Goal: Task Accomplishment & Management: Use online tool/utility

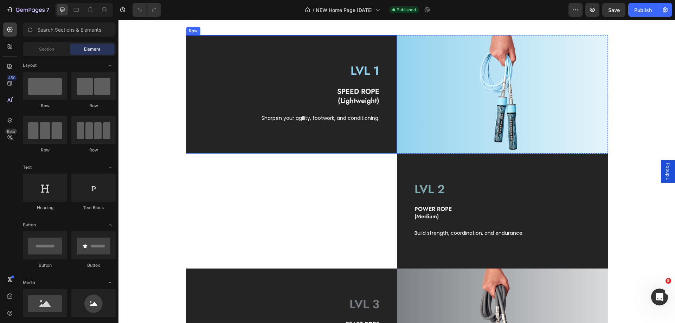
scroll to position [317, 0]
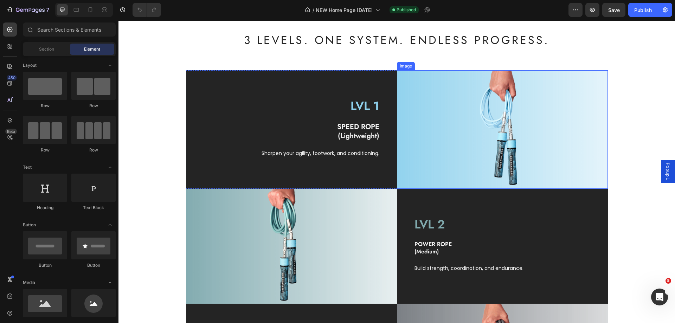
click at [443, 122] on img at bounding box center [502, 129] width 211 height 119
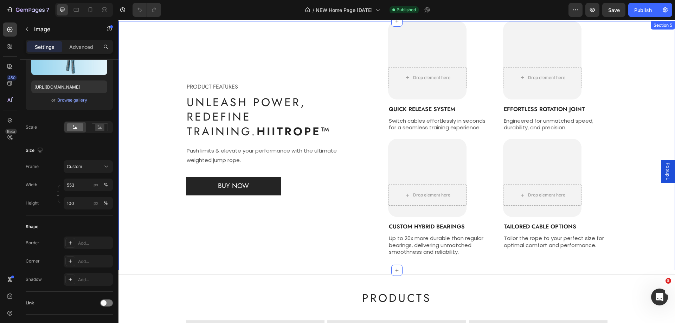
scroll to position [704, 0]
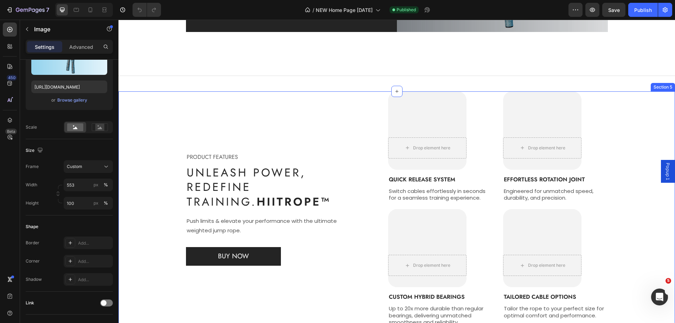
click at [160, 102] on div "PRODUCT FEATURES Text block Unleash Power, Redefine Training. HIITROPE™ Heading…" at bounding box center [397, 208] width 546 height 235
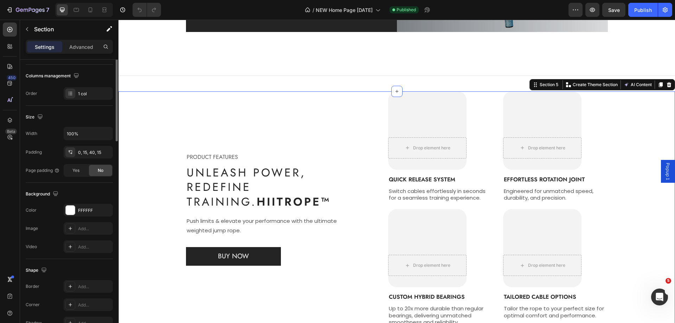
scroll to position [0, 0]
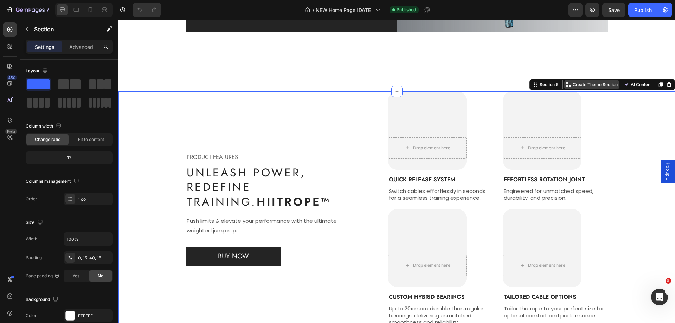
click at [573, 87] on p "Create Theme Section" at bounding box center [595, 85] width 45 height 6
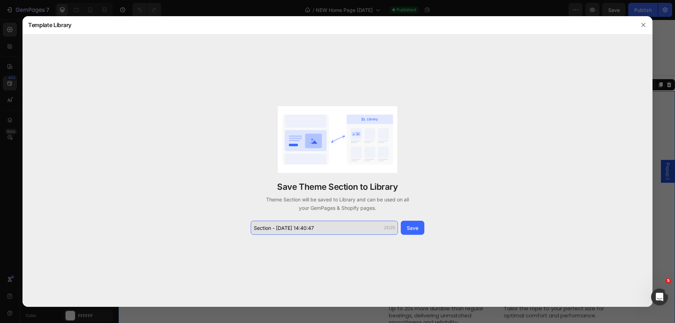
click at [327, 225] on input "Section - Aug 27 14:40:47" at bounding box center [324, 228] width 147 height 14
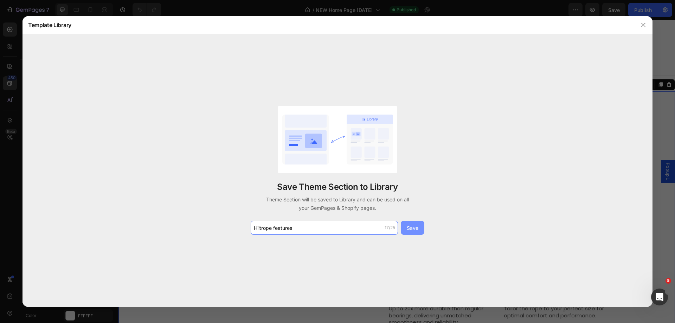
type input "Hiitrope features"
click at [414, 230] on div "Save" at bounding box center [413, 227] width 12 height 7
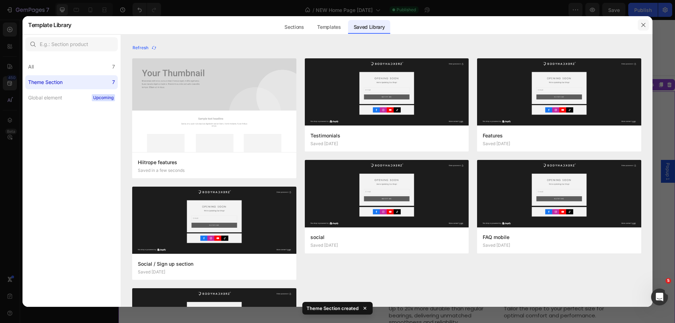
click at [643, 25] on icon "button" at bounding box center [644, 25] width 6 height 6
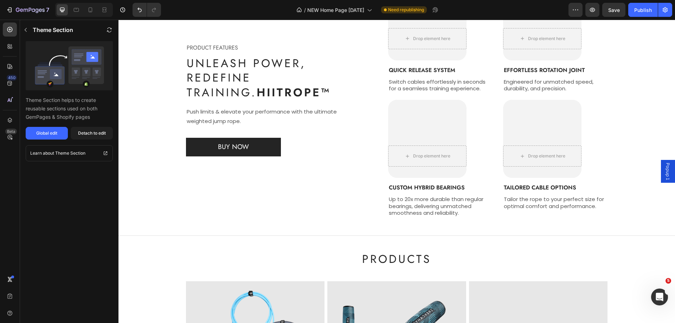
scroll to position [637, 0]
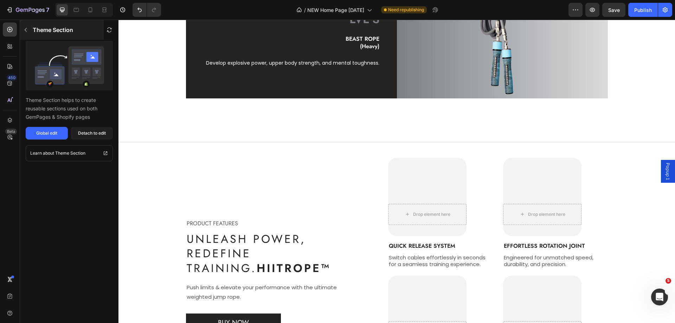
click at [24, 32] on icon "button" at bounding box center [26, 30] width 6 height 6
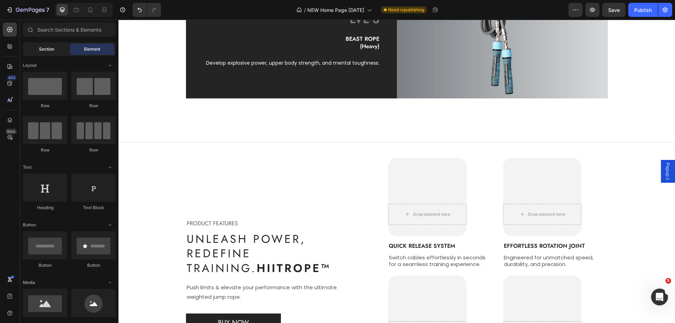
click at [52, 53] on div "Section" at bounding box center [46, 49] width 44 height 11
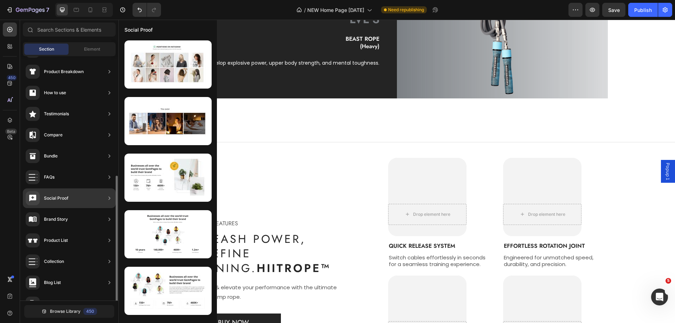
scroll to position [164, 0]
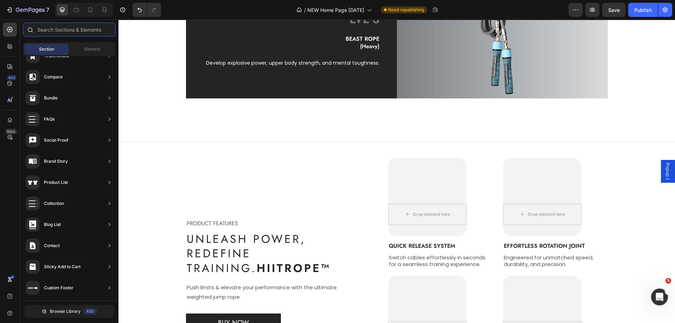
click at [68, 31] on input "text" at bounding box center [69, 30] width 93 height 14
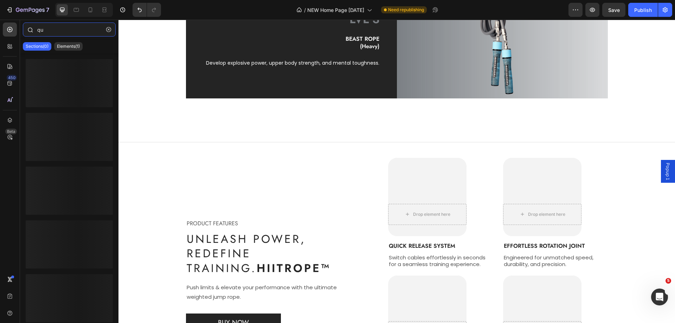
type input "q"
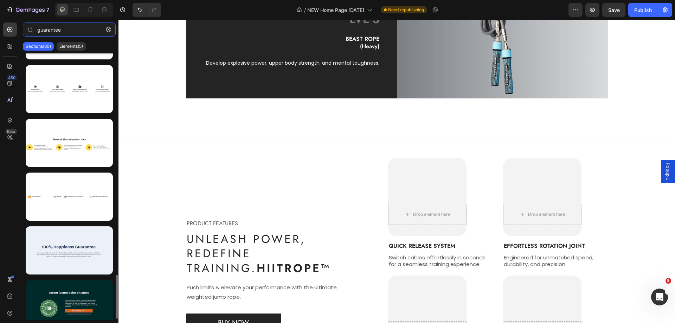
scroll to position [1345, 0]
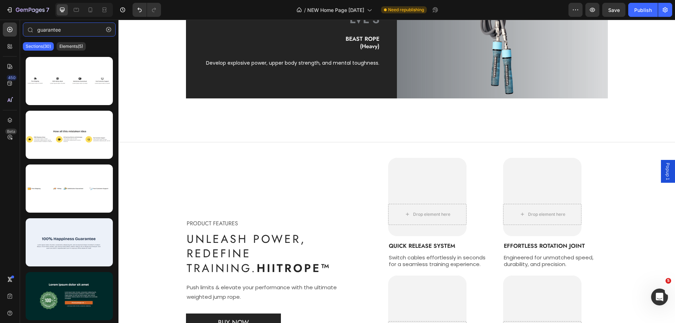
type input "guarantee"
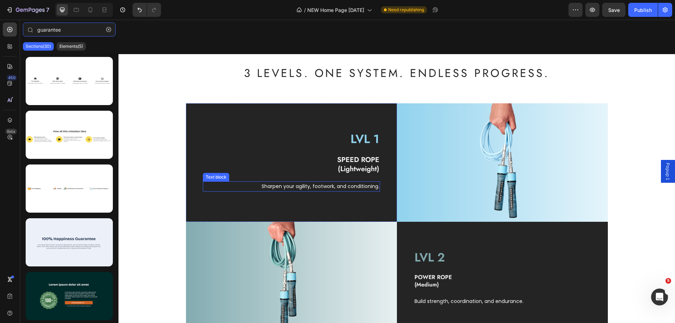
scroll to position [211, 0]
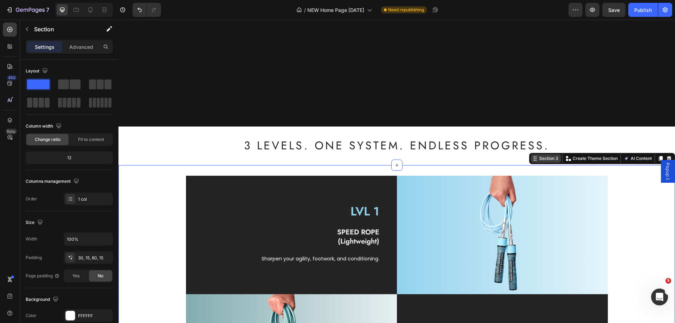
click at [552, 159] on div "Section 3" at bounding box center [549, 158] width 22 height 6
click at [538, 161] on div "Section 3" at bounding box center [549, 158] width 22 height 6
click at [538, 159] on div "Section 3" at bounding box center [549, 158] width 22 height 6
click at [587, 158] on p "Create Theme Section" at bounding box center [595, 158] width 45 height 6
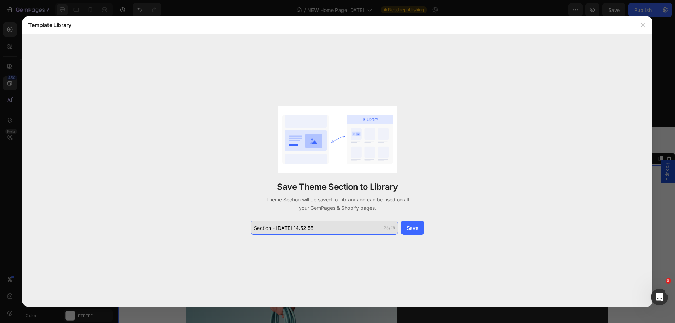
click at [328, 224] on input "Section - Aug 27 14:52:56" at bounding box center [324, 228] width 147 height 14
type input "section -3 osa"
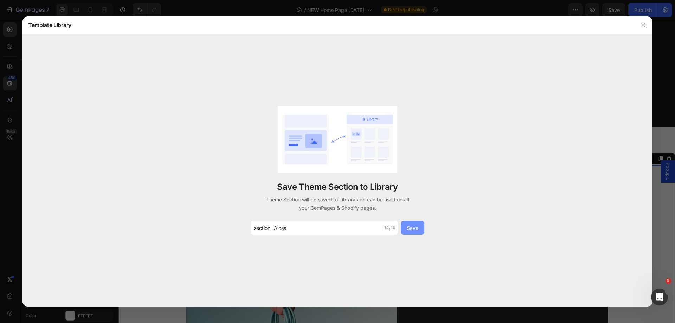
click at [411, 228] on div "Save" at bounding box center [413, 227] width 12 height 7
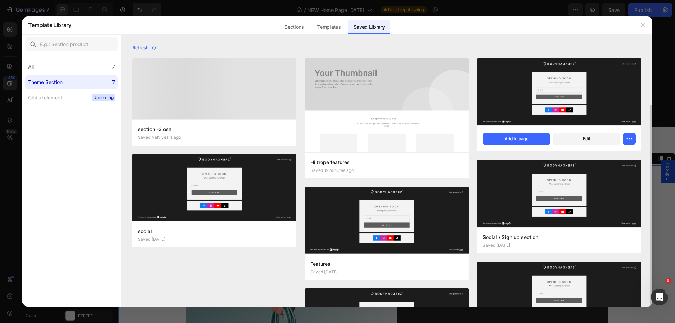
scroll to position [35, 0]
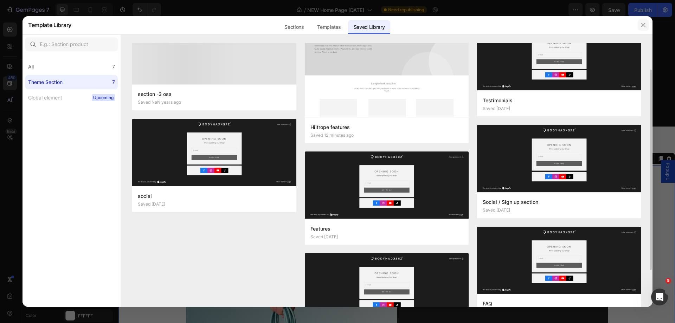
click at [644, 27] on icon "button" at bounding box center [644, 25] width 6 height 6
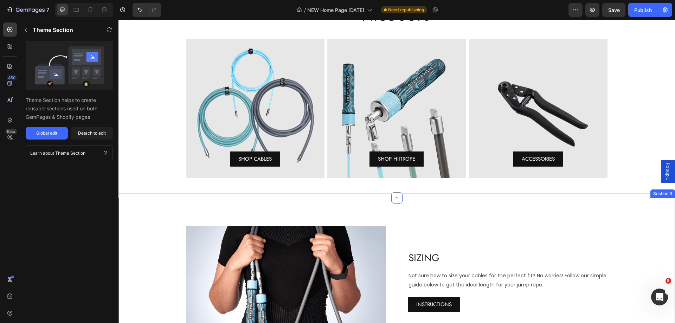
scroll to position [844, 0]
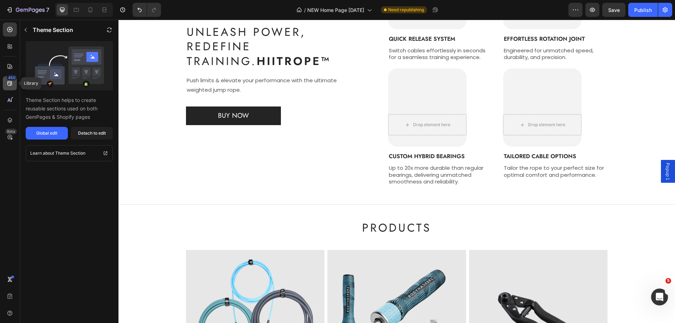
click at [10, 83] on icon at bounding box center [9, 83] width 5 height 5
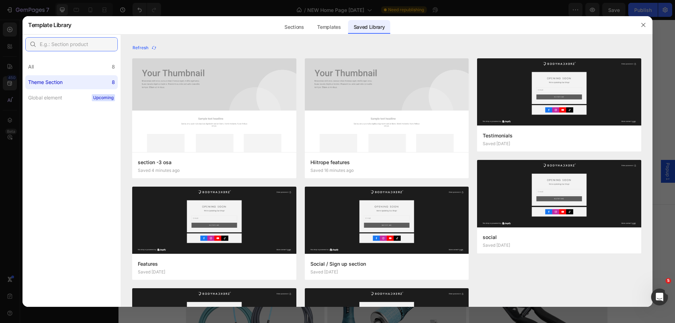
click at [60, 43] on input "text" at bounding box center [71, 44] width 93 height 14
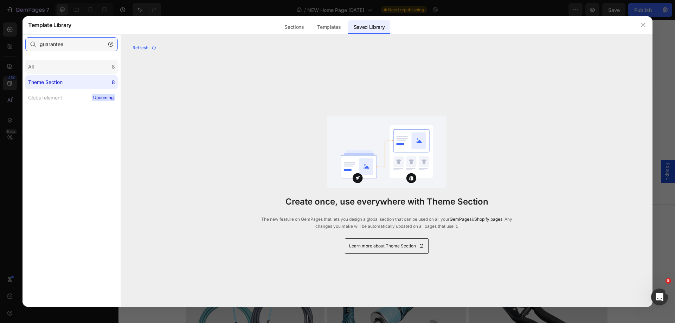
type input "guarantee"
click at [56, 67] on div "All 8" at bounding box center [71, 67] width 93 height 14
click at [304, 31] on div "Sections" at bounding box center [294, 27] width 31 height 14
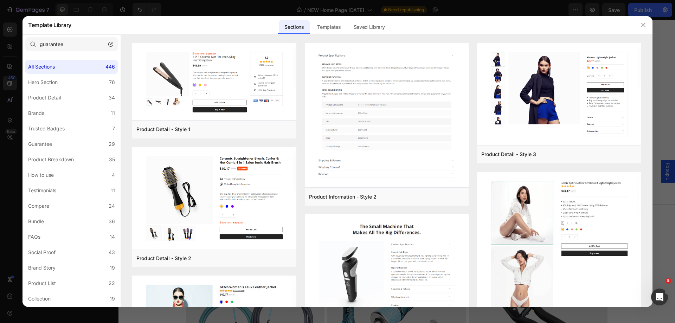
click at [111, 46] on icon "button" at bounding box center [110, 44] width 5 height 5
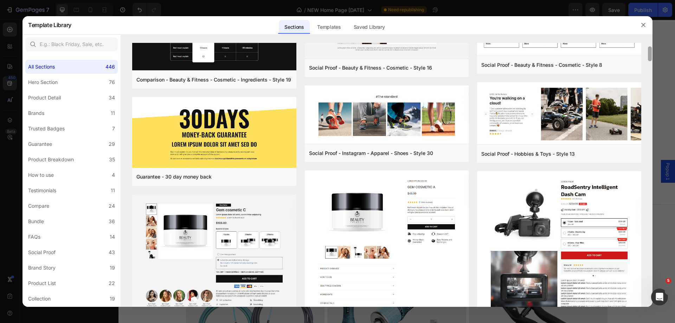
scroll to position [0, 0]
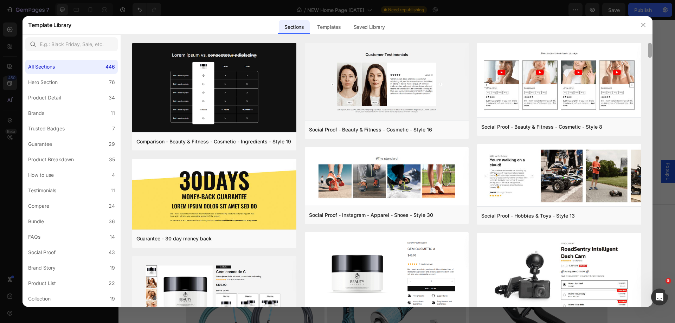
drag, startPoint x: 651, startPoint y: 266, endPoint x: 629, endPoint y: 41, distance: 225.9
click at [629, 41] on div "Refresh section -3 osa Saved 4 minutes ago Add to page Edit Features Saved 6 mo…" at bounding box center [387, 170] width 532 height 273
click at [211, 197] on img at bounding box center [214, 195] width 164 height 72
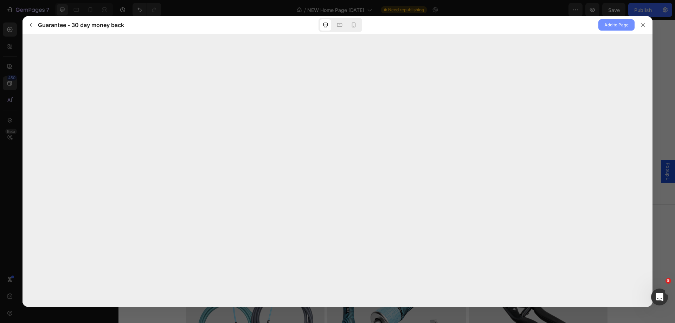
click at [609, 27] on span "Add to Page" at bounding box center [617, 25] width 24 height 8
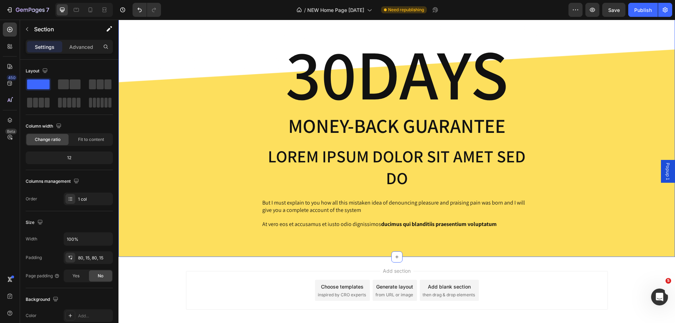
scroll to position [1764, 0]
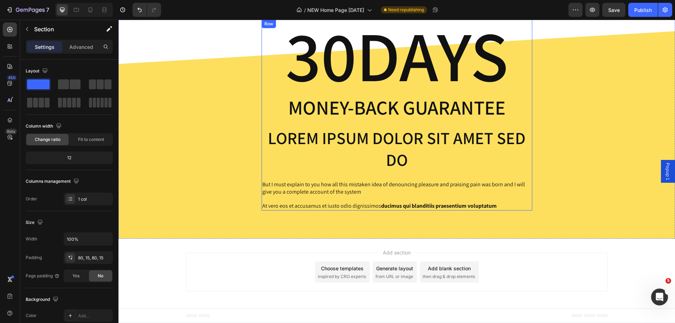
click at [338, 191] on p "But I must explain to you how all this mistaken idea of denouncing pleasure and…" at bounding box center [396, 188] width 269 height 15
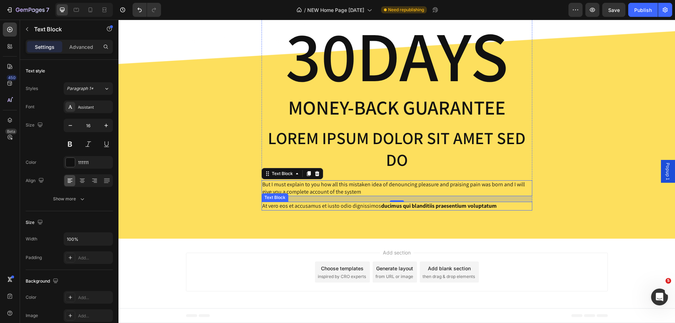
click at [503, 205] on p "At vero eos et accusamus et iusto odio dignissimos ducimus qui blanditiis praes…" at bounding box center [396, 206] width 269 height 7
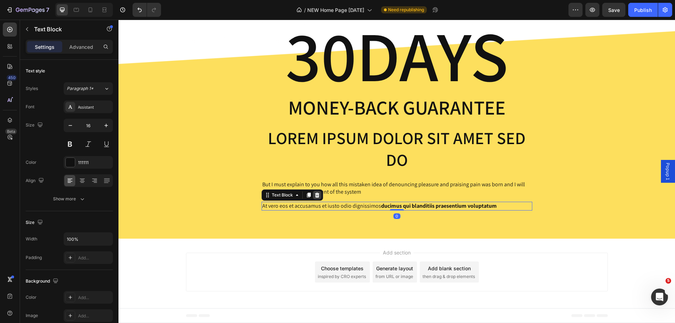
click at [315, 196] on icon at bounding box center [317, 195] width 5 height 5
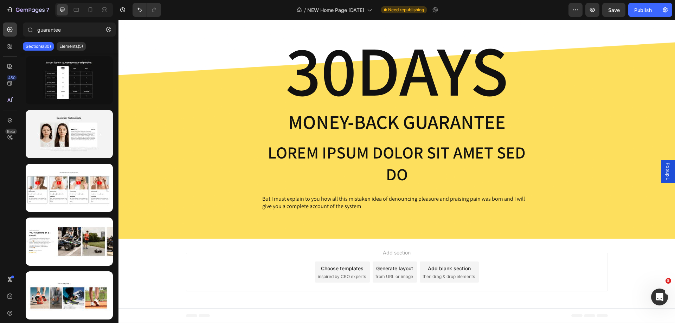
scroll to position [1750, 0]
click at [400, 156] on p "Lorem ipsum dolor sit amet sed do" at bounding box center [396, 164] width 269 height 44
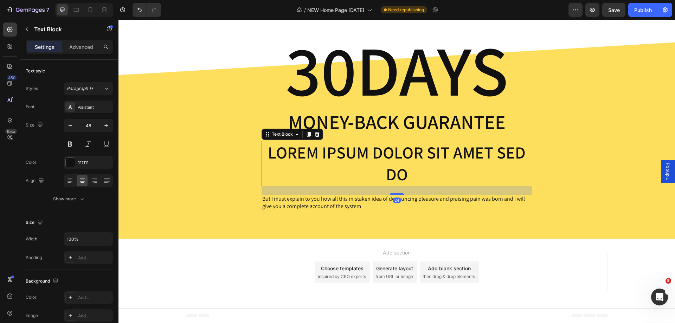
click at [400, 156] on p "Lorem ipsum dolor sit amet sed do" at bounding box center [396, 164] width 269 height 44
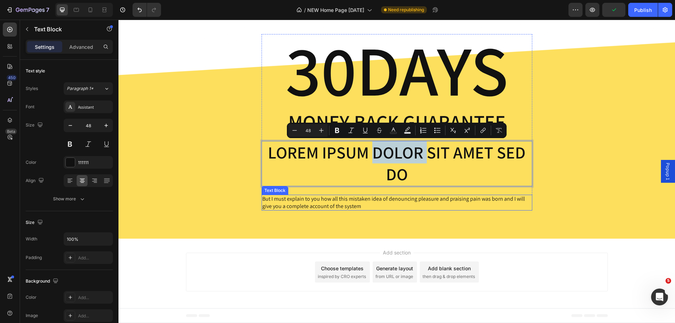
click at [351, 202] on p "But I must explain to you how all this mistaken idea of denouncing pleasure and…" at bounding box center [396, 203] width 269 height 15
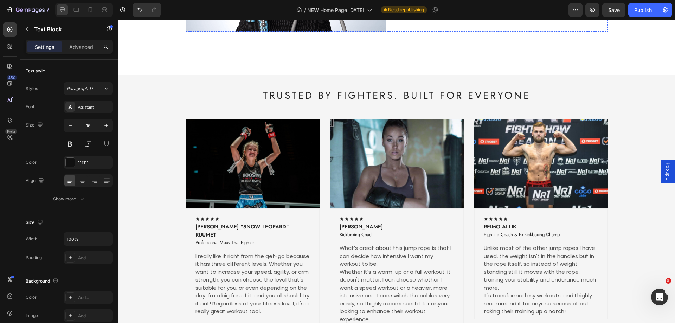
scroll to position [1115, 0]
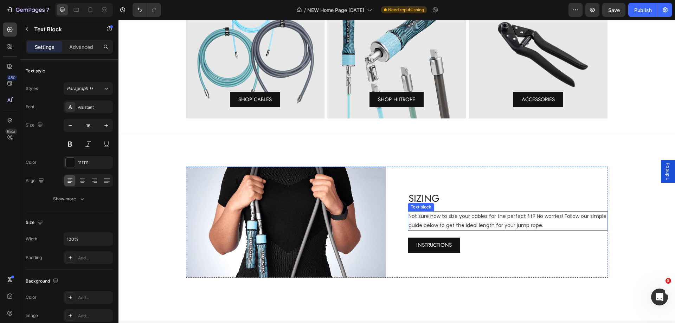
click at [432, 219] on p "Not sure how to size your cables for the perfect fit? No worries! Follow our si…" at bounding box center [508, 221] width 199 height 18
click at [452, 208] on icon at bounding box center [455, 205] width 6 height 6
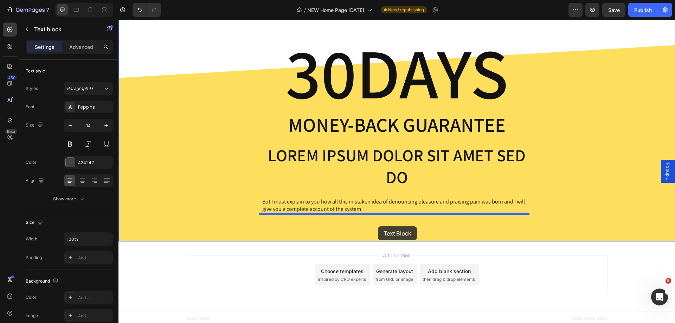
scroll to position [1750, 0]
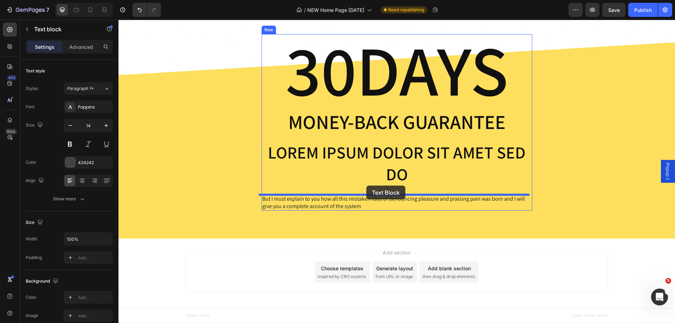
drag, startPoint x: 411, startPoint y: 214, endPoint x: 367, endPoint y: 186, distance: 52.7
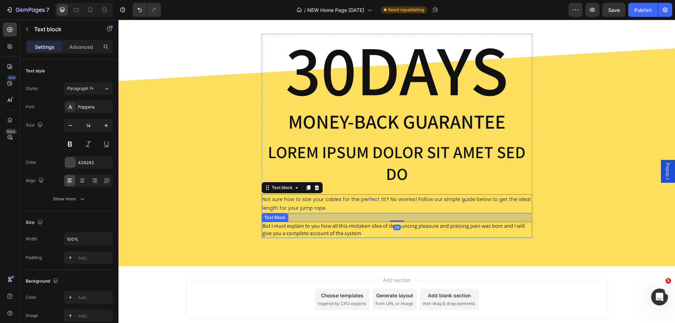
click at [348, 227] on p "But I must explain to you how all this mistaken idea of denouncing pleasure and…" at bounding box center [396, 230] width 269 height 15
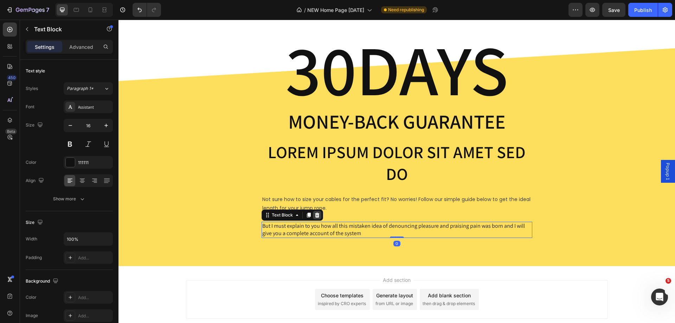
click at [315, 215] on icon at bounding box center [317, 215] width 5 height 5
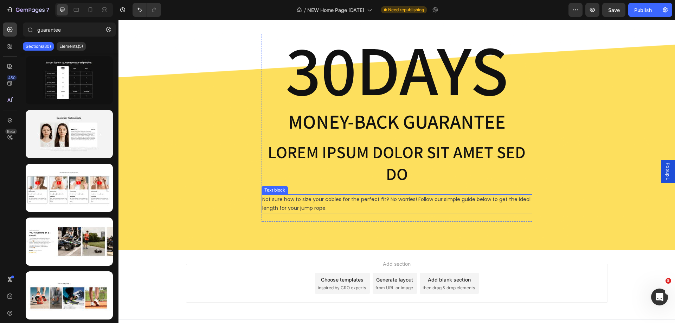
click at [303, 209] on p "Not sure how to size your cables for the perfect fit? No worries! Follow our si…" at bounding box center [396, 204] width 269 height 18
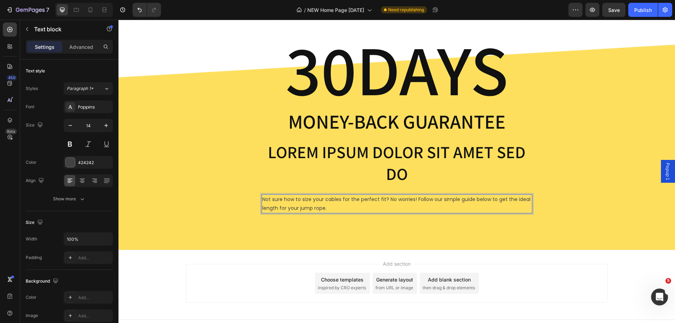
click at [303, 209] on p "Not sure how to size your cables for the perfect fit? No worries! Follow our si…" at bounding box center [396, 204] width 269 height 18
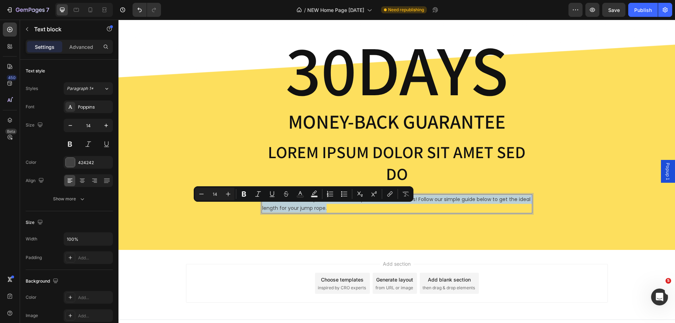
click at [303, 209] on p "Not sure how to size your cables for the perfect fit? No worries! Follow our si…" at bounding box center [396, 204] width 269 height 18
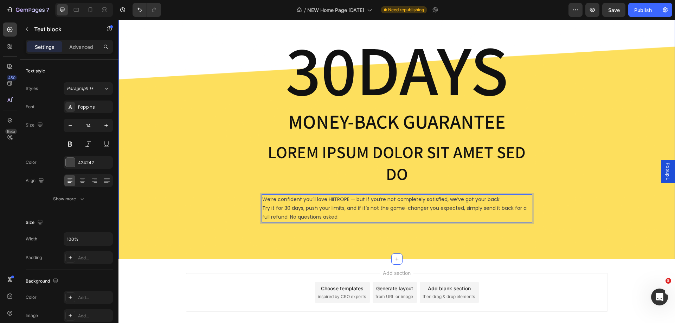
click at [598, 155] on div "30DAYS Heading Money-Back Guarantee Text Block Lorem ipsum dolor sit amet sed d…" at bounding box center [397, 132] width 546 height 197
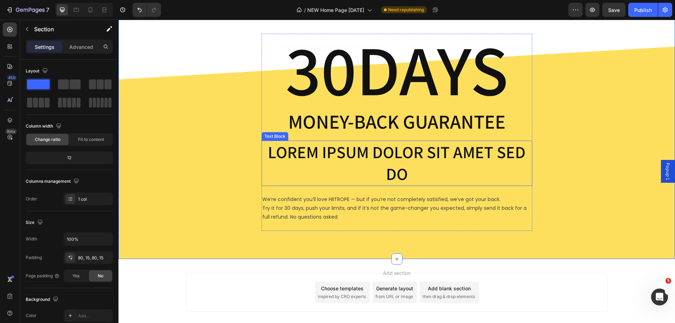
click at [471, 154] on p "Lorem ipsum dolor sit amet sed do" at bounding box center [396, 163] width 269 height 44
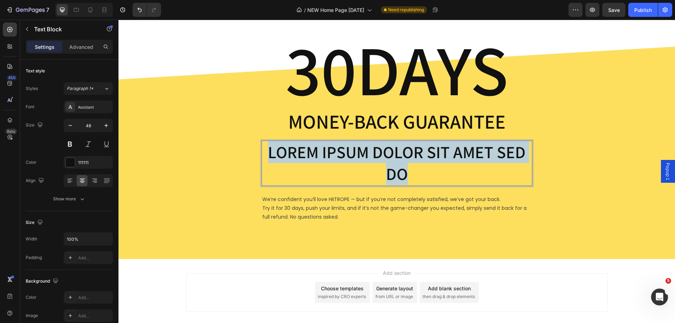
click at [471, 154] on p "Lorem ipsum dolor sit amet sed do" at bounding box center [396, 163] width 269 height 44
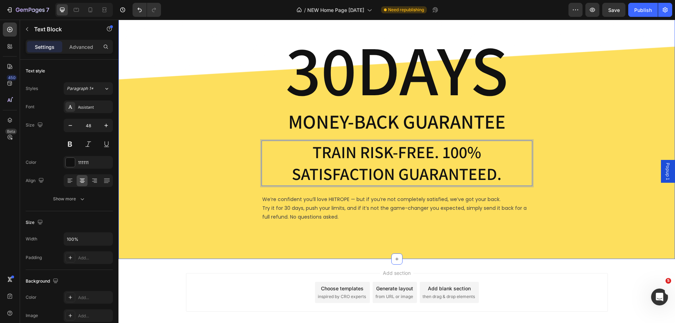
click at [603, 120] on div "30DAYS Heading Money-Back Guarantee Text Block Train Risk-Free. 100% Satisfacti…" at bounding box center [397, 132] width 546 height 197
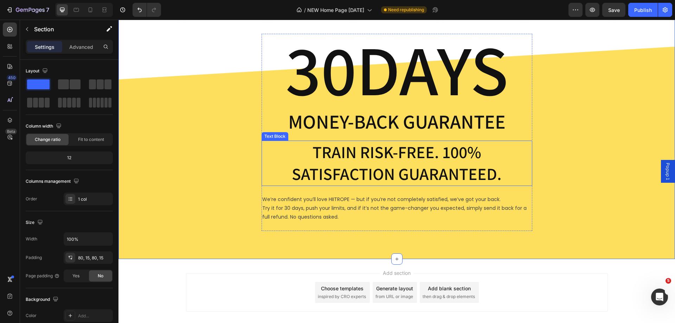
click at [389, 173] on p "Train Risk-Free. 100% Satisfaction Guaranteed." at bounding box center [396, 163] width 269 height 44
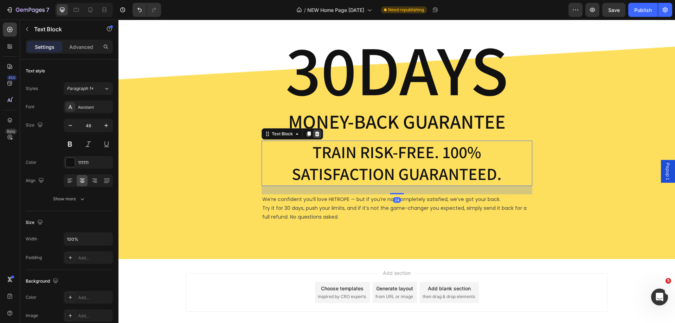
click at [314, 135] on icon at bounding box center [317, 134] width 6 height 6
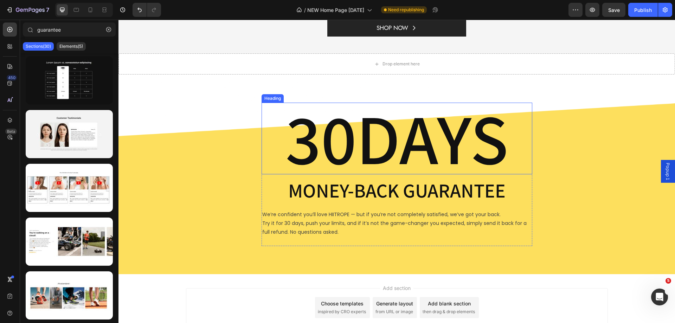
scroll to position [1716, 0]
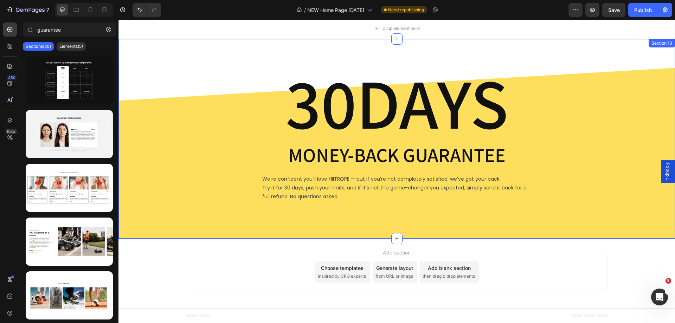
click at [196, 63] on div "30DAYS Heading Money-Back Guarantee Text Block We’re confident you’ll love HIIT…" at bounding box center [397, 139] width 557 height 200
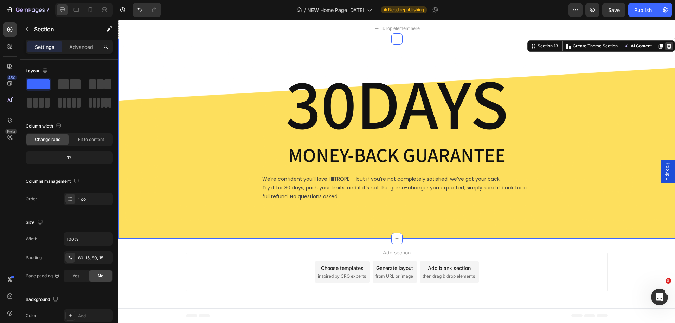
click at [667, 47] on icon at bounding box center [670, 46] width 6 height 6
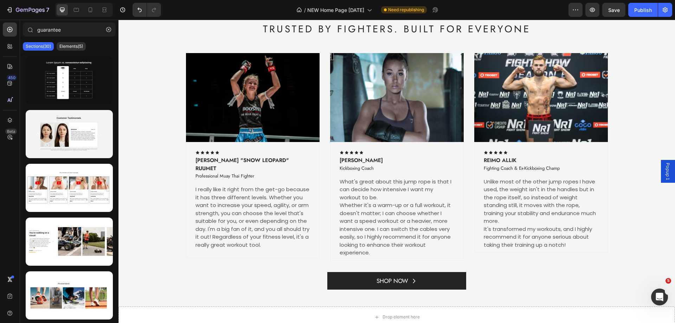
scroll to position [1516, 0]
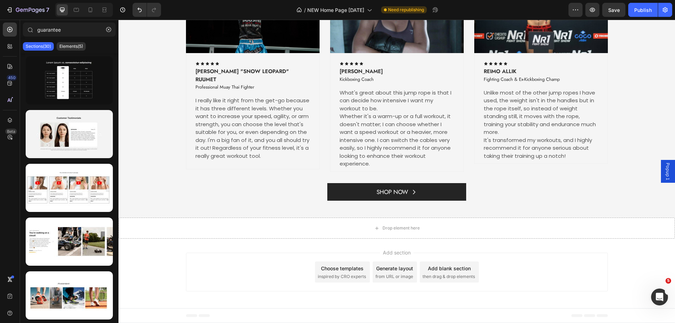
click at [350, 276] on span "inspired by CRO experts" at bounding box center [342, 277] width 48 height 6
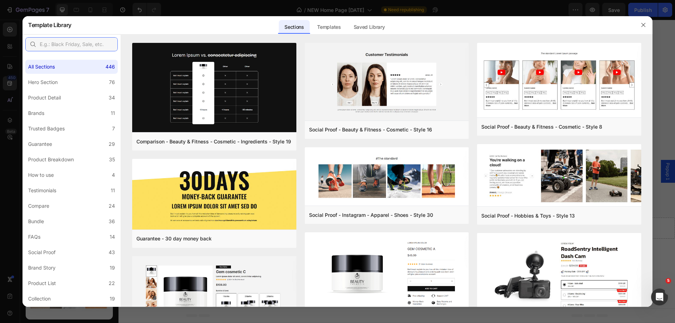
click at [82, 45] on input "text" at bounding box center [71, 44] width 93 height 14
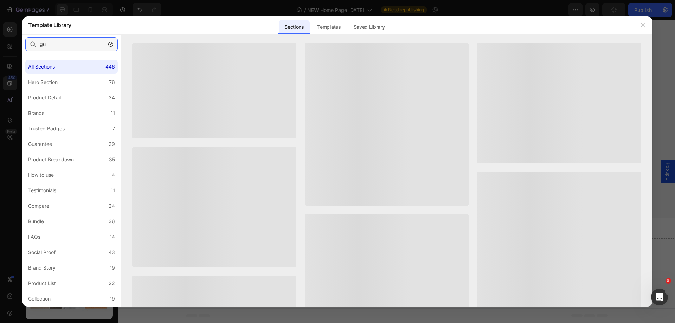
type input "g"
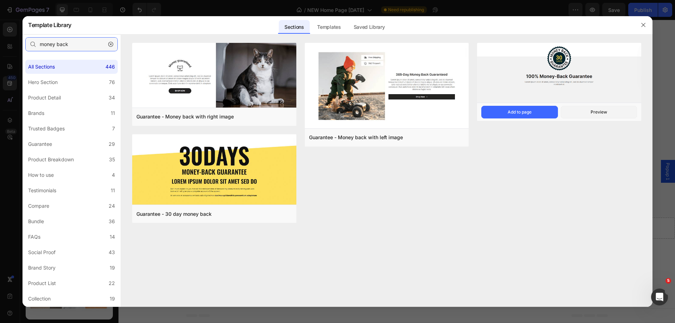
type input "money back"
click at [552, 64] on img at bounding box center [559, 73] width 164 height 61
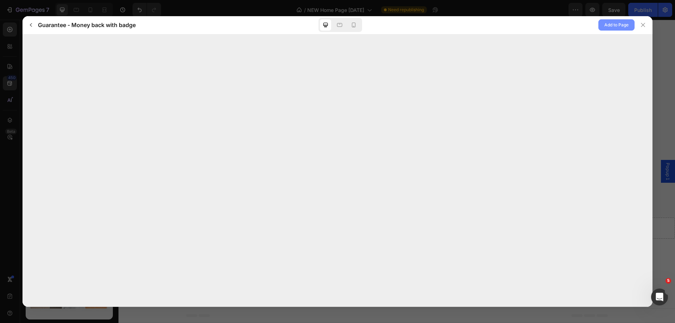
click at [609, 24] on span "Add to Page" at bounding box center [617, 25] width 24 height 8
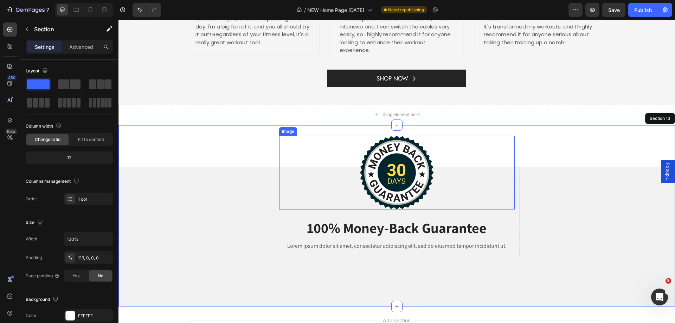
scroll to position [1628, 0]
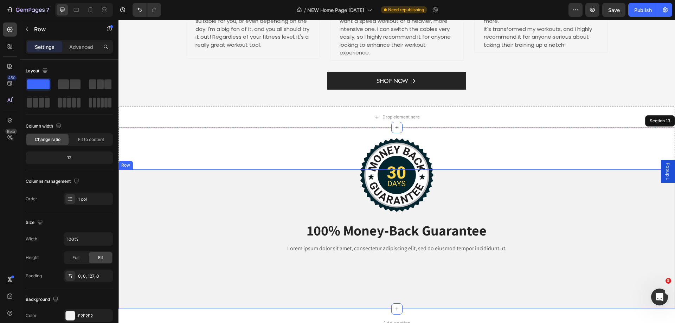
click at [264, 220] on div "Image 100% Money-Back Guarantee Heading Lorem ipsum dolor sit amet, consectetur…" at bounding box center [397, 217] width 557 height 95
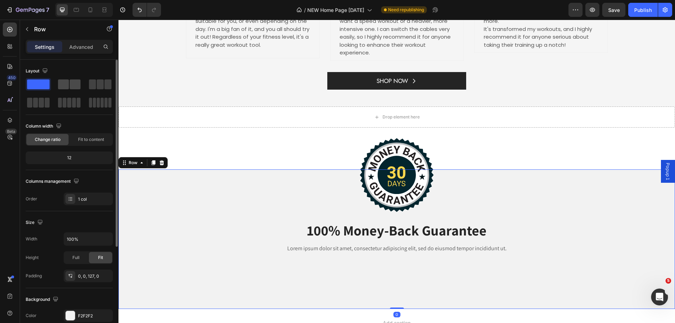
click at [69, 85] on span at bounding box center [63, 84] width 11 height 10
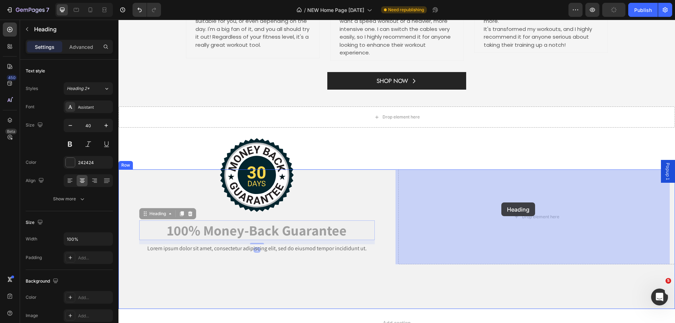
drag, startPoint x: 236, startPoint y: 225, endPoint x: 502, endPoint y: 203, distance: 266.9
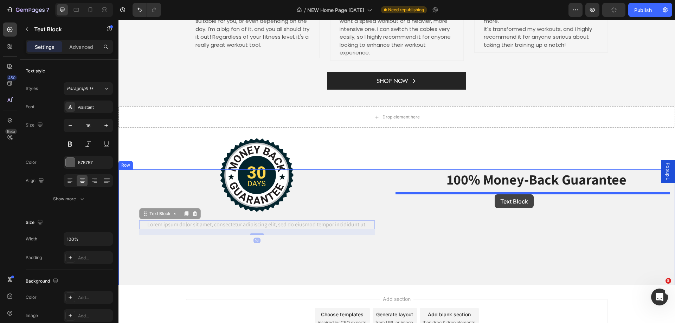
drag, startPoint x: 296, startPoint y: 222, endPoint x: 495, endPoint y: 195, distance: 200.5
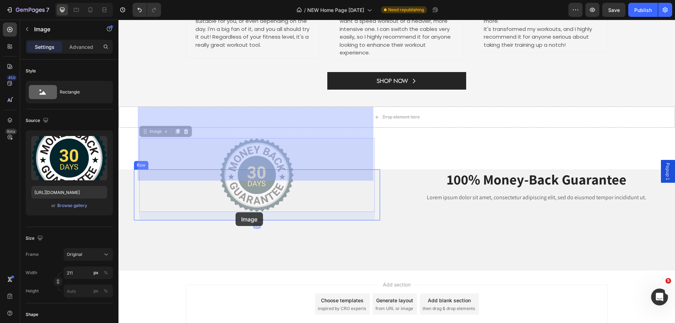
drag, startPoint x: 251, startPoint y: 155, endPoint x: 236, endPoint y: 212, distance: 59.7
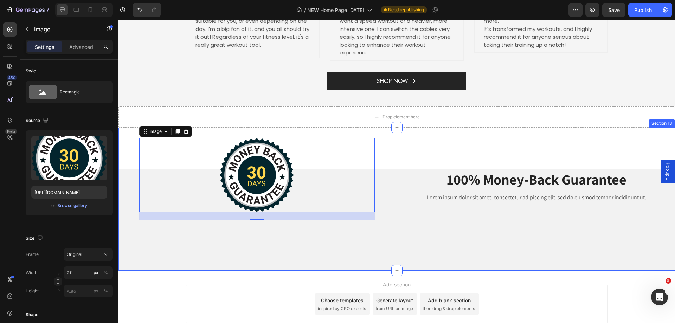
click at [406, 153] on div "Image 24 Row 100% Money-Back Guarantee Heading Lorem ipsum dolor sit amet, cons…" at bounding box center [397, 199] width 557 height 143
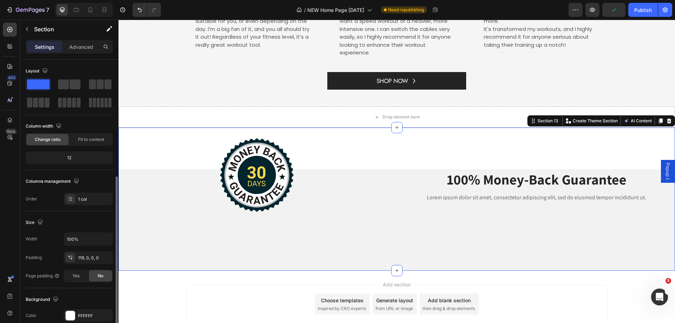
scroll to position [70, 0]
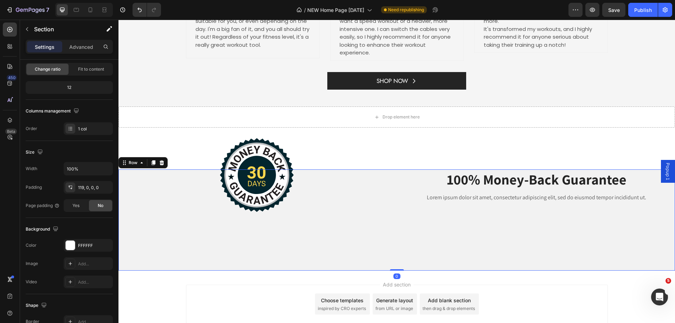
click at [400, 203] on div "100% Money-Back Guarantee Heading Lorem ipsum dolor sit amet, consectetur adipi…" at bounding box center [537, 198] width 277 height 57
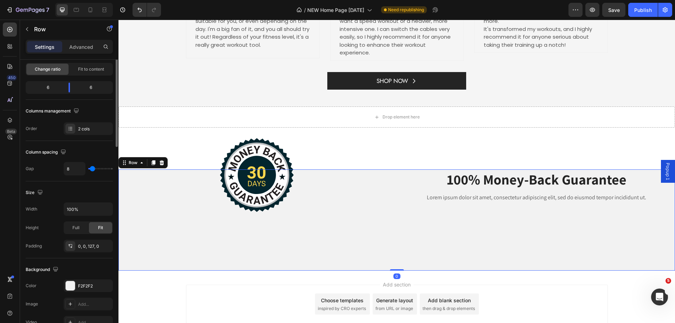
scroll to position [0, 0]
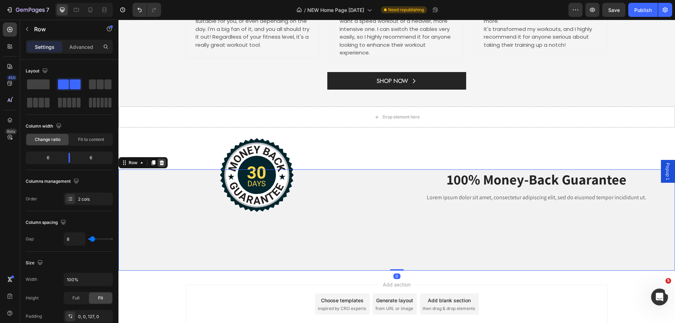
click at [163, 164] on icon at bounding box center [162, 162] width 5 height 5
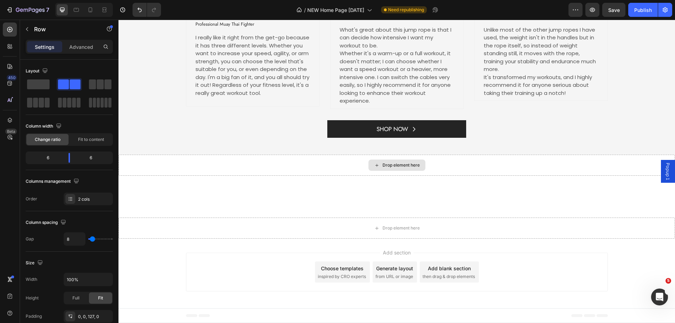
scroll to position [1579, 0]
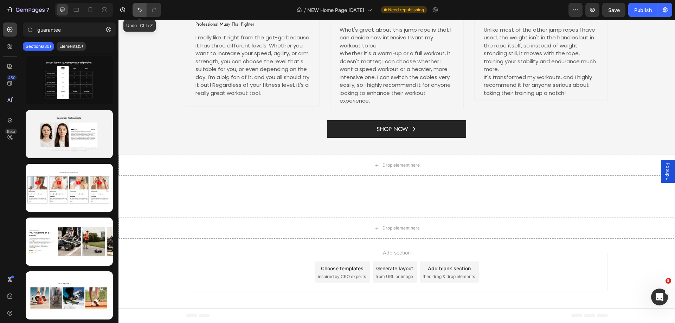
click at [135, 14] on button "Undo/Redo" at bounding box center [140, 10] width 14 height 14
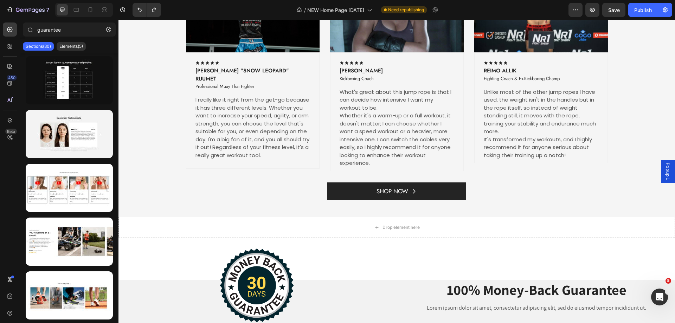
scroll to position [1660, 0]
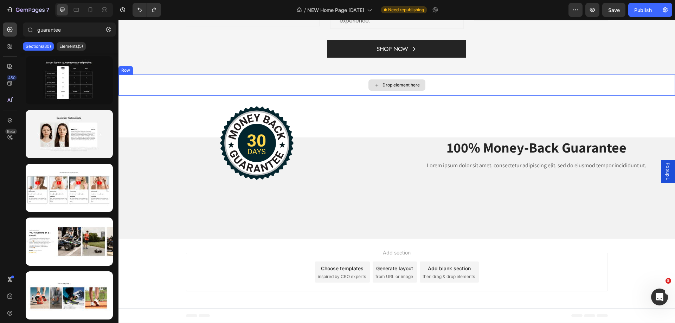
click at [344, 87] on div "Drop element here" at bounding box center [397, 85] width 557 height 21
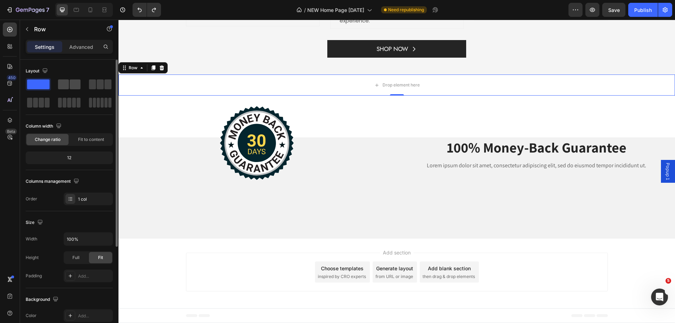
click at [71, 84] on span at bounding box center [75, 84] width 11 height 10
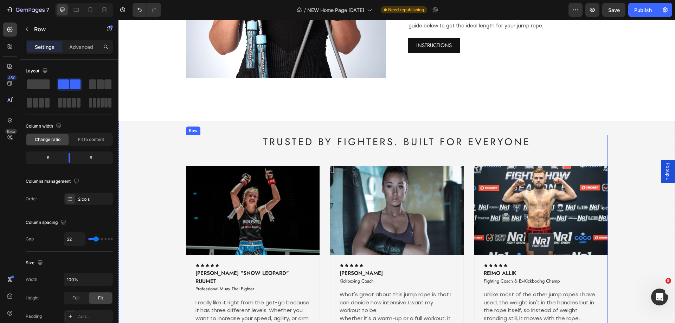
scroll to position [1341, 0]
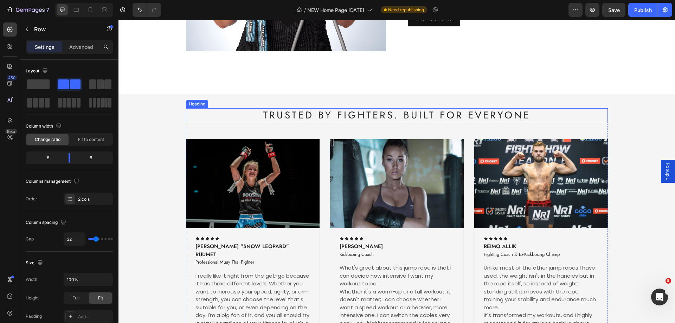
click at [396, 117] on h2 "TRUSTED BY FIGHTERS. BUILT FOR EVERYONE" at bounding box center [397, 115] width 422 height 14
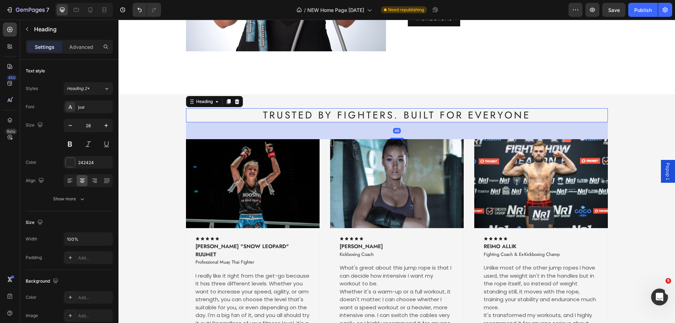
click at [306, 113] on h2 "TRUSTED BY FIGHTERS. BUILT FOR EVERYONE" at bounding box center [397, 115] width 422 height 14
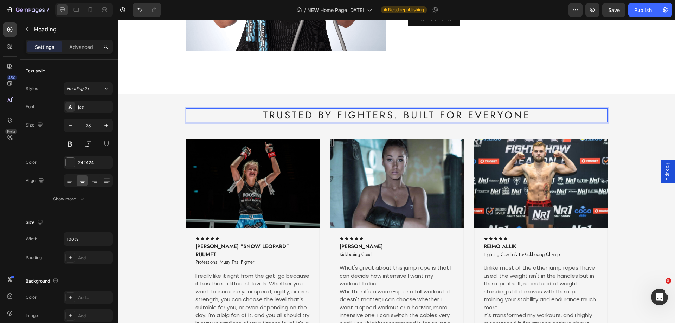
click at [243, 114] on p "TRUSTED BY FIGHTERS. BUILT FOR EVERYONE" at bounding box center [397, 115] width 421 height 13
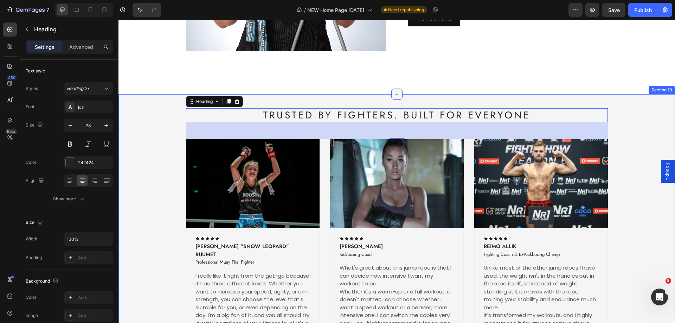
click at [399, 93] on div at bounding box center [397, 94] width 11 height 11
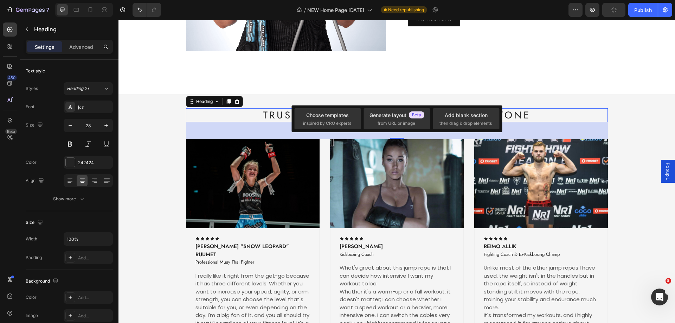
click at [546, 113] on p "TRUSTED BY FIGHTERS. BUILT FOR EVERYONE" at bounding box center [397, 115] width 421 height 13
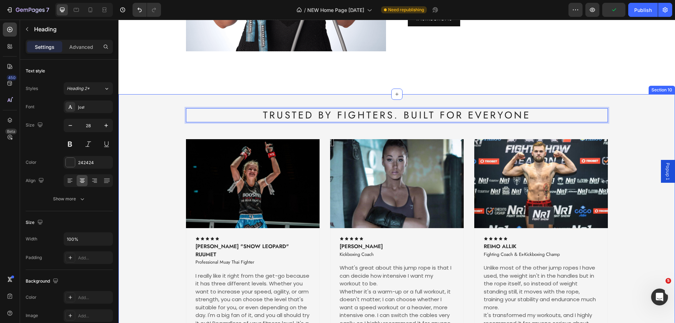
click at [373, 108] on div "TRUSTED BY FIGHTERS. BUILT FOR EVERYONE Heading 48 Image Icon Icon Icon Icon Ic…" at bounding box center [397, 243] width 557 height 299
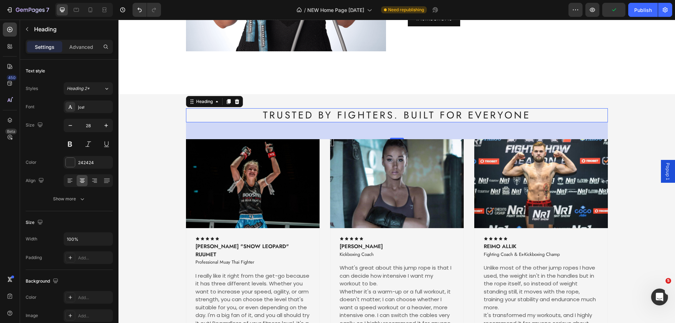
click at [373, 109] on p "TRUSTED BY FIGHTERS. BUILT FOR EVERYONE" at bounding box center [397, 115] width 421 height 13
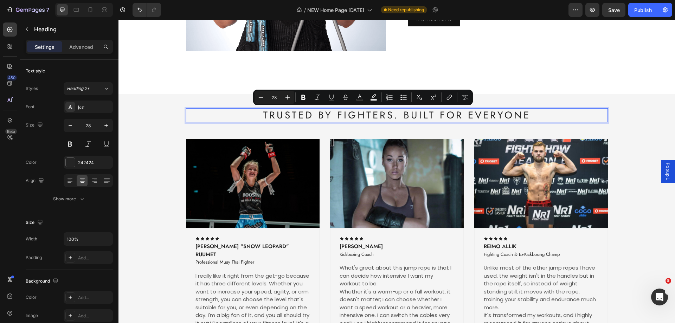
click at [396, 109] on p "TRUSTED BY FIGHTERS. BUILT FOR EVERYONE" at bounding box center [397, 115] width 421 height 13
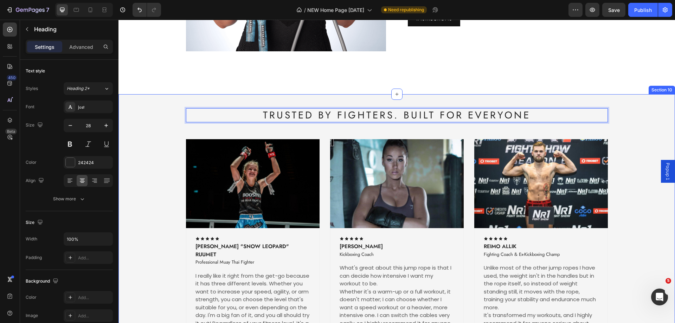
click at [397, 108] on div "TRUSTED BY FIGHTERS. BUILT FOR EVERYONE Heading 48 Image Icon Icon Icon Icon Ic…" at bounding box center [397, 243] width 557 height 299
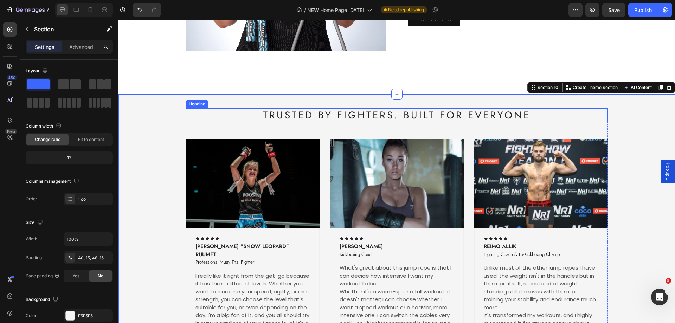
click at [407, 115] on p "TRUSTED BY FIGHTERS. BUILT FOR EVERYONE" at bounding box center [397, 115] width 421 height 13
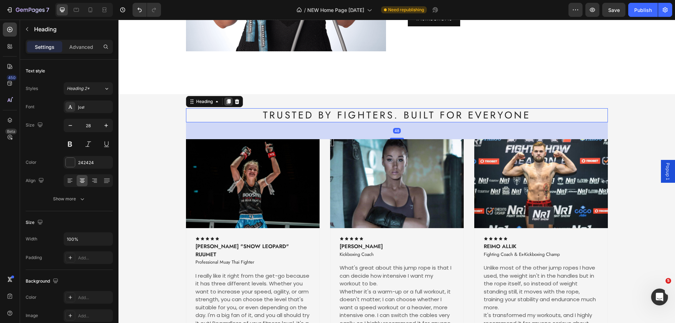
click at [227, 102] on icon at bounding box center [229, 101] width 4 height 5
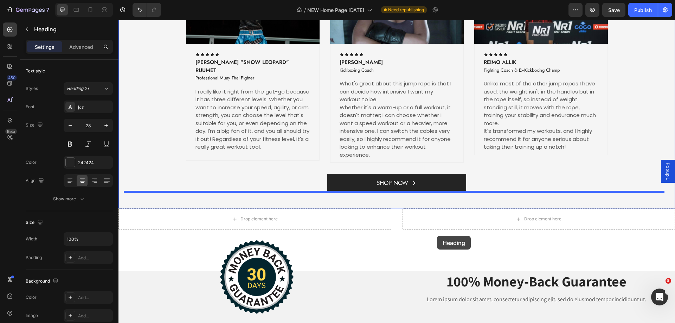
scroll to position [1588, 0]
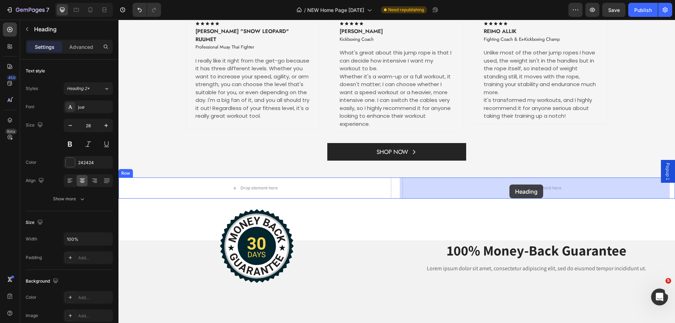
drag, startPoint x: 201, startPoint y: 148, endPoint x: 510, endPoint y: 185, distance: 310.7
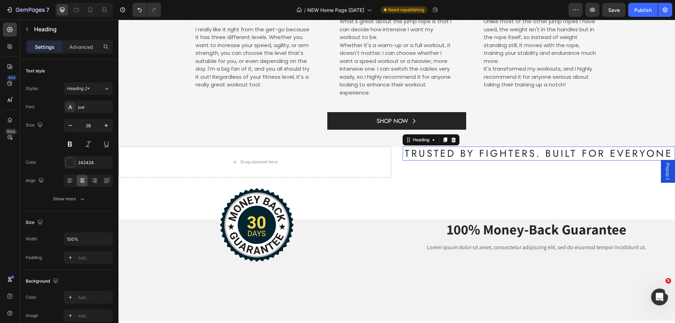
scroll to position [1556, 0]
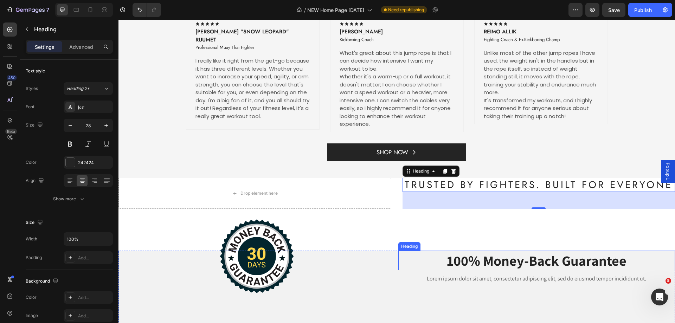
click at [504, 264] on h2 "100% Money-Back Guarantee" at bounding box center [537, 261] width 277 height 20
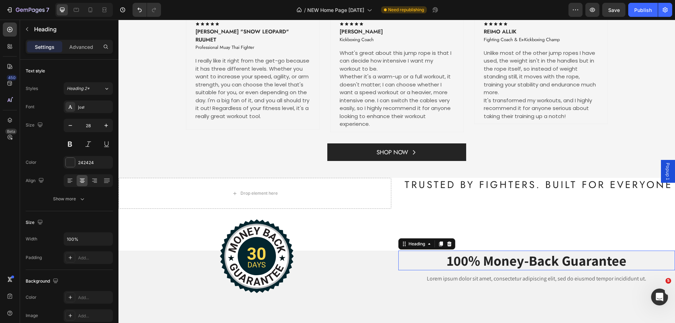
click at [504, 264] on p "100% Money-Back Guarantee" at bounding box center [537, 261] width 276 height 18
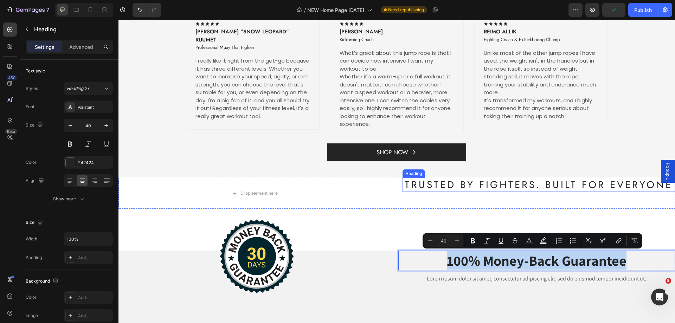
click at [474, 185] on h2 "TRUSTED BY FIGHTERS. BUILT FOR EVERYONE" at bounding box center [539, 185] width 273 height 14
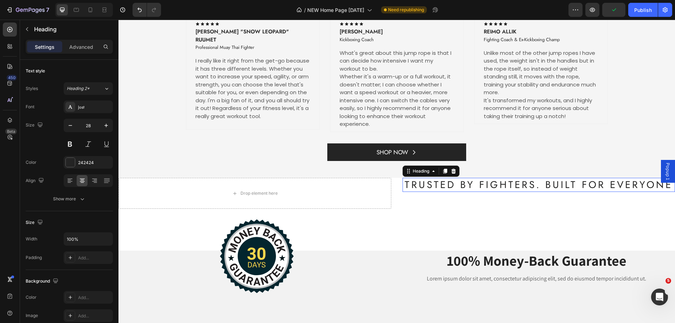
click at [474, 185] on p "TRUSTED BY FIGHTERS. BUILT FOR EVERYONE" at bounding box center [539, 185] width 272 height 13
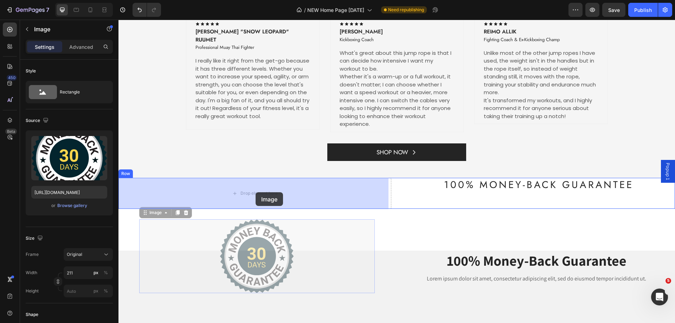
drag, startPoint x: 235, startPoint y: 232, endPoint x: 255, endPoint y: 193, distance: 43.9
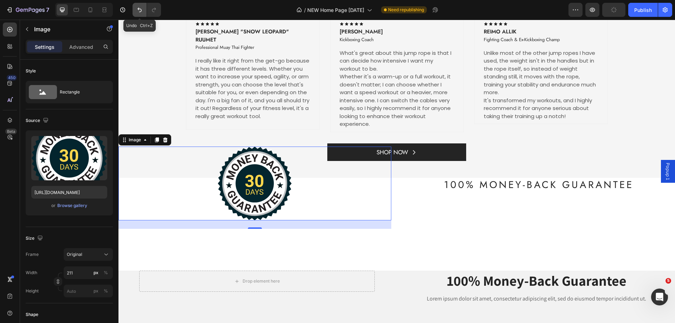
click at [136, 8] on button "Undo/Redo" at bounding box center [140, 10] width 14 height 14
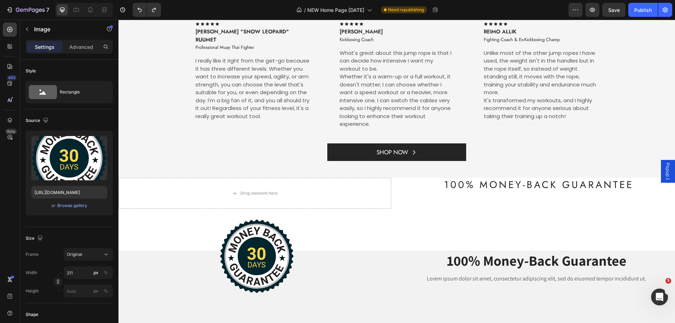
click at [355, 239] on div at bounding box center [257, 257] width 236 height 74
click at [299, 272] on div at bounding box center [257, 257] width 236 height 74
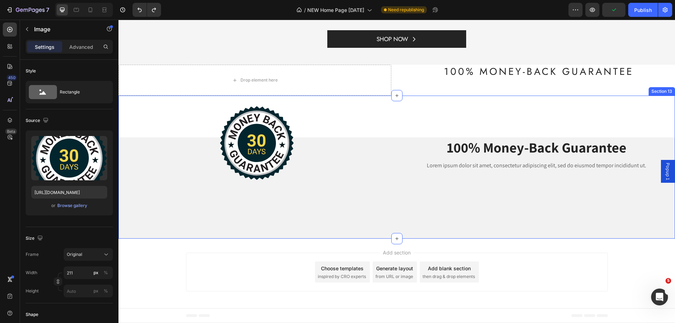
click at [317, 104] on div "Image Row 100% Money-Back Guarantee Heading Lorem ipsum dolor sit amet, consect…" at bounding box center [397, 167] width 557 height 143
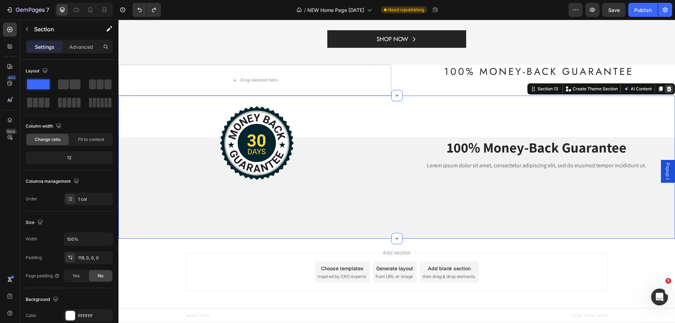
click at [667, 89] on icon at bounding box center [670, 89] width 6 height 6
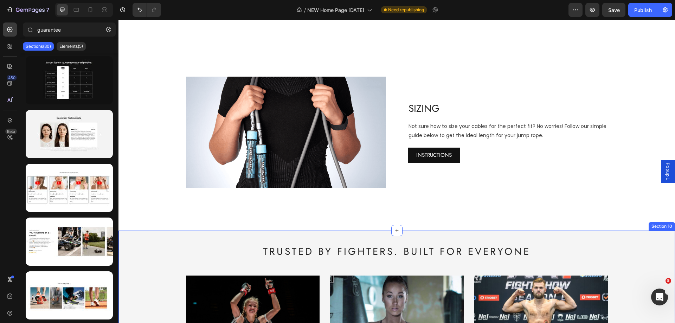
scroll to position [1243, 0]
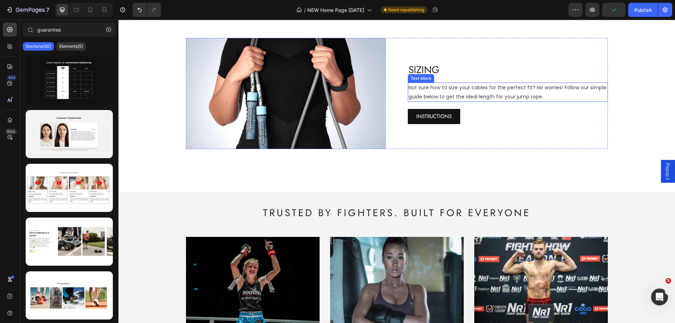
click at [428, 90] on p "Not sure how to size your cables for the perfect fit? No worries! Follow our si…" at bounding box center [508, 92] width 199 height 18
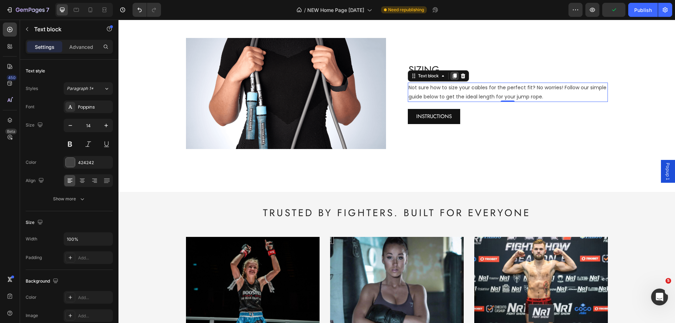
click at [452, 77] on icon at bounding box center [455, 76] width 6 height 6
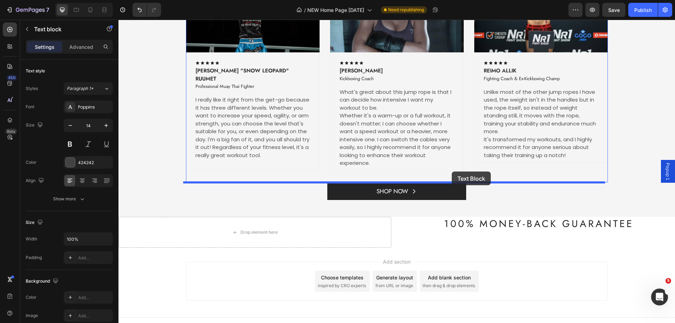
scroll to position [1527, 0]
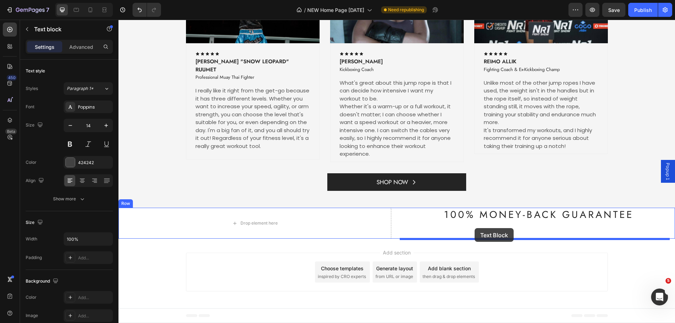
drag, startPoint x: 411, startPoint y: 85, endPoint x: 475, endPoint y: 228, distance: 157.0
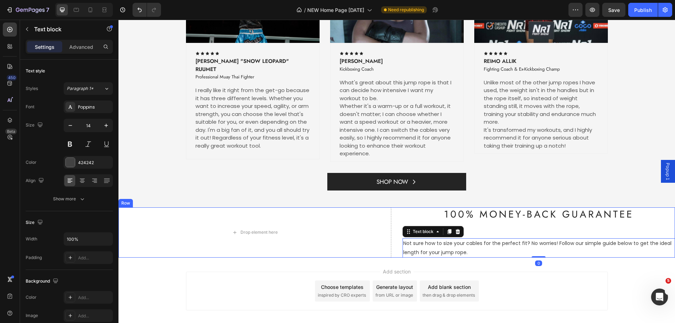
click at [523, 233] on div "100% Money-Back Guarantee Heading Not sure how to size your cables for the perf…" at bounding box center [539, 233] width 273 height 50
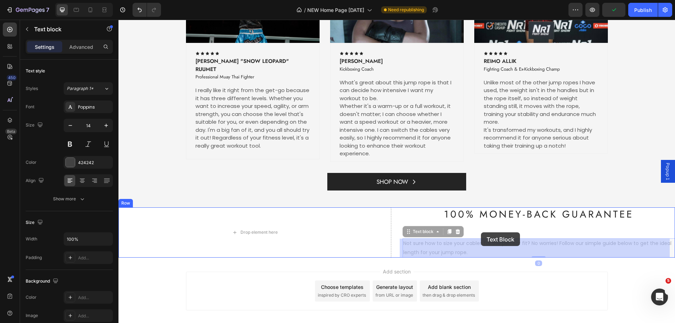
drag, startPoint x: 412, startPoint y: 243, endPoint x: 481, endPoint y: 233, distance: 70.0
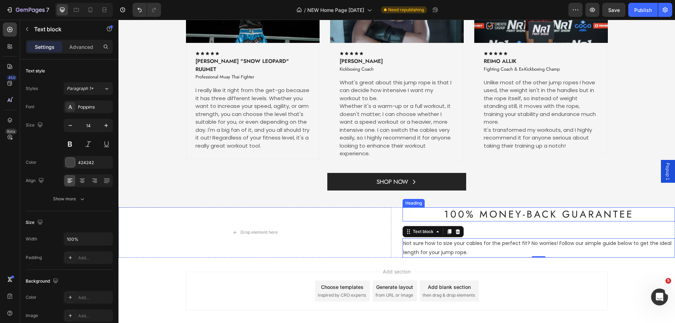
click at [481, 214] on h2 "100% Money-Back Guarantee" at bounding box center [539, 215] width 273 height 14
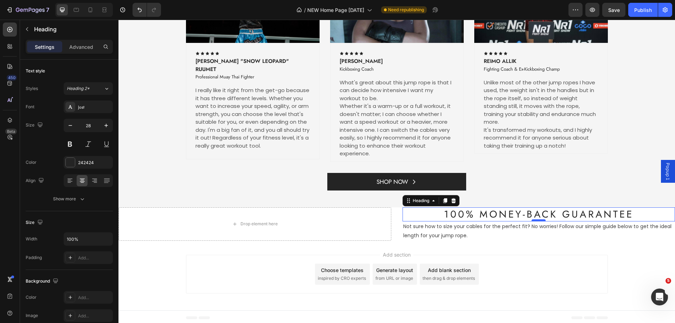
drag, startPoint x: 533, startPoint y: 238, endPoint x: 532, endPoint y: 220, distance: 17.6
click at [532, 220] on div at bounding box center [539, 221] width 14 height 2
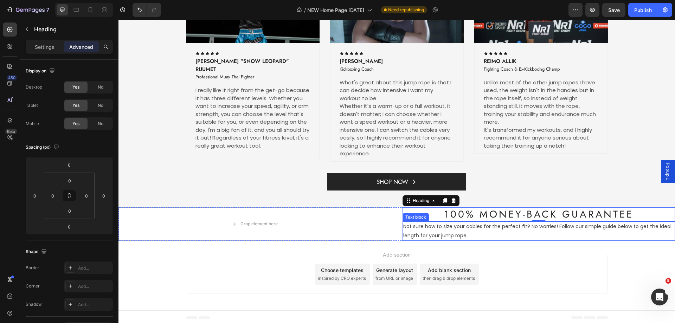
click at [441, 229] on p "Not sure how to size your cables for the perfect fit? No worries! Follow our si…" at bounding box center [539, 231] width 272 height 18
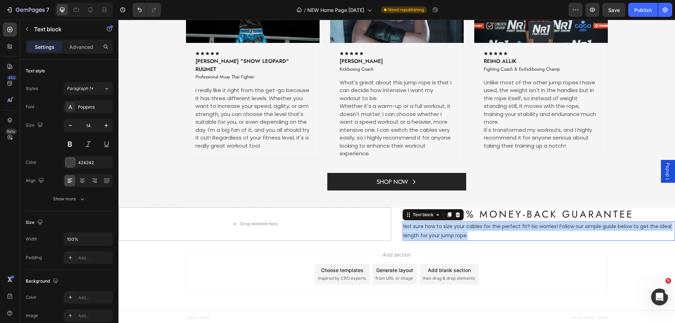
click at [441, 229] on p "Not sure how to size your cables for the perfect fit? No worries! Follow our si…" at bounding box center [539, 231] width 272 height 18
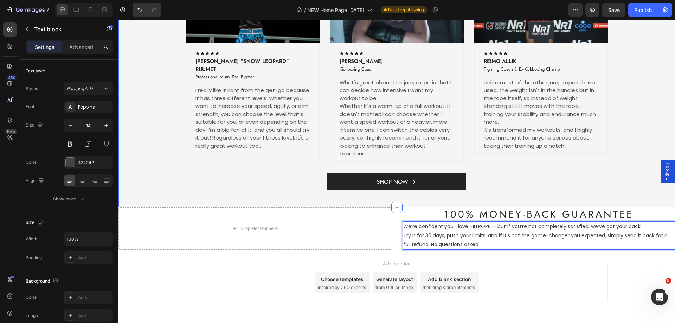
click at [512, 193] on div "TRUSTED BY FIGHTERS. BUILT FOR EVERYONE Heading Image Icon Icon Icon Icon Icon …" at bounding box center [397, 58] width 557 height 299
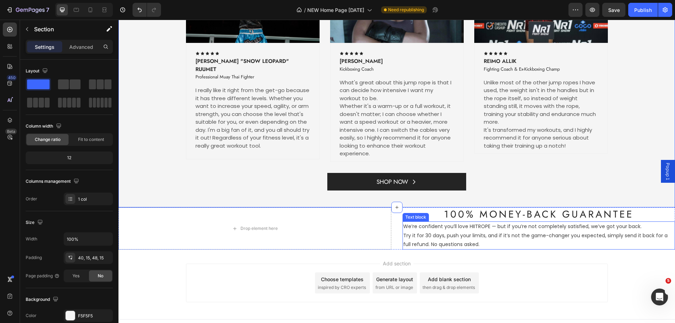
click at [483, 227] on p "We’re confident you’ll love HIITROPE — but if you’re not completely satisfied, …" at bounding box center [539, 235] width 272 height 27
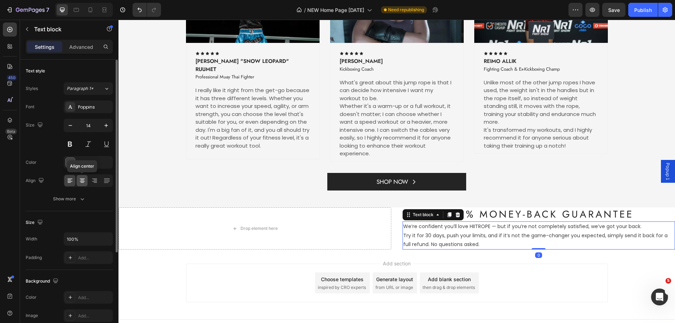
click at [80, 183] on icon at bounding box center [82, 180] width 7 height 7
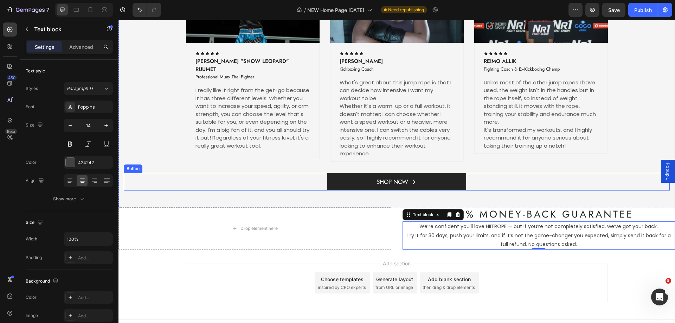
click at [535, 186] on div "SHOP NOW Button" at bounding box center [397, 182] width 546 height 18
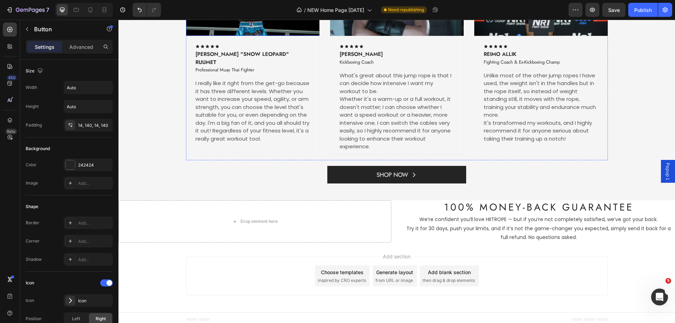
scroll to position [1538, 0]
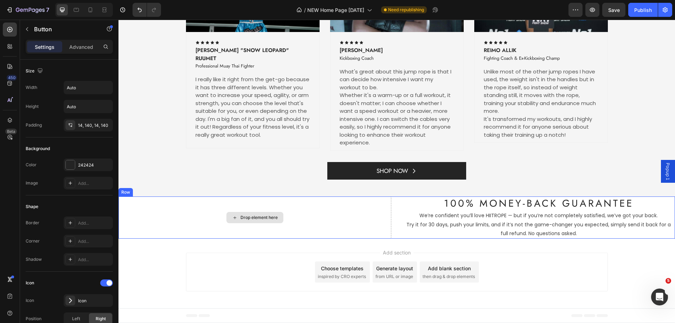
click at [255, 218] on div "Drop element here" at bounding box center [259, 218] width 37 height 6
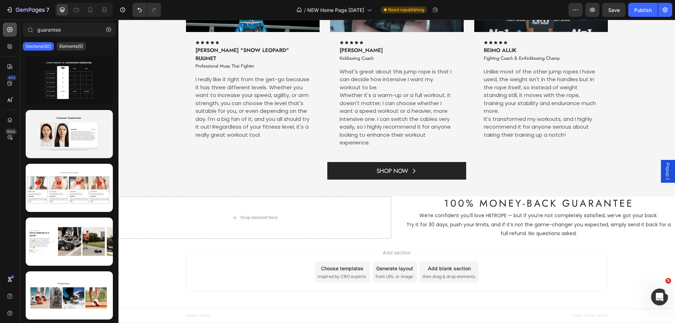
click at [7, 33] on div at bounding box center [10, 30] width 14 height 14
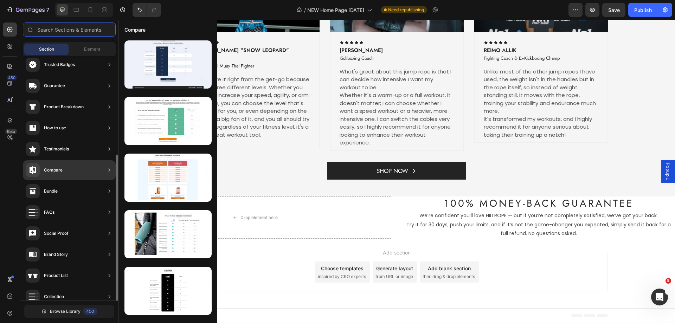
scroll to position [106, 0]
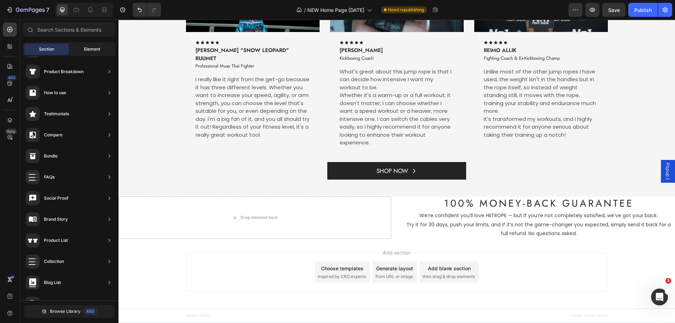
click at [89, 49] on span "Element" at bounding box center [92, 49] width 16 height 6
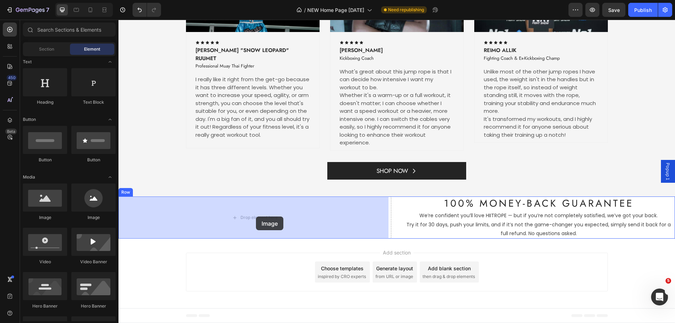
drag, startPoint x: 161, startPoint y: 222, endPoint x: 256, endPoint y: 217, distance: 95.5
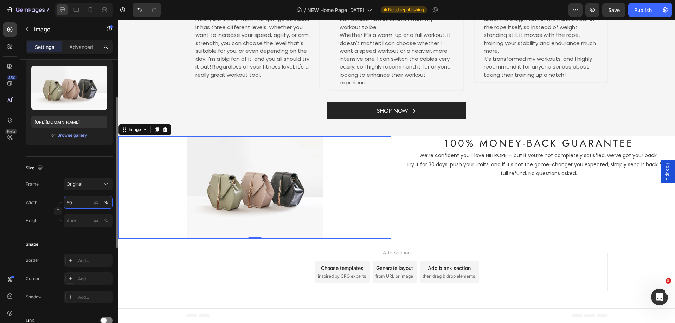
scroll to position [1597, 0]
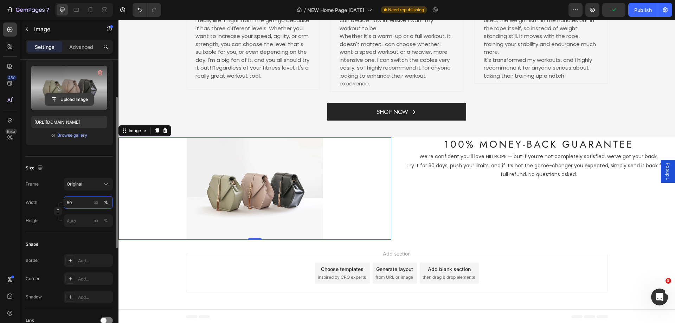
type input "50"
click at [70, 98] on input "file" at bounding box center [69, 100] width 49 height 12
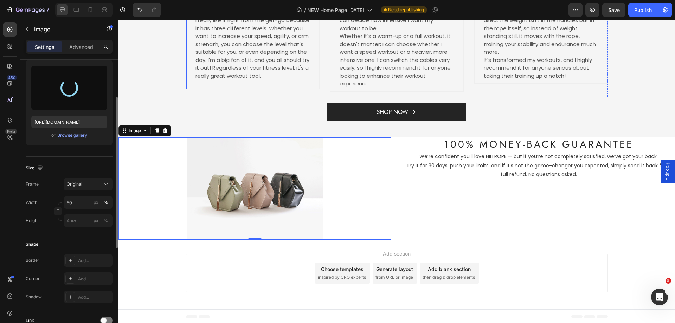
type input "https://cdn.shopify.com/s/files/1/0217/4969/4536/files/gempages_491665799677739…"
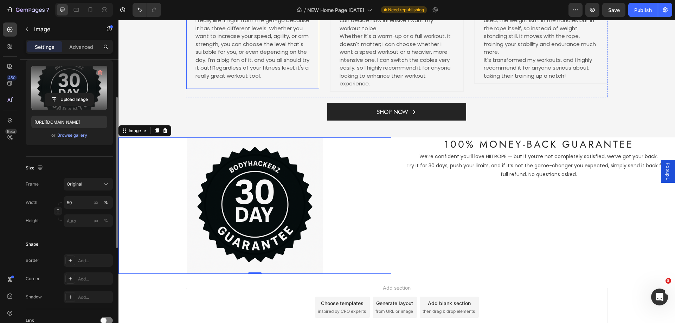
scroll to position [1630, 0]
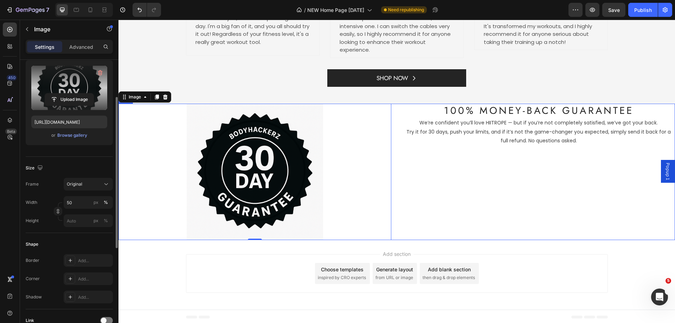
click at [552, 214] on div "100% Money-Back Guarantee Heading We’re confident you’ll love HIITROPE — but if…" at bounding box center [539, 172] width 273 height 136
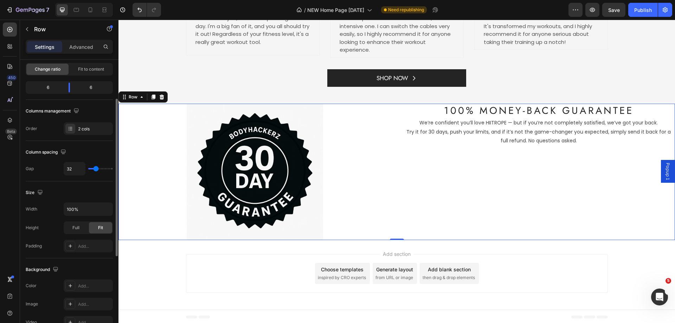
scroll to position [0, 0]
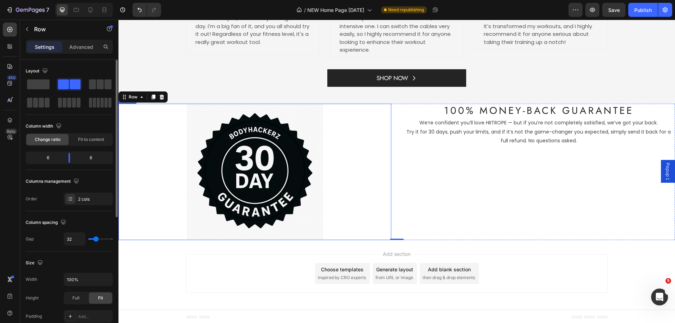
click at [215, 143] on img at bounding box center [255, 172] width 136 height 136
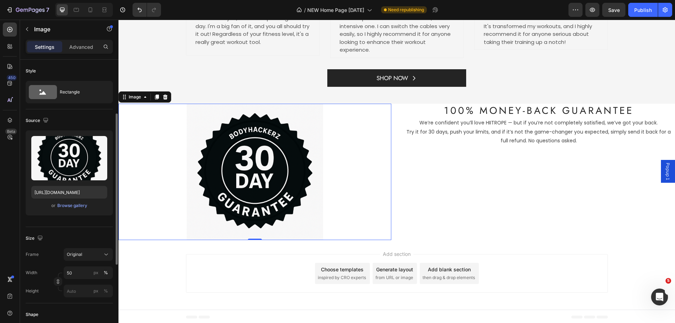
scroll to position [35, 0]
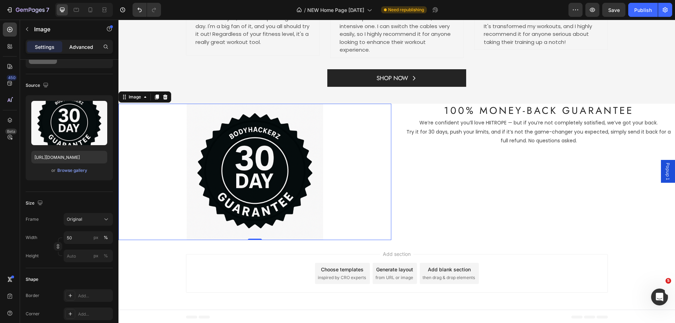
click at [88, 45] on p "Advanced" at bounding box center [81, 46] width 24 height 7
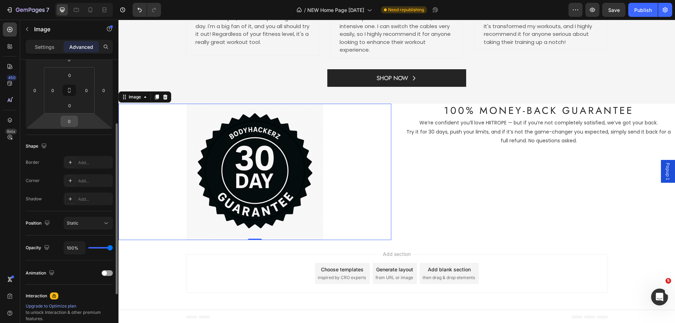
scroll to position [141, 0]
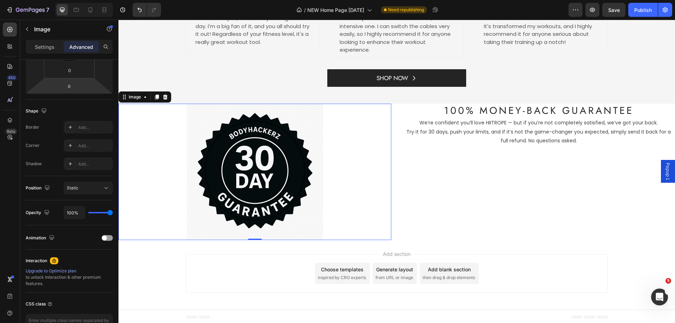
type input "0%"
type input "0"
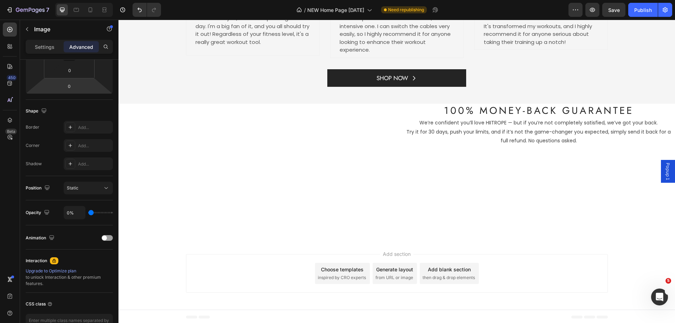
type input "78%"
type input "78"
type input "100%"
type input "100"
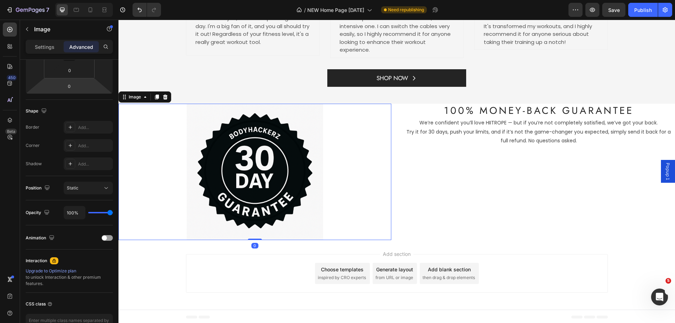
drag, startPoint x: 109, startPoint y: 214, endPoint x: 20, endPoint y: 201, distance: 89.9
click at [113, 214] on input "range" at bounding box center [100, 212] width 25 height 1
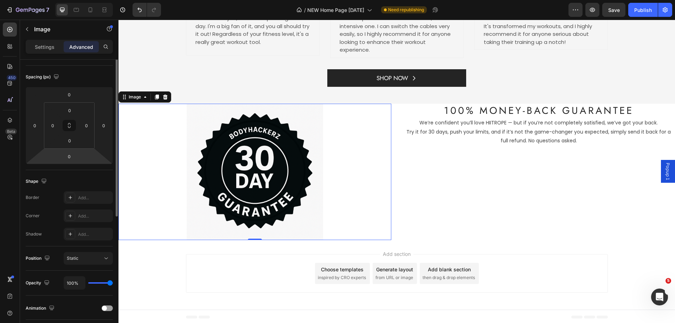
scroll to position [0, 0]
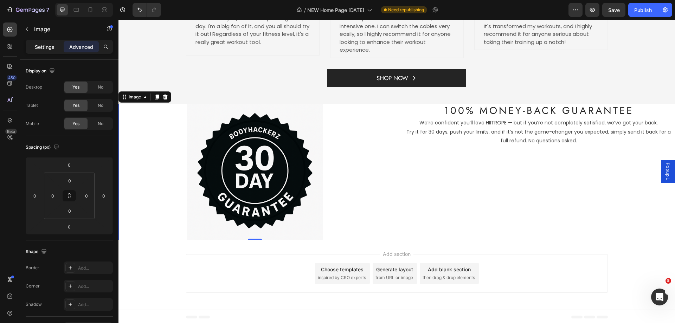
click at [43, 47] on p "Settings" at bounding box center [45, 46] width 20 height 7
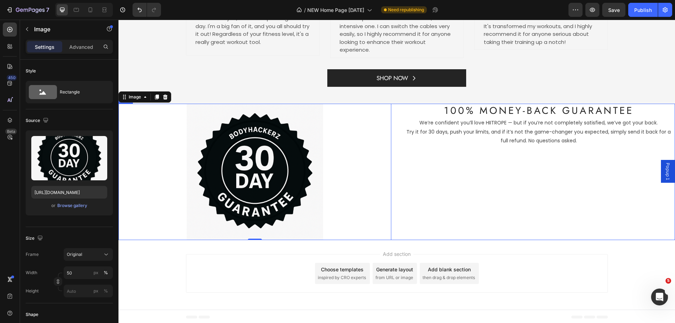
click at [413, 188] on div "100% Money-Back Guarantee Heading We’re confident you’ll love HIITROPE — but if…" at bounding box center [539, 172] width 273 height 136
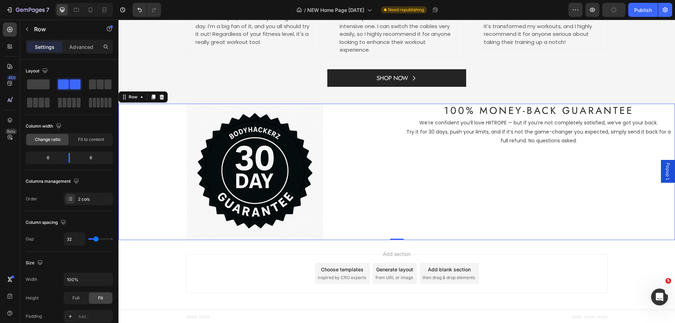
click at [389, 107] on div "Image 100% Money-Back Guarantee Heading We’re confident you’ll love HIITROPE — …" at bounding box center [397, 172] width 557 height 136
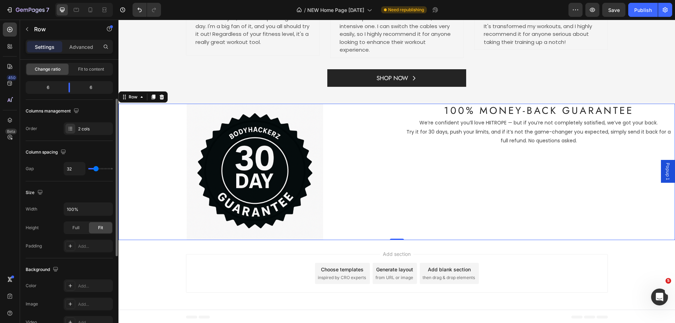
scroll to position [141, 0]
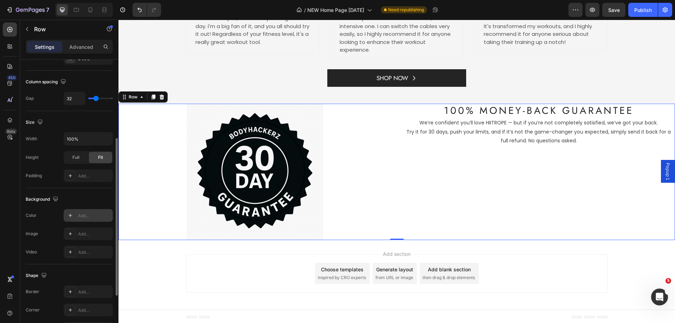
click at [72, 215] on icon at bounding box center [71, 216] width 6 height 6
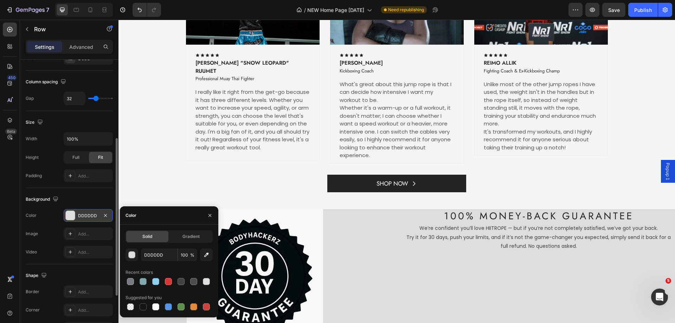
scroll to position [1595, 0]
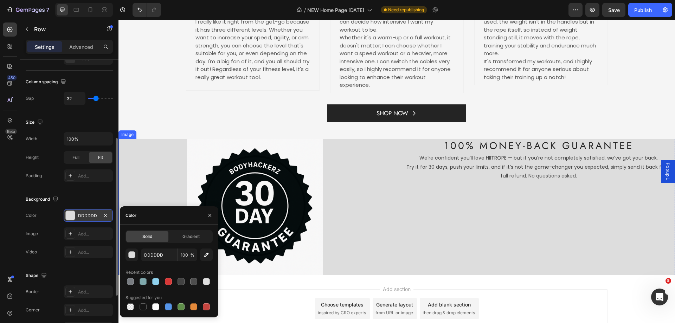
click at [427, 162] on p "We’re confident you’ll love HIITROPE — but if you’re not completely satisfied, …" at bounding box center [539, 167] width 272 height 27
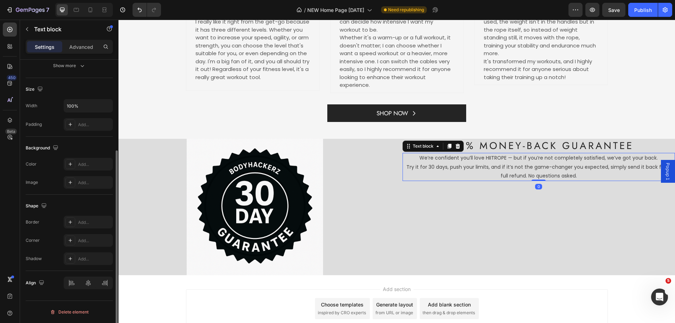
scroll to position [0, 0]
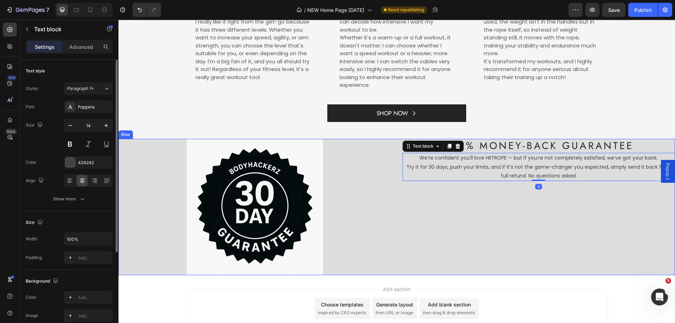
click at [374, 151] on div at bounding box center [255, 207] width 273 height 136
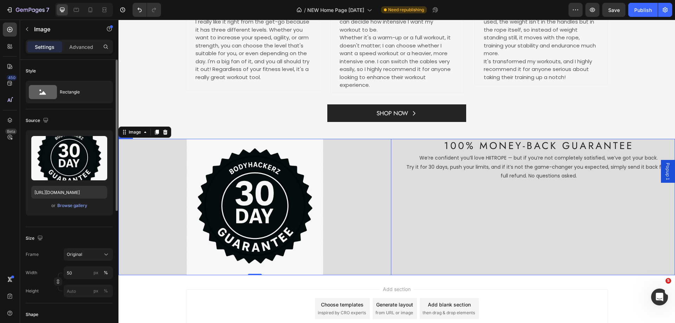
click at [398, 148] on div "Image 0 100% Money-Back Guarantee Heading We’re confident you’ll love HIITROPE …" at bounding box center [397, 207] width 557 height 136
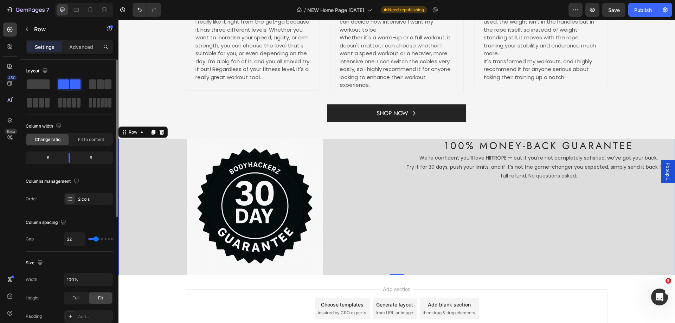
scroll to position [70, 0]
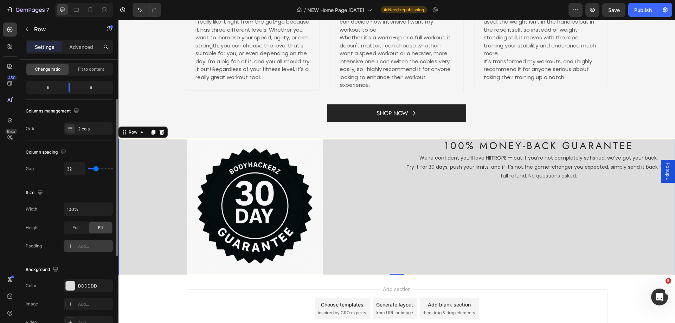
click at [69, 246] on icon at bounding box center [71, 246] width 4 height 4
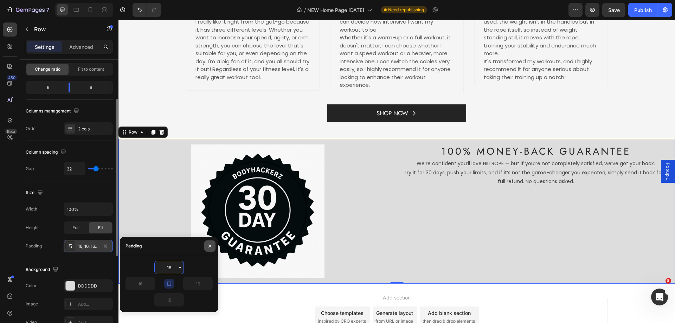
click at [209, 247] on icon "button" at bounding box center [210, 245] width 3 height 3
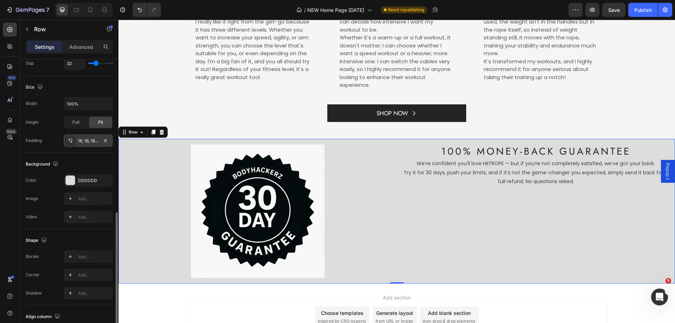
scroll to position [226, 0]
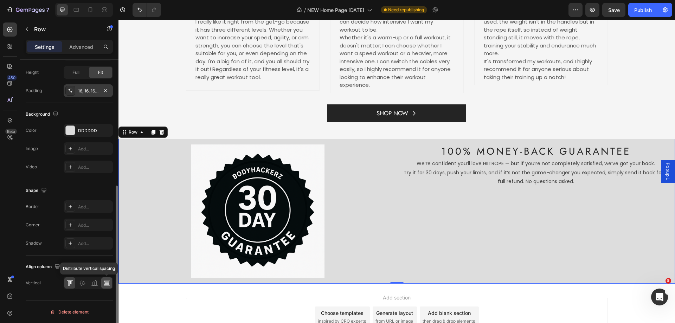
click at [107, 284] on icon at bounding box center [106, 283] width 7 height 7
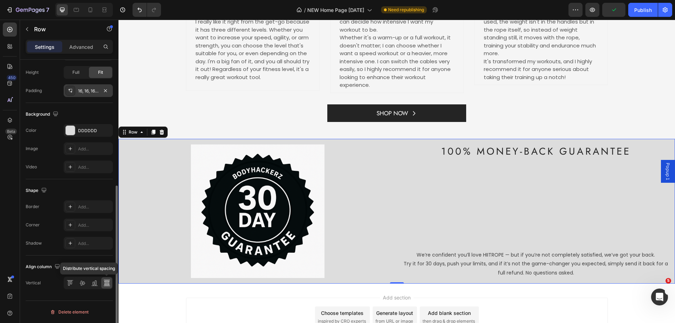
click at [103, 287] on div at bounding box center [106, 283] width 11 height 11
click at [93, 284] on icon at bounding box center [94, 284] width 2 height 4
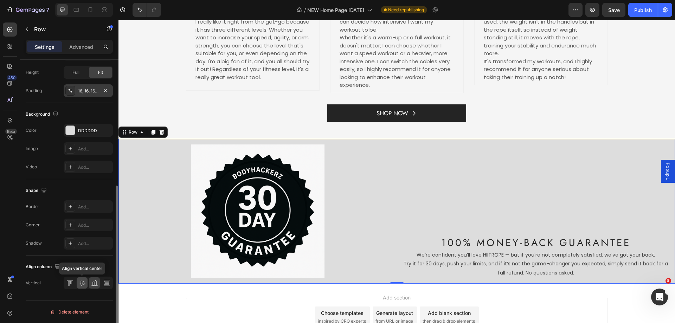
click at [82, 283] on icon at bounding box center [82, 283] width 7 height 7
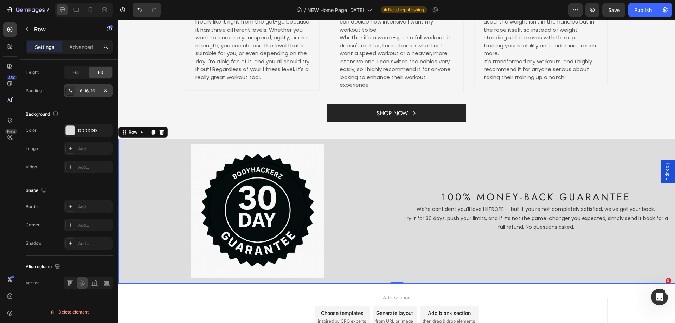
click at [395, 147] on div "Image 100% Money-Back Guarantee Heading We’re confident you’ll love HIITROPE — …" at bounding box center [397, 211] width 557 height 145
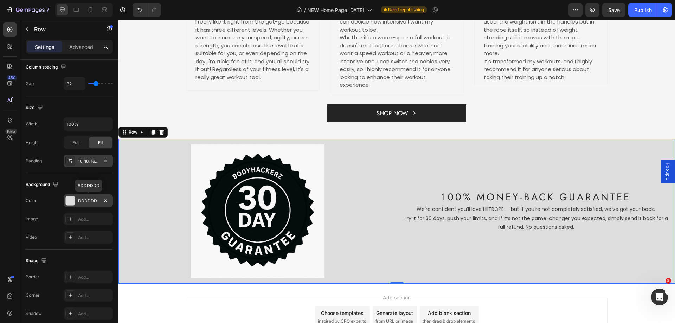
click at [89, 202] on div "DDDDDD" at bounding box center [88, 201] width 20 height 6
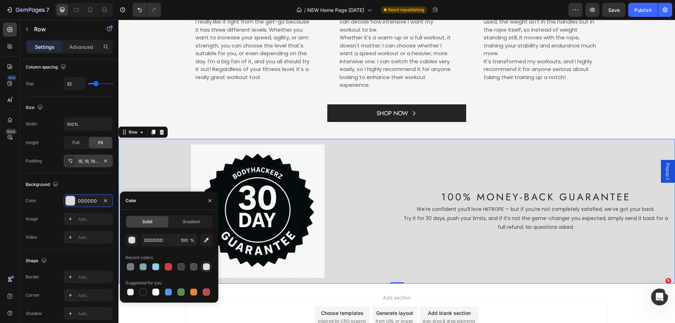
click at [206, 270] on div at bounding box center [206, 266] width 7 height 7
click at [202, 239] on button "button" at bounding box center [206, 240] width 13 height 13
type input "F5F5F5"
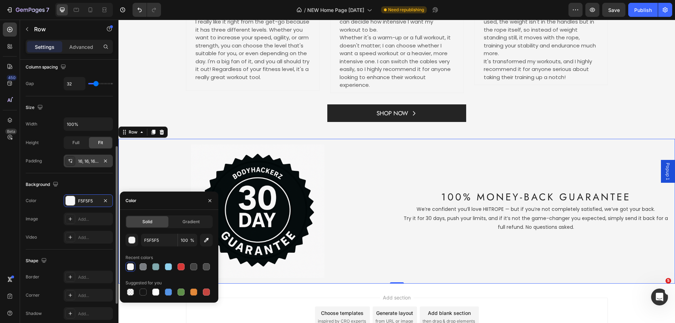
click at [98, 179] on div "Background" at bounding box center [69, 184] width 87 height 11
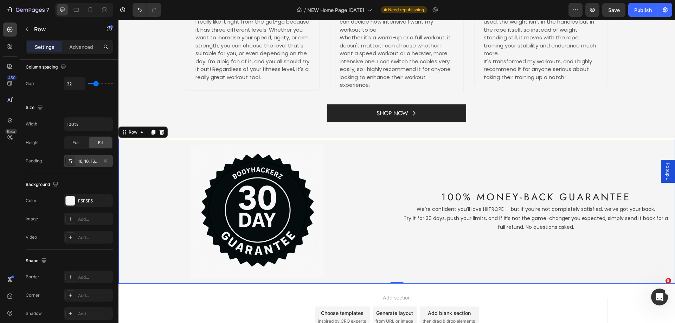
click at [454, 142] on div "Image 100% Money-Back Guarantee Heading We’re confident you’ll love HIITROPE — …" at bounding box center [397, 211] width 557 height 145
click at [377, 141] on div "Image 100% Money-Back Guarantee Heading We’re confident you’ll love HIITROPE — …" at bounding box center [397, 211] width 557 height 145
click at [377, 142] on div "Image 100% Money-Back Guarantee Heading We’re confident you’ll love HIITROPE — …" at bounding box center [397, 211] width 557 height 145
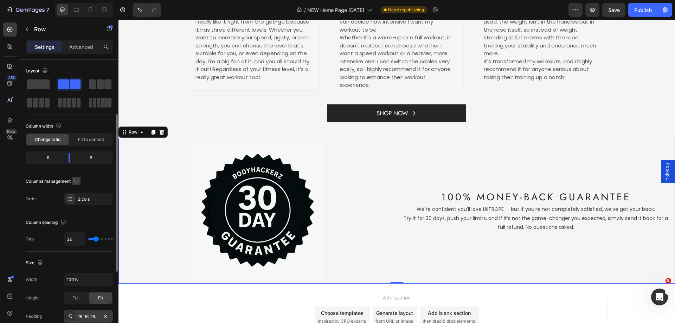
scroll to position [35, 0]
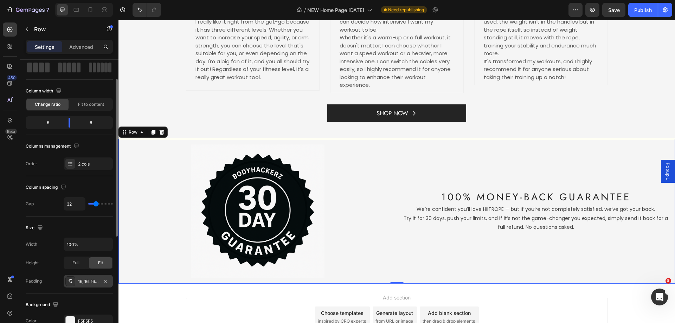
drag, startPoint x: 96, startPoint y: 204, endPoint x: 106, endPoint y: 204, distance: 10.6
type input "96"
click at [106, 204] on input "range" at bounding box center [100, 203] width 25 height 1
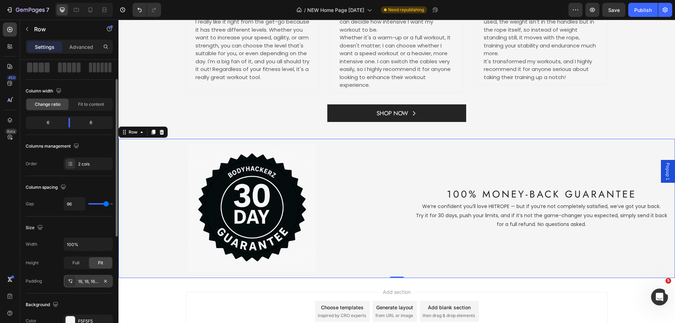
type input "58"
type input "51"
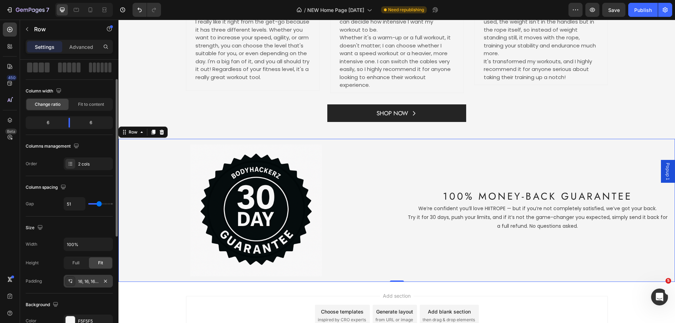
type input "44"
type input "42"
type input "36"
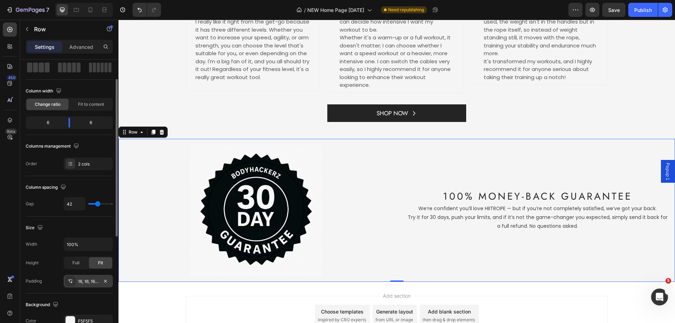
type input "36"
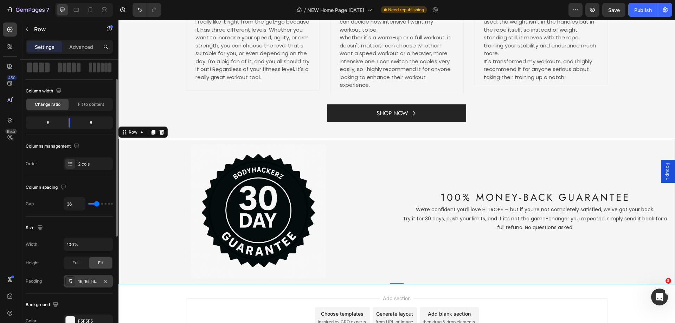
type input "24"
type input "9"
type input "2"
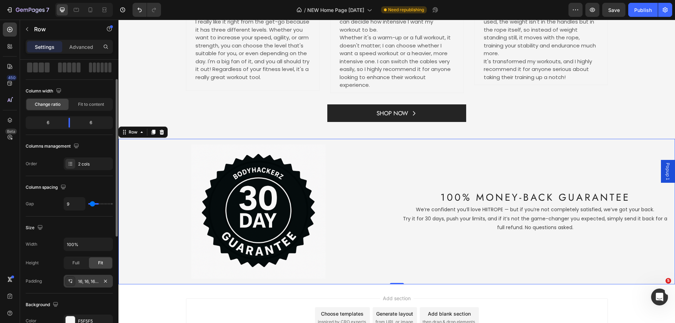
type input "2"
type input "0"
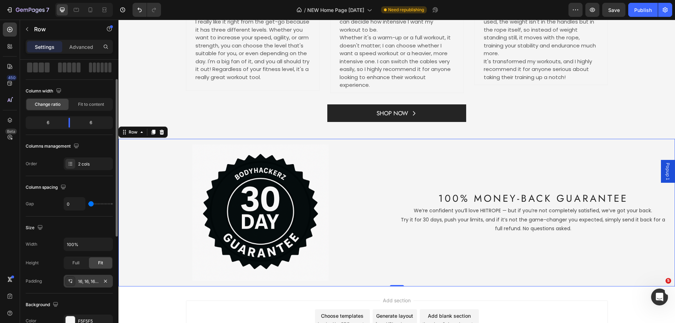
drag, startPoint x: 107, startPoint y: 204, endPoint x: 79, endPoint y: 203, distance: 27.1
type input "0"
click at [88, 203] on input "range" at bounding box center [100, 203] width 25 height 1
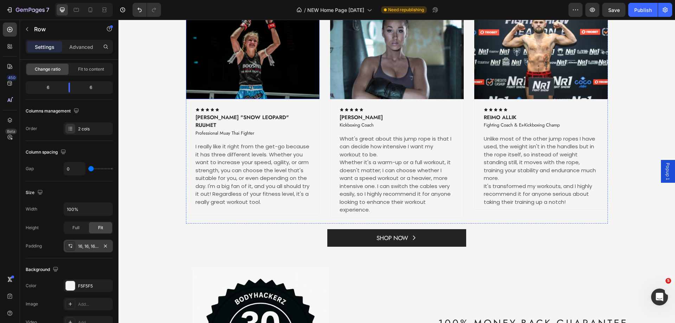
scroll to position [1349, 0]
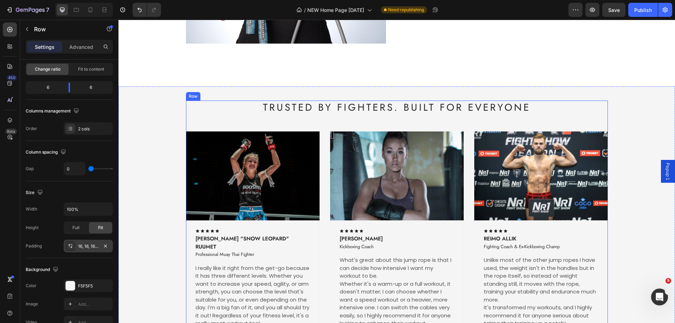
click at [323, 128] on div "TRUSTED BY FIGHTERS. BUILT FOR EVERYONE Heading Image Icon Icon Icon Icon Icon …" at bounding box center [397, 226] width 422 height 250
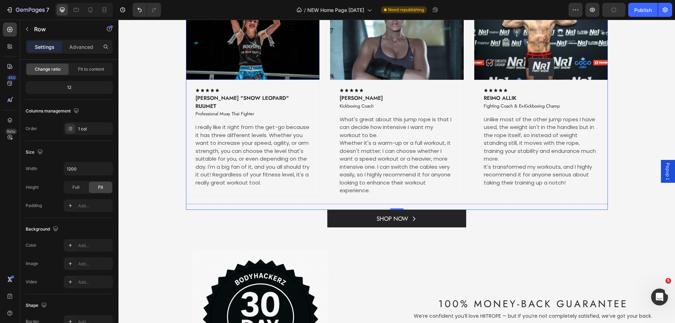
scroll to position [1595, 0]
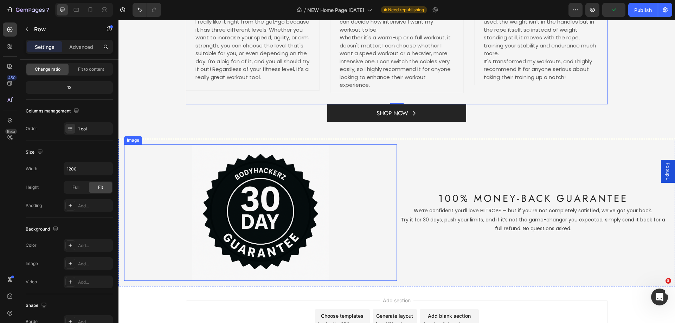
click at [392, 145] on div at bounding box center [260, 213] width 273 height 136
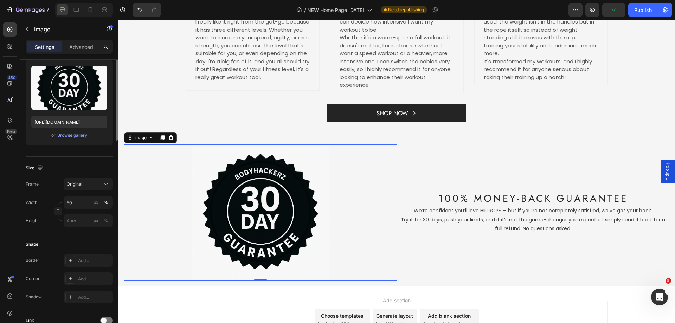
scroll to position [0, 0]
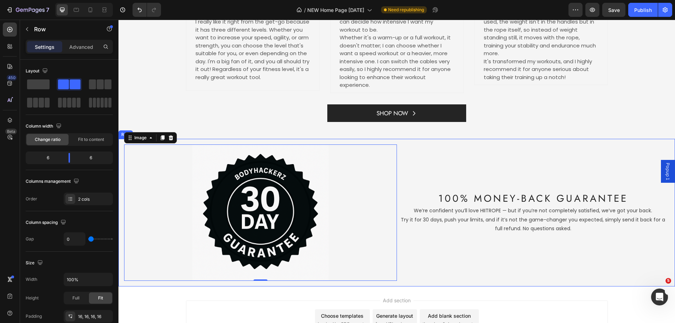
click at [403, 143] on div "Image 0 100% Money-Back Guarantee Heading We’re confident you’ll love HIITROPE …" at bounding box center [397, 213] width 557 height 148
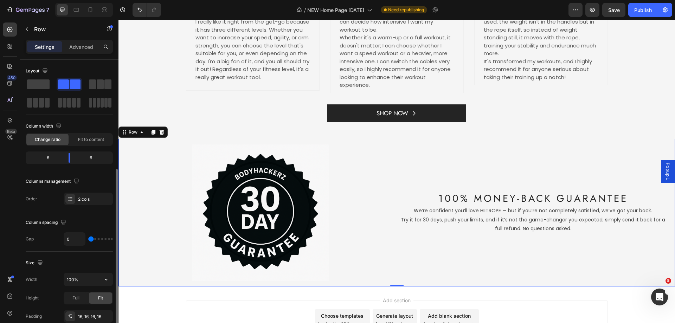
scroll to position [70, 0]
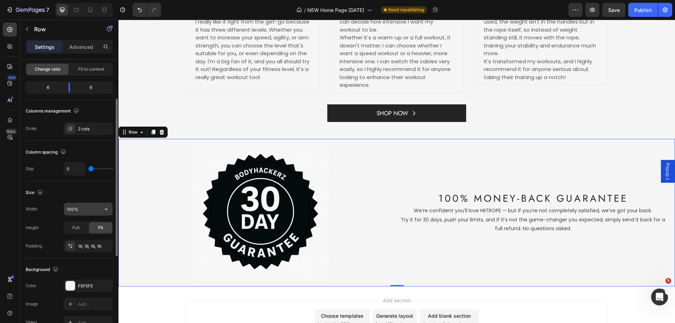
click at [83, 207] on input "100%" at bounding box center [88, 209] width 49 height 13
click at [107, 209] on icon "button" at bounding box center [106, 209] width 7 height 7
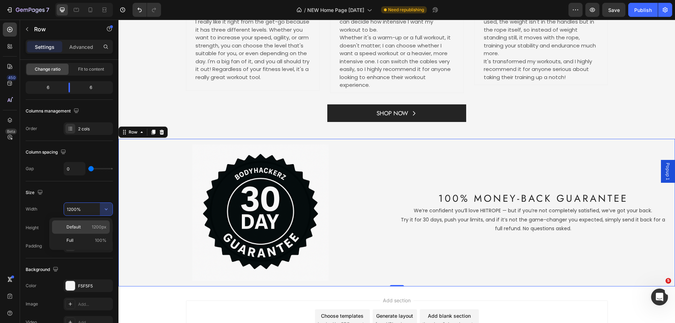
click at [77, 234] on div "Default 1200px" at bounding box center [81, 240] width 58 height 13
type input "1200"
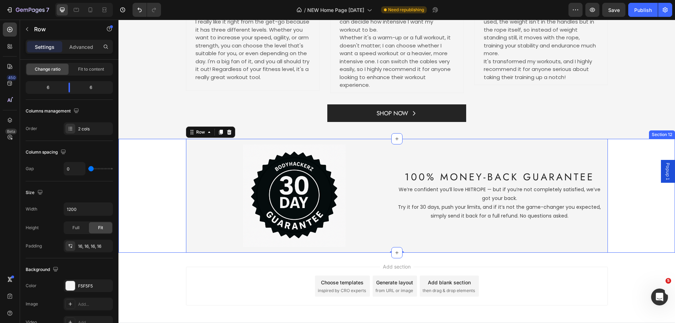
click at [164, 171] on div "Image 100% Money-Back Guarantee Heading We’re confident you’ll love HIITROPE — …" at bounding box center [397, 196] width 557 height 114
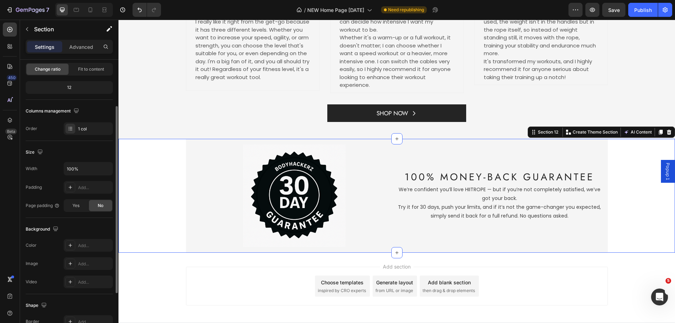
scroll to position [106, 0]
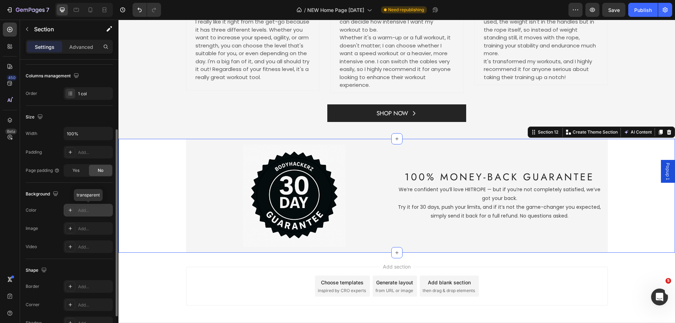
click at [78, 210] on div "Add..." at bounding box center [88, 210] width 49 height 13
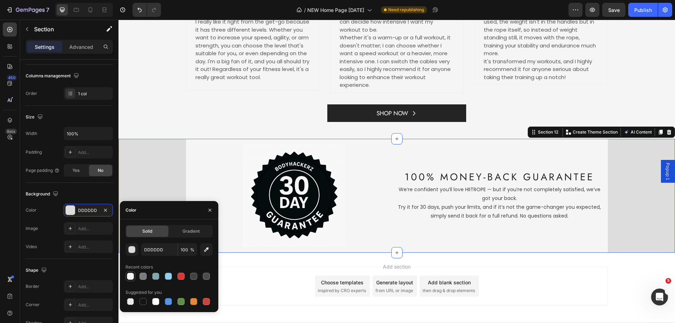
click at [133, 276] on div at bounding box center [130, 276] width 7 height 7
type input "F5F5F5"
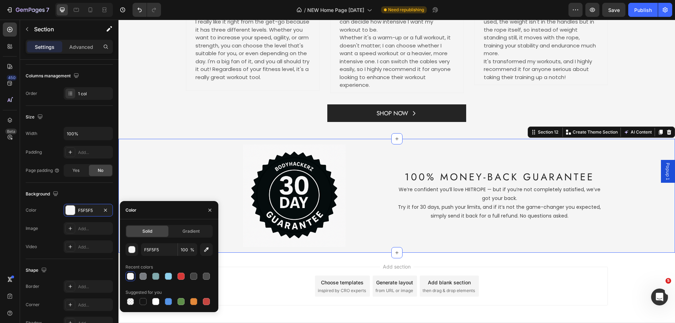
click at [171, 155] on div "Image 100% Money-Back Guarantee Heading We’re confident you’ll love HIITROPE — …" at bounding box center [397, 196] width 557 height 114
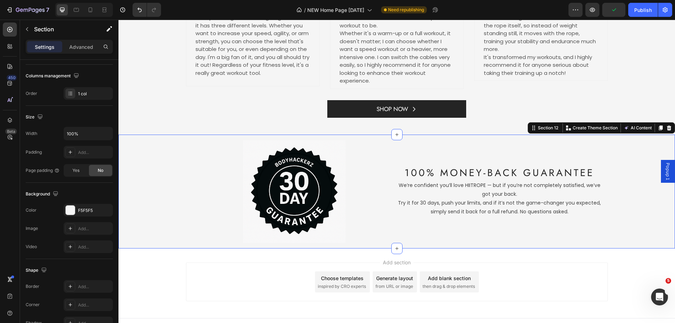
scroll to position [1609, 0]
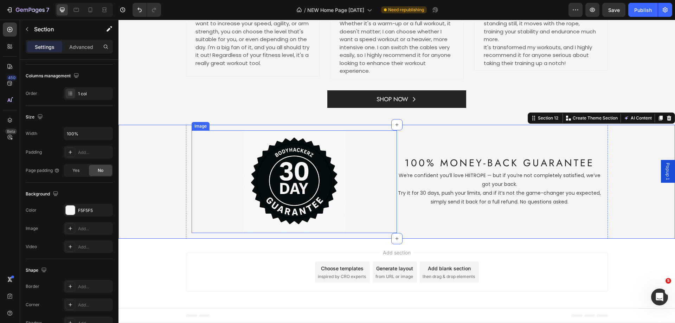
click at [325, 147] on img at bounding box center [294, 182] width 103 height 103
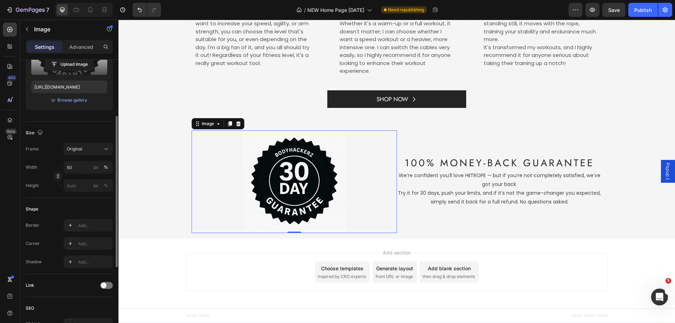
scroll to position [0, 0]
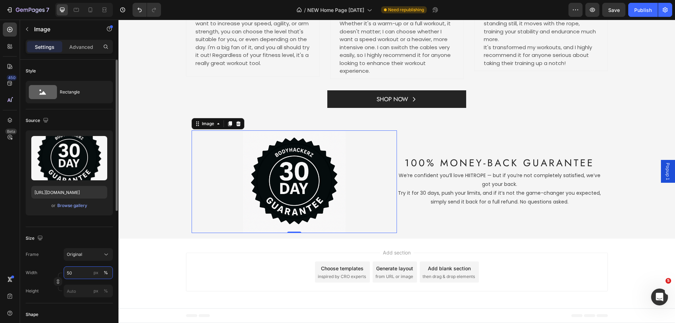
click at [68, 274] on input "50" at bounding box center [88, 273] width 49 height 13
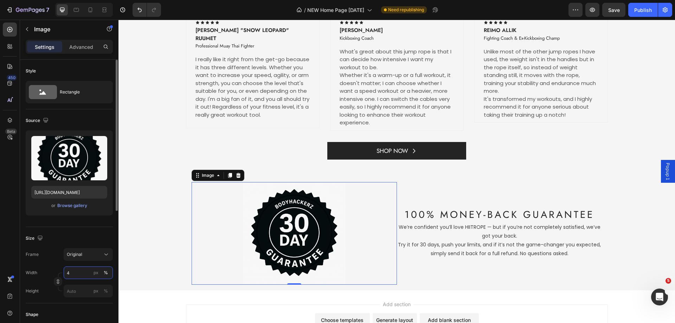
type input "40"
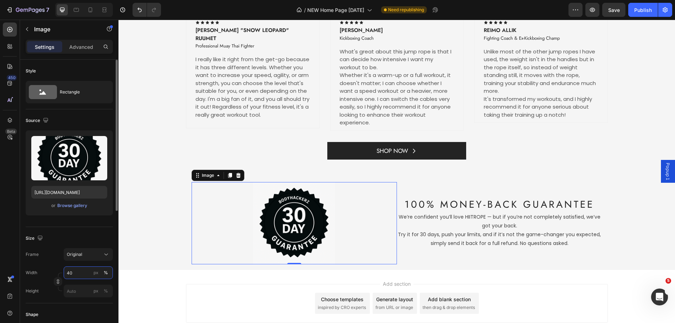
scroll to position [1589, 0]
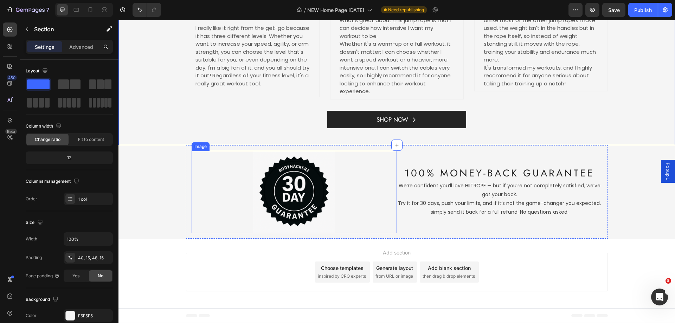
click at [286, 194] on img at bounding box center [294, 192] width 82 height 82
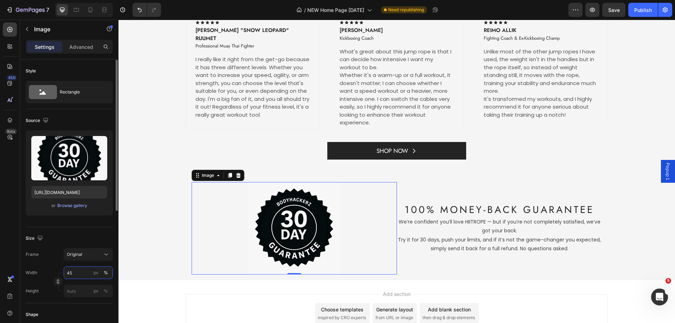
scroll to position [1599, 0]
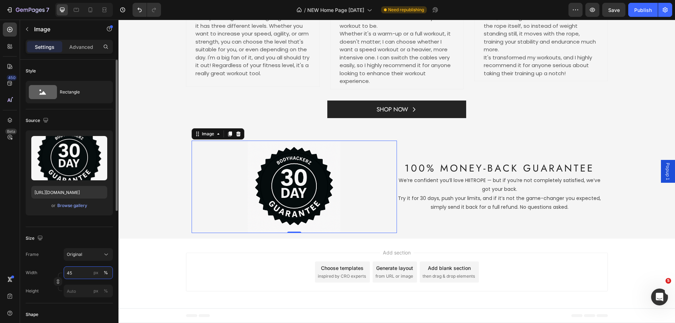
type input "45"
click at [98, 236] on div "Size" at bounding box center [69, 238] width 87 height 11
click at [643, 155] on div "Image 0 100% Money-Back Guarantee Heading We’re confident you’ll love HIITROPE …" at bounding box center [397, 187] width 557 height 104
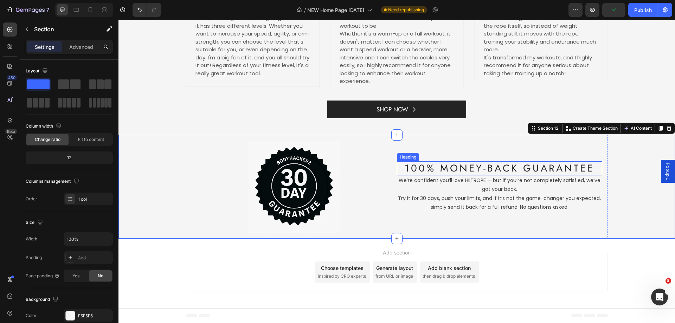
click at [512, 169] on h2 "100% Money-Back Guarantee" at bounding box center [499, 168] width 205 height 14
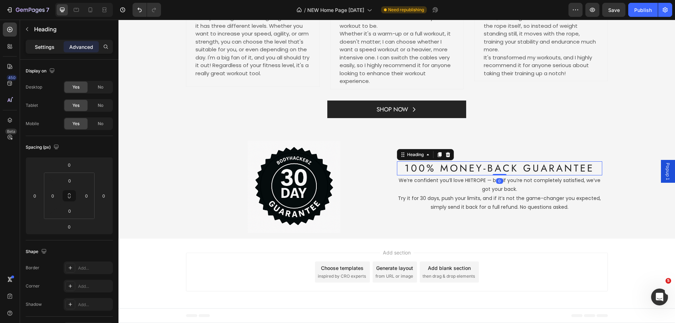
click at [41, 48] on p "Settings" at bounding box center [45, 46] width 20 height 7
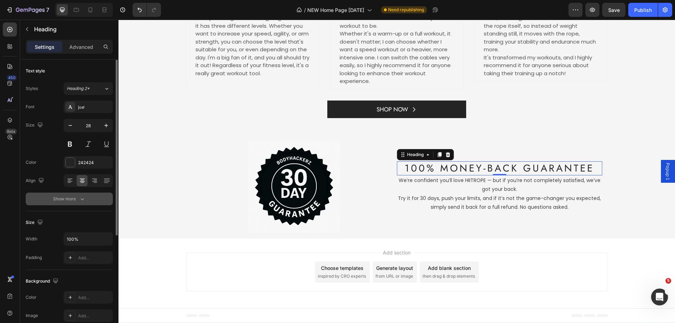
click at [69, 202] on div "Show more" at bounding box center [69, 199] width 33 height 7
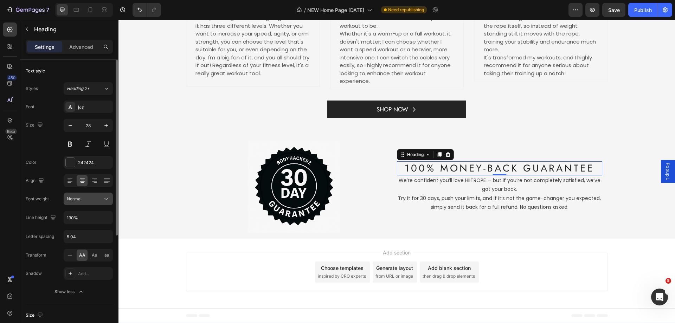
click at [99, 199] on div "Normal" at bounding box center [85, 199] width 36 height 6
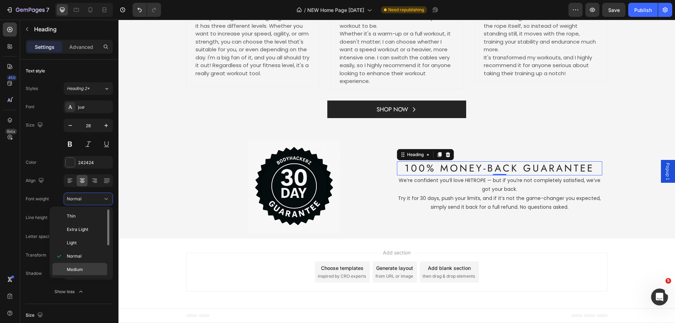
click at [83, 267] on p "Medium" at bounding box center [85, 270] width 37 height 6
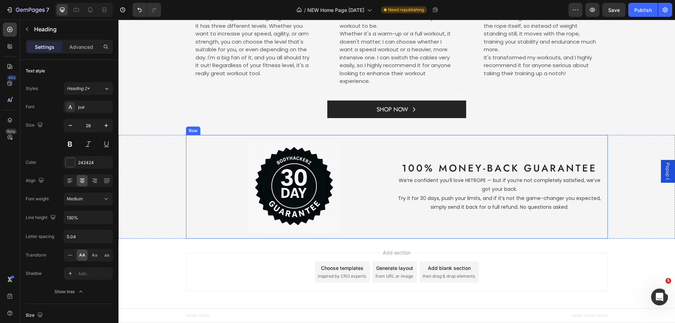
click at [579, 238] on div "Image 100% Money-Back Guarantee Heading We’re confident you’ll love HIITROPE — …" at bounding box center [397, 187] width 422 height 104
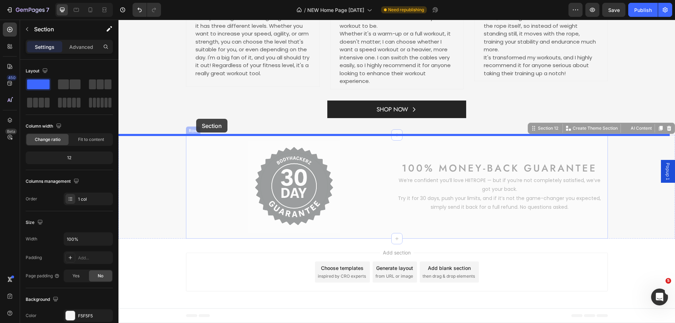
drag, startPoint x: 141, startPoint y: 146, endPoint x: 199, endPoint y: 142, distance: 57.4
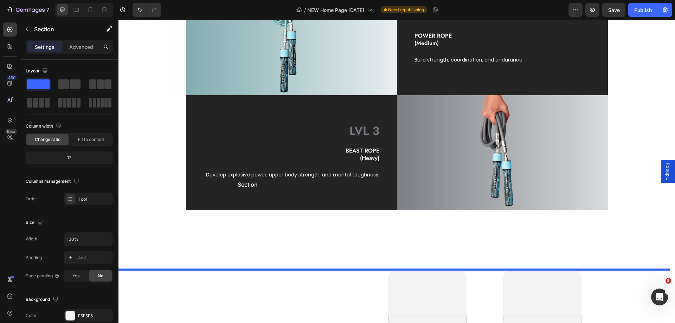
scroll to position [509, 0]
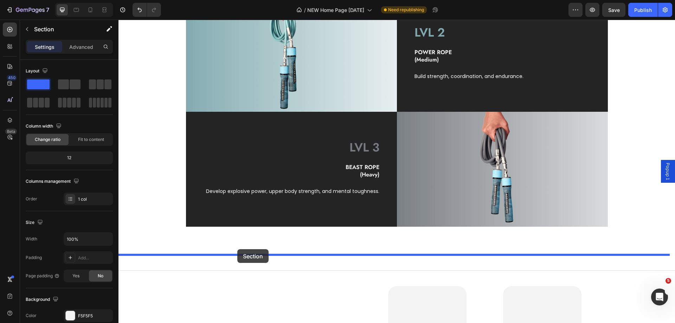
drag, startPoint x: 140, startPoint y: 145, endPoint x: 237, endPoint y: 249, distance: 142.9
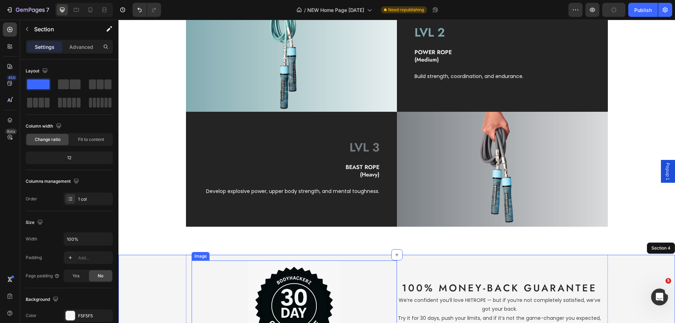
scroll to position [649, 0]
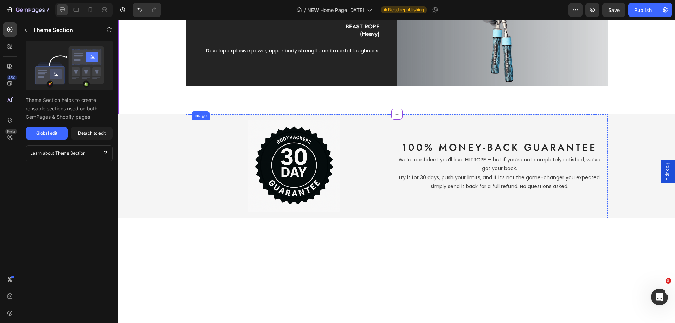
scroll to position [544, 0]
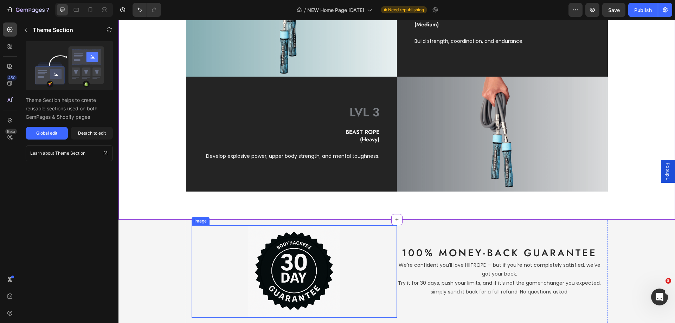
drag, startPoint x: 301, startPoint y: 279, endPoint x: 313, endPoint y: 276, distance: 13.1
click at [301, 279] on img at bounding box center [294, 271] width 93 height 93
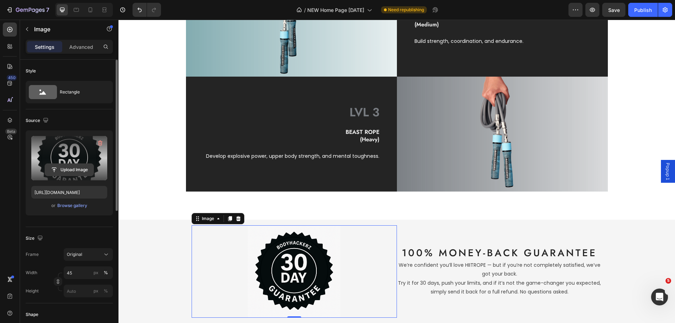
click at [70, 168] on input "file" at bounding box center [69, 170] width 49 height 12
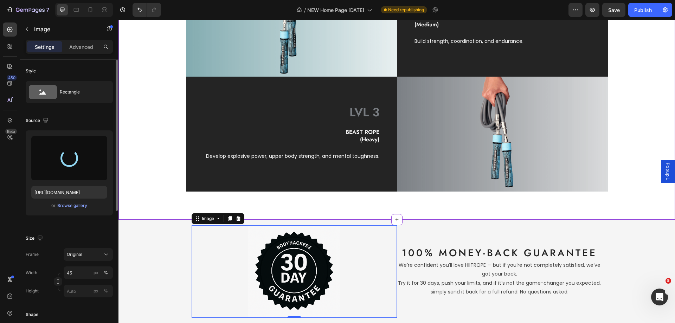
type input "https://cdn.shopify.com/s/files/1/0217/4969/4536/files/gempages_491665799677739…"
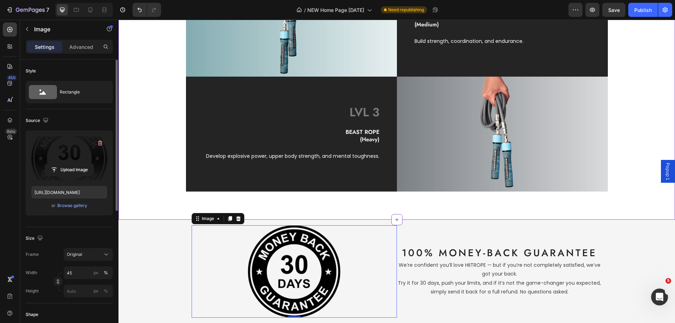
click at [475, 207] on div "LVL 1 Text Block SPEED ROPE (Lightweight) Text Block Sharpen your agility, foot…" at bounding box center [397, 26] width 557 height 387
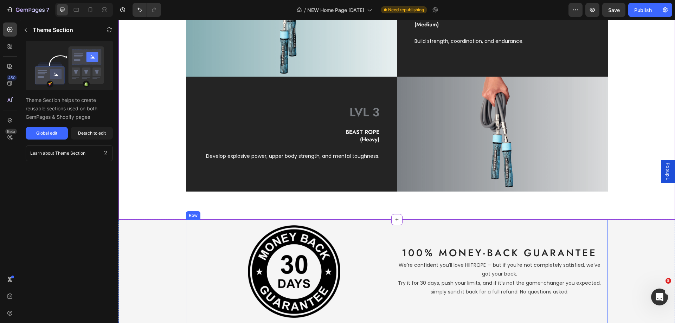
scroll to position [685, 0]
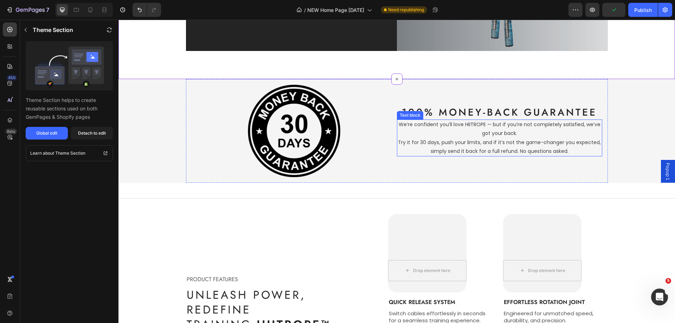
click at [463, 133] on p "We’re confident you’ll love HIITROPE — but if you’re not completely satisfied, …" at bounding box center [500, 138] width 204 height 36
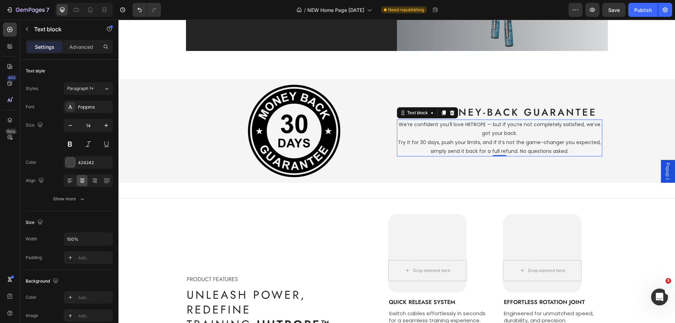
click at [492, 135] on p "We’re confident you’ll love HIITROPE — but if you’re not completely satisfied, …" at bounding box center [500, 138] width 204 height 36
click at [518, 132] on p "We’re confident you’ll love HIITROPE — but if you’re not completely satisfied, …" at bounding box center [500, 138] width 204 height 36
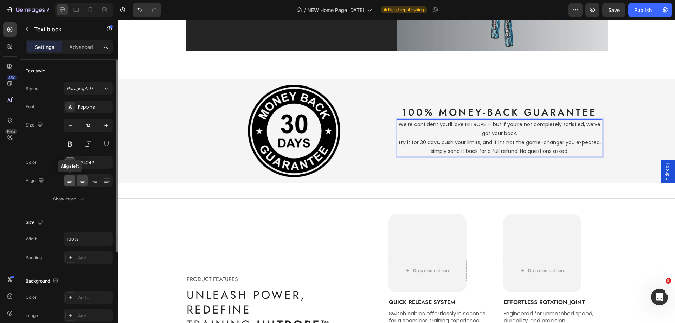
click at [68, 180] on icon at bounding box center [69, 180] width 7 height 7
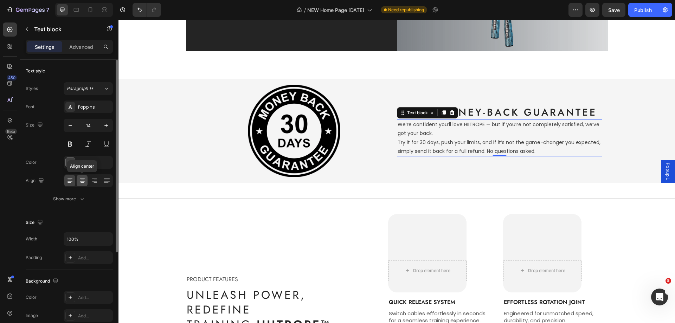
click at [82, 182] on icon at bounding box center [82, 180] width 7 height 7
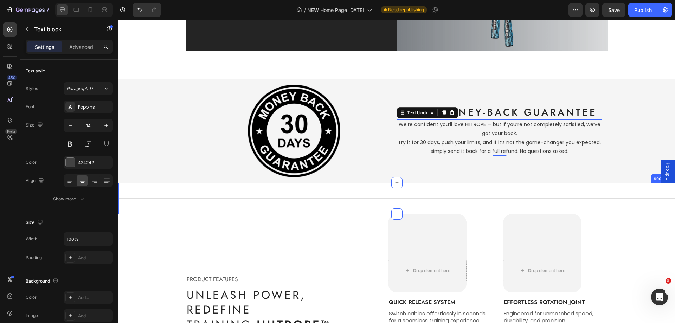
click at [164, 209] on div "Title Line Section 5" at bounding box center [397, 198] width 557 height 31
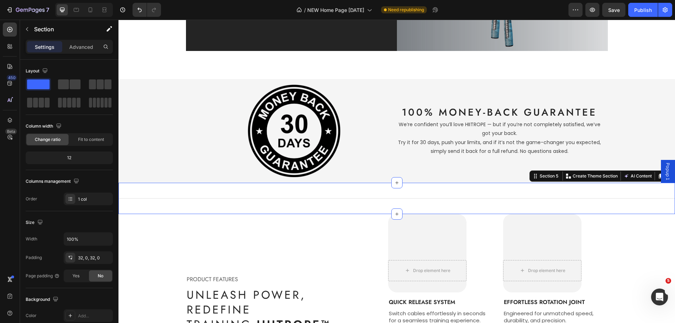
scroll to position [579, 0]
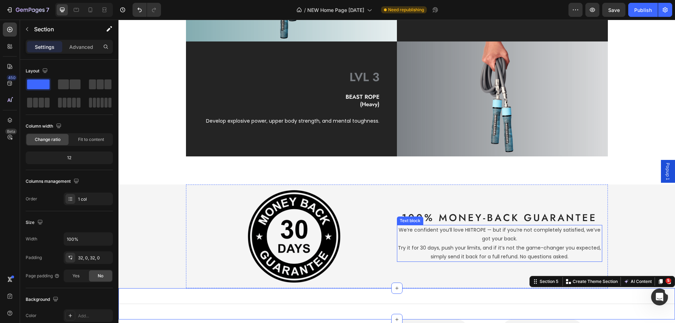
click at [501, 237] on p "We’re confident you’ll love HIITROPE — but if you’re not completely satisfied, …" at bounding box center [500, 244] width 204 height 36
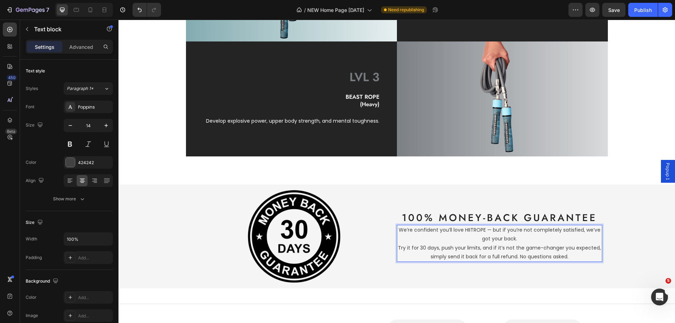
click at [516, 238] on p "We’re confident you’ll love HIITROPE — but if you’re not completely satisfied, …" at bounding box center [500, 244] width 204 height 36
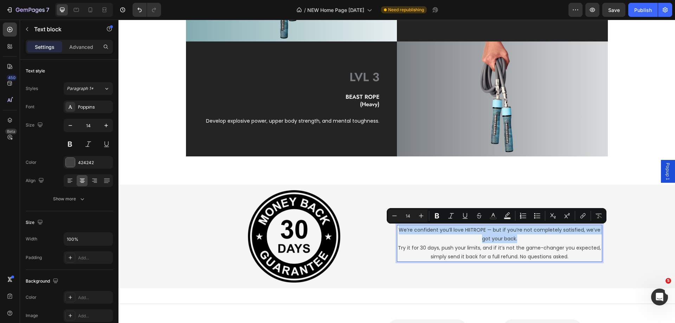
drag, startPoint x: 522, startPoint y: 240, endPoint x: 400, endPoint y: 231, distance: 123.1
click at [400, 231] on p "We’re confident you’ll love HIITROPE — but if you’re not completely satisfied, …" at bounding box center [500, 244] width 204 height 36
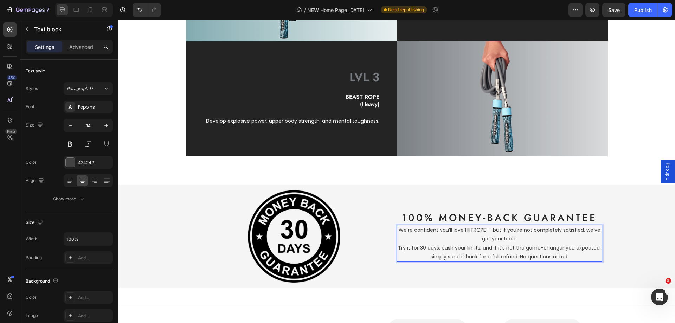
click at [539, 238] on p "We’re confident you’ll love HIITROPE — but if you’re not completely satisfied, …" at bounding box center [500, 244] width 204 height 36
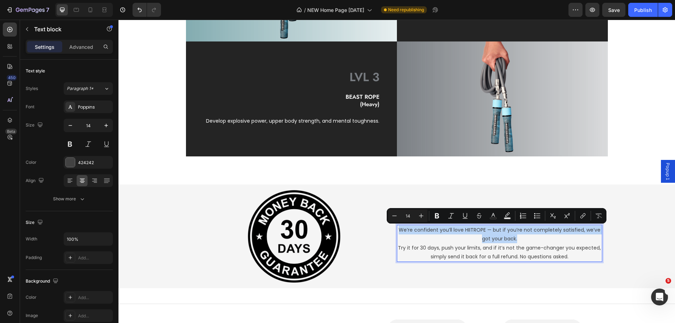
drag, startPoint x: 523, startPoint y: 240, endPoint x: 397, endPoint y: 233, distance: 126.5
click at [398, 233] on p "We’re confident you’ll love HIITROPE — but if you’re not completely satisfied, …" at bounding box center [500, 244] width 204 height 36
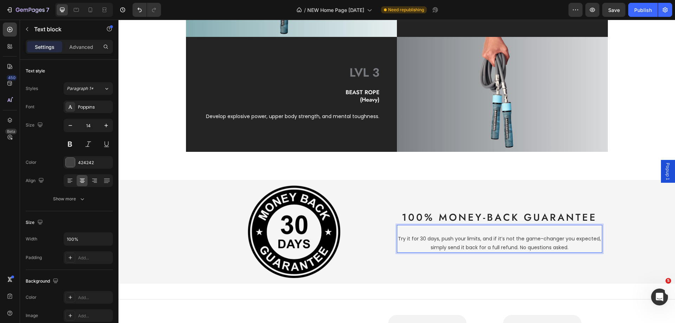
scroll to position [588, 0]
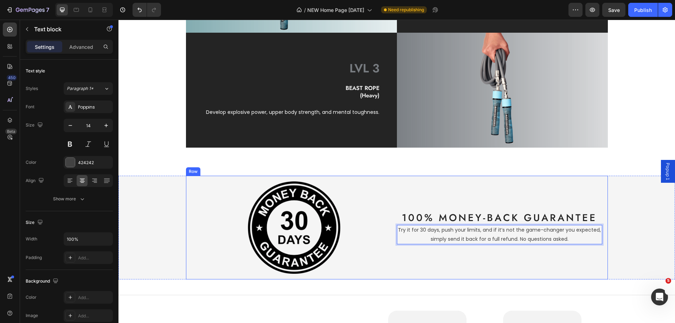
click at [449, 187] on div "100% Money-Back Guarantee Heading Try it for 30 days, push your limits, and if …" at bounding box center [499, 228] width 205 height 93
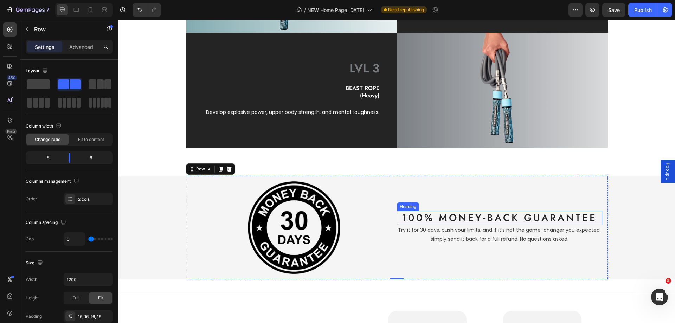
click at [498, 218] on h2 "100% Money-Back Guarantee" at bounding box center [499, 218] width 205 height 14
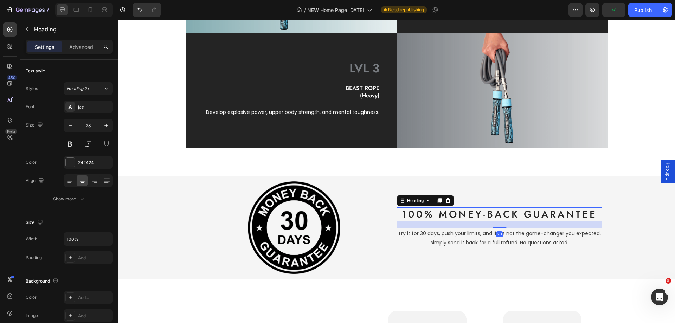
drag, startPoint x: 500, startPoint y: 225, endPoint x: 501, endPoint y: 232, distance: 7.1
click at [501, 232] on div "100% Money-Back Guarantee Heading 20 Try it for 30 days, push your limits, and …" at bounding box center [499, 228] width 205 height 93
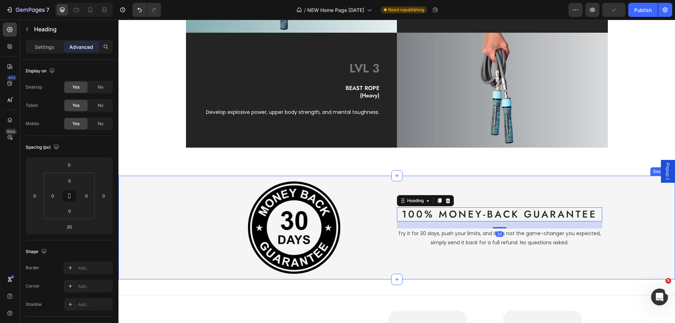
click at [615, 261] on div "Image 100% Money-Back Guarantee Heading 20 Try it for 30 days, push your limits…" at bounding box center [397, 228] width 557 height 104
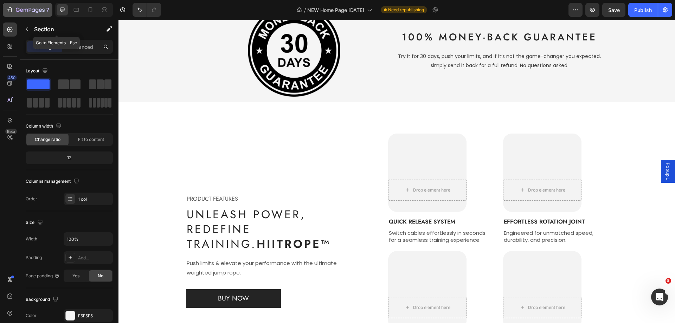
scroll to position [739, 0]
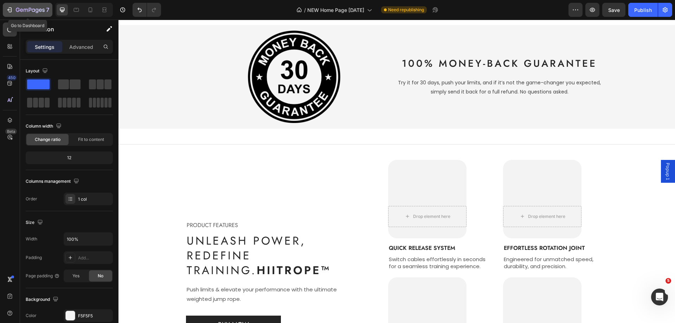
click at [15, 12] on div "7" at bounding box center [27, 10] width 43 height 8
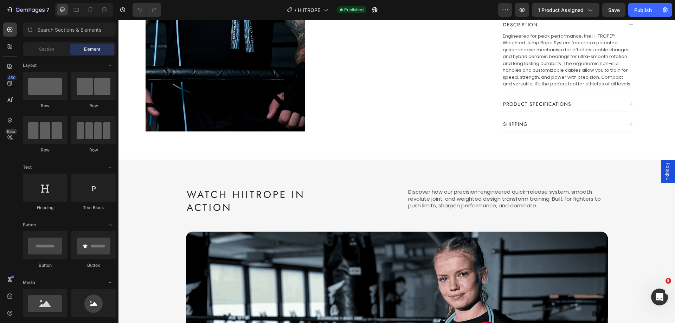
scroll to position [528, 0]
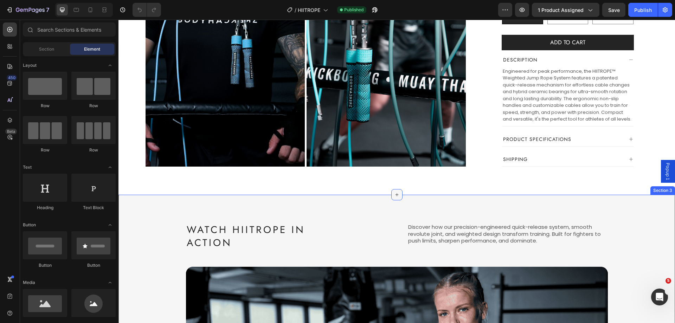
click at [394, 192] on icon at bounding box center [397, 195] width 6 height 6
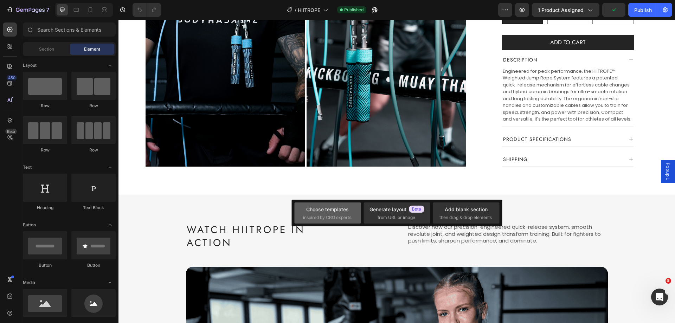
click at [327, 209] on div "Choose templates" at bounding box center [327, 209] width 43 height 7
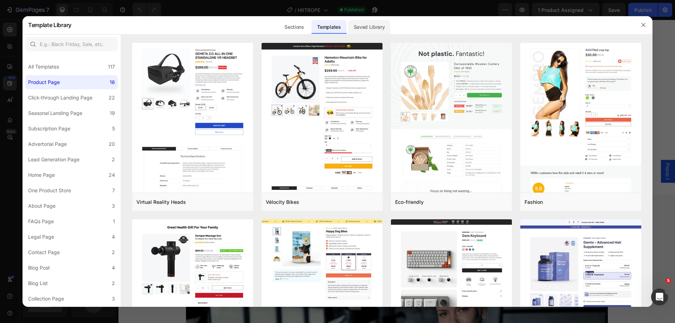
click at [367, 28] on div "Saved Library" at bounding box center [369, 27] width 43 height 14
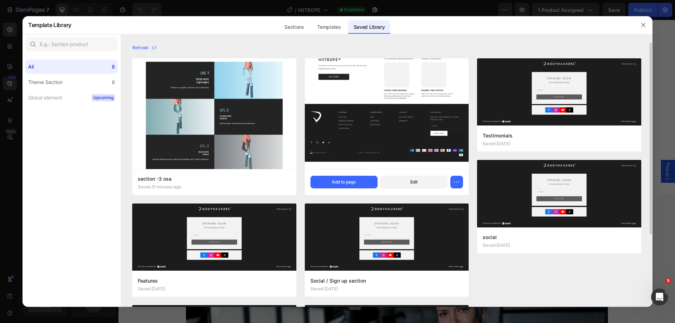
click at [351, 87] on img at bounding box center [387, 97] width 164 height 144
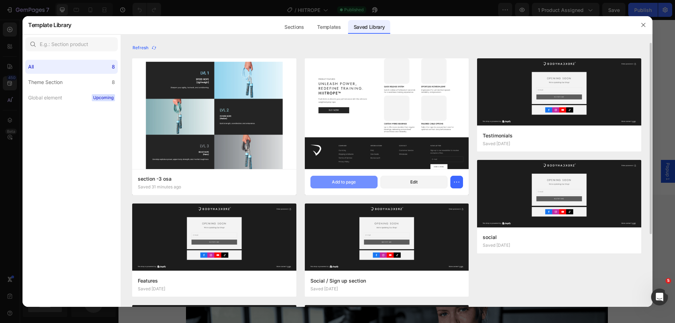
click at [344, 182] on div "Add to page" at bounding box center [344, 182] width 24 height 6
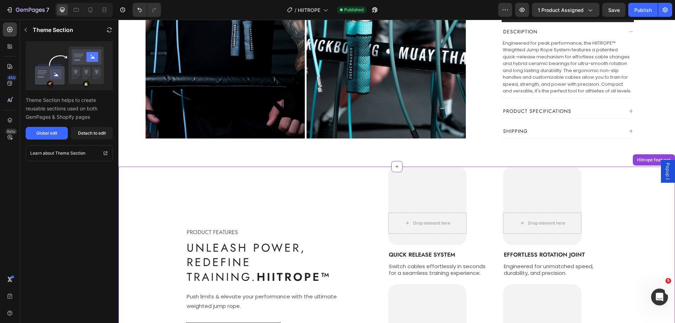
scroll to position [626, 0]
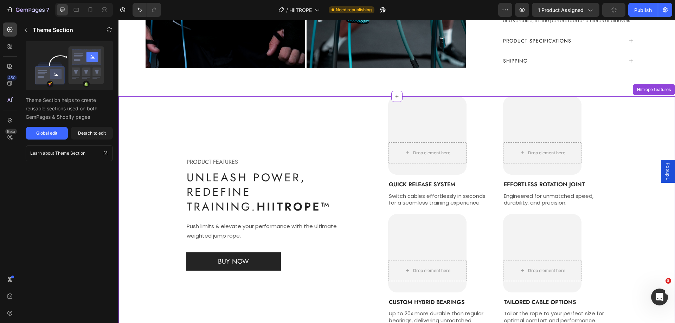
click at [271, 253] on link "BUY NOW" at bounding box center [233, 262] width 95 height 19
click at [297, 255] on div "BUY NOW Button" at bounding box center [264, 262] width 157 height 19
click at [613, 87] on icon at bounding box center [616, 90] width 6 height 6
click at [615, 91] on icon at bounding box center [615, 91] width 1 height 1
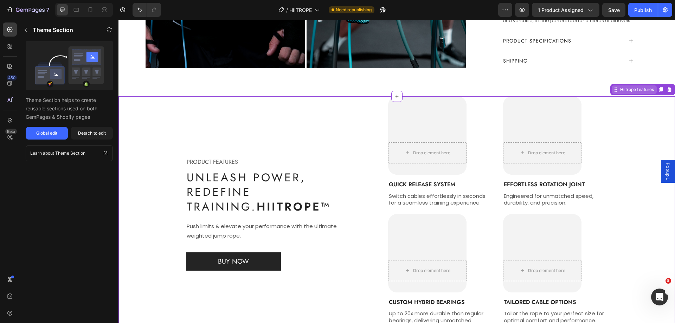
click at [615, 91] on icon at bounding box center [615, 91] width 1 height 1
click at [81, 136] on div "Detach to edit" at bounding box center [92, 133] width 28 height 6
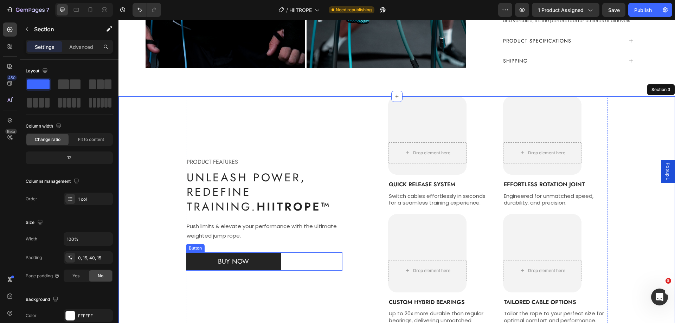
click at [284, 253] on div "BUY NOW Button" at bounding box center [264, 262] width 157 height 19
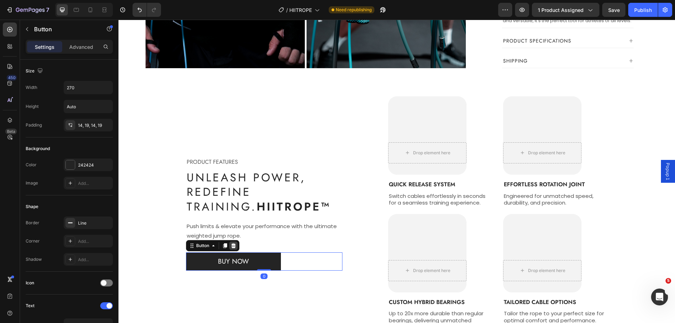
click at [231, 243] on icon at bounding box center [233, 245] width 5 height 5
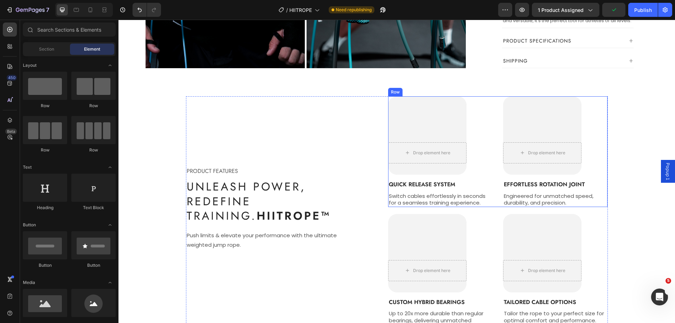
click at [484, 97] on div "Drop element here Hero Banner Quick Release system Text Block Switch cables eff…" at bounding box center [440, 151] width 104 height 111
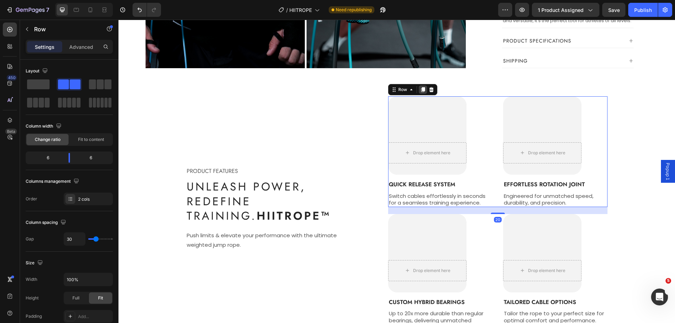
click at [421, 87] on icon at bounding box center [423, 89] width 4 height 5
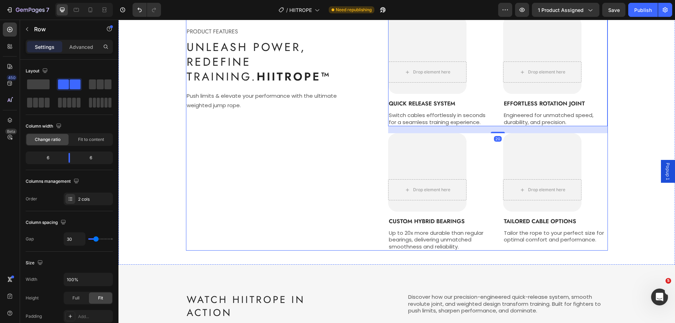
scroll to position [837, 0]
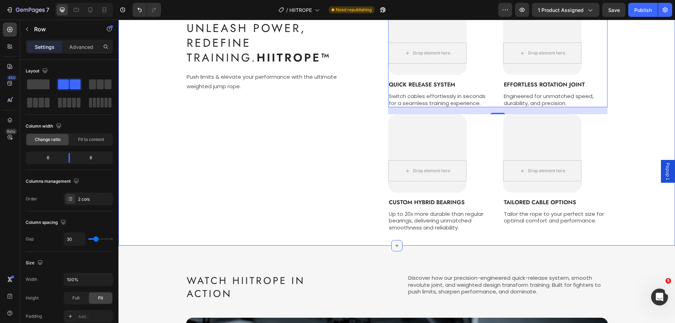
click at [394, 244] on icon at bounding box center [397, 246] width 6 height 6
click at [45, 89] on span at bounding box center [38, 84] width 23 height 10
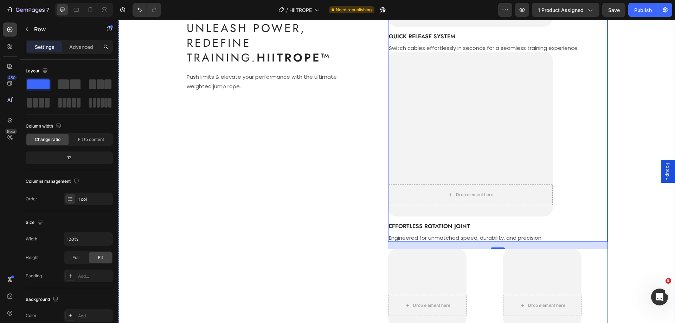
scroll to position [796, 0]
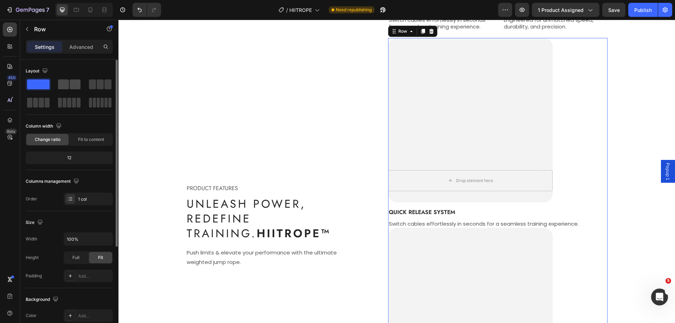
click at [65, 83] on span at bounding box center [63, 84] width 11 height 10
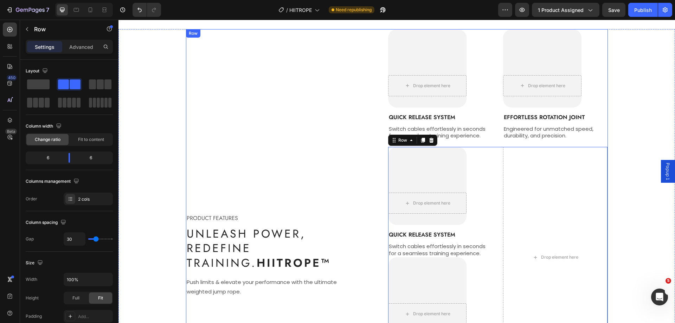
scroll to position [717, 0]
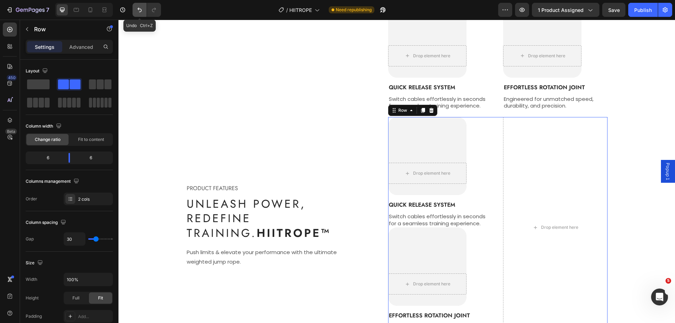
click at [135, 11] on button "Undo/Redo" at bounding box center [140, 10] width 14 height 14
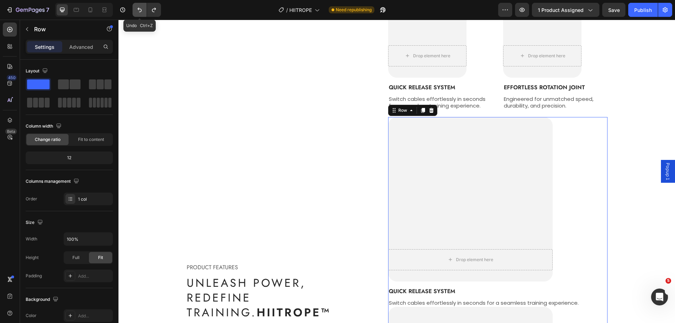
scroll to position [796, 0]
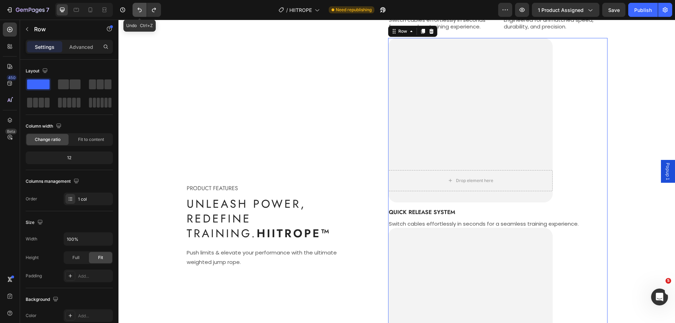
click at [135, 11] on button "Undo/Redo" at bounding box center [140, 10] width 14 height 14
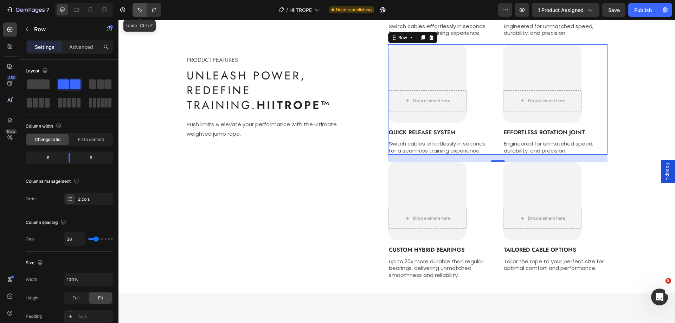
scroll to position [661, 0]
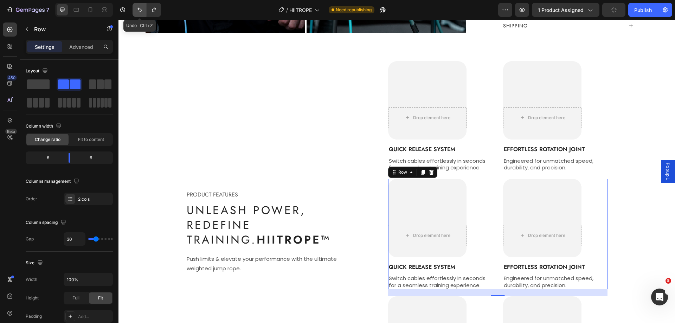
click at [135, 11] on button "Undo/Redo" at bounding box center [140, 10] width 14 height 14
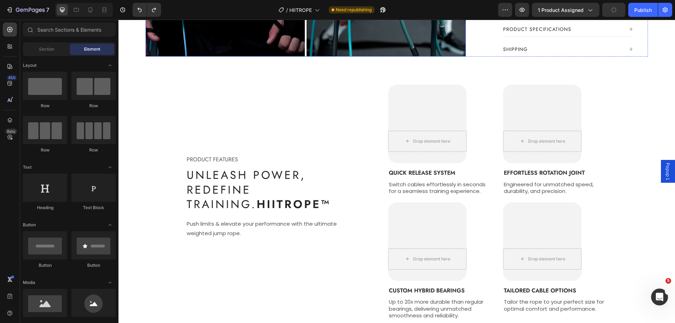
scroll to position [673, 0]
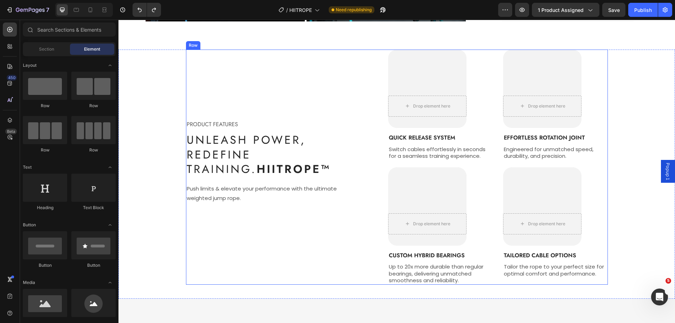
click at [335, 83] on div "PRODUCT FEATURES Text block Unleash Power, Redefine Training. HIITROPE™ Heading…" at bounding box center [264, 167] width 157 height 235
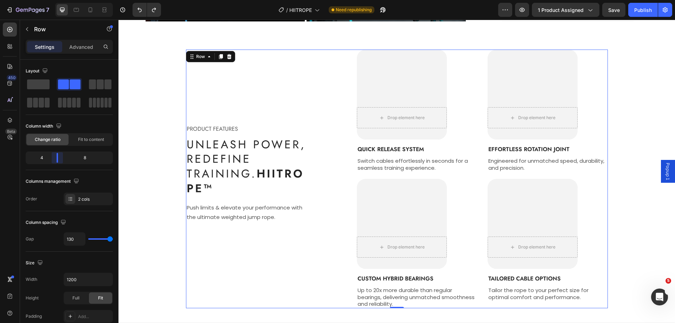
drag, startPoint x: 65, startPoint y: 161, endPoint x: 446, endPoint y: 199, distance: 383.6
click at [53, 0] on body "7 Version history / HIITROPE Need republishing Preview 1 product assigned Save …" at bounding box center [337, 0] width 675 height 0
click at [624, 162] on div "PRODUCT FEATURES Text block Unleash Power, Redefine Training. HIITROPE™ Heading…" at bounding box center [397, 179] width 546 height 259
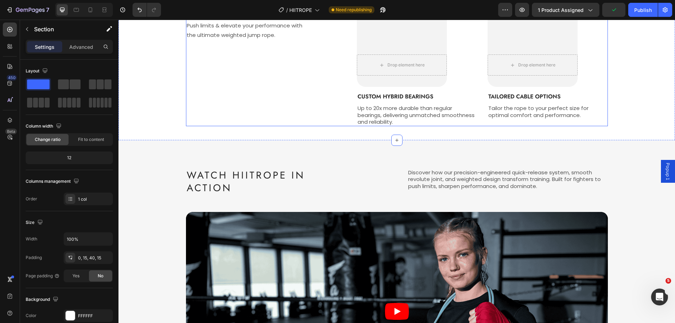
scroll to position [708, 0]
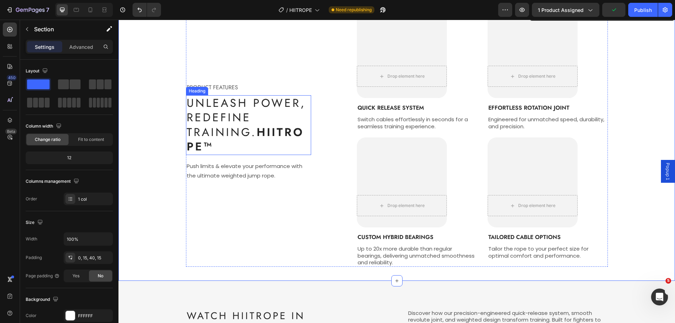
click at [220, 104] on h2 "Unleash Power, Redefine Training. HIITROPE™" at bounding box center [249, 125] width 126 height 60
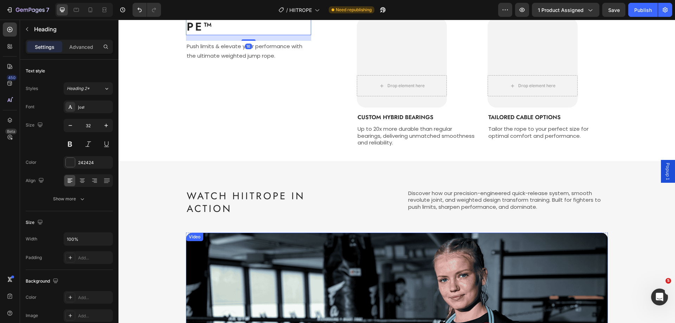
scroll to position [849, 0]
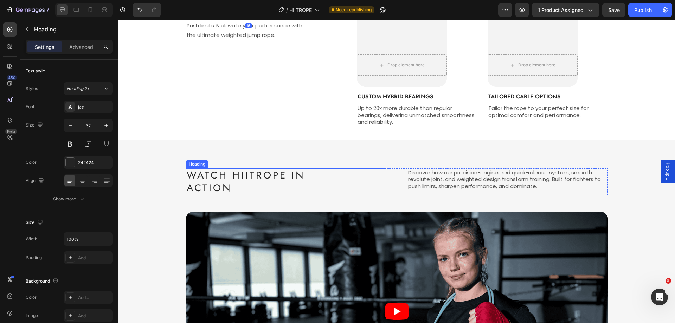
click at [221, 180] on h2 "Watch HIITROPE in Action" at bounding box center [273, 181] width 174 height 27
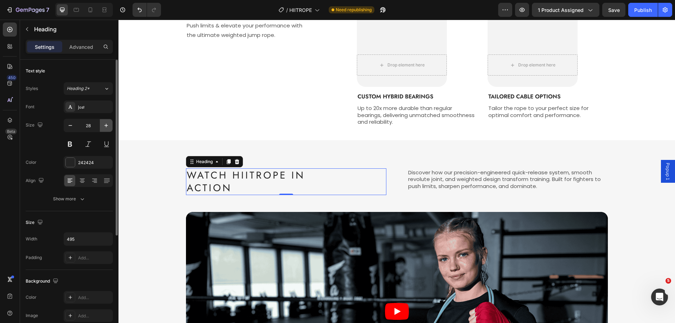
click at [104, 125] on icon "button" at bounding box center [106, 125] width 7 height 7
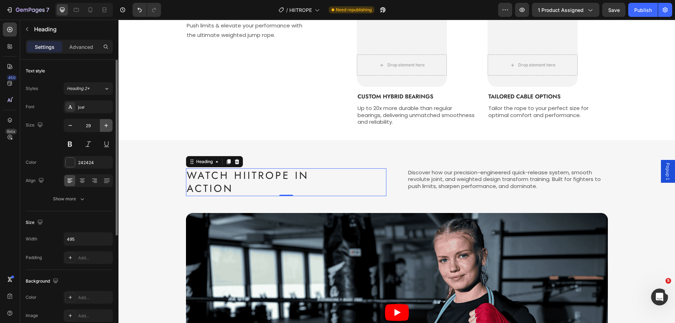
click at [104, 125] on icon "button" at bounding box center [106, 125] width 7 height 7
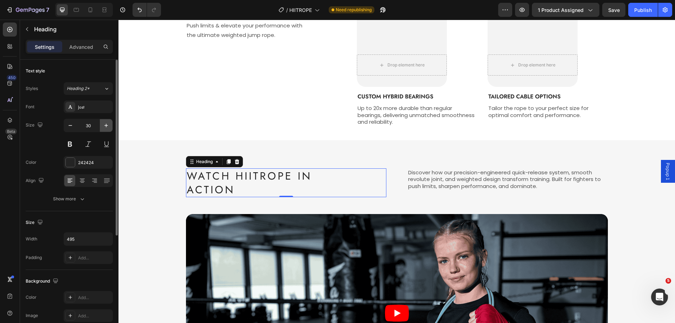
click at [104, 125] on icon "button" at bounding box center [106, 125] width 7 height 7
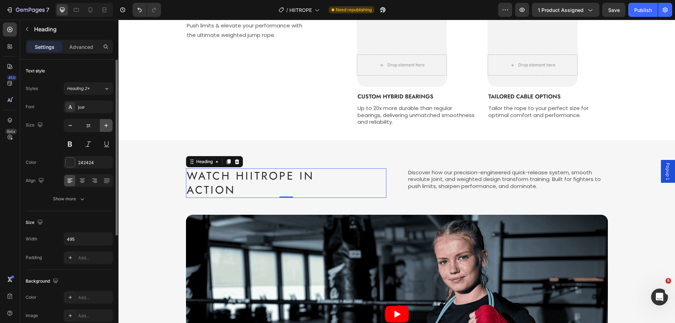
click at [104, 125] on icon "button" at bounding box center [106, 125] width 7 height 7
type input "32"
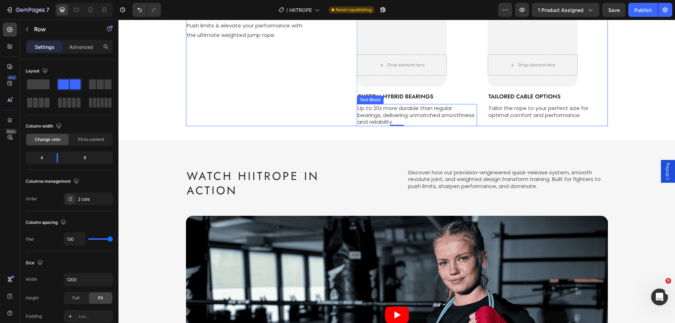
click at [400, 116] on p "Up to 20x more durable than regular bearings, delivering unmatched smoothness a…" at bounding box center [417, 115] width 119 height 21
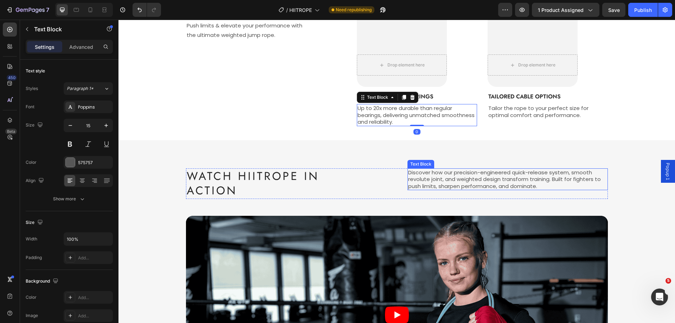
click at [425, 180] on p "Discover how our precision-engineered quick-release system, smooth revolute joi…" at bounding box center [507, 179] width 199 height 21
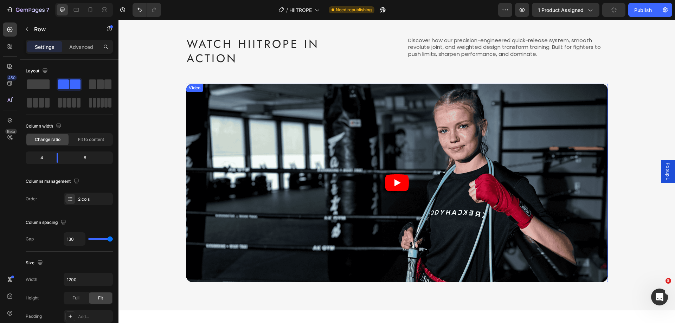
scroll to position [1165, 0]
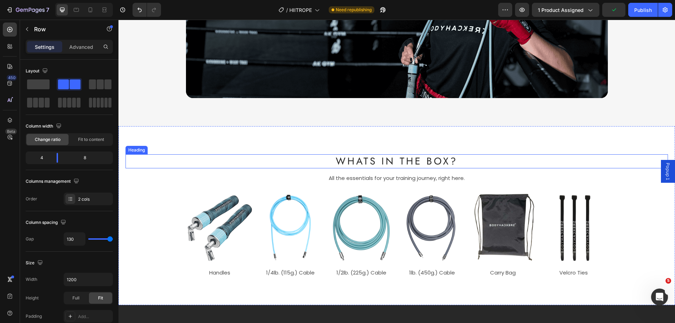
click at [392, 164] on h2 "Whats in the Box?" at bounding box center [397, 161] width 422 height 14
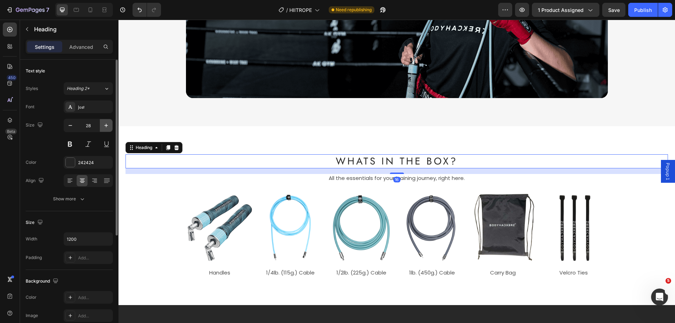
click at [104, 125] on icon "button" at bounding box center [106, 125] width 7 height 7
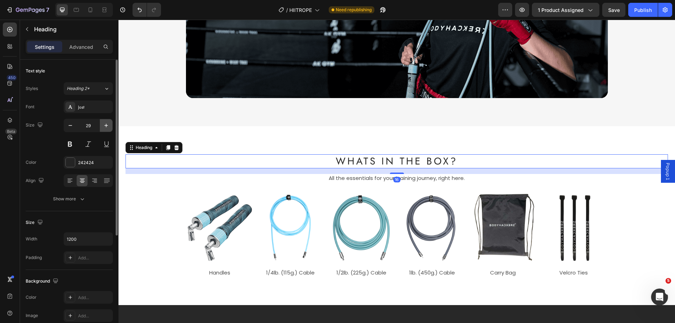
click at [104, 125] on icon "button" at bounding box center [106, 125] width 7 height 7
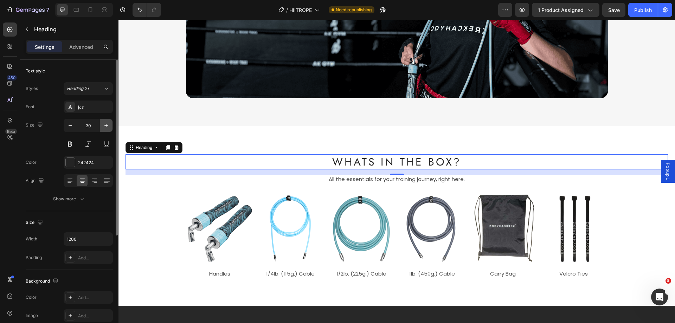
click at [105, 125] on icon "button" at bounding box center [106, 125] width 7 height 7
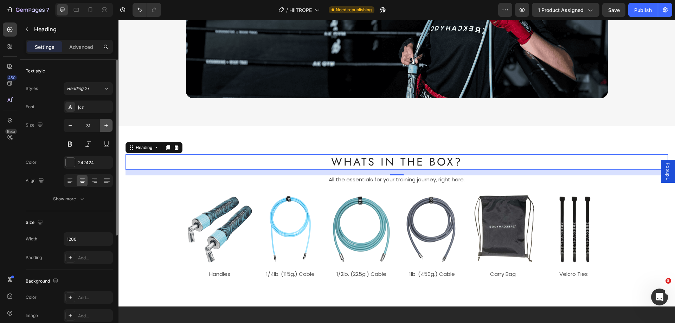
click at [105, 125] on icon "button" at bounding box center [106, 125] width 7 height 7
type input "32"
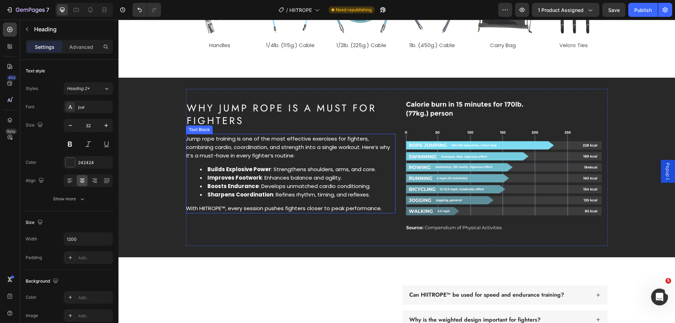
scroll to position [1341, 0]
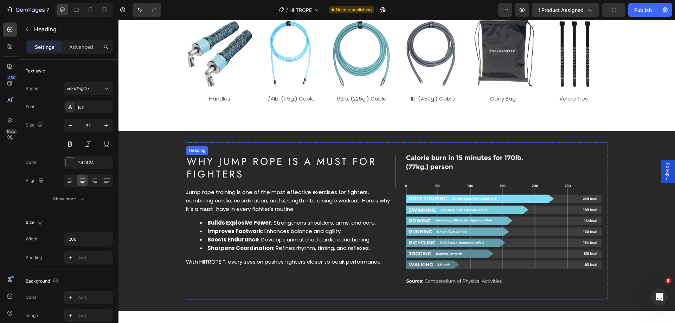
click at [228, 164] on h2 "Why Jump Rope is a Must for Fighters" at bounding box center [285, 168] width 199 height 27
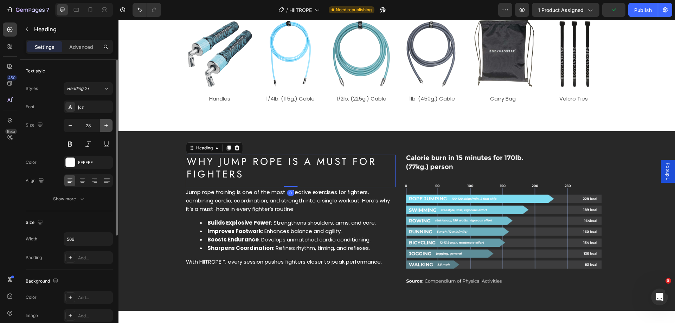
click at [105, 127] on icon "button" at bounding box center [106, 125] width 7 height 7
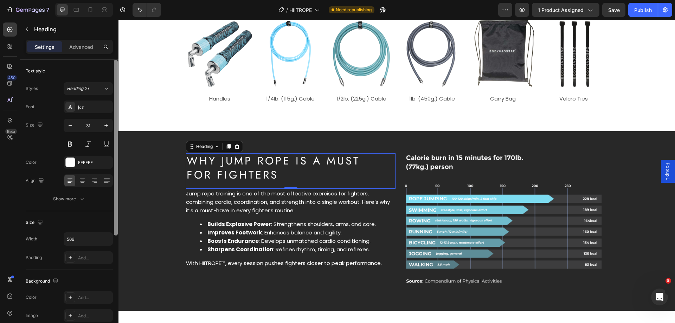
type input "32"
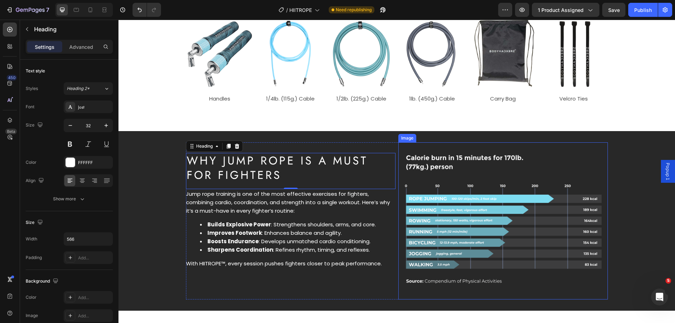
click at [592, 142] on img at bounding box center [504, 220] width 210 height 157
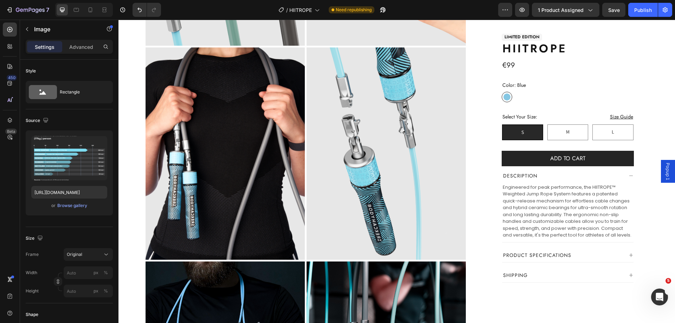
scroll to position [216, 0]
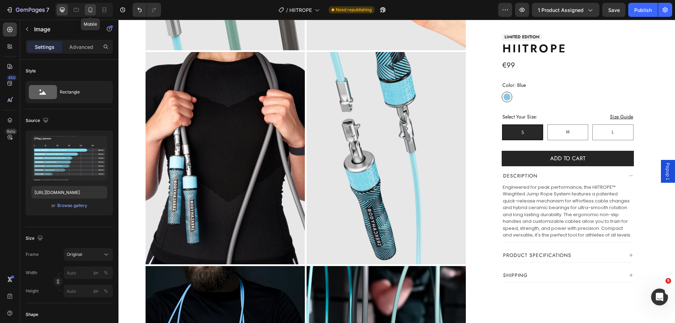
click at [87, 7] on icon at bounding box center [90, 9] width 7 height 7
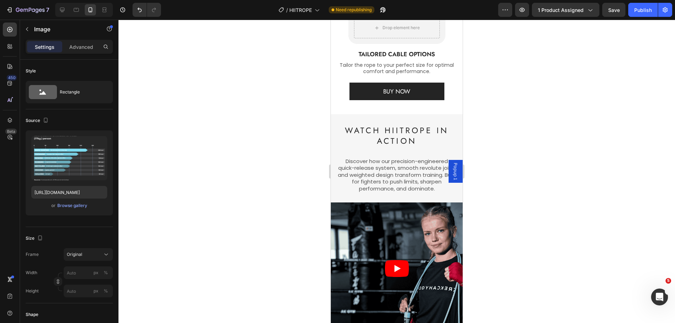
scroll to position [1055, 0]
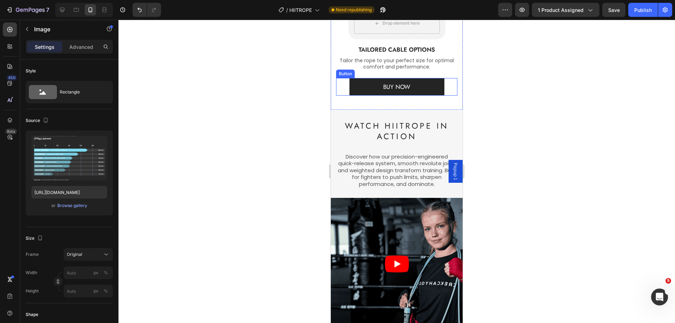
click at [445, 78] on div "BUY NOW Button" at bounding box center [396, 87] width 121 height 18
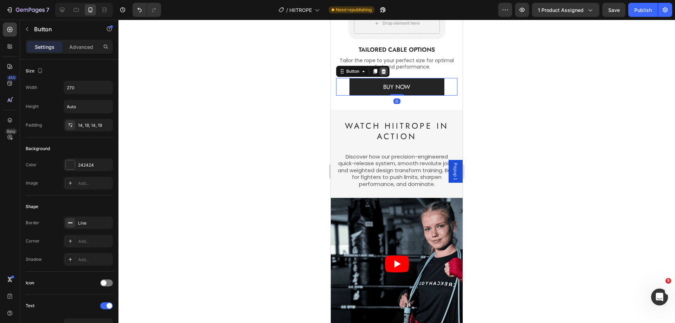
click at [383, 69] on icon at bounding box center [384, 71] width 5 height 5
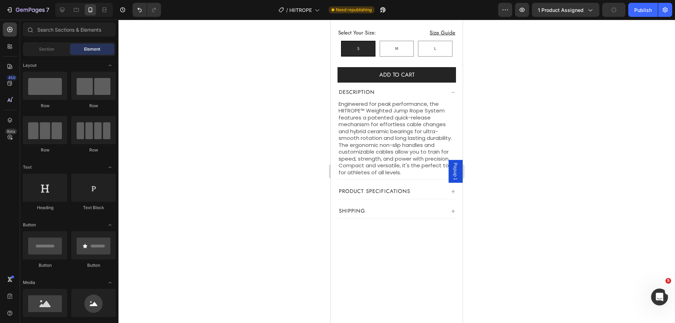
scroll to position [106, 0]
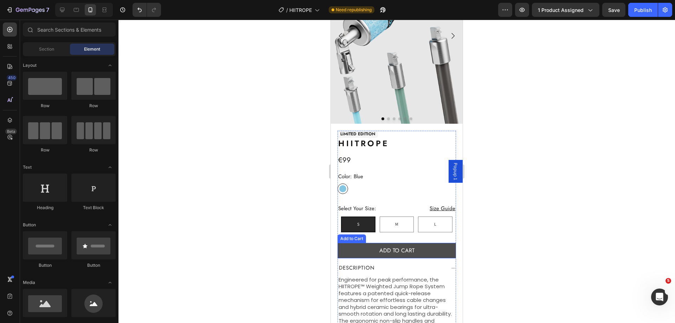
click at [415, 243] on button "Add to cart" at bounding box center [397, 251] width 119 height 16
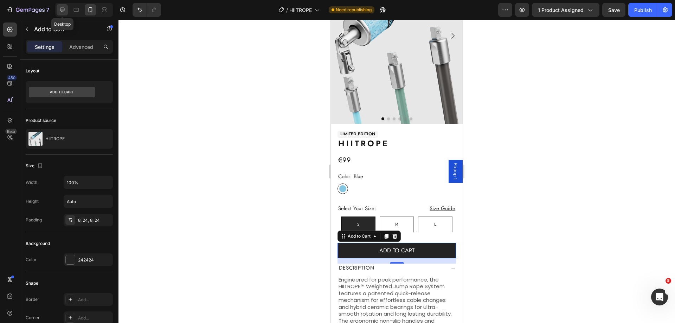
click at [64, 11] on icon at bounding box center [62, 9] width 7 height 7
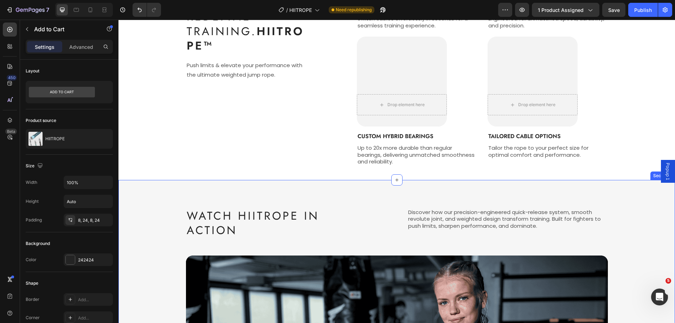
scroll to position [668, 0]
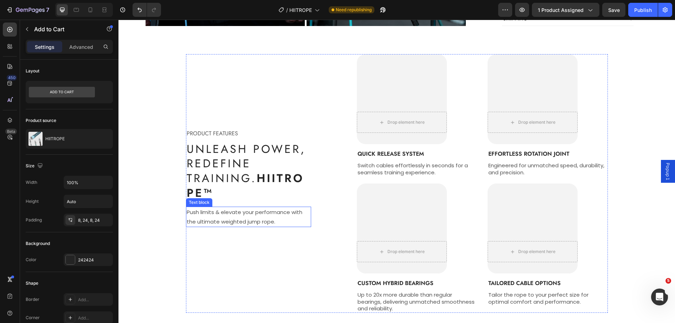
click at [202, 211] on p "Push limits & elevate your performance with the ultimate weighted jump rope." at bounding box center [249, 217] width 124 height 19
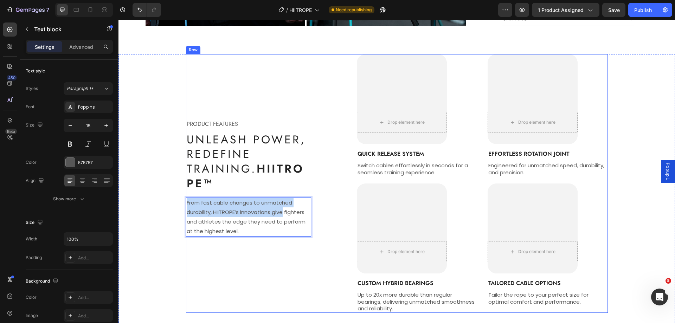
scroll to position [659, 0]
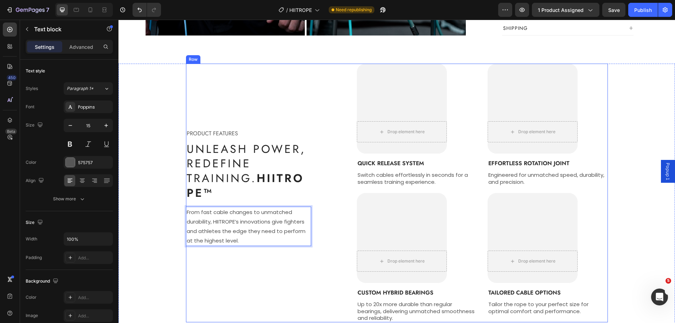
click at [239, 259] on div "PRODUCT FEATURES Text block Unleash Power, Redefine Training. HIITROPE™ Heading…" at bounding box center [249, 193] width 126 height 259
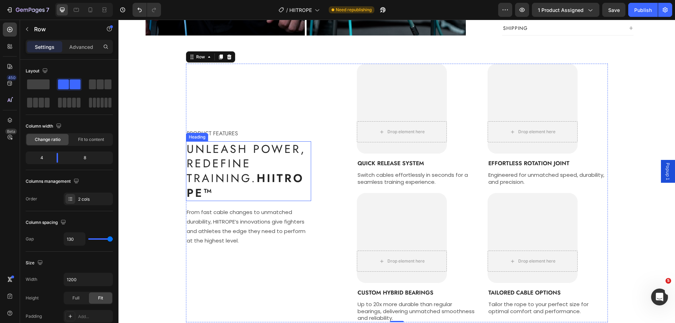
click at [228, 153] on h2 "Unleash Power, Redefine Training. HIITROPE™" at bounding box center [249, 171] width 126 height 60
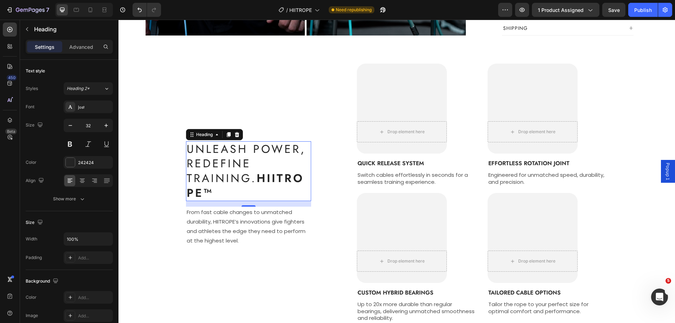
click at [227, 159] on h2 "Unleash Power, Redefine Training. HIITROPE™" at bounding box center [249, 171] width 126 height 60
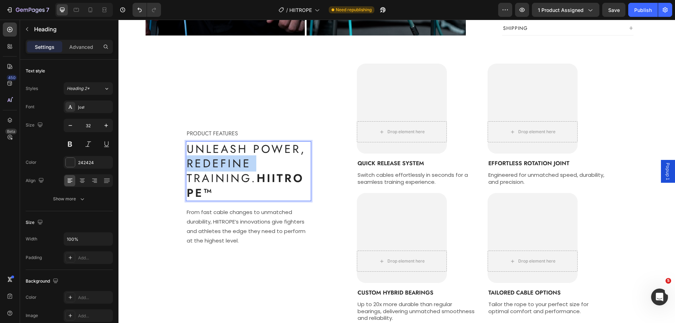
click at [227, 159] on p "Unleash Power, Redefine Training. HIITROPE™" at bounding box center [249, 171] width 124 height 58
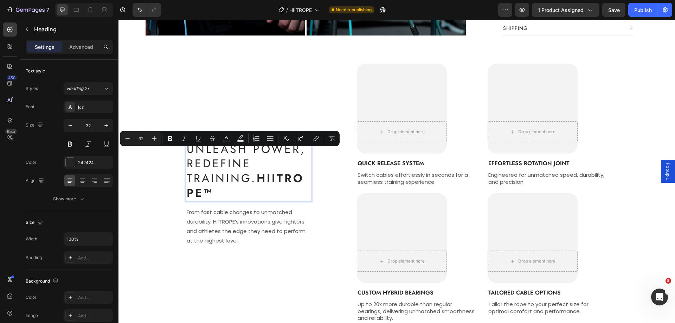
click at [278, 188] on p "Unleash Power, Redefine Training. HIITROPE™" at bounding box center [249, 171] width 124 height 58
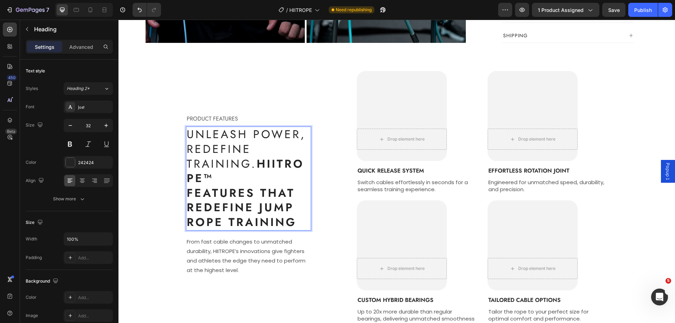
scroll to position [637, 0]
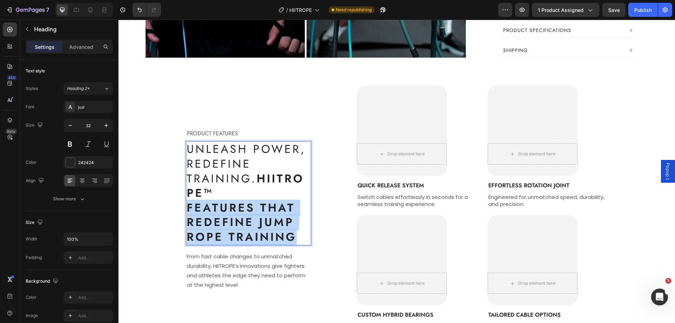
drag, startPoint x: 295, startPoint y: 232, endPoint x: 186, endPoint y: 205, distance: 112.6
click at [187, 205] on p "Unleash Power, Redefine Training. HIITROPE™ Features That Redefine Jump Rope Tr…" at bounding box center [249, 193] width 124 height 102
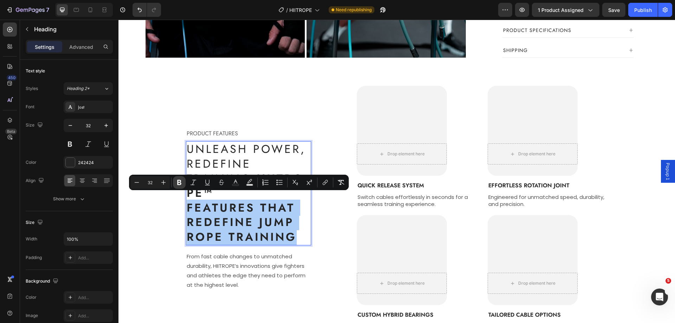
click at [177, 182] on icon "Editor contextual toolbar" at bounding box center [179, 182] width 7 height 7
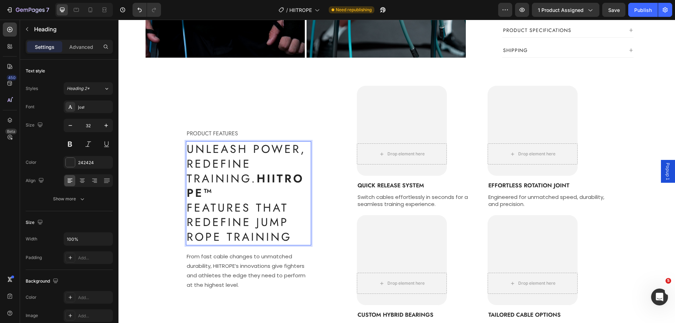
click at [262, 171] on p "Unleash Power, Redefine Training. HIITROPE™ Features That Redefine Jump Rope Tr…" at bounding box center [249, 193] width 124 height 102
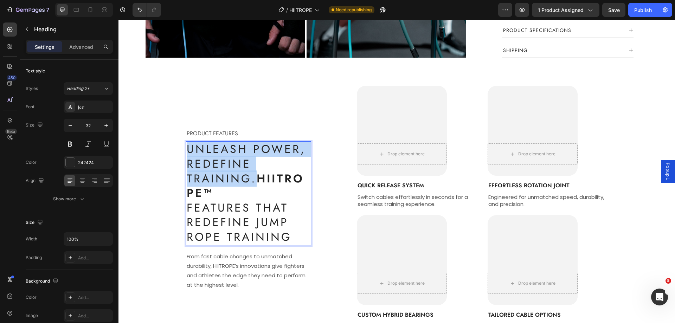
drag, startPoint x: 264, startPoint y: 171, endPoint x: 185, endPoint y: 144, distance: 83.8
click at [187, 144] on p "Unleash Power, Redefine Training. HIITROPE™ Features That Redefine Jump Rope Tr…" at bounding box center [249, 193] width 124 height 102
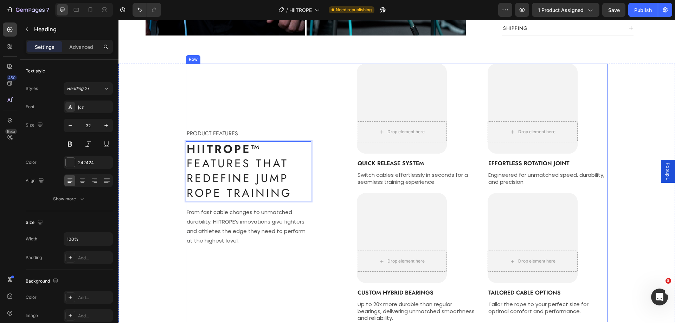
click at [255, 101] on div "PRODUCT FEATURES Text block HIITROPE™ Features That Redefine Jump Rope Training…" at bounding box center [249, 193] width 126 height 259
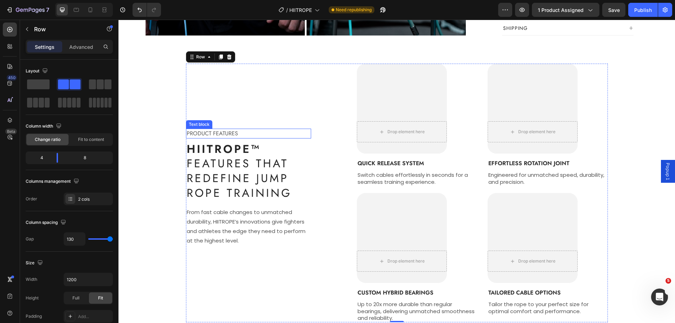
click at [237, 129] on p "PRODUCT FEATURES" at bounding box center [249, 133] width 124 height 8
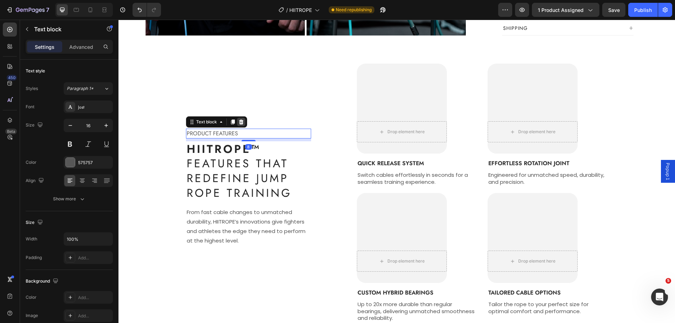
click at [242, 118] on div at bounding box center [241, 122] width 8 height 8
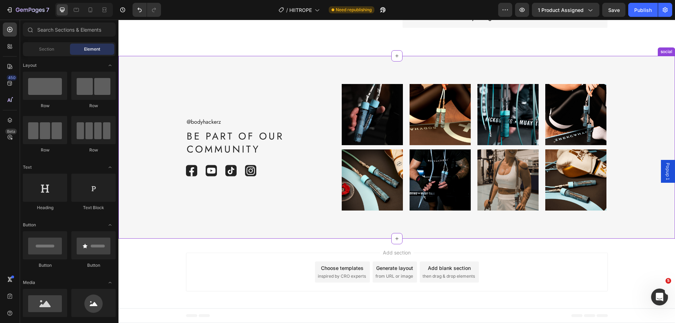
scroll to position [1550, 0]
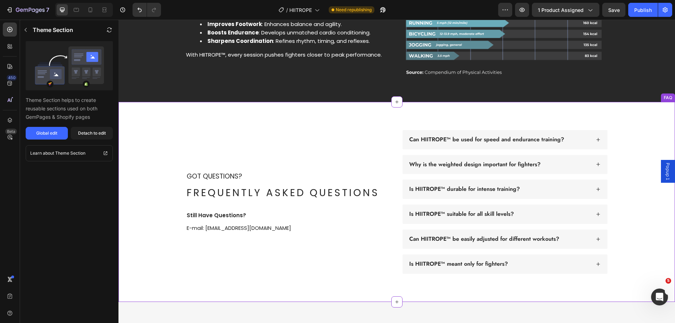
click at [231, 191] on h2 "Frequently Asked Questions" at bounding box center [289, 193] width 206 height 14
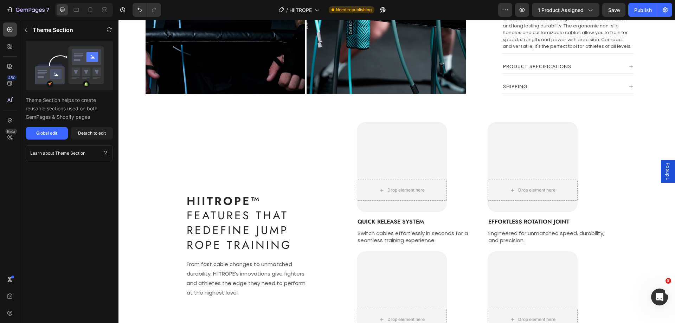
scroll to position [636, 0]
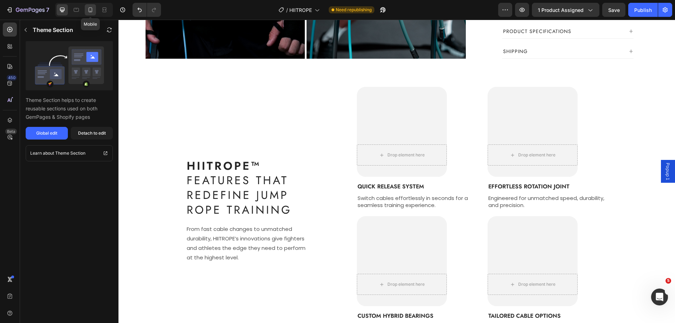
click at [87, 9] on icon at bounding box center [90, 9] width 7 height 7
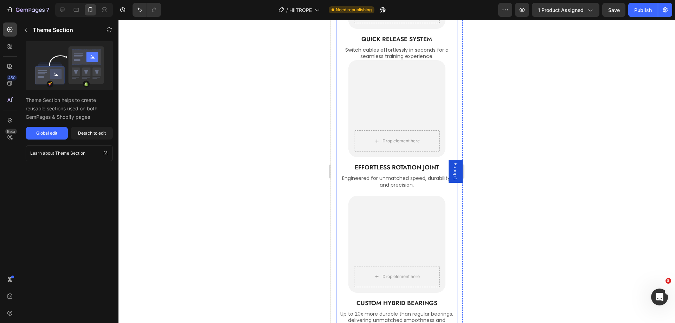
scroll to position [613, 0]
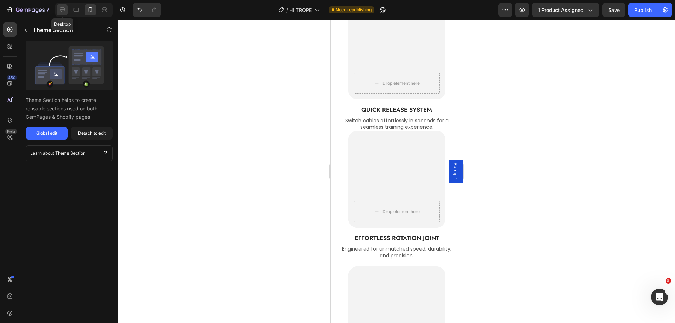
click at [63, 10] on icon at bounding box center [62, 10] width 5 height 5
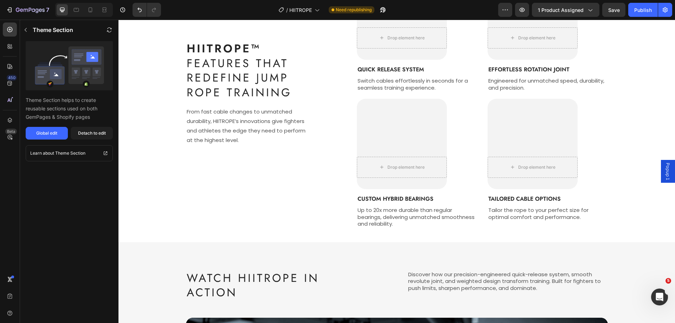
scroll to position [534, 0]
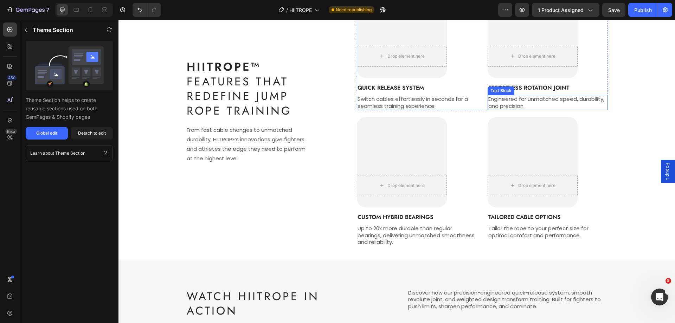
click at [578, 100] on p "Engineered for unmatched speed, durability, and precision." at bounding box center [548, 103] width 119 height 14
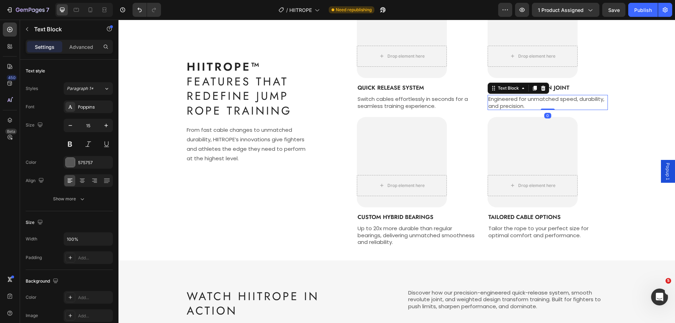
click at [578, 99] on p "Engineered for unmatched speed, durability, and precision." at bounding box center [548, 103] width 119 height 14
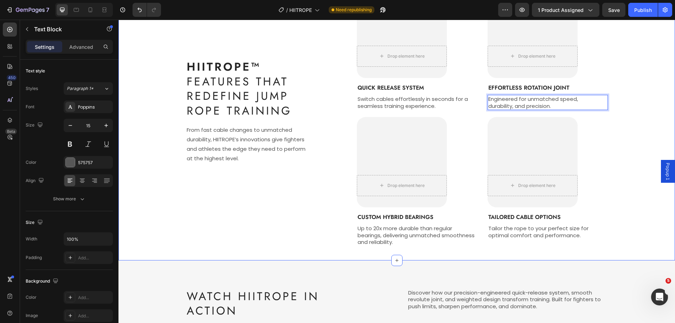
click at [611, 76] on div "HIITROPE™ Features That Redefine Jump Rope Training Heading From fast cable cha…" at bounding box center [397, 117] width 546 height 259
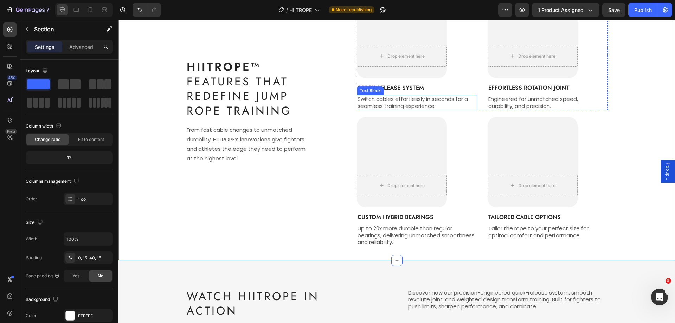
click at [451, 101] on p "Switch cables effortlessly in seconds for a seamless training experience." at bounding box center [417, 103] width 119 height 14
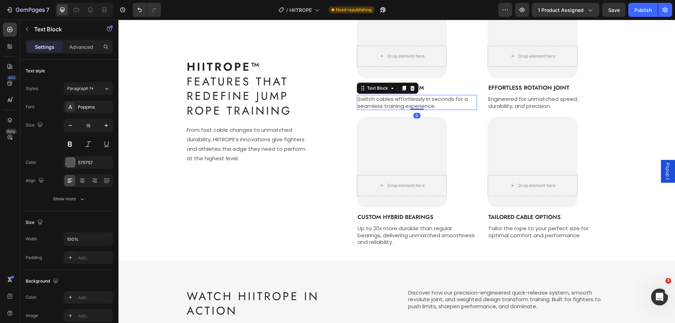
click at [452, 98] on p "Switch cables effortlessly in seconds for a seamless training experience." at bounding box center [417, 103] width 119 height 14
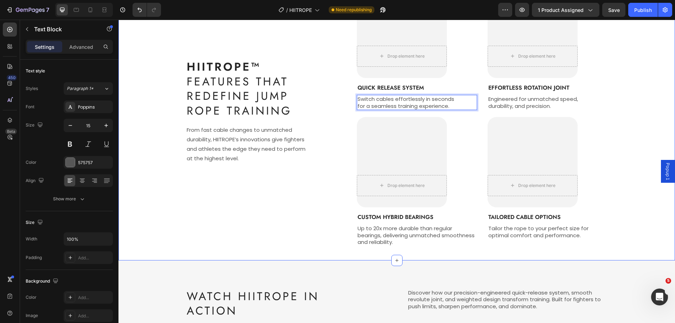
click at [632, 126] on div "HIITROPE™ Features That Redefine Jump Rope Training Heading From fast cable cha…" at bounding box center [397, 117] width 546 height 259
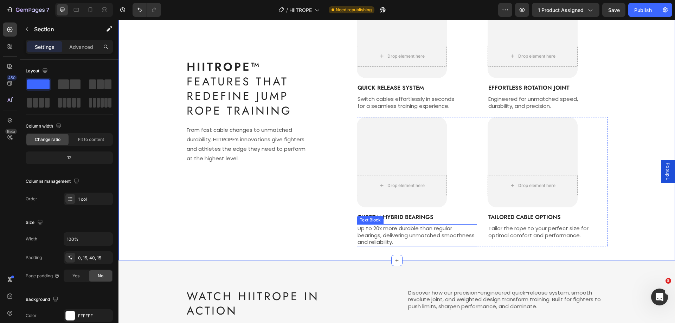
click at [440, 236] on p "Up to 20x more durable than regular bearings, delivering unmatched smoothness a…" at bounding box center [417, 235] width 119 height 21
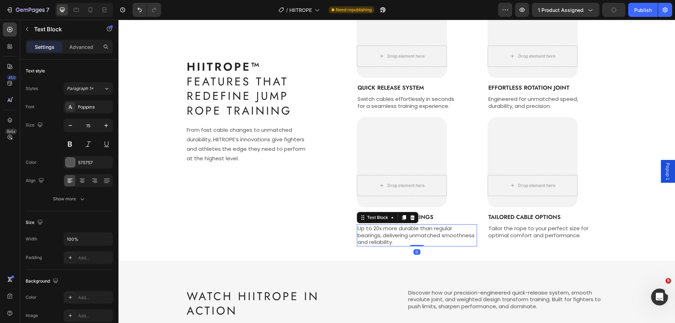
click at [442, 235] on p "Up to 20x more durable than regular bearings, delivering unmatched smoothness a…" at bounding box center [417, 235] width 119 height 21
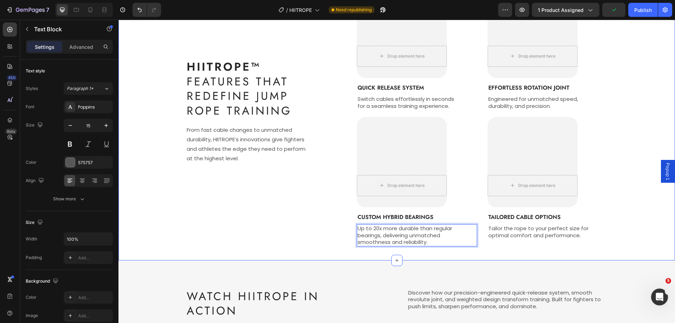
click at [635, 199] on div "HIITROPE™ Features That Redefine Jump Rope Training Heading From fast cable cha…" at bounding box center [397, 117] width 546 height 259
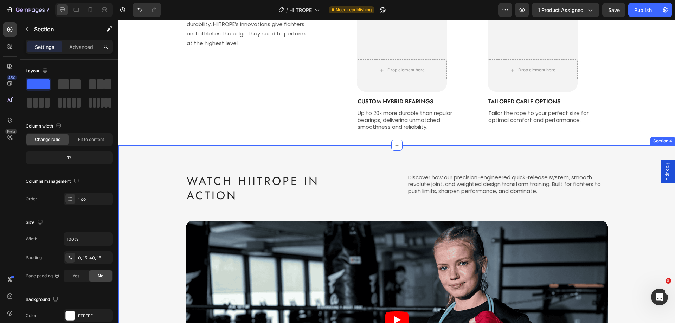
scroll to position [604, 0]
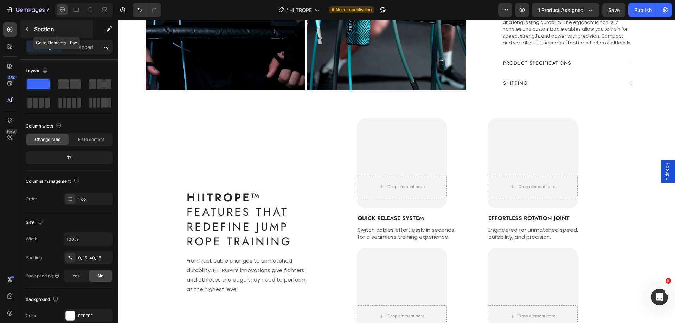
click at [24, 33] on button "button" at bounding box center [26, 29] width 11 height 11
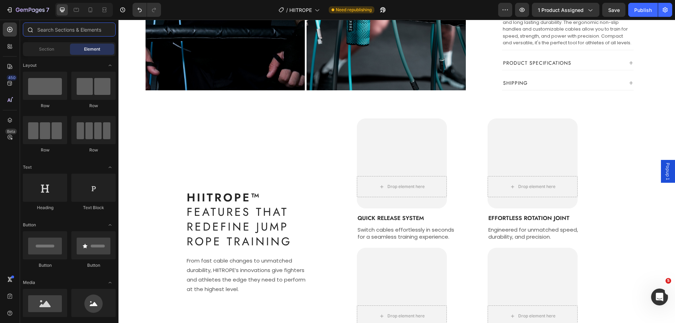
click at [41, 30] on input "text" at bounding box center [69, 30] width 93 height 14
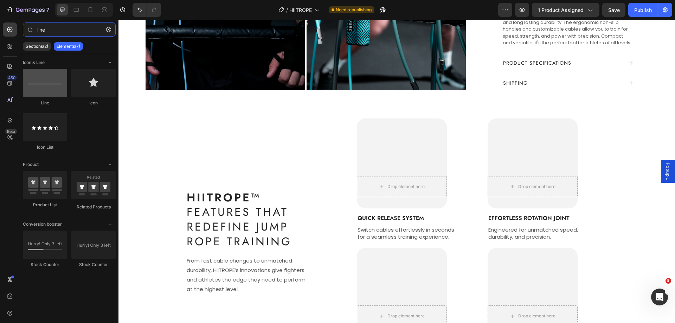
type input "line"
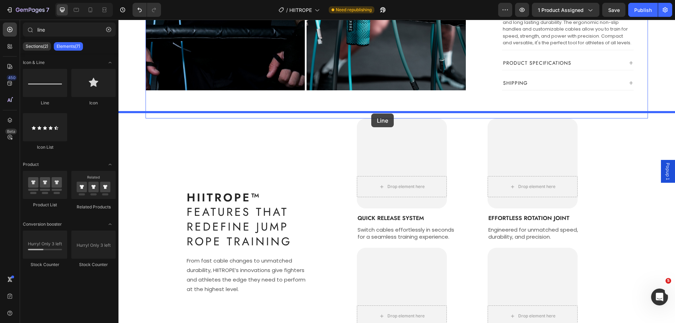
drag, startPoint x: 161, startPoint y: 112, endPoint x: 371, endPoint y: 114, distance: 210.7
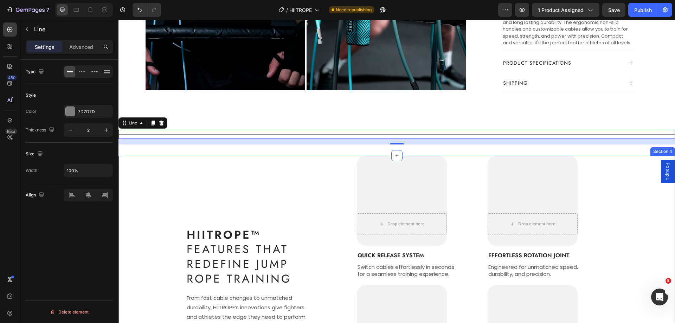
click at [640, 176] on div "HIITROPE™ Features That Redefine Jump Rope Training Heading From fast cable cha…" at bounding box center [397, 285] width 546 height 259
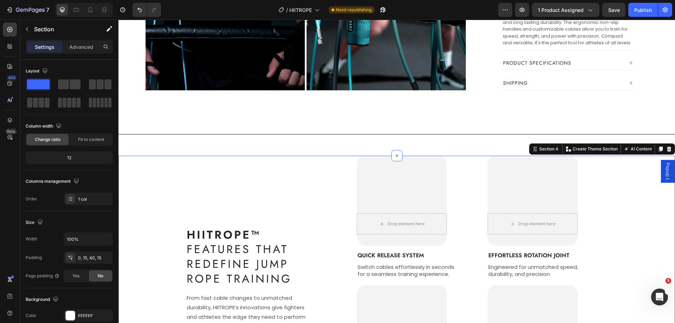
click at [638, 257] on div "HIITROPE™ Features That Redefine Jump Rope Training Heading From fast cable cha…" at bounding box center [397, 285] width 546 height 259
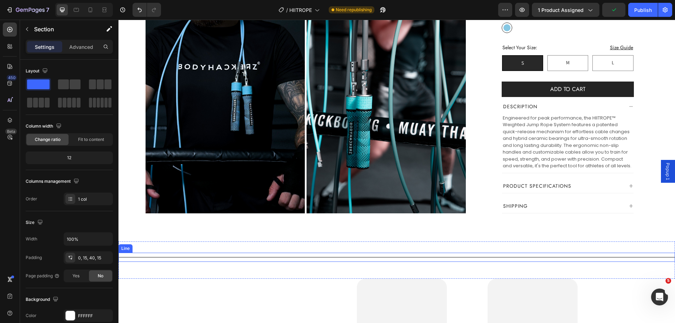
scroll to position [498, 0]
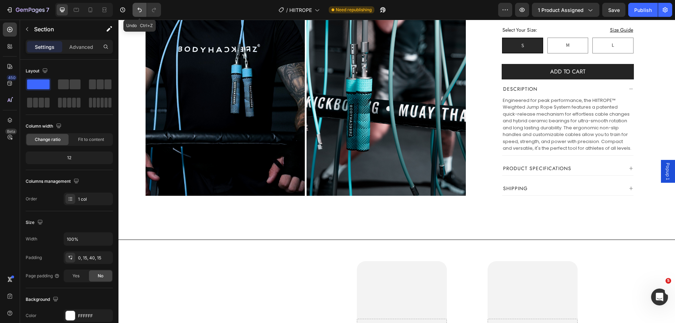
click at [141, 12] on icon "Undo/Redo" at bounding box center [139, 9] width 7 height 7
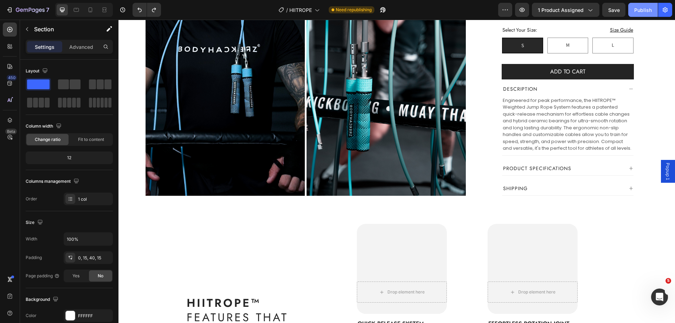
click at [645, 11] on div "Publish" at bounding box center [644, 9] width 18 height 7
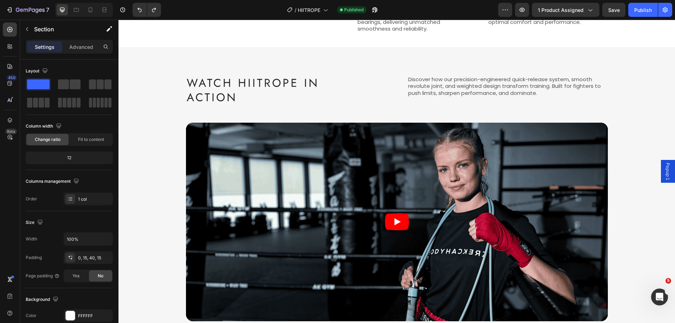
scroll to position [956, 0]
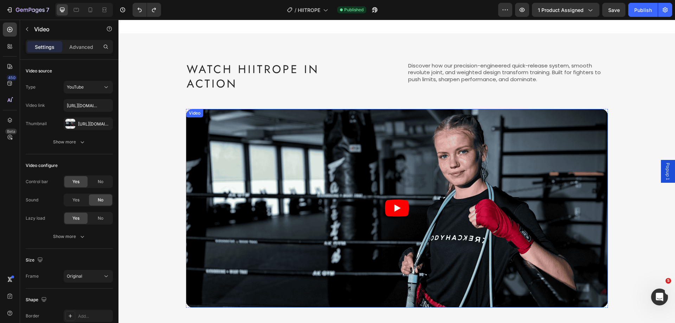
click at [391, 206] on icon "Play" at bounding box center [397, 208] width 24 height 17
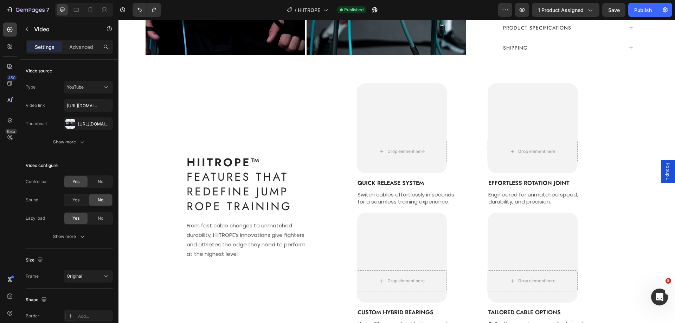
scroll to position [428, 0]
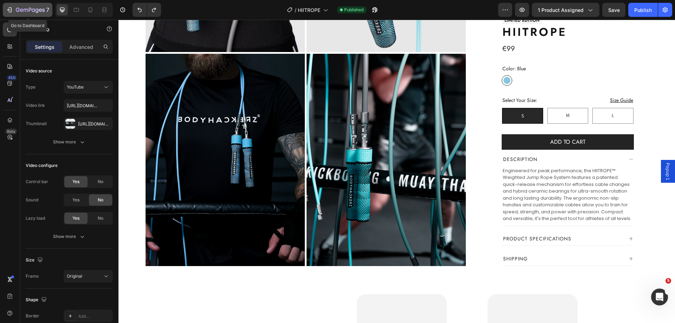
click at [11, 7] on icon "button" at bounding box center [10, 9] width 3 height 5
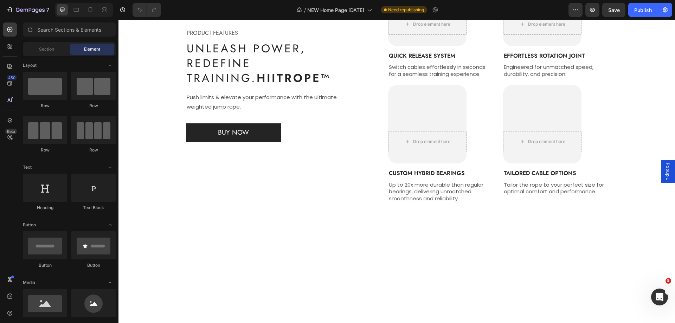
scroll to position [774, 0]
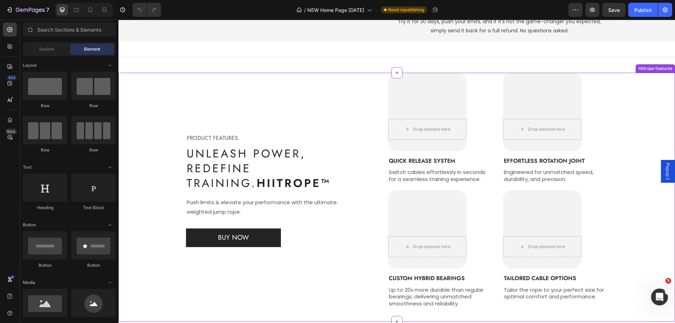
click at [162, 143] on div "PRODUCT FEATURES Text block Unleash Power, Redefine Training. HIITROPE™ Heading…" at bounding box center [397, 190] width 546 height 235
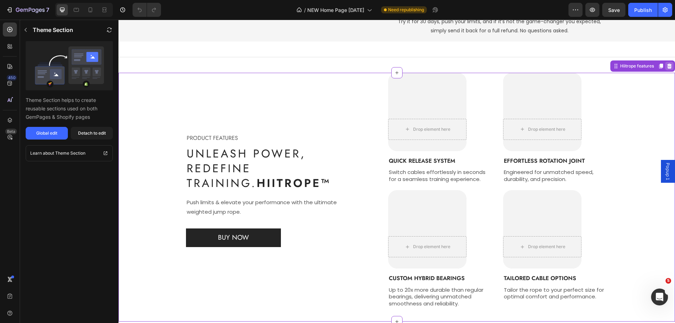
click at [668, 69] on icon at bounding box center [670, 66] width 5 height 5
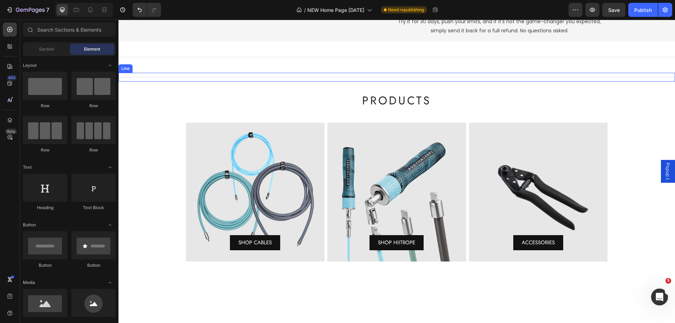
click at [367, 82] on div "Title Line" at bounding box center [397, 77] width 557 height 9
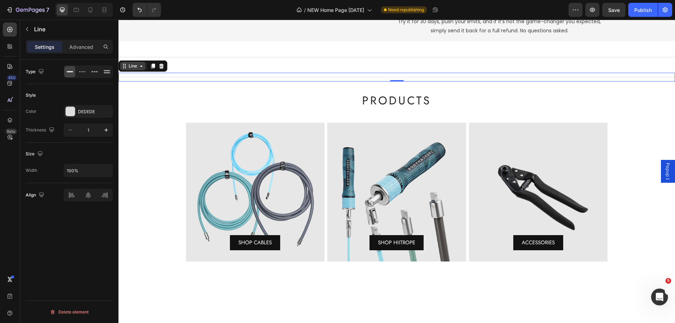
click at [136, 69] on div "Line" at bounding box center [132, 66] width 11 height 6
click at [127, 69] on icon at bounding box center [125, 66] width 6 height 6
click at [126, 69] on icon at bounding box center [125, 66] width 6 height 6
click at [123, 69] on icon at bounding box center [125, 66] width 6 height 6
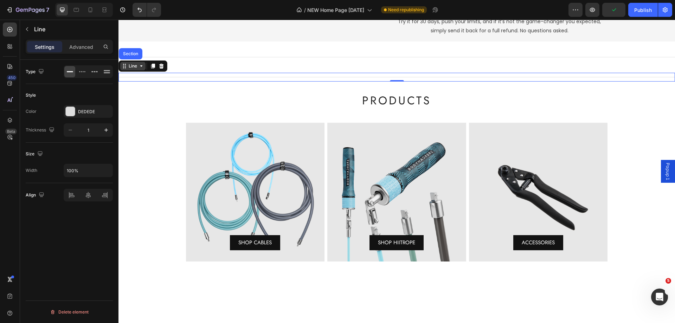
click at [125, 69] on icon at bounding box center [125, 66] width 6 height 6
click at [287, 77] on div at bounding box center [397, 77] width 557 height 0
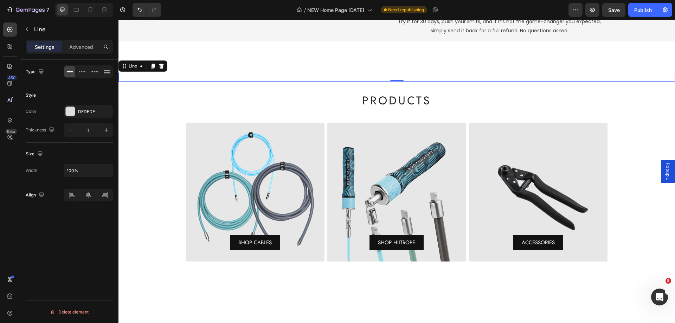
click at [287, 77] on div at bounding box center [397, 77] width 557 height 0
click at [128, 69] on div "Line" at bounding box center [132, 66] width 11 height 6
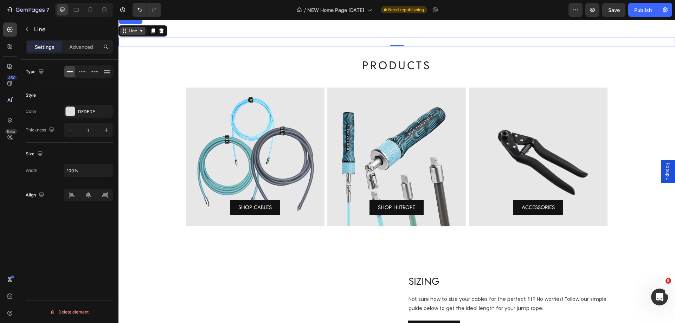
click at [141, 34] on icon at bounding box center [142, 31] width 6 height 6
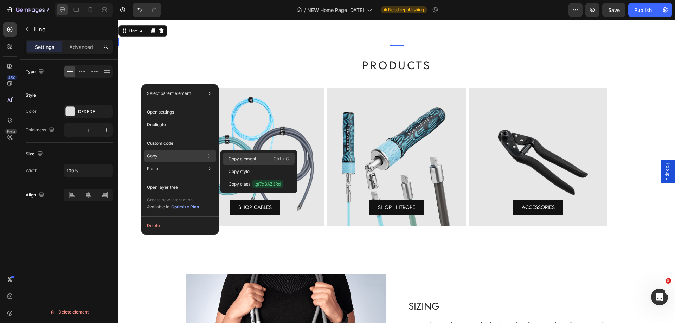
click at [235, 158] on p "Copy element" at bounding box center [243, 159] width 28 height 6
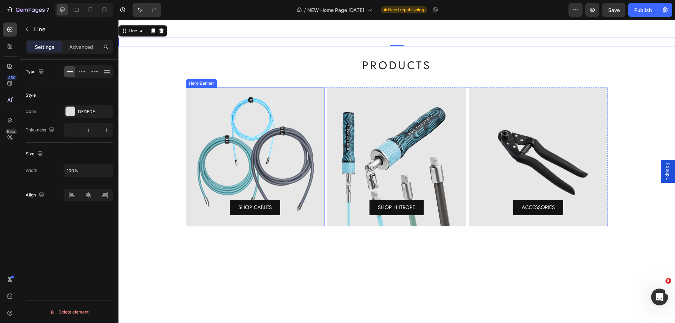
scroll to position [633, 0]
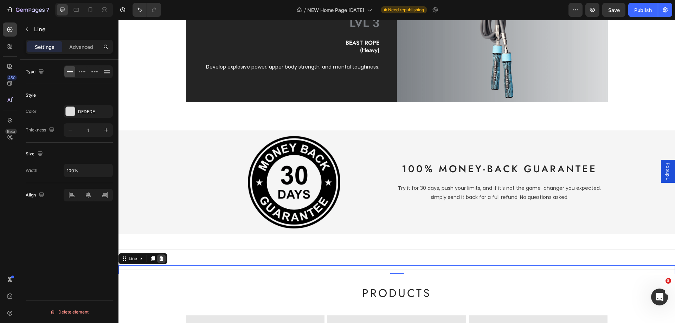
click at [160, 259] on icon at bounding box center [162, 259] width 6 height 6
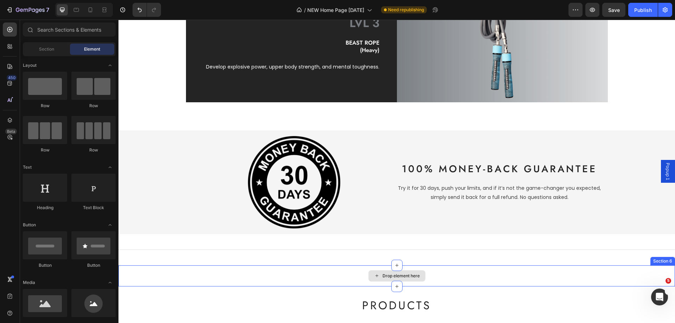
click at [292, 271] on div "Drop element here" at bounding box center [397, 276] width 557 height 21
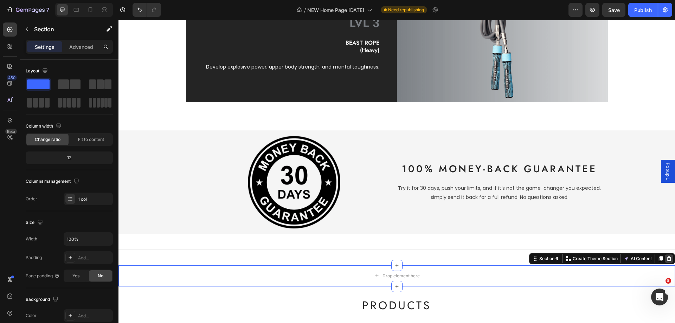
click at [667, 259] on icon at bounding box center [670, 259] width 6 height 6
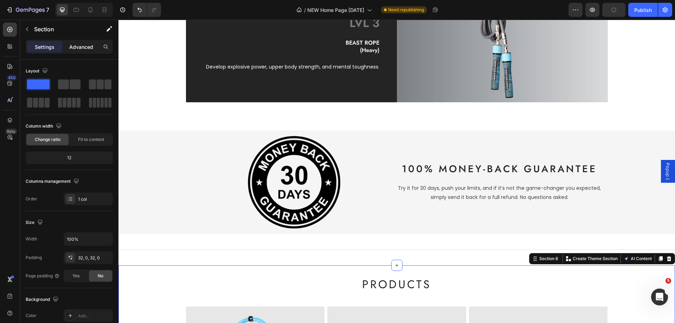
click at [75, 50] on p "Advanced" at bounding box center [81, 46] width 24 height 7
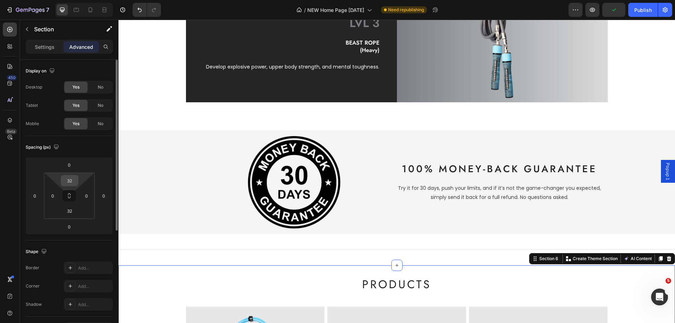
click at [69, 178] on input "32" at bounding box center [70, 181] width 14 height 11
type input "0"
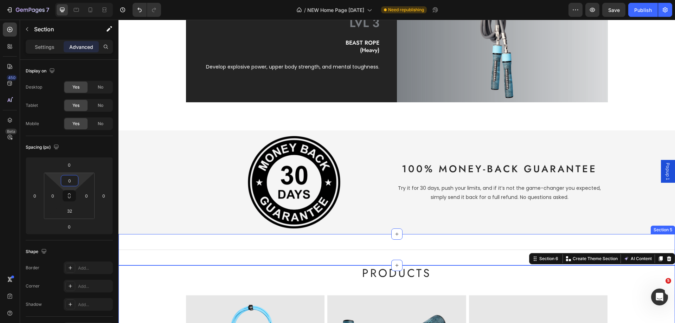
click at [446, 241] on div "Title Line Section 5" at bounding box center [397, 249] width 557 height 31
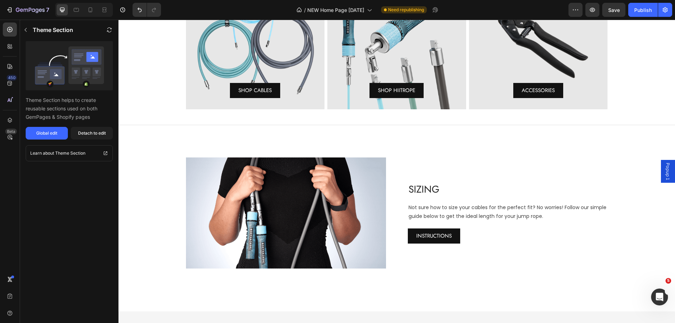
scroll to position [985, 0]
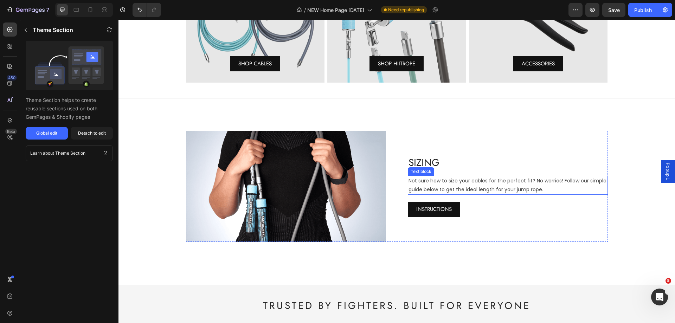
click at [415, 161] on h2 "Sizing" at bounding box center [508, 163] width 200 height 14
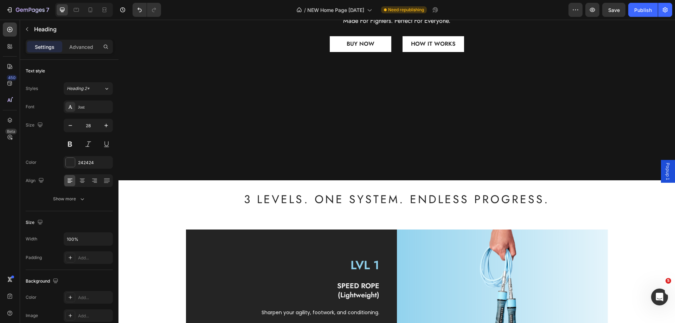
scroll to position [106, 0]
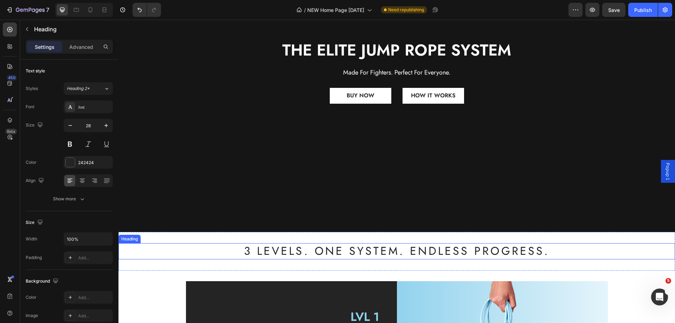
click at [372, 248] on h2 "3 Levels. One System. Endless Progress." at bounding box center [397, 251] width 557 height 16
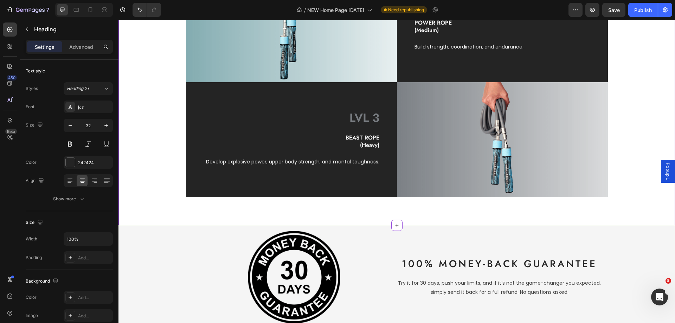
scroll to position [598, 0]
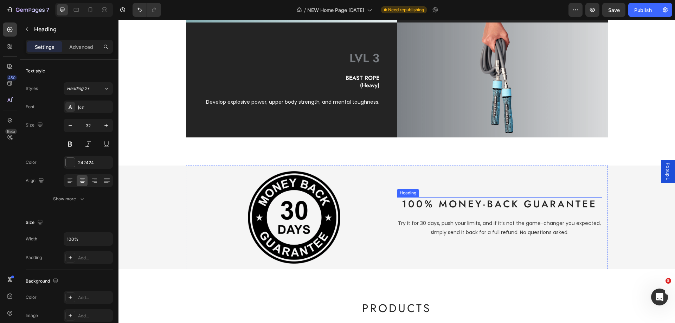
click at [454, 208] on h2 "100% Money-Back Guarantee" at bounding box center [499, 204] width 205 height 14
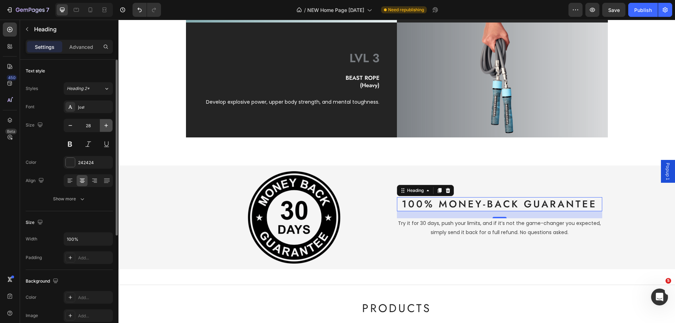
click at [105, 124] on icon "button" at bounding box center [106, 125] width 7 height 7
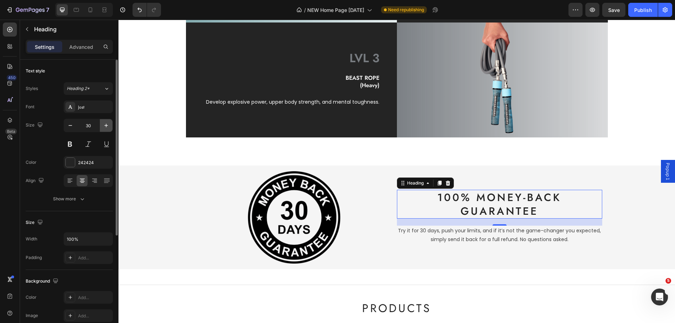
click at [105, 124] on icon "button" at bounding box center [106, 125] width 7 height 7
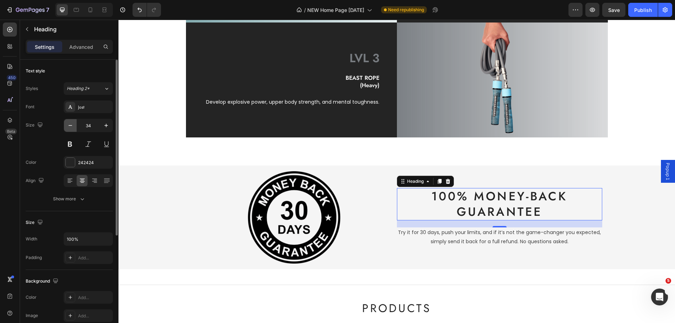
click at [71, 126] on icon "button" at bounding box center [70, 125] width 7 height 7
type input "32"
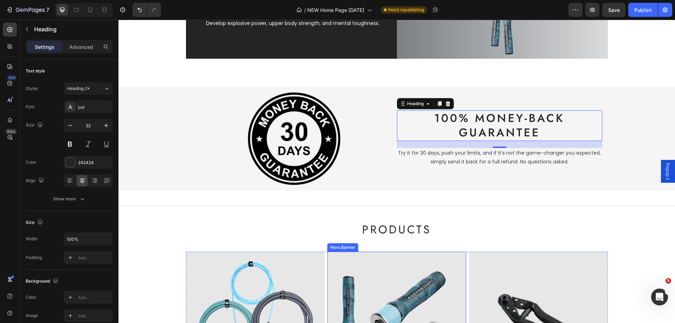
scroll to position [704, 0]
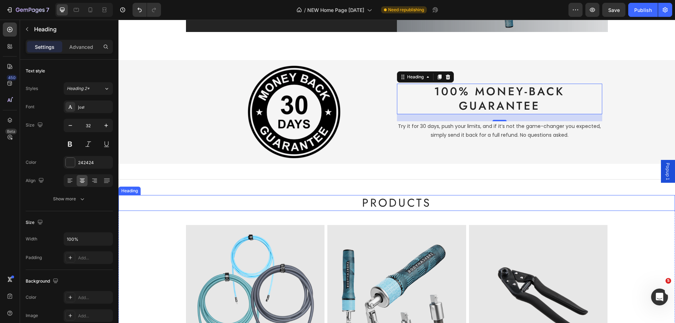
click at [385, 207] on h2 "PRODUCTS" at bounding box center [397, 203] width 557 height 16
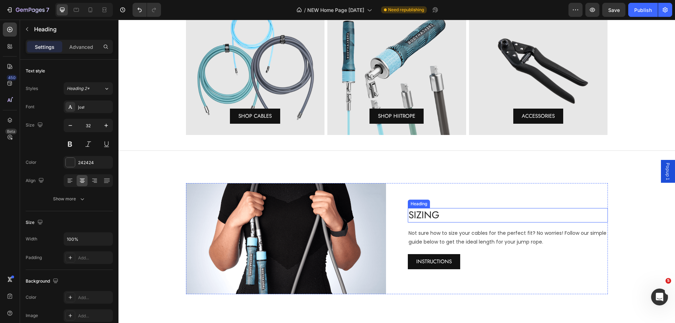
scroll to position [950, 0]
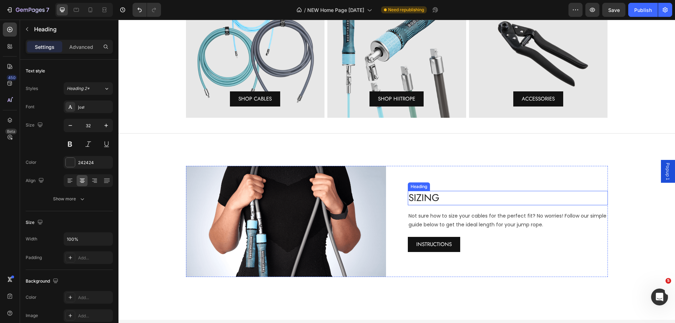
click at [418, 199] on h2 "Sizing" at bounding box center [508, 198] width 200 height 14
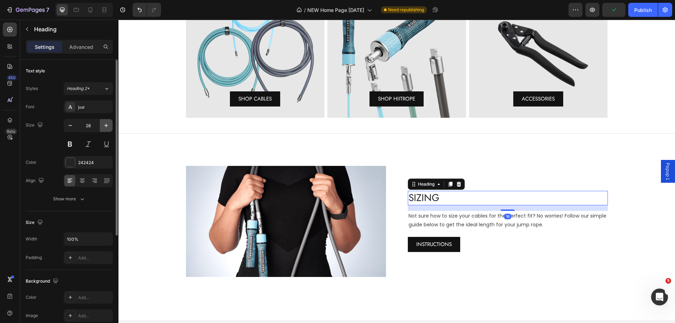
click at [103, 123] on icon "button" at bounding box center [106, 125] width 7 height 7
type input "32"
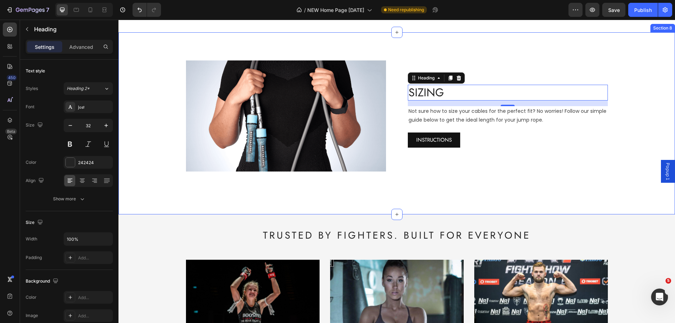
scroll to position [1126, 0]
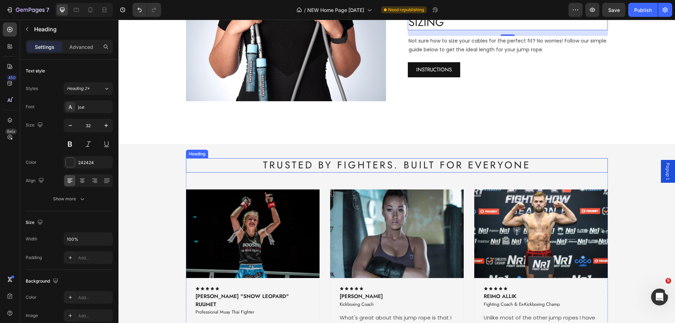
click at [335, 168] on h2 "TRUSTED BY FIGHTERS. BUILT FOR EVERYONE" at bounding box center [397, 165] width 422 height 14
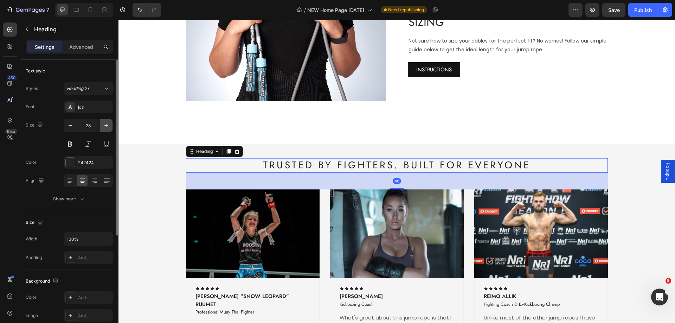
click at [104, 125] on icon "button" at bounding box center [106, 125] width 7 height 7
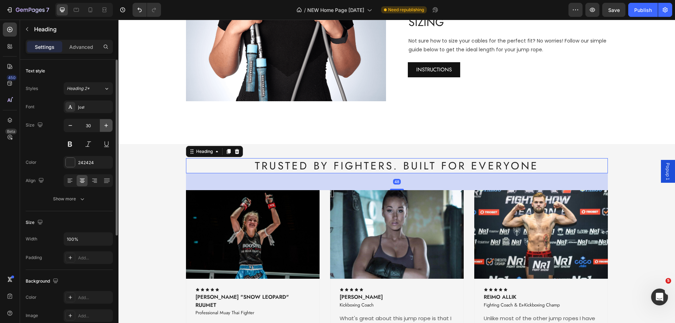
click at [104, 125] on icon "button" at bounding box center [106, 125] width 7 height 7
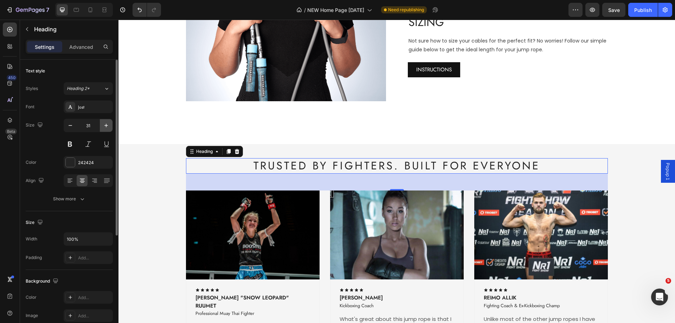
click at [104, 125] on icon "button" at bounding box center [106, 125] width 7 height 7
type input "32"
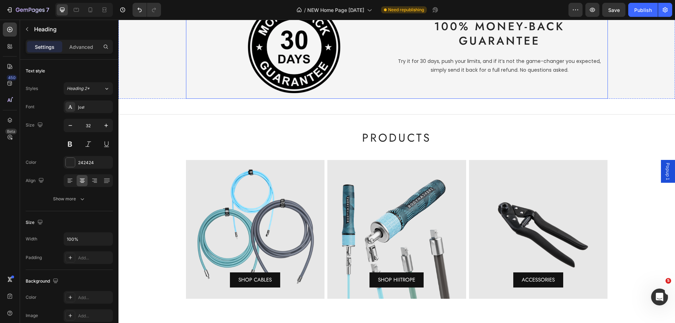
scroll to position [663, 0]
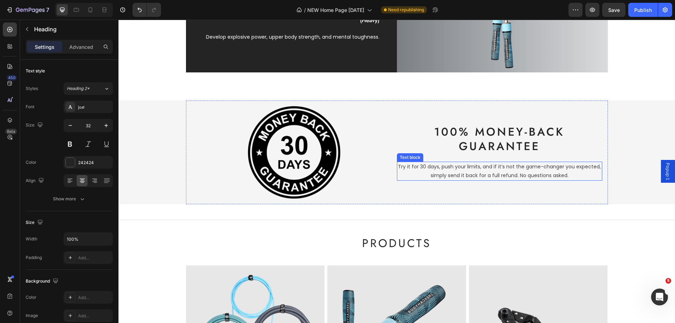
click at [451, 172] on p "Try it for 30 days, push your limits, and if it’s not the game-changer you expe…" at bounding box center [500, 172] width 204 height 18
click at [441, 155] on icon at bounding box center [444, 155] width 6 height 6
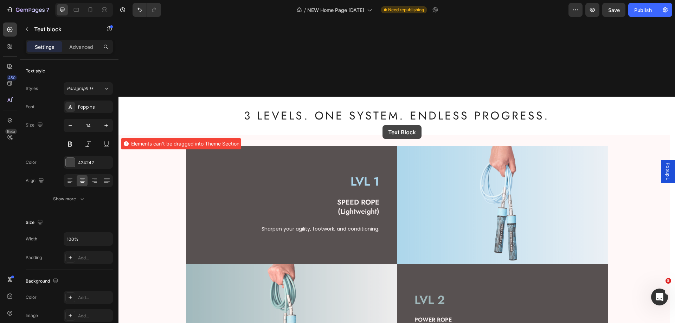
scroll to position [206, 0]
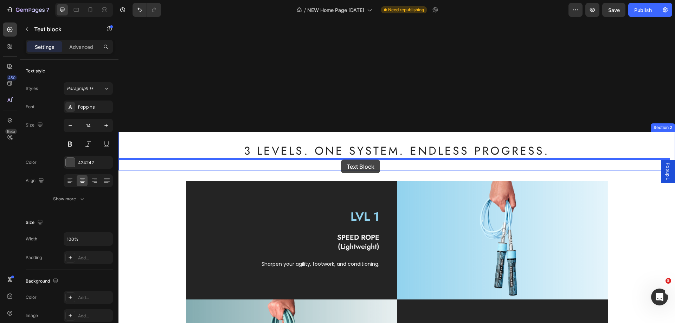
drag, startPoint x: 400, startPoint y: 164, endPoint x: 341, endPoint y: 160, distance: 59.2
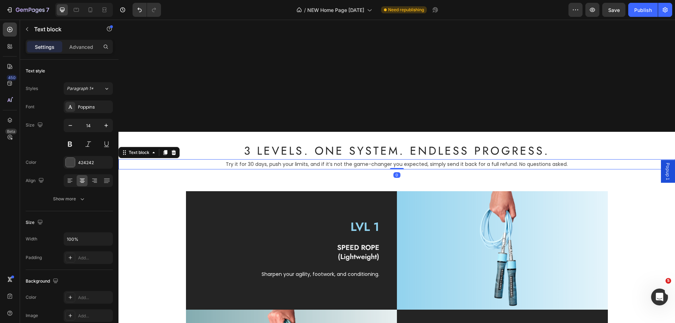
click at [349, 165] on p "Try it for 30 days, push your limits, and if it’s not the game-changer you expe…" at bounding box center [396, 164] width 555 height 9
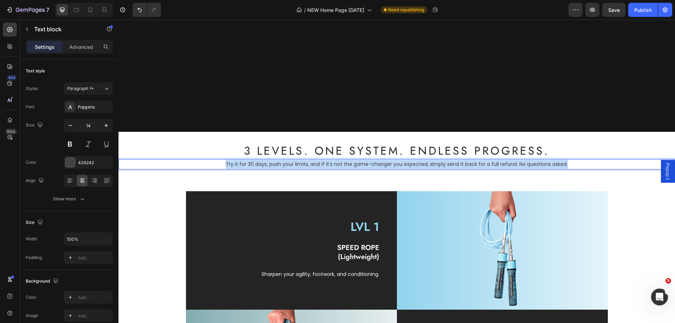
click at [349, 165] on p "Try it for 30 days, push your limits, and if it’s not the game-changer you expe…" at bounding box center [396, 164] width 555 height 9
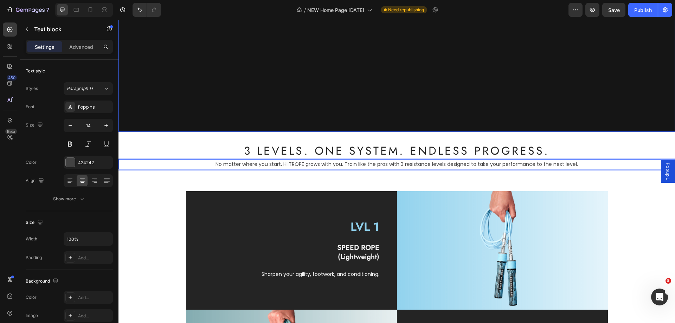
click at [170, 136] on div "3 Levels. One System. Endless Progress. Heading No matter where you start, HIIT…" at bounding box center [397, 156] width 557 height 49
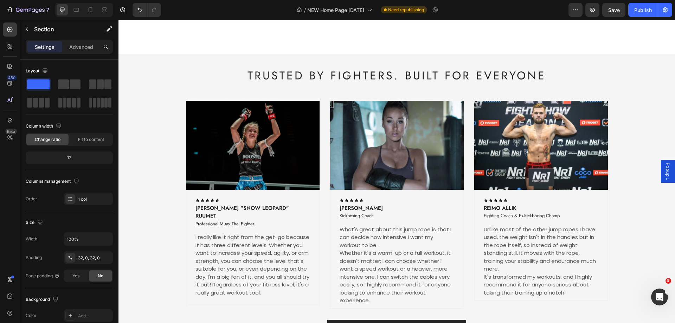
scroll to position [1226, 0]
click at [24, 27] on icon "button" at bounding box center [27, 29] width 6 height 6
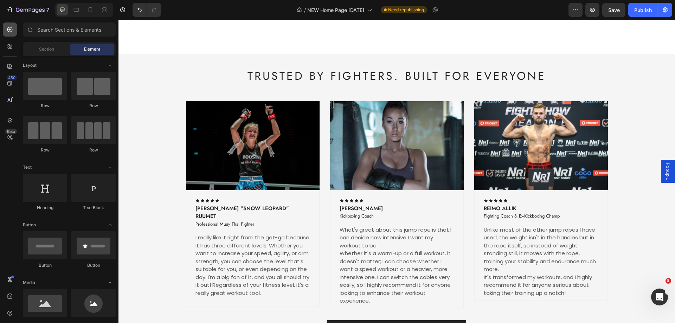
click at [8, 27] on icon at bounding box center [9, 29] width 7 height 7
click at [7, 45] on icon at bounding box center [9, 46] width 7 height 7
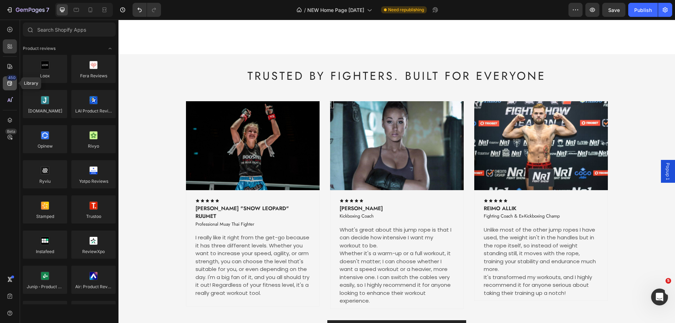
click at [9, 84] on icon at bounding box center [9, 83] width 7 height 7
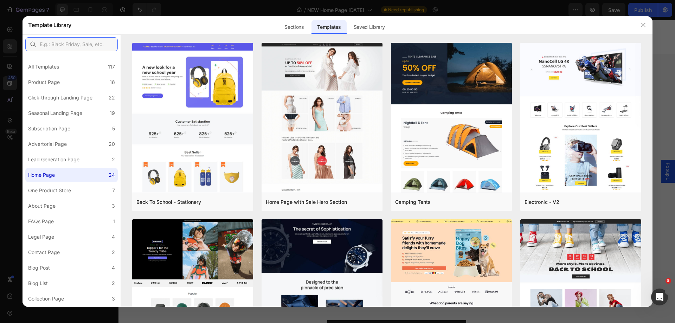
click at [60, 46] on input "text" at bounding box center [71, 44] width 93 height 14
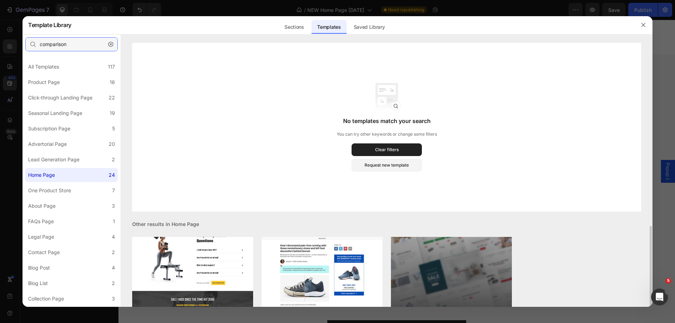
scroll to position [107, 0]
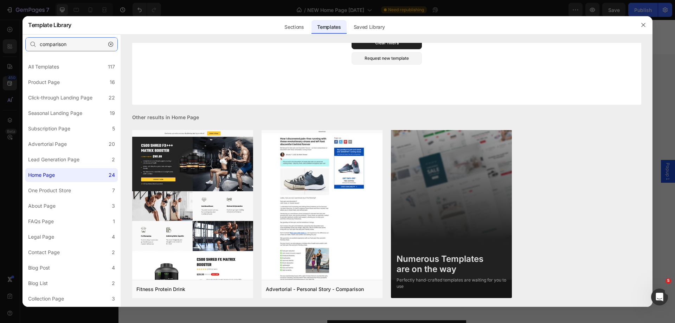
drag, startPoint x: 82, startPoint y: 46, endPoint x: 34, endPoint y: 47, distance: 48.6
click at [34, 47] on div "comparison" at bounding box center [71, 44] width 93 height 14
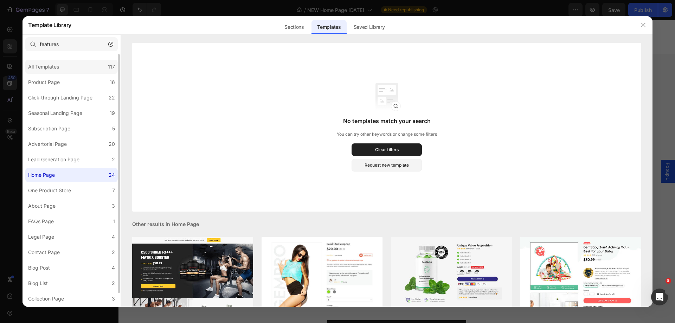
click at [92, 66] on div "All Templates 117" at bounding box center [71, 67] width 93 height 14
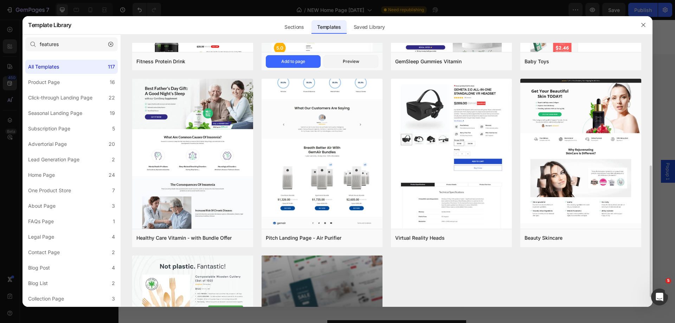
scroll to position [246, 0]
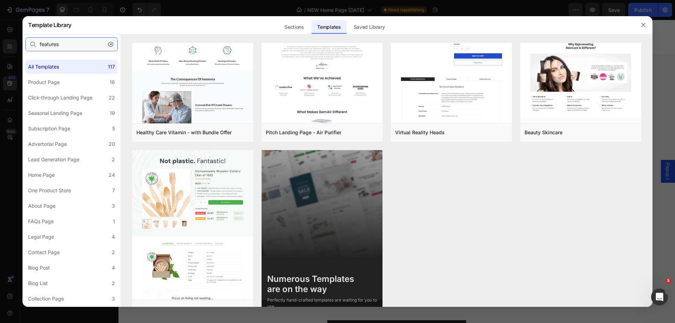
drag, startPoint x: 75, startPoint y: 45, endPoint x: 20, endPoint y: 44, distance: 54.5
click at [20, 44] on div "Template Library Sections Templates Existing pages Saved Library Templates Save…" at bounding box center [337, 161] width 675 height 323
type input "comparison"
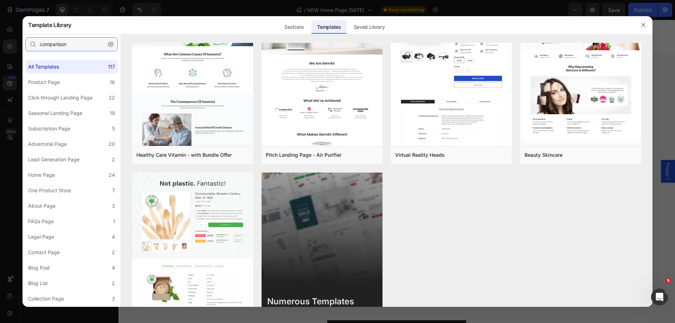
scroll to position [0, 0]
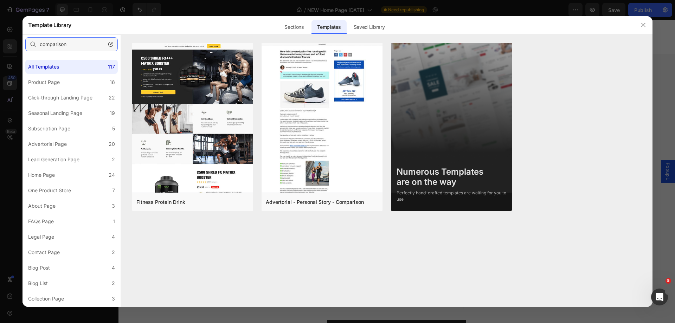
drag, startPoint x: 74, startPoint y: 45, endPoint x: 24, endPoint y: 47, distance: 50.3
click at [24, 47] on div "comparison" at bounding box center [72, 44] width 98 height 20
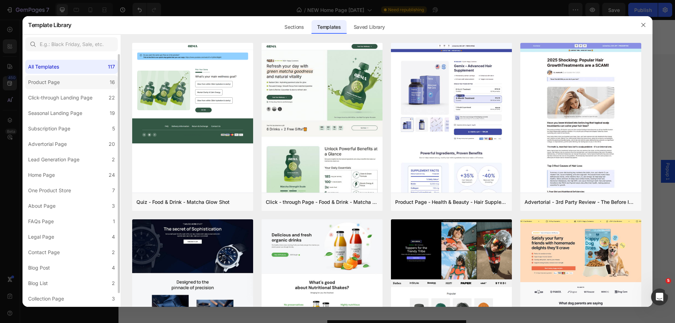
click at [59, 80] on div "Product Page" at bounding box center [44, 82] width 32 height 8
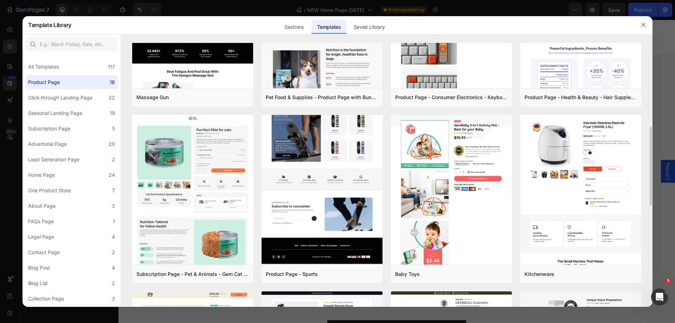
scroll to position [387, 0]
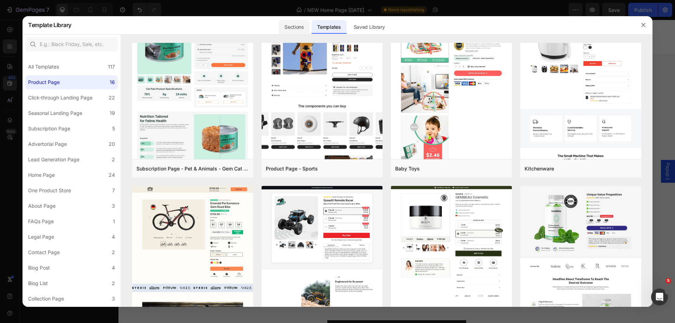
click at [303, 26] on div "Sections" at bounding box center [294, 27] width 31 height 14
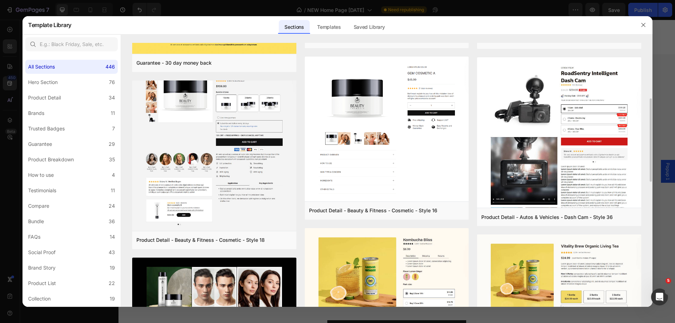
scroll to position [0, 0]
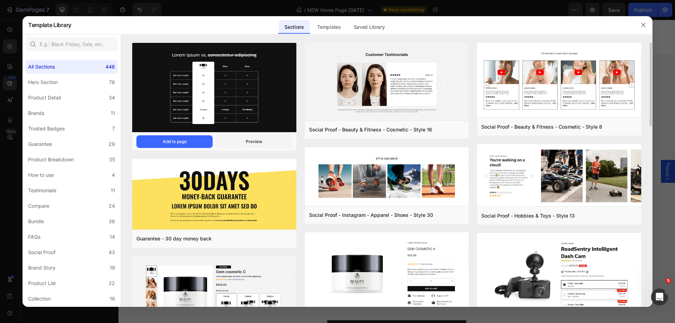
click at [246, 100] on img at bounding box center [214, 88] width 164 height 91
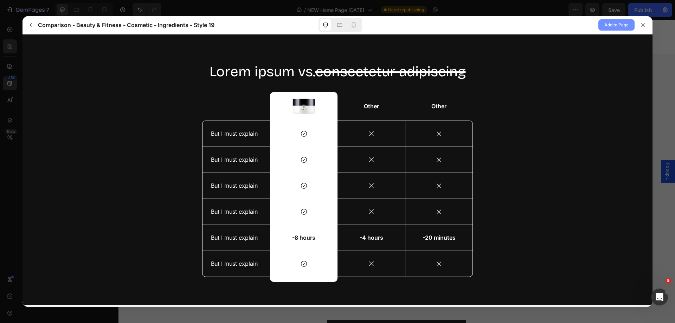
click at [608, 27] on span "Add to Page" at bounding box center [617, 25] width 24 height 8
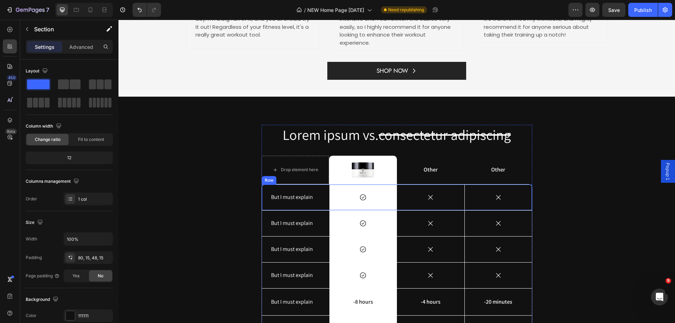
scroll to position [1491, 0]
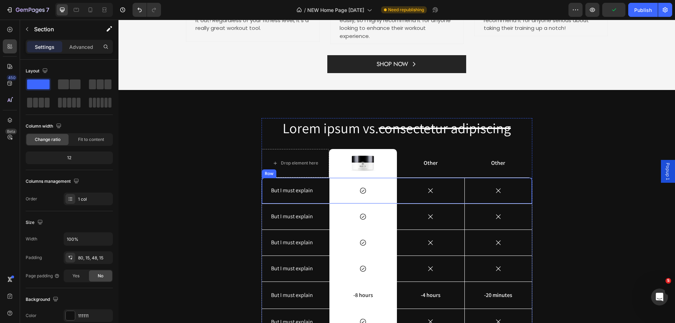
click at [282, 180] on div "But I must explain Text Block" at bounding box center [296, 191] width 68 height 26
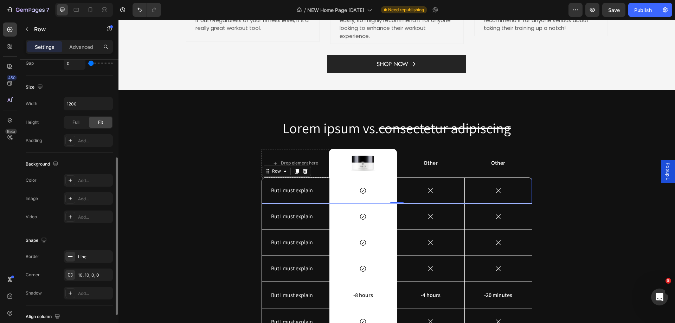
scroll to position [211, 0]
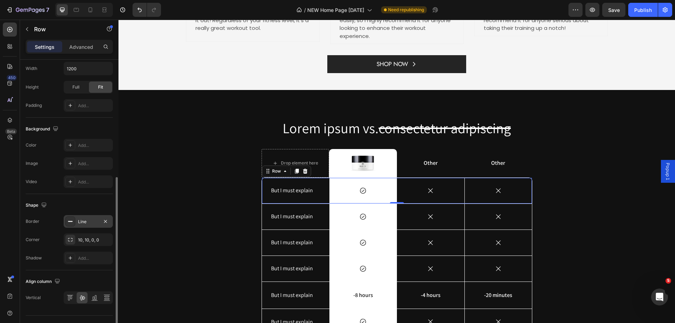
click at [70, 223] on icon at bounding box center [71, 222] width 6 height 6
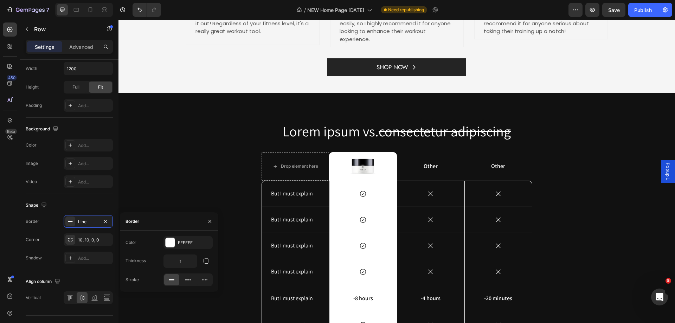
scroll to position [1491, 0]
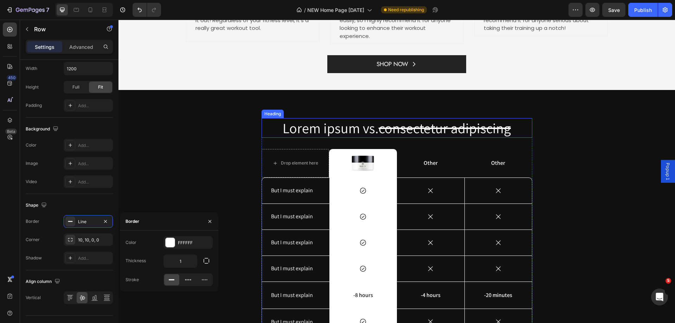
click at [379, 127] on s "consectetur adipiscing" at bounding box center [445, 128] width 132 height 18
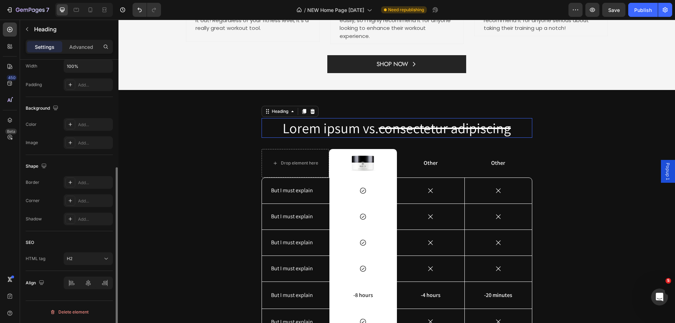
click at [379, 127] on s "consectetur adipiscing" at bounding box center [445, 128] width 132 height 18
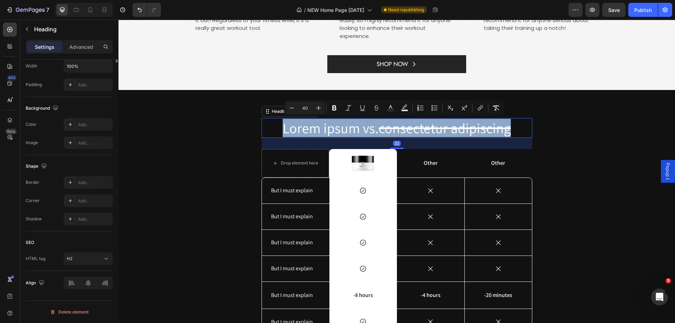
scroll to position [0, 0]
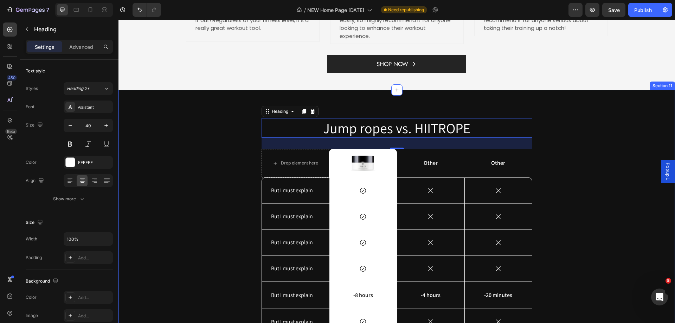
click at [157, 139] on div "Jump ropes vs. HIITROPE Heading 32 Drop element here Image Row Other Text Block…" at bounding box center [397, 242] width 546 height 249
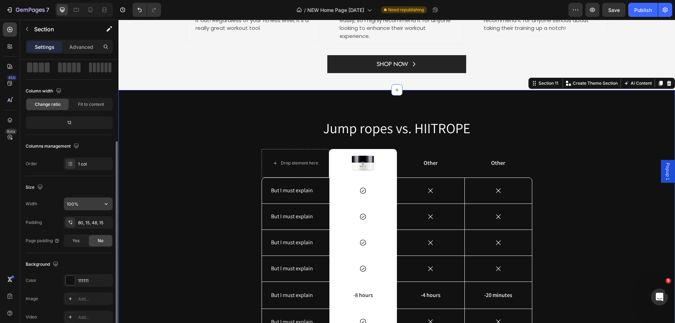
scroll to position [70, 0]
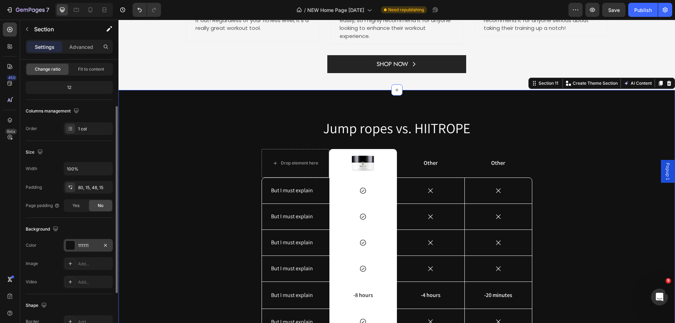
click at [74, 248] on div at bounding box center [70, 245] width 9 height 9
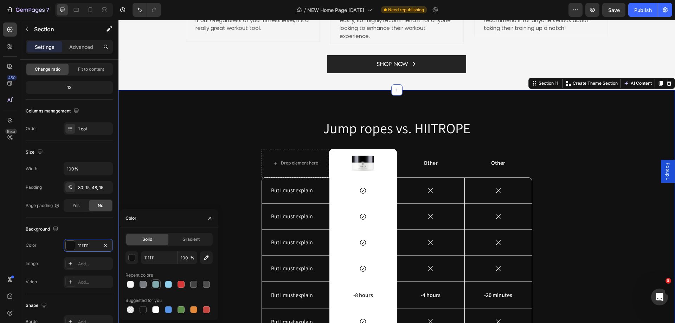
click at [154, 286] on div at bounding box center [155, 284] width 7 height 7
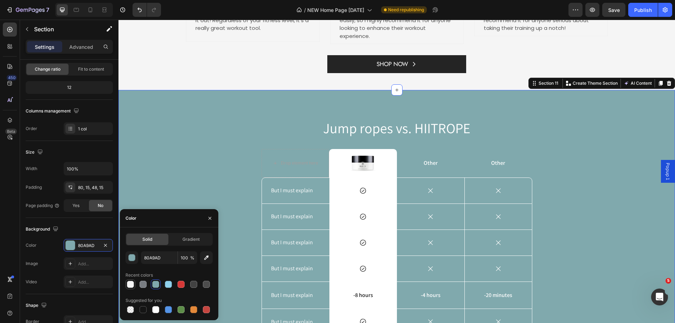
click at [128, 286] on div at bounding box center [130, 284] width 7 height 7
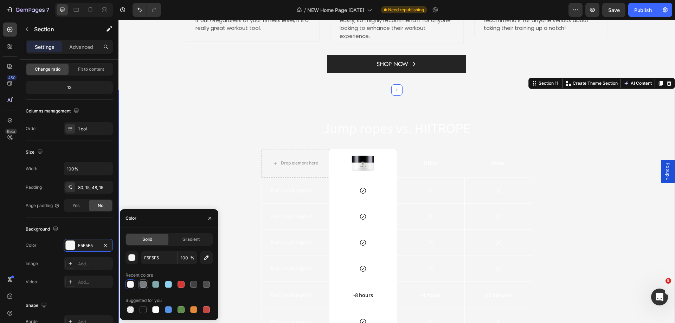
click at [139, 287] on div at bounding box center [143, 284] width 8 height 8
type input "787C81"
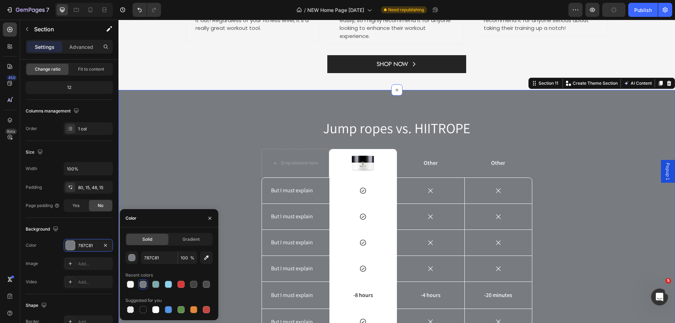
click at [177, 147] on div "Jump ropes vs. HIITROPE Heading Drop element here Image Row Other Text Block Ot…" at bounding box center [397, 242] width 546 height 249
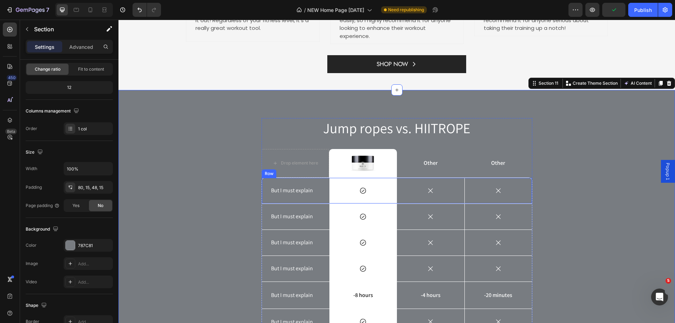
click at [262, 201] on div "But I must explain Text Block Icon Row Icon Icon Hero Banner Row" at bounding box center [397, 191] width 271 height 26
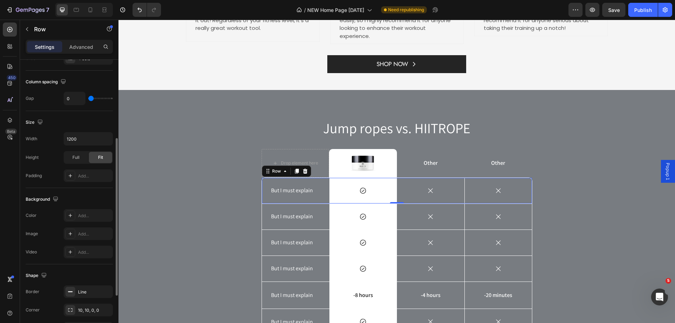
scroll to position [176, 0]
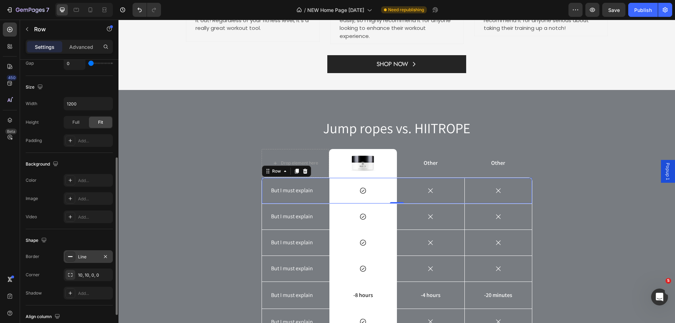
click at [72, 255] on icon at bounding box center [71, 257] width 6 height 6
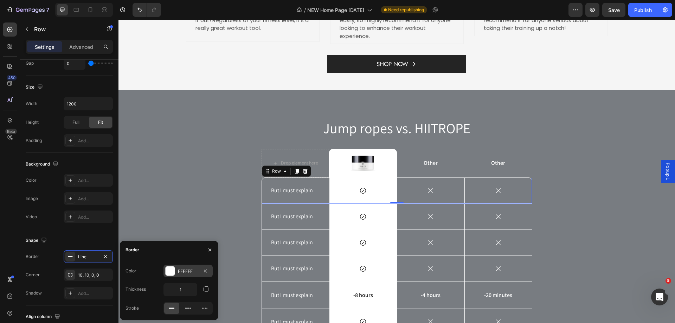
click at [166, 273] on div at bounding box center [170, 271] width 9 height 9
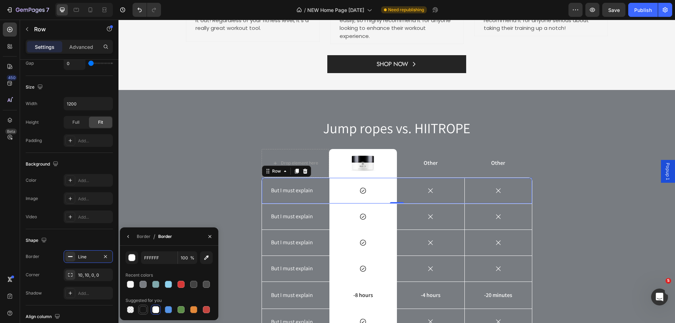
click at [143, 313] on div at bounding box center [143, 309] width 7 height 7
type input "151515"
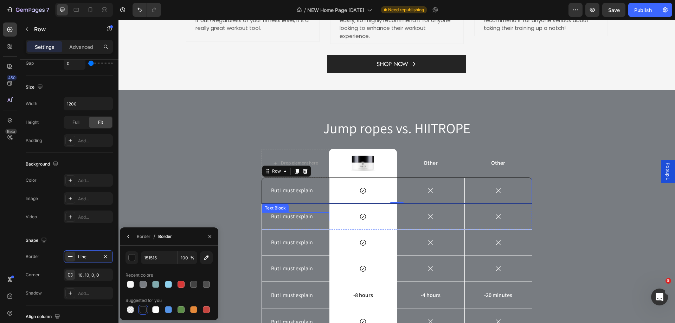
click at [262, 212] on div "But I must explain Text Block" at bounding box center [296, 216] width 68 height 9
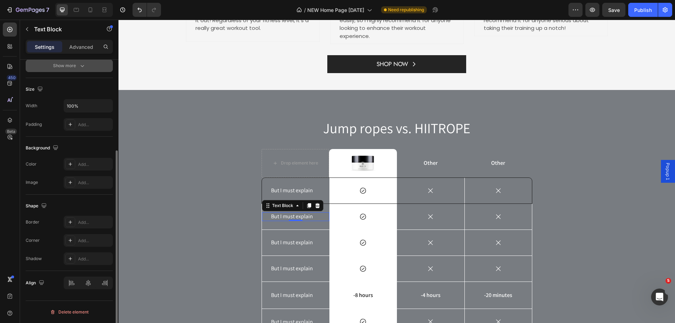
scroll to position [28, 0]
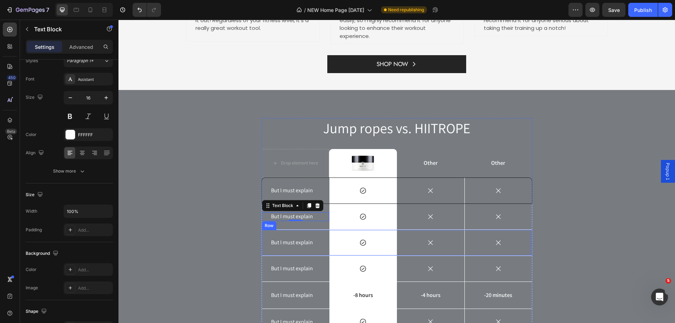
click at [262, 233] on div "But I must explain Text Block" at bounding box center [296, 243] width 68 height 26
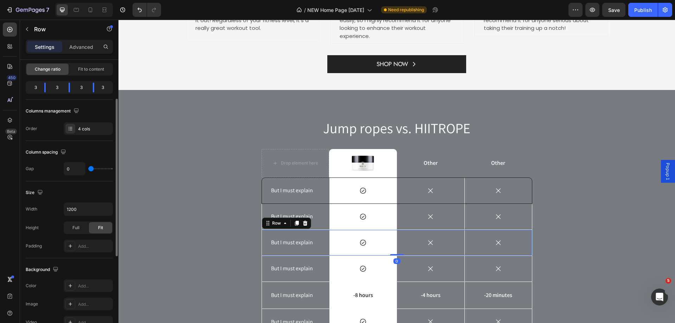
scroll to position [176, 0]
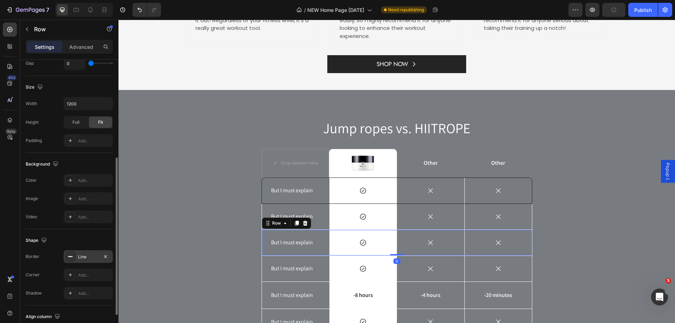
click at [71, 259] on icon at bounding box center [71, 257] width 6 height 6
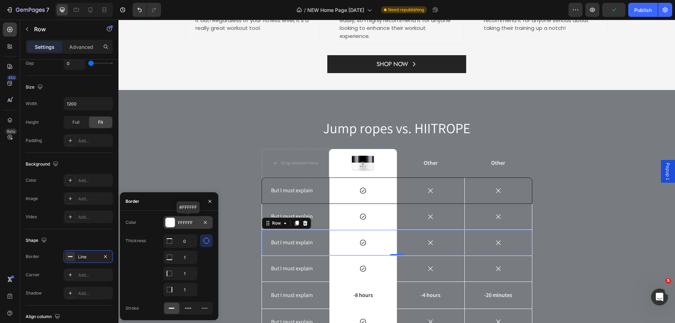
click at [170, 225] on div at bounding box center [170, 222] width 9 height 9
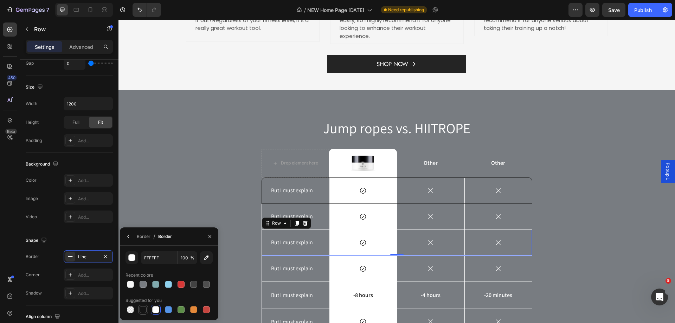
click at [141, 310] on div at bounding box center [143, 309] width 7 height 7
type input "151515"
click at [262, 211] on div "But I must explain Text Block Icon Row Icon Icon Hero Banner Row" at bounding box center [397, 217] width 271 height 26
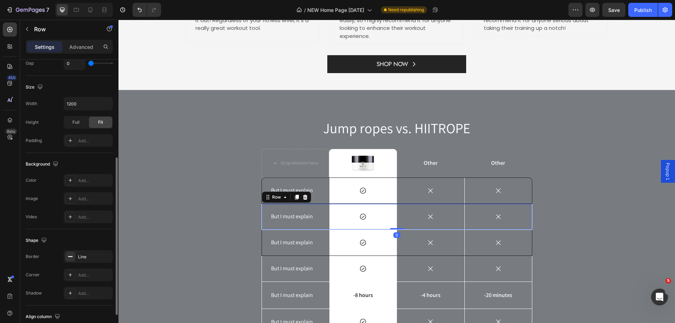
scroll to position [211, 0]
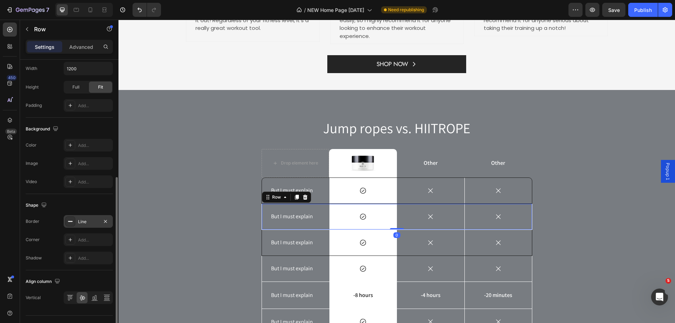
click at [74, 222] on div at bounding box center [70, 222] width 10 height 10
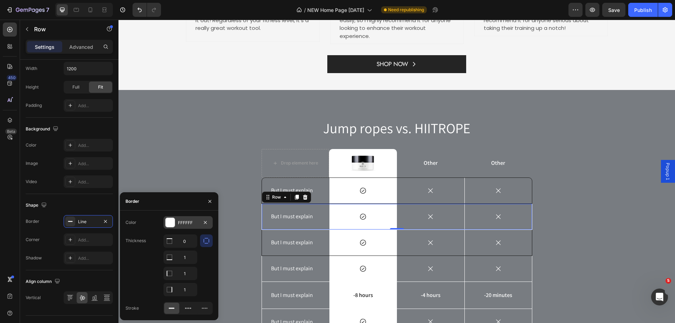
click at [178, 223] on div "FFFFFF" at bounding box center [188, 223] width 20 height 6
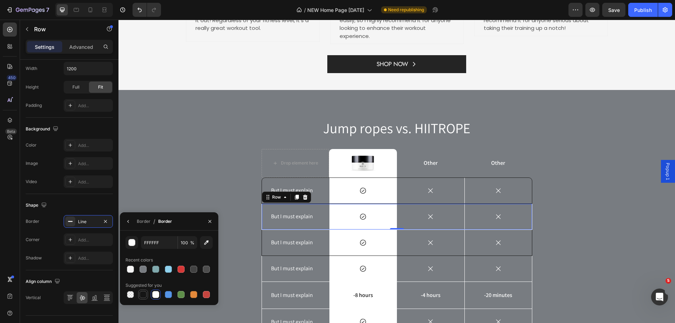
click at [141, 294] on div at bounding box center [143, 294] width 7 height 7
type input "151515"
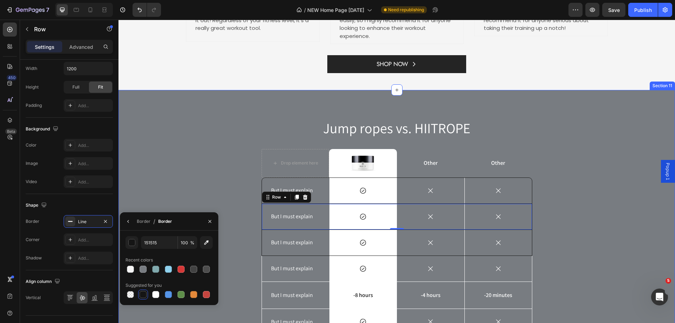
click at [259, 274] on div "Jump ropes vs. HIITROPE Heading Drop element here Image Row Other Text Block Ot…" at bounding box center [397, 242] width 546 height 249
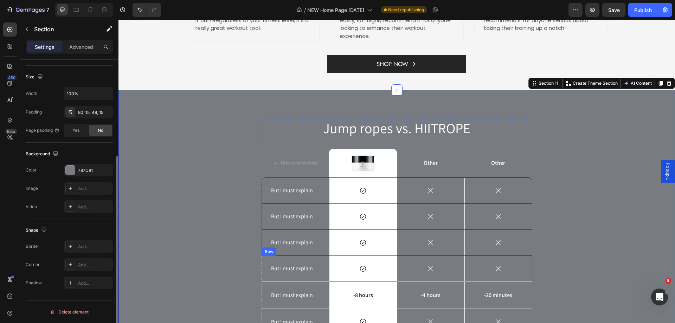
scroll to position [0, 0]
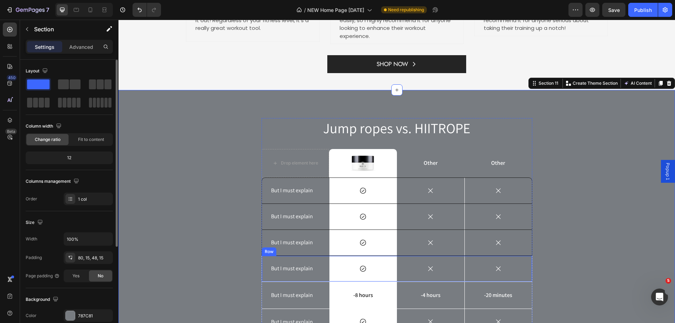
click at [262, 274] on div "But I must explain Text Block" at bounding box center [296, 269] width 68 height 26
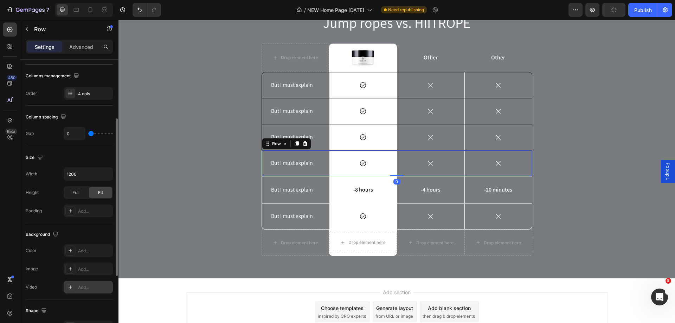
scroll to position [176, 0]
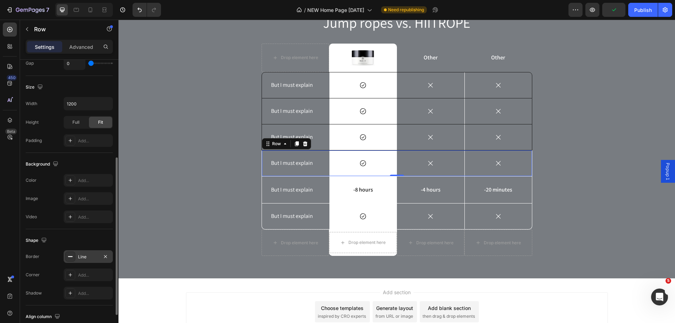
click at [73, 255] on icon at bounding box center [71, 257] width 6 height 6
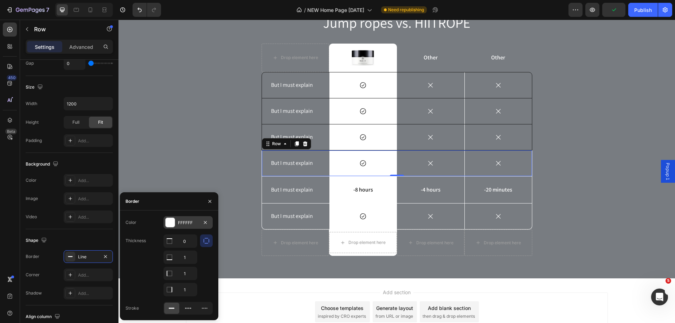
drag, startPoint x: 172, startPoint y: 220, endPoint x: 52, endPoint y: 203, distance: 120.7
click at [172, 220] on div at bounding box center [170, 222] width 9 height 9
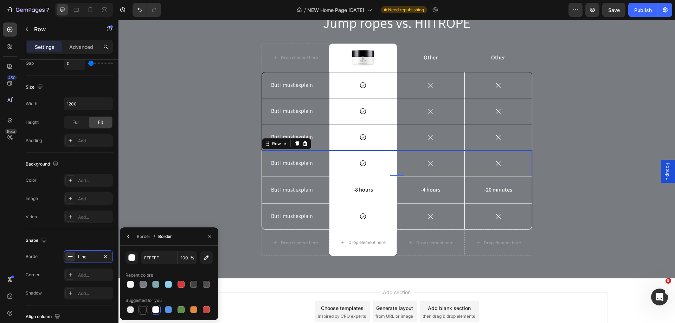
click at [146, 308] on div at bounding box center [143, 309] width 7 height 7
type input "151515"
click at [262, 199] on div "But I must explain Text Block" at bounding box center [296, 190] width 68 height 27
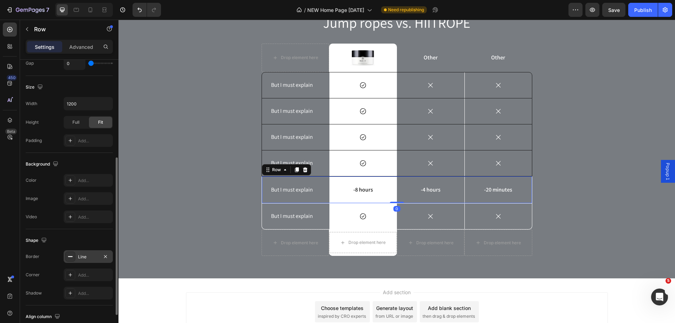
click at [69, 260] on div at bounding box center [70, 257] width 10 height 10
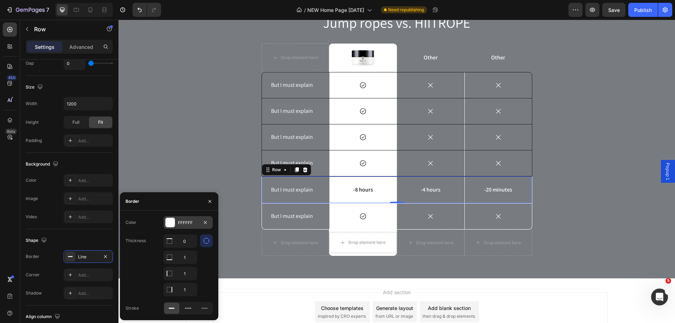
click at [170, 225] on div at bounding box center [170, 222] width 9 height 9
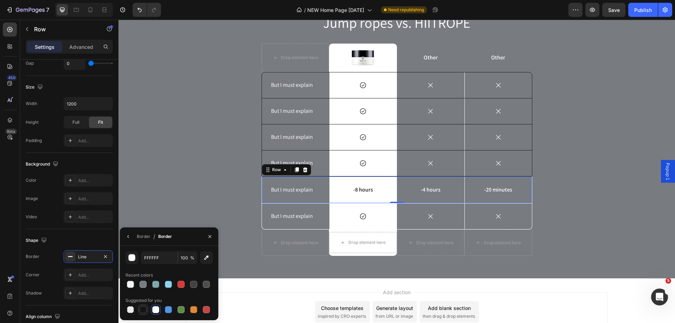
click at [142, 312] on div at bounding box center [143, 309] width 7 height 7
type input "151515"
click at [259, 219] on div "Jump ropes vs. HIITROPE Heading Drop element here Image Row Other Text Block Ot…" at bounding box center [397, 137] width 546 height 249
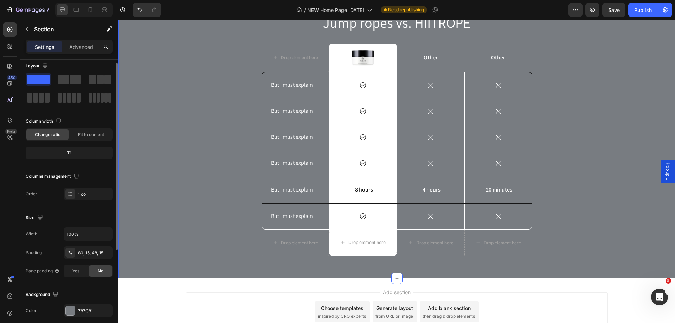
scroll to position [0, 0]
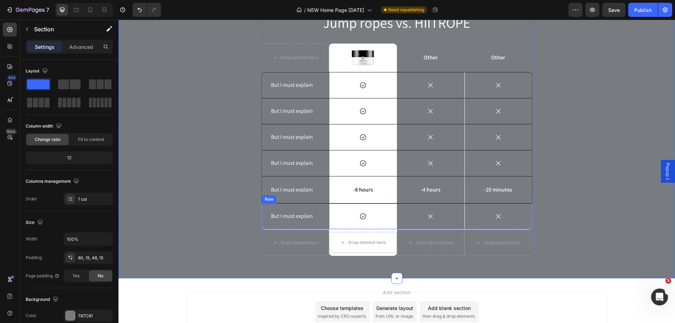
click at [300, 207] on div "But I must explain Text Block" at bounding box center [296, 217] width 68 height 26
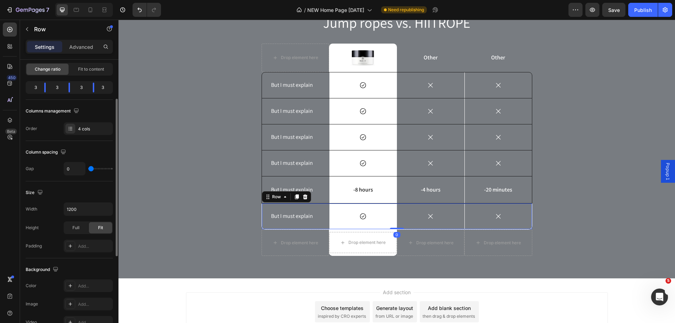
scroll to position [176, 0]
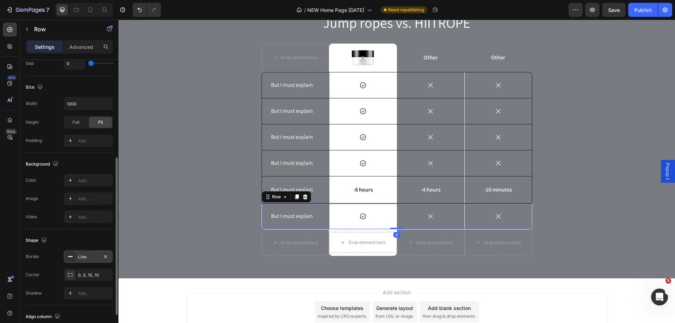
click at [72, 254] on icon at bounding box center [71, 257] width 6 height 6
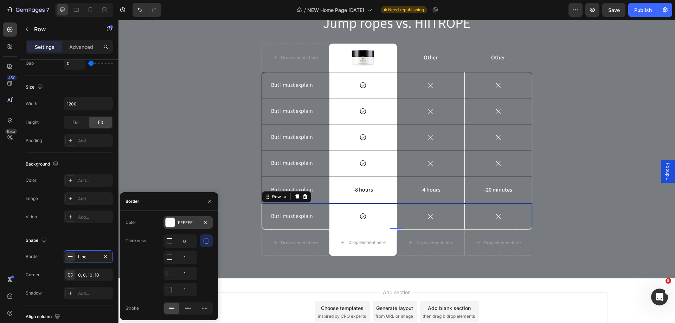
click at [168, 224] on div at bounding box center [170, 222] width 9 height 9
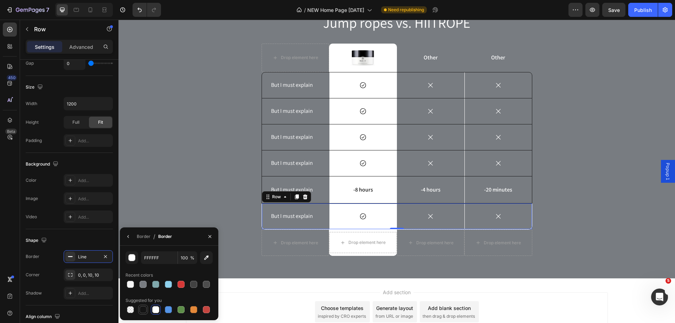
click at [144, 308] on div at bounding box center [143, 309] width 7 height 7
type input "151515"
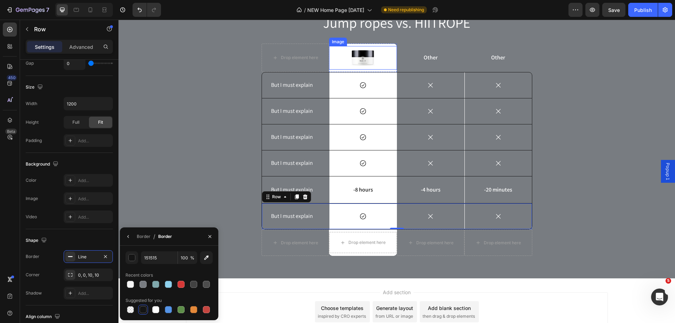
click at [361, 60] on img at bounding box center [362, 58] width 25 height 24
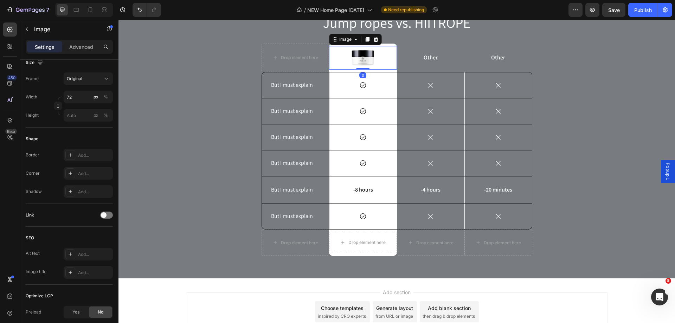
scroll to position [0, 0]
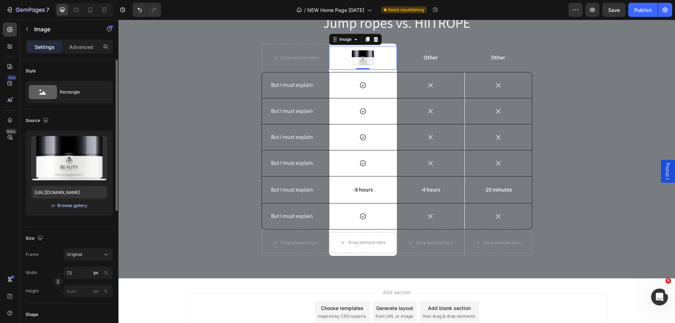
click at [72, 207] on div "Browse gallery" at bounding box center [72, 206] width 30 height 6
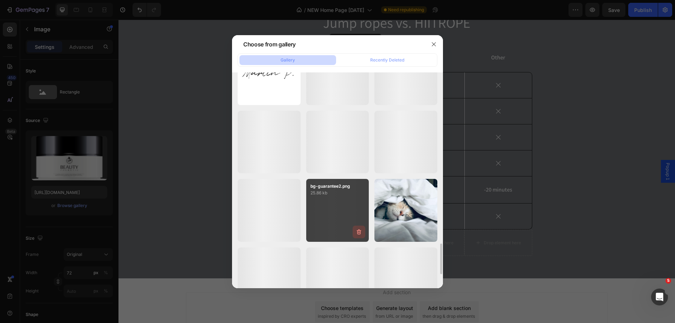
scroll to position [1296, 0]
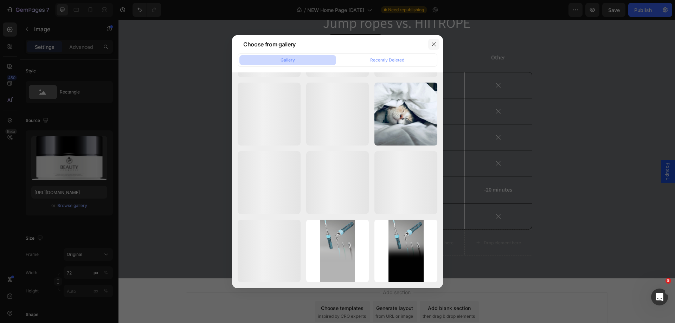
click at [434, 46] on icon "button" at bounding box center [434, 45] width 6 height 6
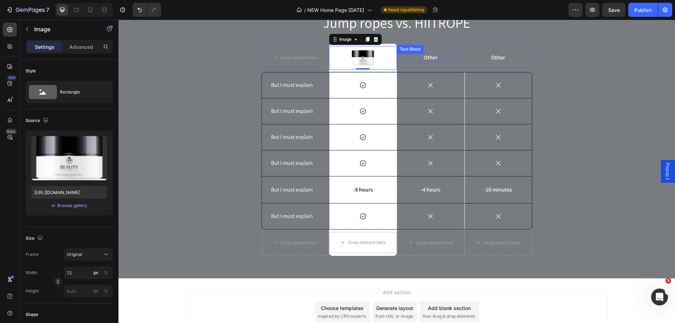
click at [428, 60] on p "Other" at bounding box center [431, 57] width 66 height 7
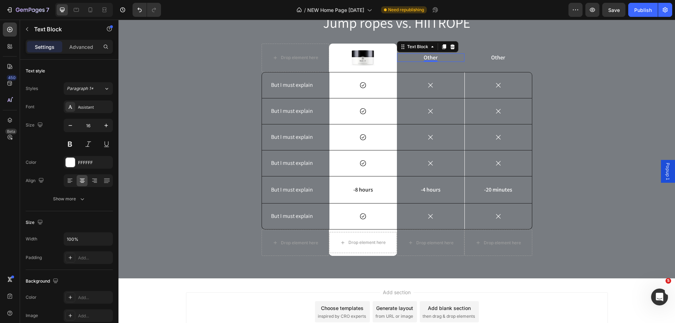
click at [428, 60] on p "Other" at bounding box center [431, 57] width 66 height 7
click at [494, 58] on p "Other" at bounding box center [498, 57] width 66 height 7
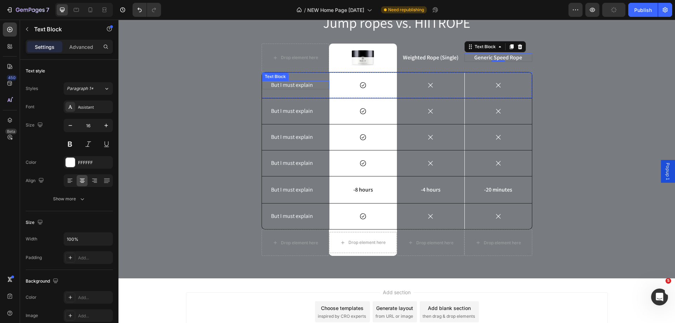
click at [278, 85] on p "But I must explain" at bounding box center [295, 85] width 49 height 7
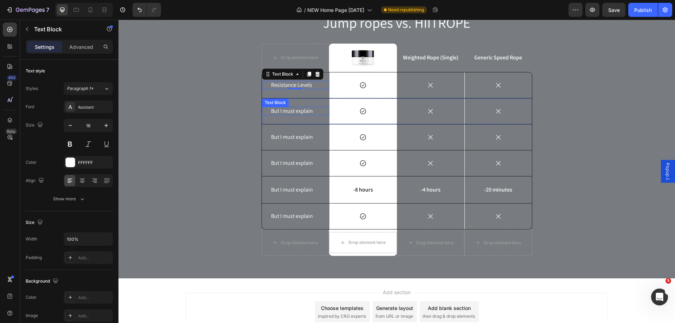
click at [271, 112] on p "But I must explain" at bounding box center [295, 111] width 49 height 7
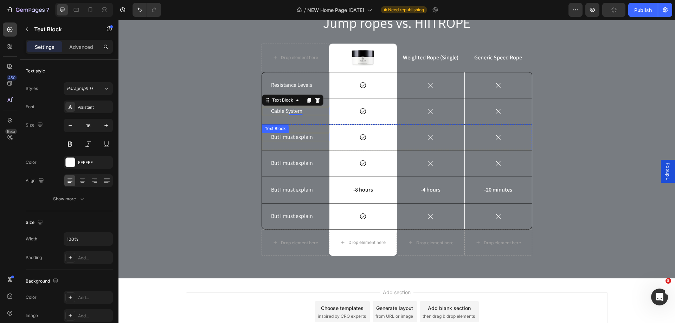
click at [289, 138] on p "But I must explain" at bounding box center [295, 137] width 49 height 7
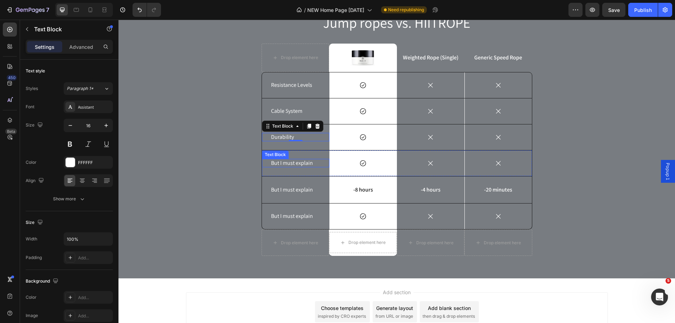
click at [276, 163] on p "But I must explain" at bounding box center [295, 163] width 49 height 7
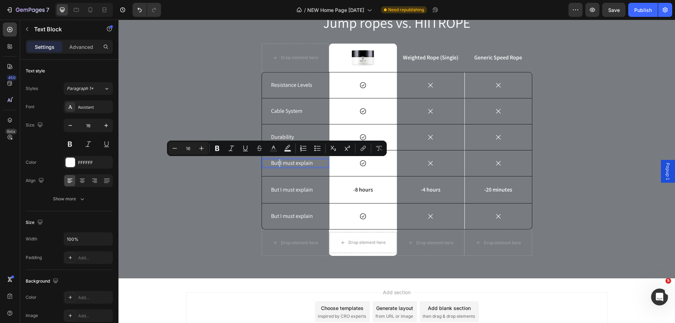
click at [276, 163] on p "But I must explain" at bounding box center [295, 163] width 49 height 7
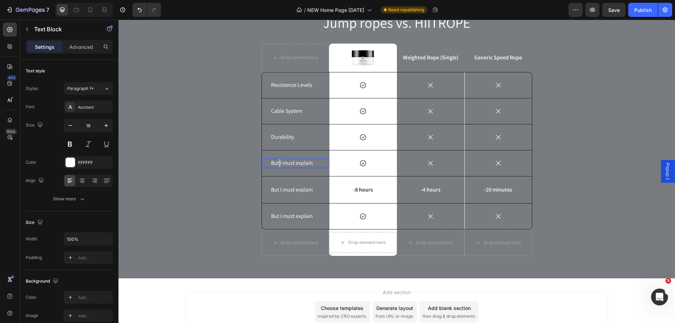
click at [276, 163] on p "But I must explain" at bounding box center [295, 163] width 49 height 7
click at [275, 165] on p "But I must explain" at bounding box center [295, 163] width 49 height 7
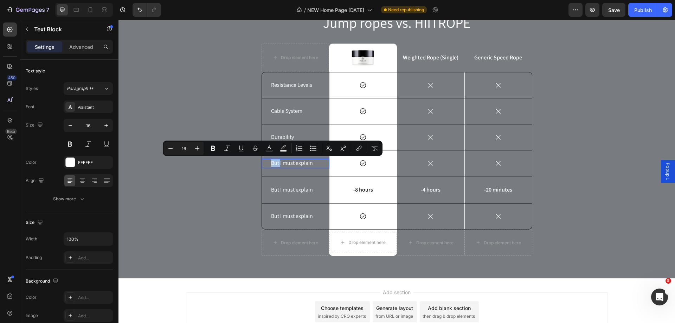
click at [275, 165] on p "But I must explain" at bounding box center [295, 163] width 49 height 7
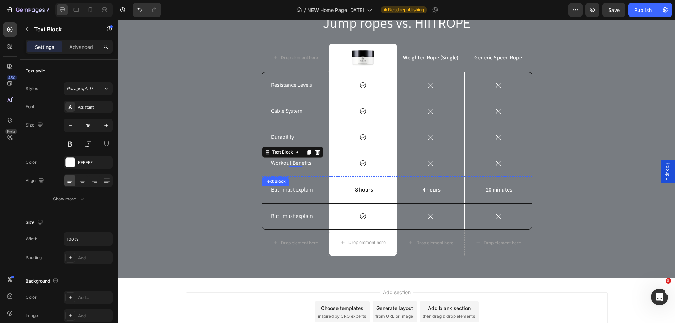
click at [280, 191] on p "But I must explain" at bounding box center [295, 189] width 49 height 7
click at [523, 195] on div "-20 minutes Text Block" at bounding box center [498, 190] width 67 height 26
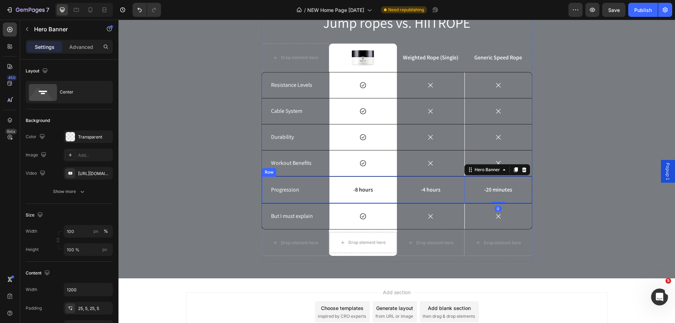
click at [301, 182] on div "Progression Text Block" at bounding box center [296, 190] width 68 height 27
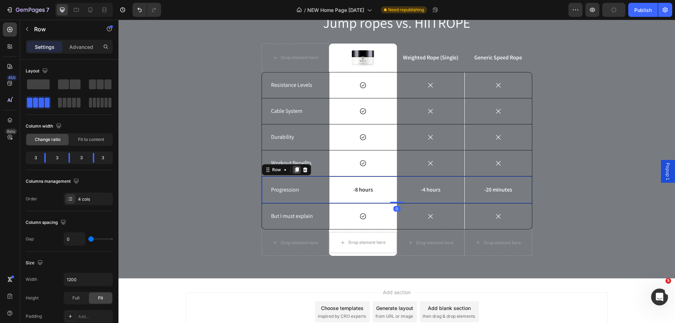
click at [295, 169] on icon at bounding box center [297, 169] width 4 height 5
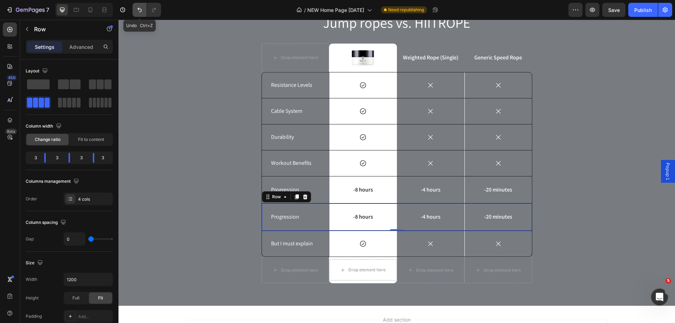
click at [134, 11] on button "Undo/Redo" at bounding box center [140, 10] width 14 height 14
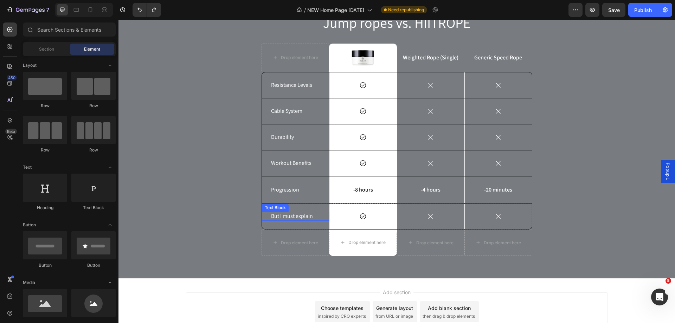
click at [281, 217] on p "But I must explain" at bounding box center [295, 216] width 49 height 7
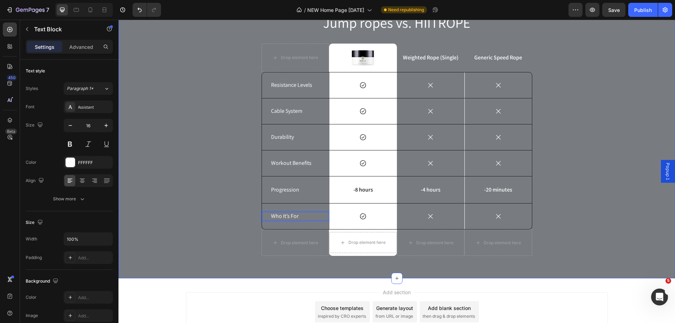
click at [596, 179] on div "Jump ropes vs. HIITROPE Heading Drop element here Image Row Weighted Rope (Sing…" at bounding box center [397, 137] width 546 height 249
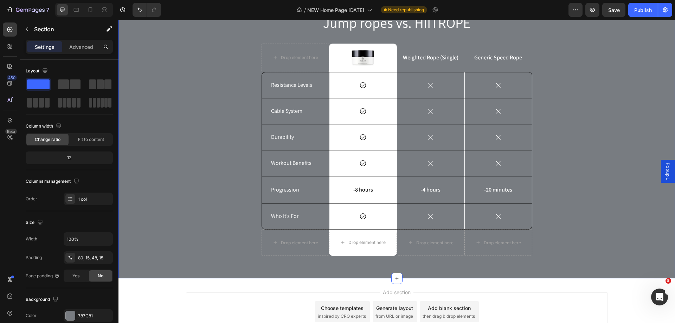
scroll to position [1561, 0]
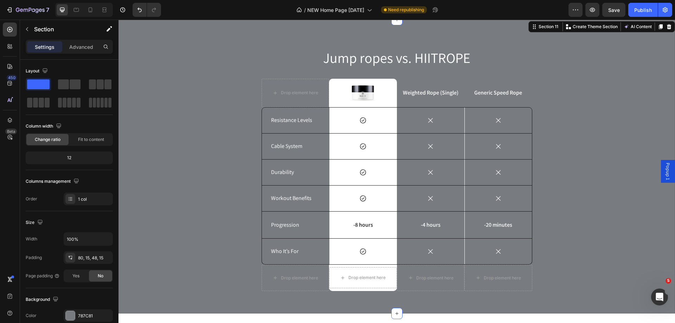
click at [158, 95] on div "Jump ropes vs. HIITROPE Heading Drop element here Image Row Weighted Rope (Sing…" at bounding box center [397, 172] width 546 height 249
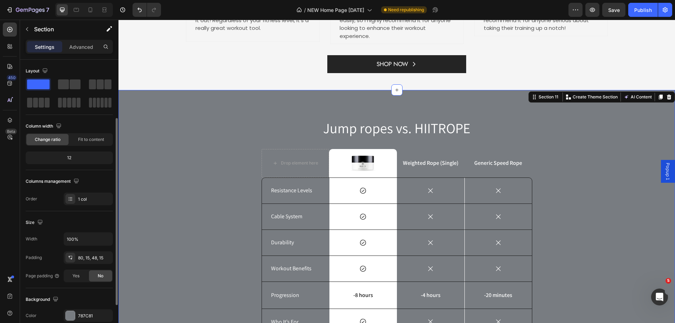
scroll to position [106, 0]
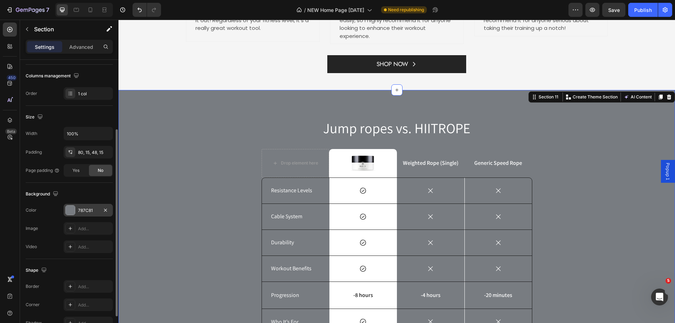
click at [74, 209] on div at bounding box center [70, 210] width 9 height 9
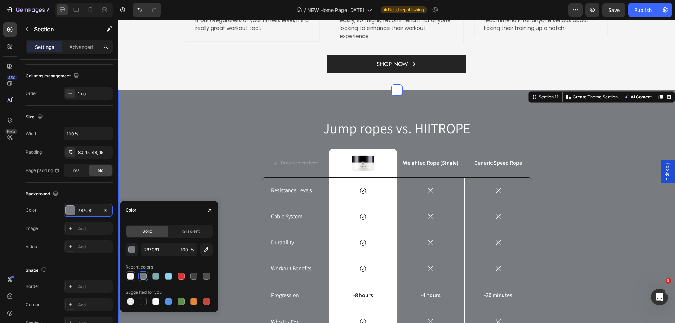
click at [134, 275] on div at bounding box center [130, 276] width 7 height 7
type input "F5F5F5"
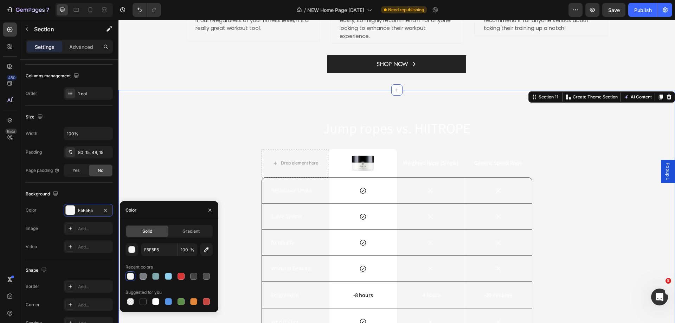
click at [174, 151] on div "Jump ropes vs. HIITROPE Heading Drop element here Image Row Weighted Rope (Sing…" at bounding box center [397, 242] width 546 height 249
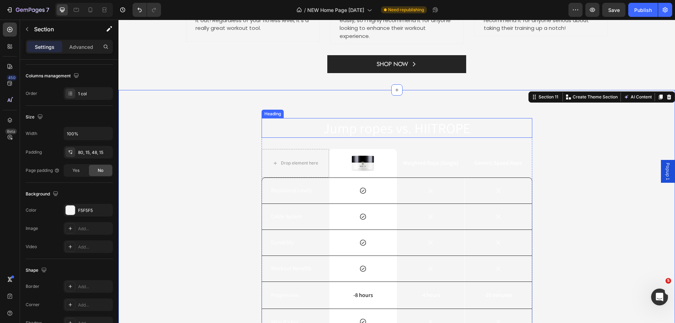
click at [419, 132] on p "Jump ropes vs. HIITROPE" at bounding box center [396, 128] width 269 height 18
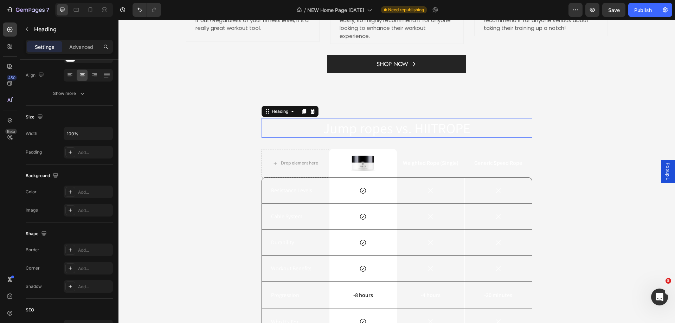
scroll to position [0, 0]
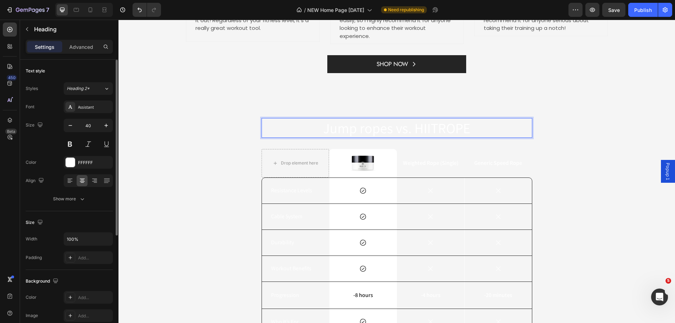
click at [419, 132] on p "Jump ropes vs. HIITROPE" at bounding box center [396, 128] width 269 height 18
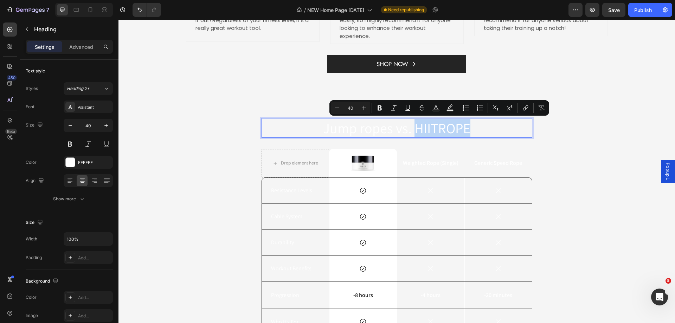
click at [419, 132] on p "Jump ropes vs. HIITROPE" at bounding box center [396, 128] width 269 height 18
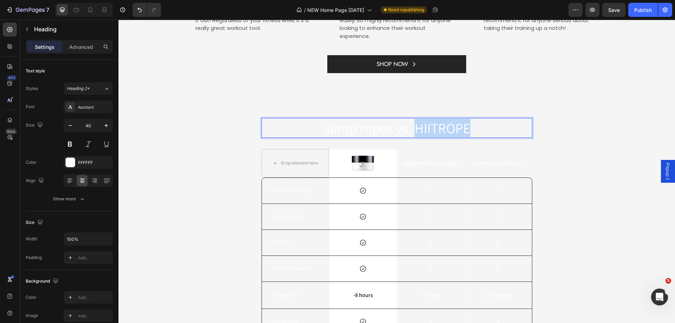
click at [419, 132] on p "Jump ropes vs. HIITROPE" at bounding box center [396, 128] width 269 height 18
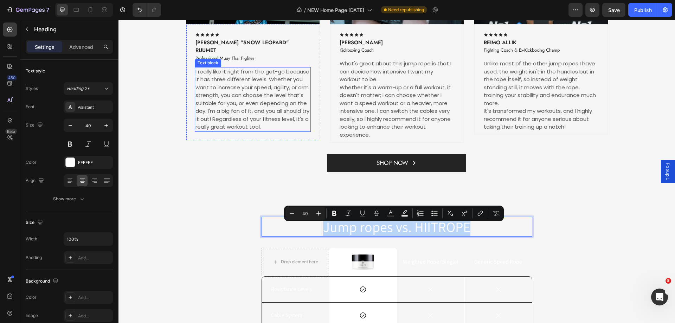
scroll to position [1385, 0]
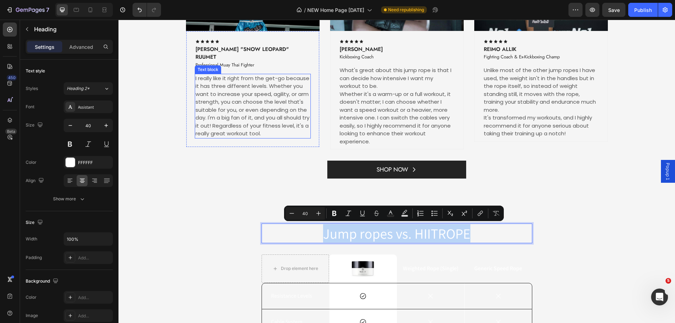
click at [248, 92] on p "I really like it right from the get-go because it has three different levels. W…" at bounding box center [253, 106] width 115 height 63
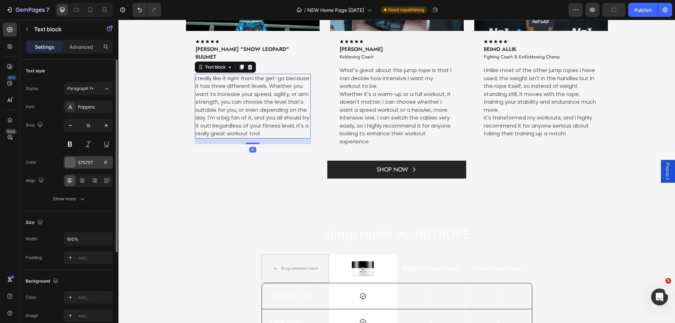
click at [85, 161] on div "575757" at bounding box center [88, 163] width 20 height 6
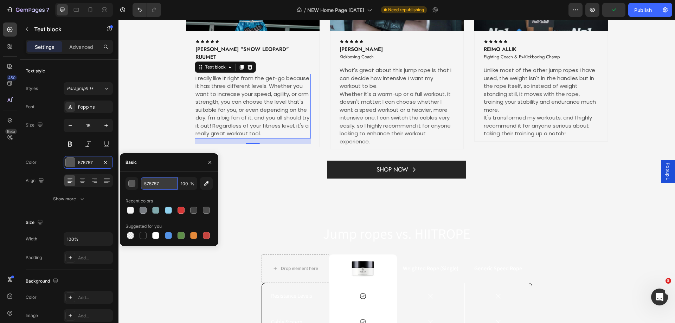
click at [151, 183] on input "575757" at bounding box center [159, 183] width 37 height 13
click at [269, 227] on p "Jump ropes vs. HIITROPE" at bounding box center [396, 233] width 269 height 18
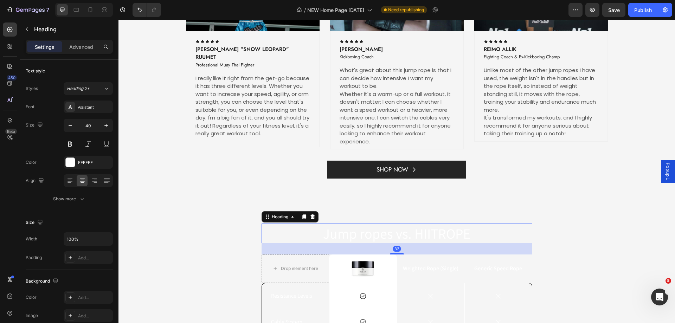
scroll to position [1491, 0]
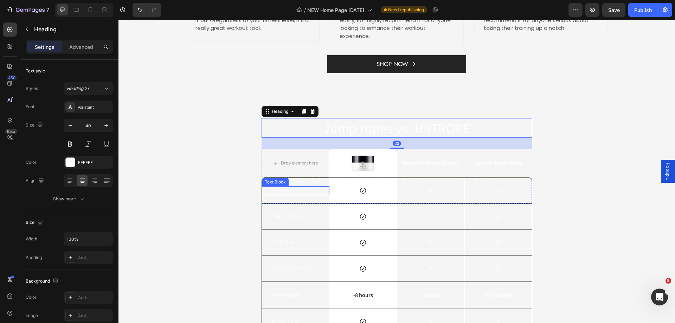
click at [284, 192] on p "Resistance Levels" at bounding box center [295, 190] width 49 height 7
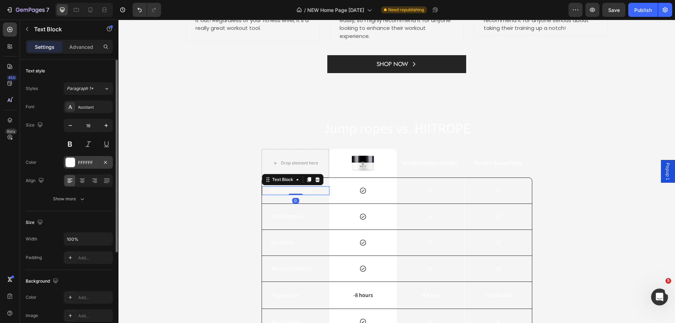
click at [83, 162] on div "FFFFFF" at bounding box center [88, 163] width 20 height 6
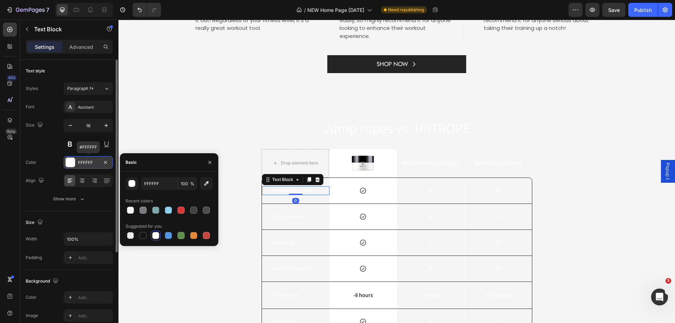
click at [84, 162] on div "FFFFFF" at bounding box center [88, 163] width 20 height 6
click at [83, 162] on div "FFFFFF" at bounding box center [88, 163] width 20 height 6
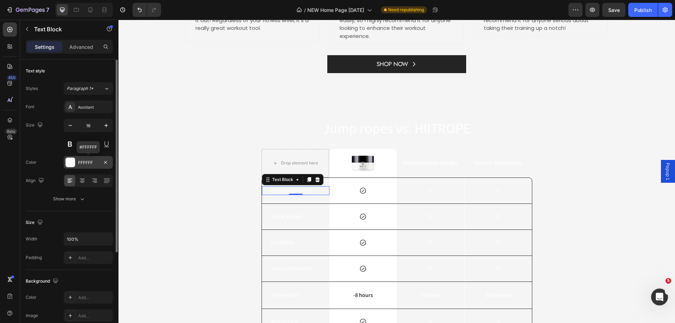
click at [83, 162] on div "FFFFFF" at bounding box center [88, 163] width 20 height 6
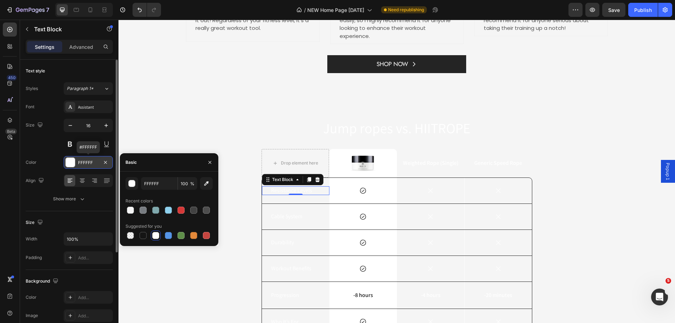
click at [83, 162] on div "FFFFFF" at bounding box center [88, 163] width 20 height 6
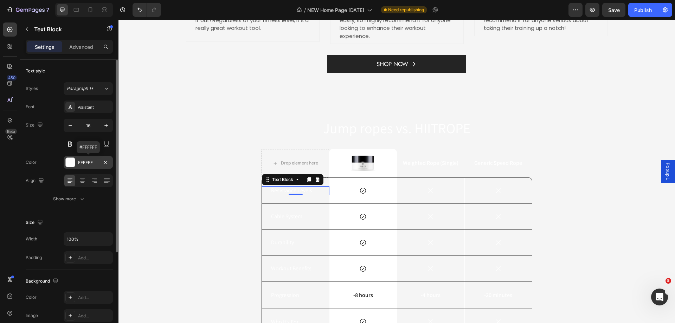
click at [83, 162] on div "FFFFFF" at bounding box center [88, 163] width 20 height 6
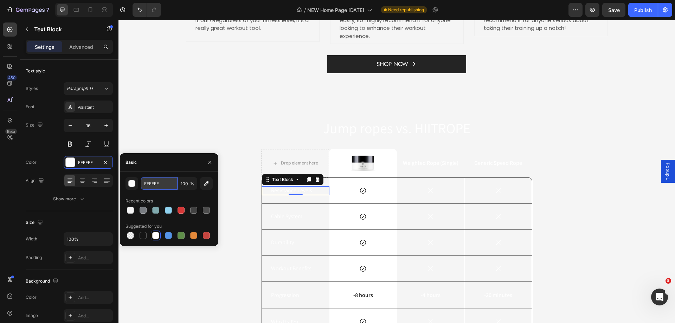
click at [155, 184] on input "FFFFFF" at bounding box center [159, 183] width 37 height 13
paste input "575757"
type input "575757"
click at [153, 168] on div "Basic" at bounding box center [169, 162] width 98 height 18
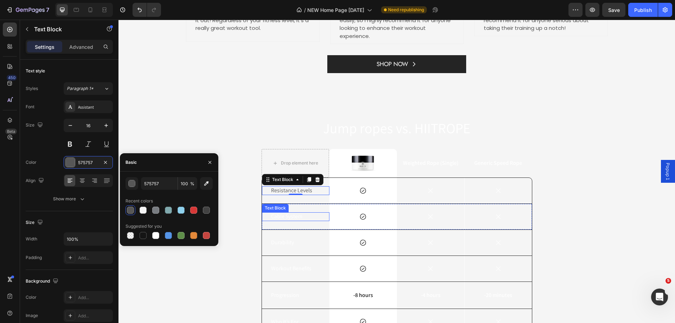
click at [291, 218] on p "Cable System" at bounding box center [295, 216] width 49 height 7
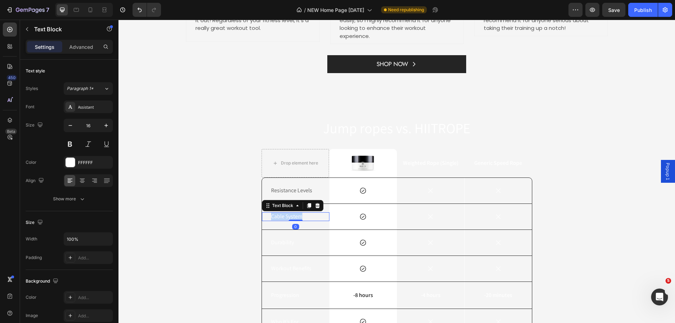
click at [291, 218] on p "Cable System" at bounding box center [295, 216] width 49 height 7
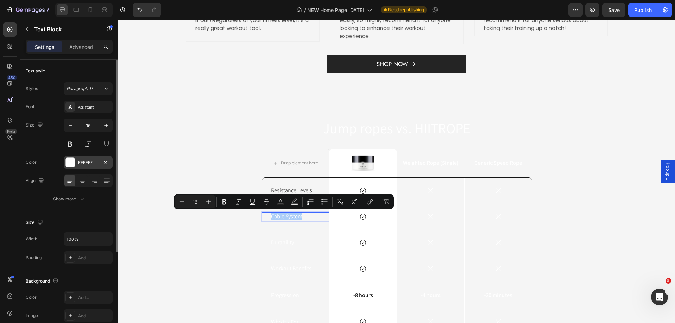
click at [82, 163] on div "FFFFFF" at bounding box center [88, 163] width 20 height 6
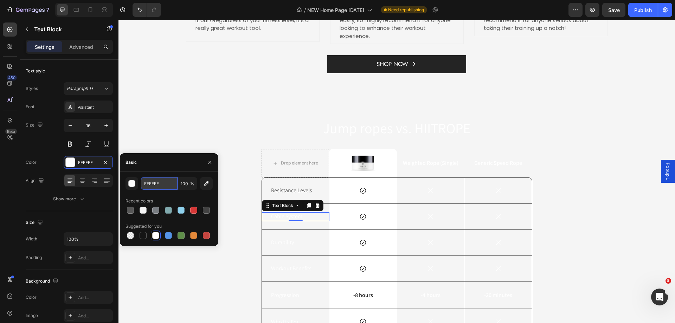
click at [154, 183] on input "FFFFFF" at bounding box center [159, 183] width 37 height 13
paste input "575757"
type input "575757"
click at [232, 144] on div "Jump ropes vs. HIITROPE Heading Drop element here Image Row Weighted Rope (Sing…" at bounding box center [397, 242] width 546 height 249
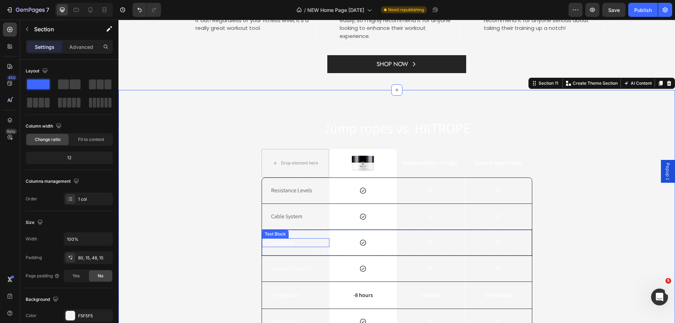
click at [286, 240] on p "Durability" at bounding box center [295, 242] width 49 height 7
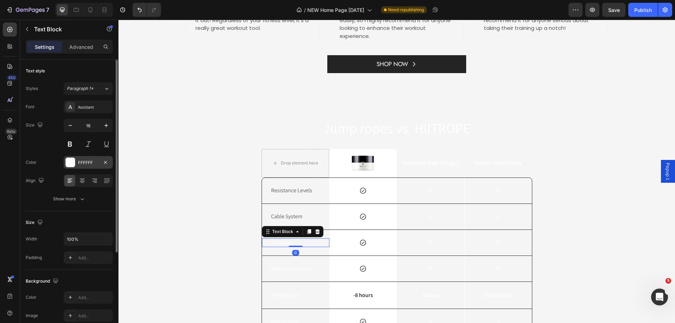
click at [77, 163] on div "FFFFFF" at bounding box center [88, 162] width 49 height 13
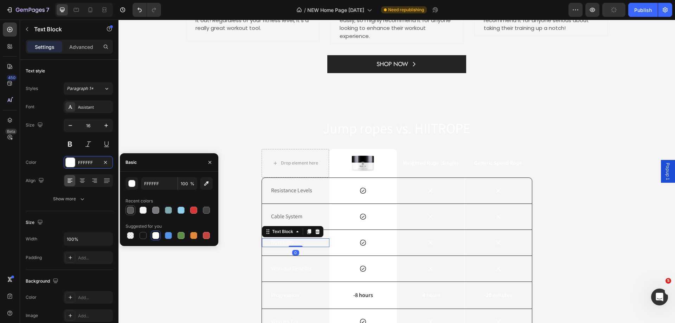
click at [128, 210] on div at bounding box center [130, 210] width 7 height 7
type input "575757"
click at [280, 267] on p "Workout Benefits" at bounding box center [295, 268] width 49 height 7
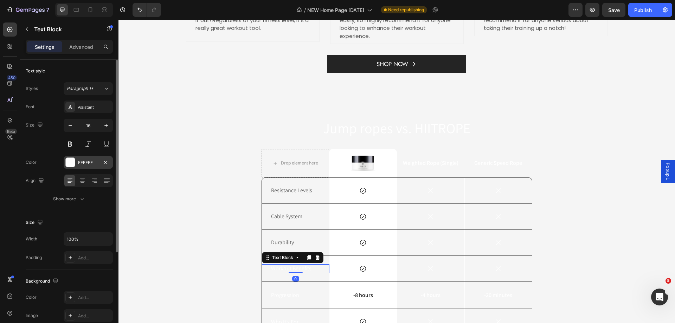
click at [84, 163] on div "FFFFFF" at bounding box center [88, 163] width 20 height 6
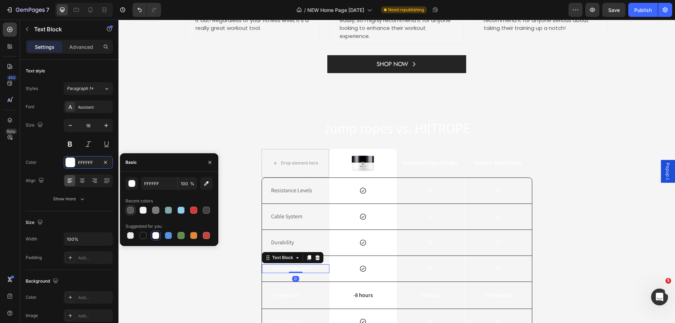
click at [134, 209] on div at bounding box center [130, 210] width 7 height 7
type input "575757"
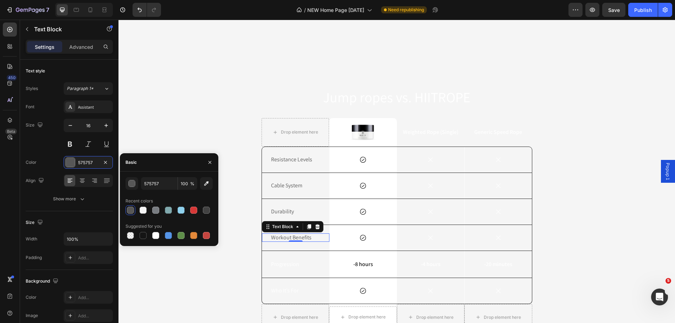
scroll to position [1596, 0]
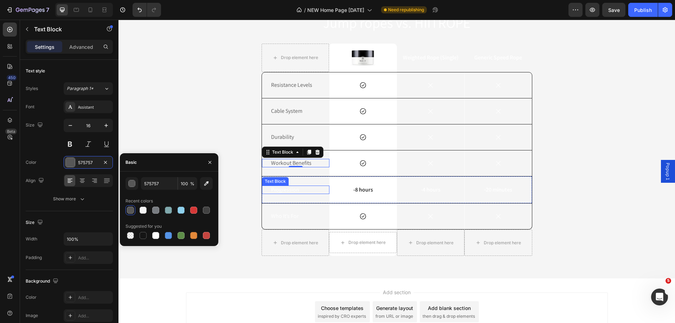
click at [283, 190] on p "Progression" at bounding box center [295, 189] width 49 height 7
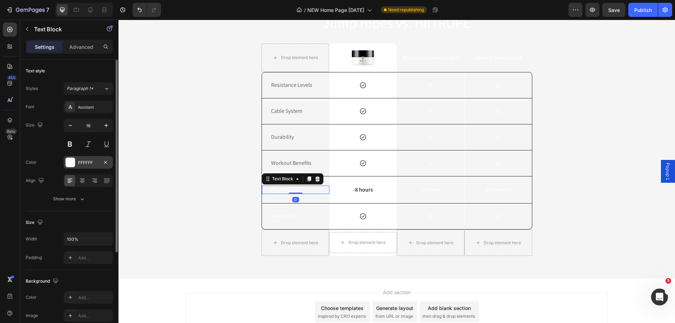
click at [80, 165] on div "FFFFFF" at bounding box center [88, 163] width 20 height 6
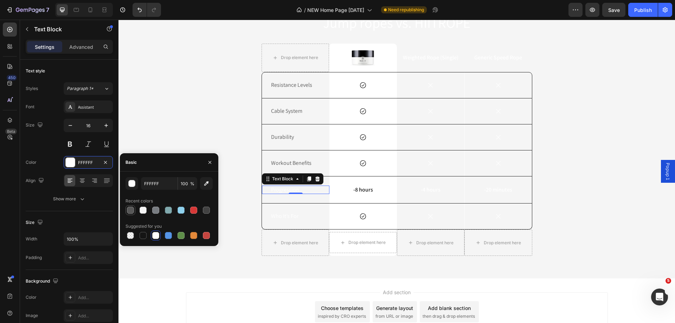
click at [128, 213] on div at bounding box center [130, 210] width 7 height 7
type input "575757"
click at [280, 218] on p "Who It’s For" at bounding box center [295, 216] width 49 height 7
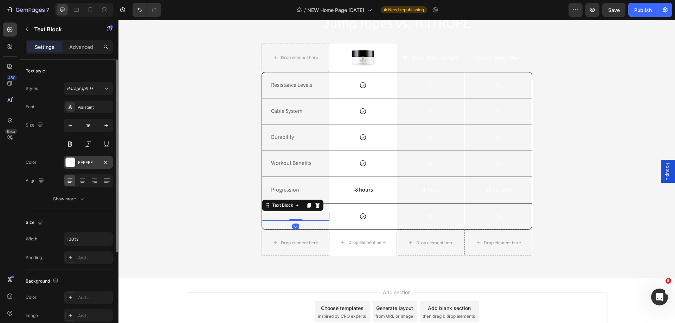
click at [81, 162] on div "FFFFFF" at bounding box center [88, 163] width 20 height 6
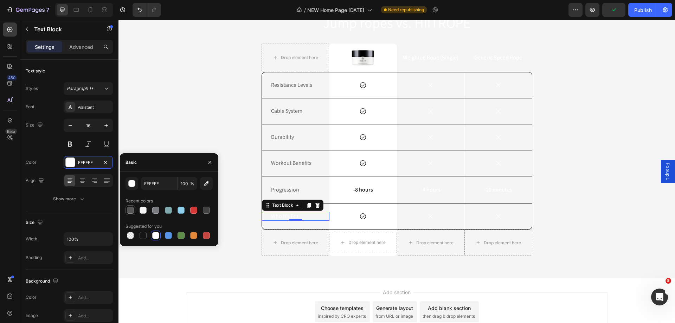
click at [129, 211] on div at bounding box center [130, 210] width 7 height 7
type input "575757"
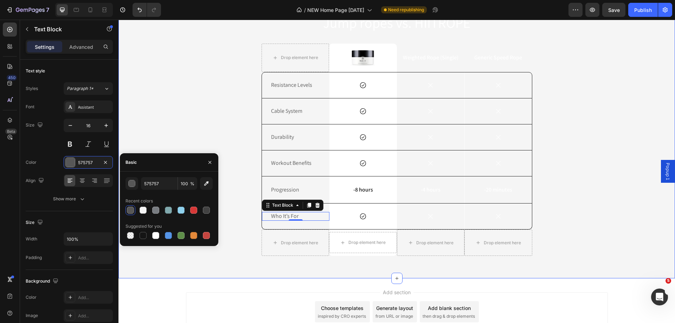
click at [185, 118] on div "Jump ropes vs. HIITROPE Heading Drop element here Image Row Weighted Rope (Sing…" at bounding box center [397, 137] width 546 height 249
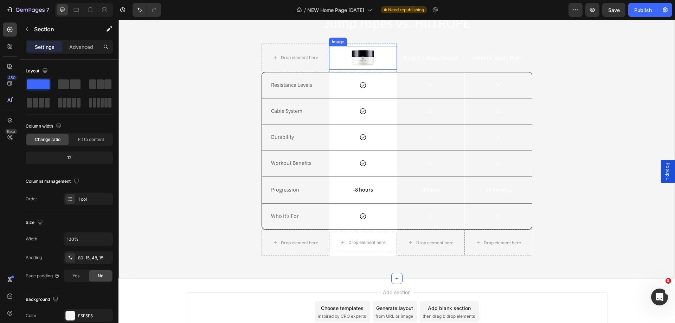
click at [386, 53] on div at bounding box center [363, 58] width 68 height 24
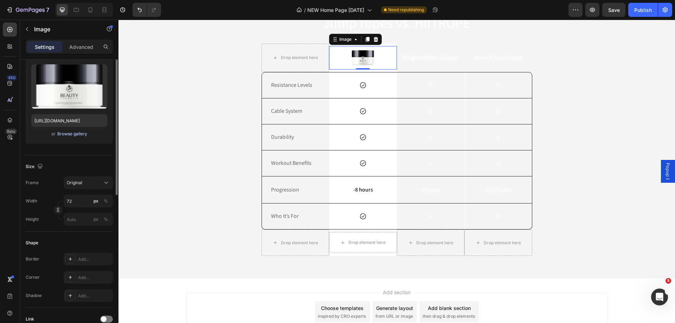
scroll to position [0, 0]
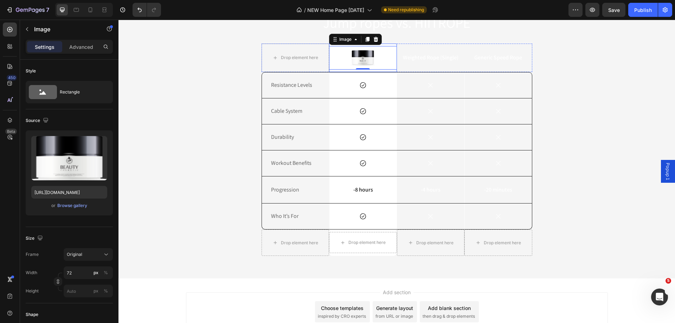
click at [387, 44] on div "Image 0 Row" at bounding box center [363, 58] width 68 height 28
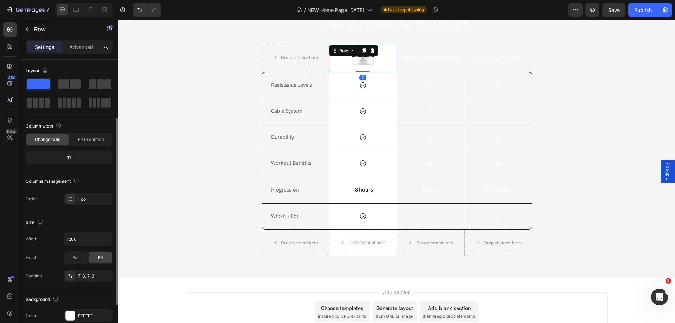
scroll to position [106, 0]
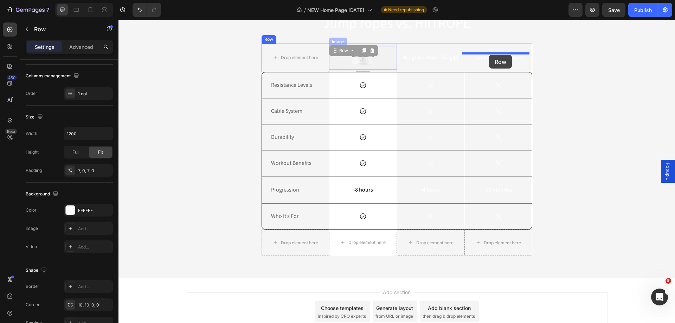
drag, startPoint x: 332, startPoint y: 50, endPoint x: 489, endPoint y: 55, distance: 157.0
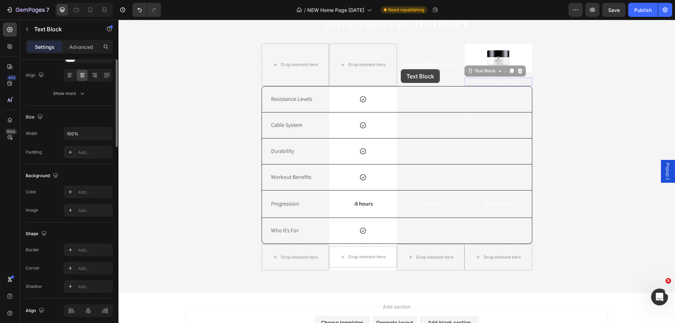
scroll to position [0, 0]
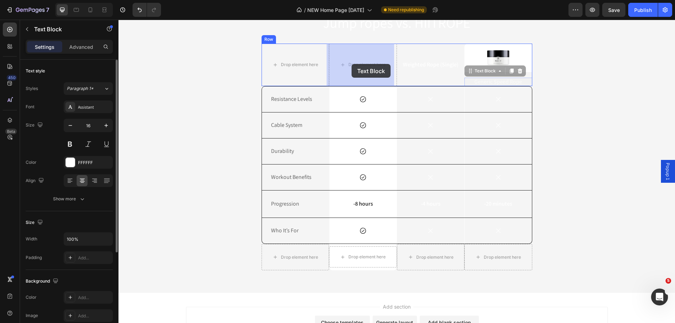
drag, startPoint x: 473, startPoint y: 83, endPoint x: 352, endPoint y: 64, distance: 122.4
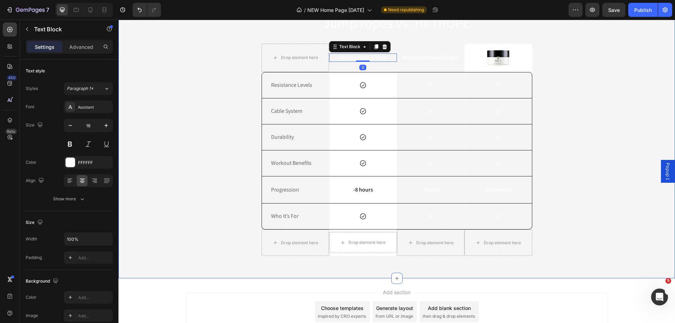
click at [594, 93] on div "Jump ropes vs. HIITROPE Heading Drop element here Generic Speed Rope Text Block…" at bounding box center [397, 137] width 546 height 249
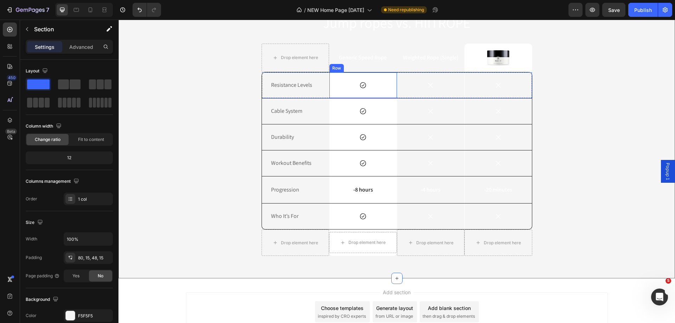
click at [380, 77] on div "Icon Row" at bounding box center [364, 85] width 68 height 26
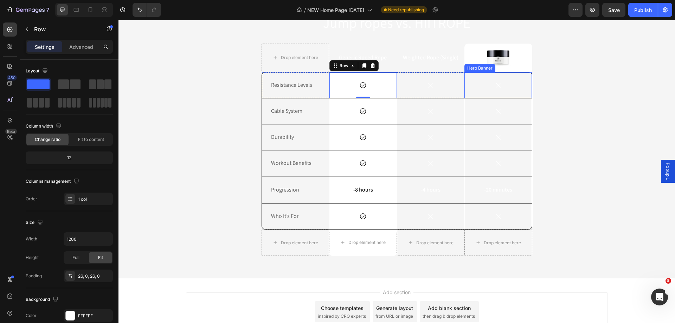
click at [510, 79] on div "Icon" at bounding box center [498, 85] width 67 height 25
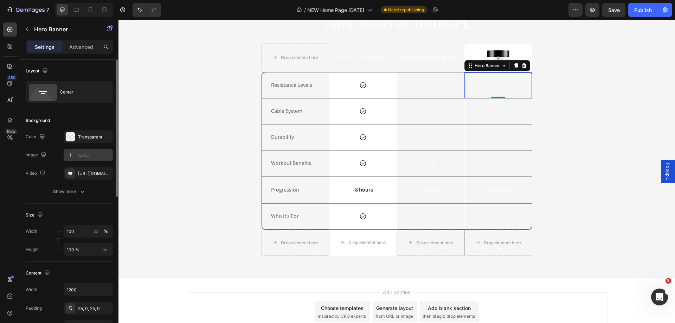
scroll to position [35, 0]
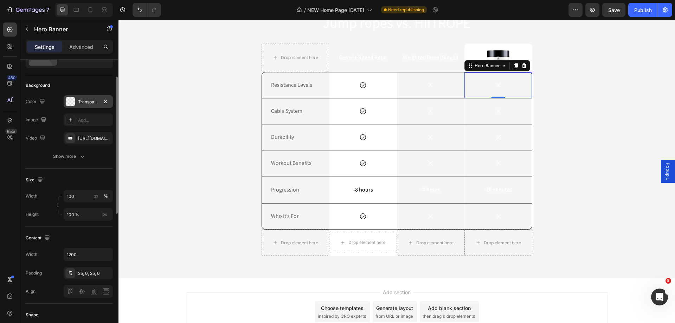
click at [86, 106] on div "Transparent" at bounding box center [88, 101] width 49 height 13
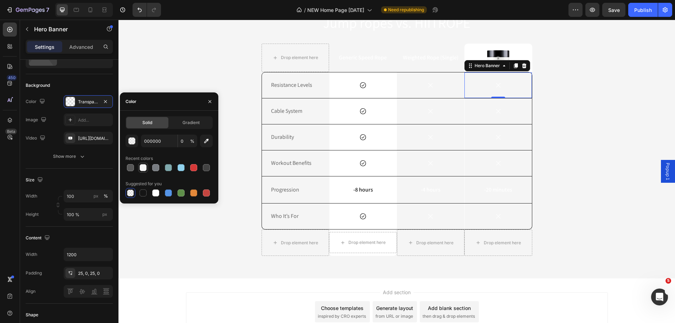
click at [142, 168] on div at bounding box center [143, 167] width 7 height 7
type input "F5F5F5"
type input "100"
click at [154, 193] on div at bounding box center [155, 193] width 7 height 7
type input "FFFFFF"
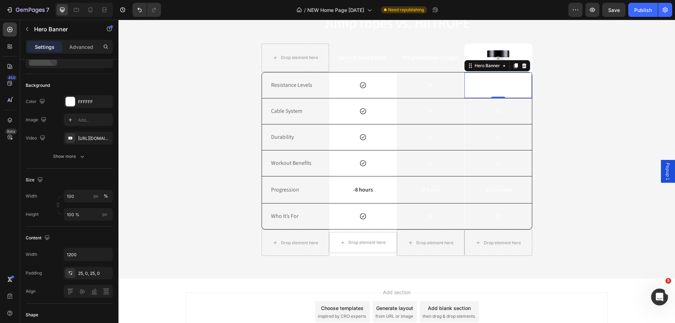
click at [495, 104] on div "0" at bounding box center [498, 104] width 7 height 6
click at [480, 111] on div "Icon" at bounding box center [498, 111] width 67 height 7
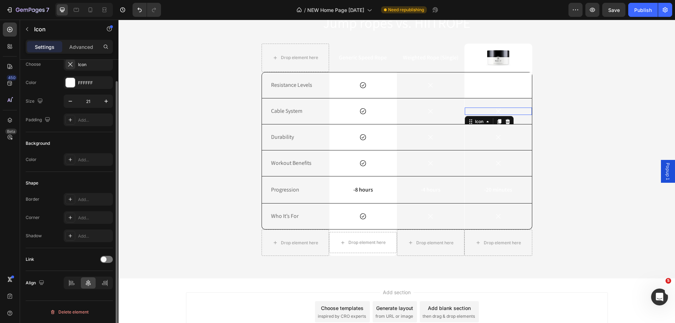
scroll to position [0, 0]
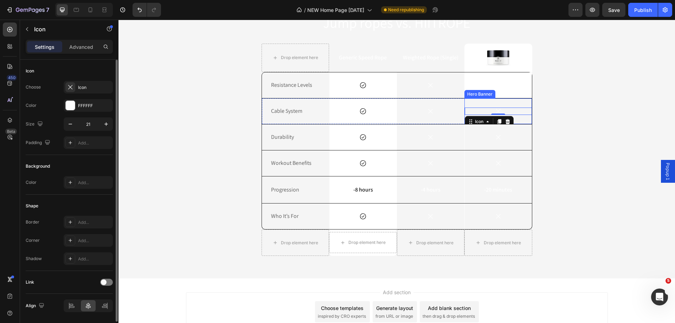
click at [469, 107] on div "Icon 0" at bounding box center [498, 111] width 67 height 25
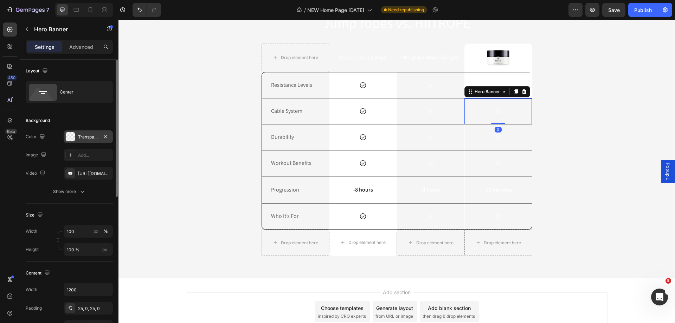
click at [83, 136] on div "Transparent" at bounding box center [88, 137] width 20 height 6
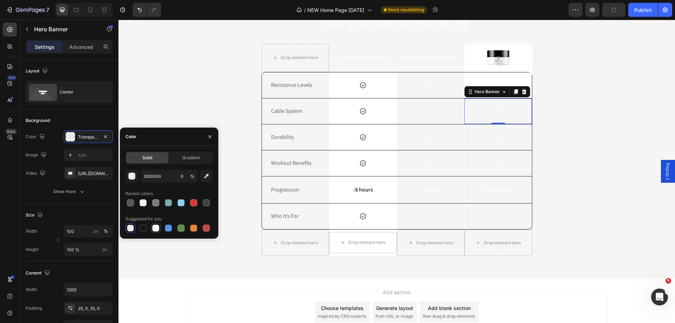
click at [154, 230] on div at bounding box center [155, 228] width 7 height 7
type input "FFFFFF"
type input "100"
click at [517, 132] on div "Icon" at bounding box center [498, 137] width 67 height 25
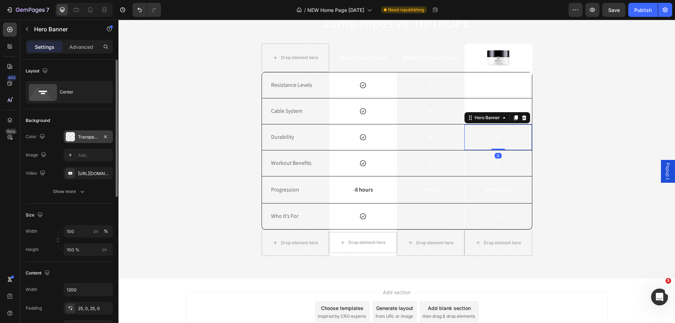
click at [90, 136] on div "Transparent" at bounding box center [88, 137] width 20 height 6
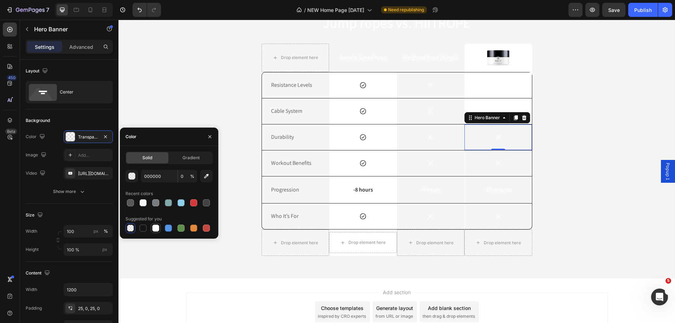
click at [154, 229] on div at bounding box center [155, 228] width 7 height 7
type input "FFFFFF"
type input "100"
click at [478, 160] on div "Icon" at bounding box center [498, 163] width 67 height 7
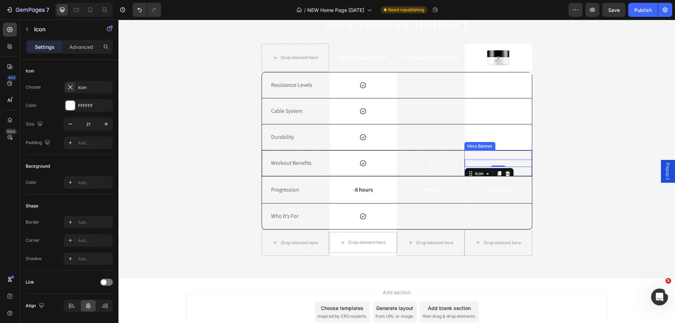
click at [478, 157] on div "Icon 0" at bounding box center [498, 163] width 67 height 25
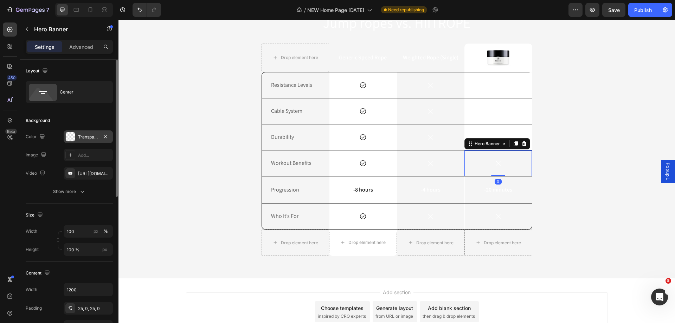
click at [91, 139] on div "Transparent" at bounding box center [88, 137] width 20 height 6
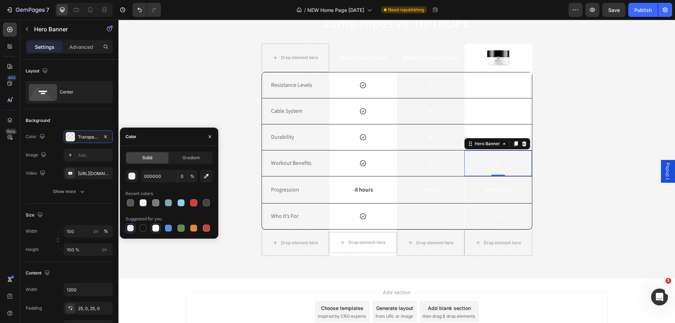
click at [153, 229] on div at bounding box center [155, 228] width 7 height 7
type input "FFFFFF"
type input "100"
click at [474, 183] on div "-20 minutes Text Block" at bounding box center [498, 190] width 67 height 26
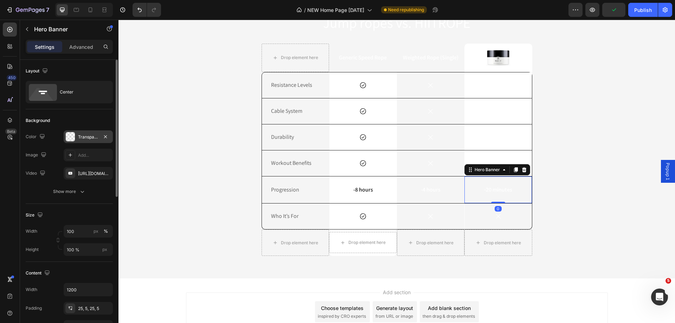
click at [82, 136] on div "Transparent" at bounding box center [88, 137] width 20 height 6
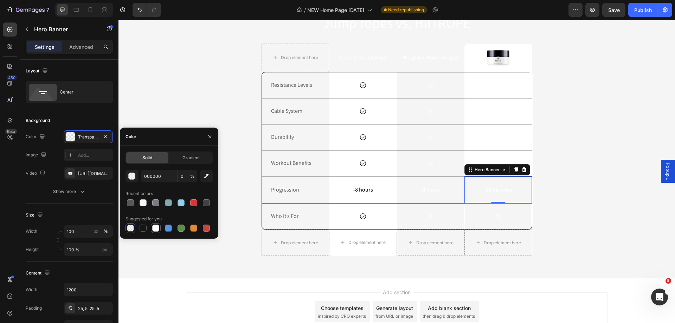
click at [158, 231] on div at bounding box center [155, 228] width 7 height 7
type input "FFFFFF"
type input "100"
click at [477, 214] on div "Icon" at bounding box center [498, 216] width 67 height 7
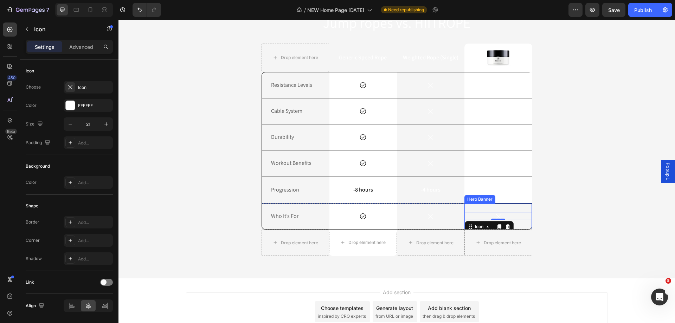
click at [484, 209] on div "Icon 0" at bounding box center [498, 216] width 67 height 25
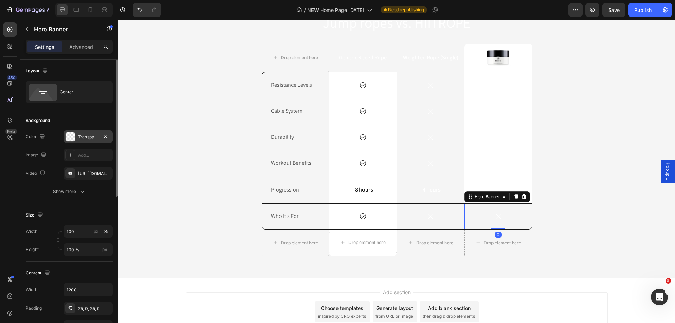
click at [89, 139] on div "Transparent" at bounding box center [88, 137] width 20 height 6
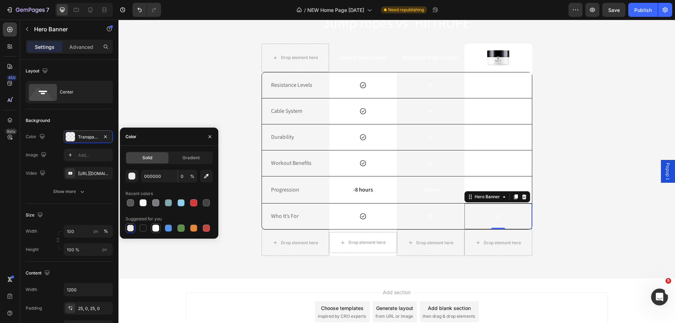
click at [156, 228] on div at bounding box center [155, 228] width 7 height 7
type input "FFFFFF"
type input "100"
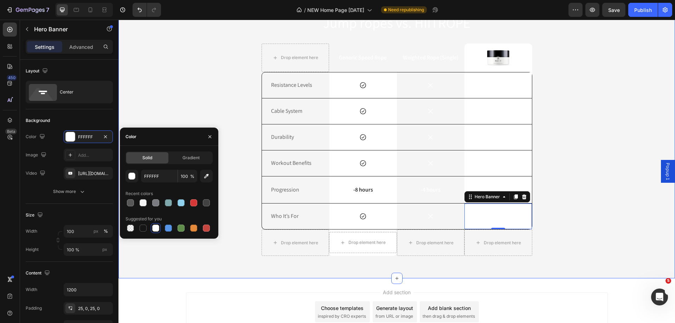
click at [587, 204] on div "Jump ropes vs. HIITROPE Heading Drop element here Generic Speed Rope Text Block…" at bounding box center [397, 137] width 546 height 249
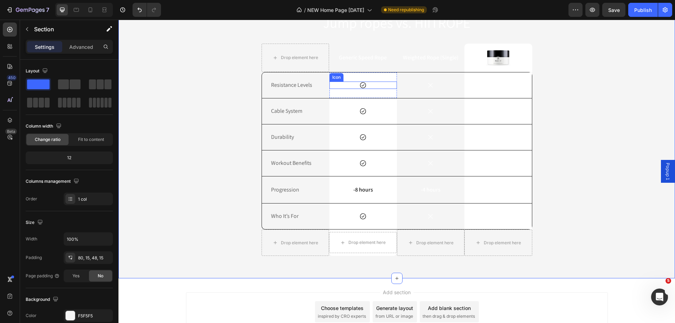
click at [385, 88] on div "Icon" at bounding box center [364, 85] width 68 height 7
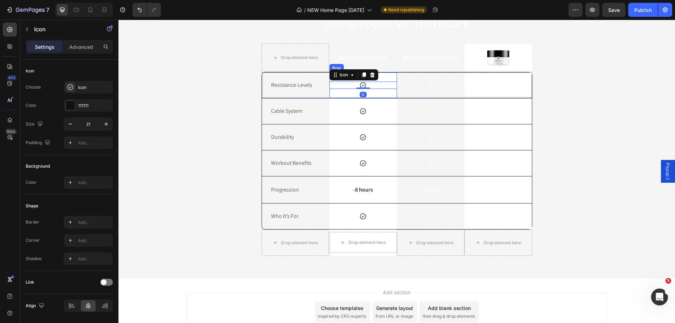
click at [385, 79] on div "Icon 0 Row" at bounding box center [364, 85] width 68 height 26
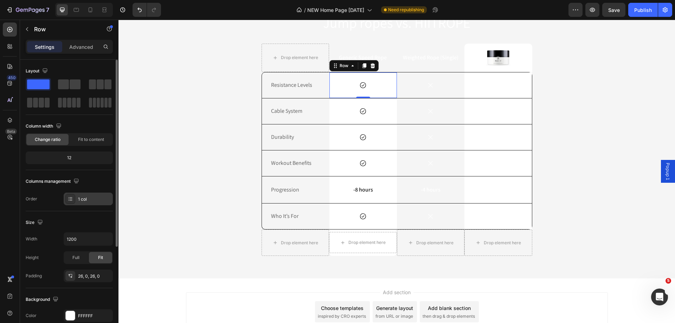
scroll to position [70, 0]
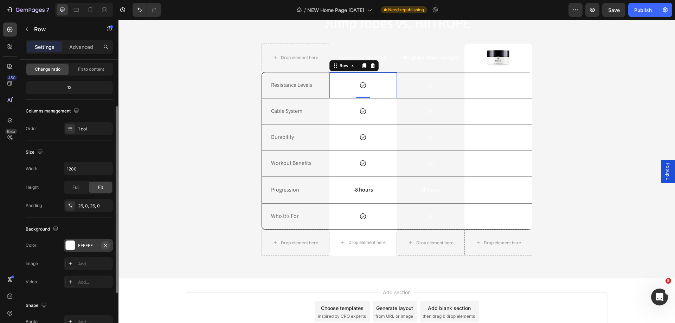
click at [105, 246] on icon "button" at bounding box center [106, 246] width 6 height 6
click at [381, 109] on div "Icon" at bounding box center [364, 111] width 68 height 7
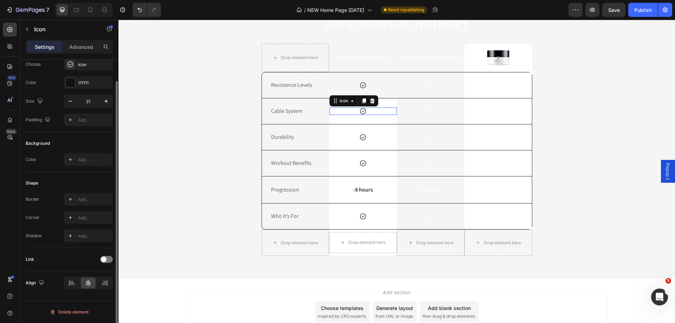
scroll to position [0, 0]
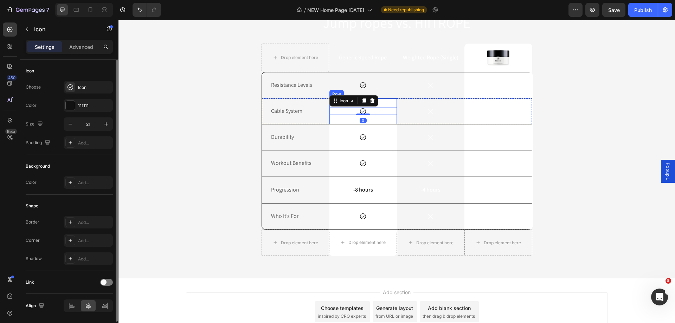
click at [382, 106] on div "Icon 0 Row" at bounding box center [364, 111] width 68 height 26
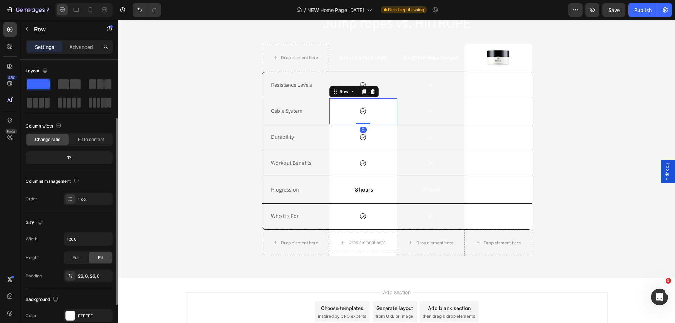
scroll to position [35, 0]
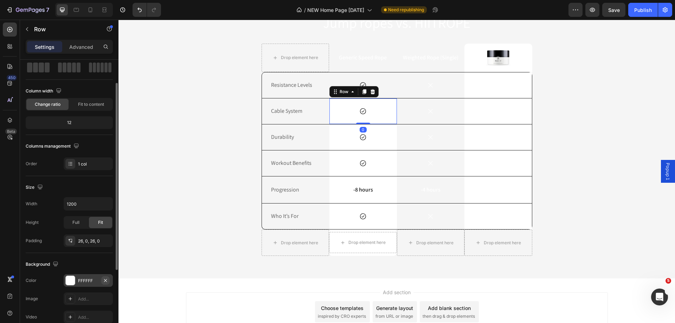
click at [106, 281] on icon "button" at bounding box center [105, 280] width 3 height 3
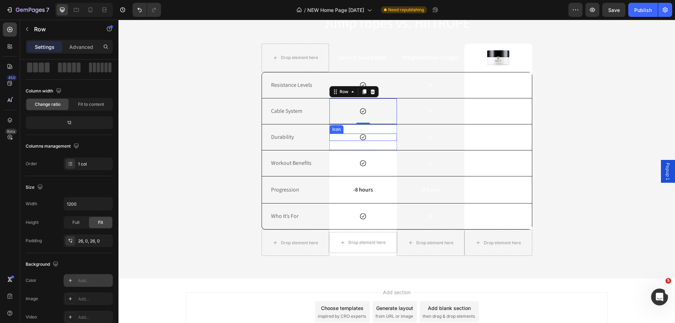
click at [386, 134] on div "Icon" at bounding box center [364, 137] width 68 height 7
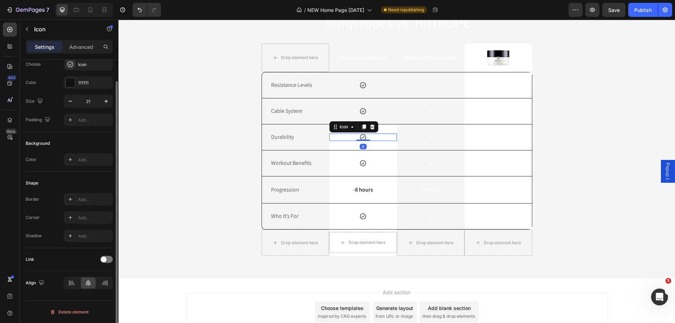
scroll to position [0, 0]
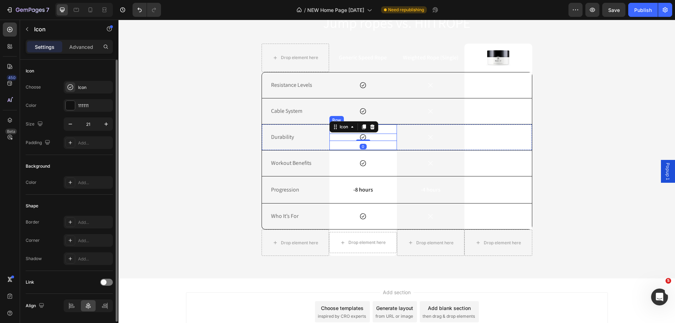
click at [387, 131] on div "Icon 0 Row" at bounding box center [364, 138] width 68 height 26
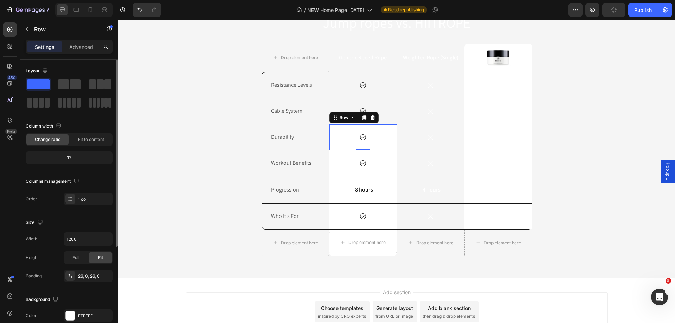
scroll to position [70, 0]
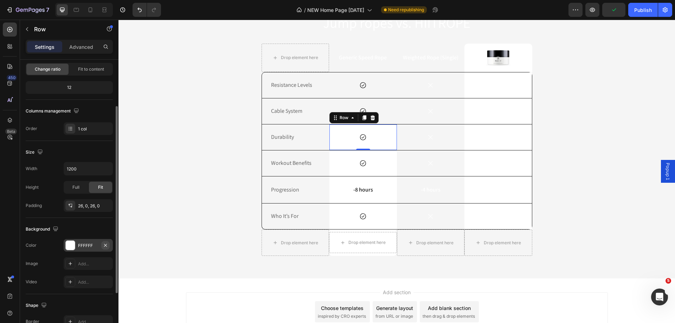
click at [106, 246] on icon "button" at bounding box center [106, 246] width 6 height 6
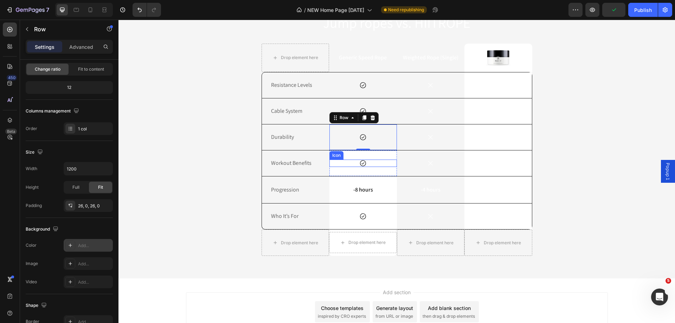
click at [382, 160] on div "Icon" at bounding box center [364, 163] width 68 height 7
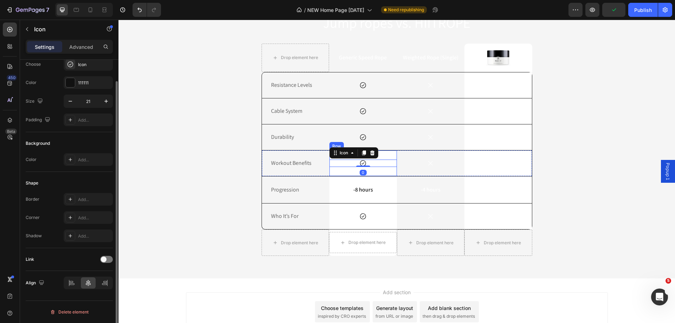
scroll to position [0, 0]
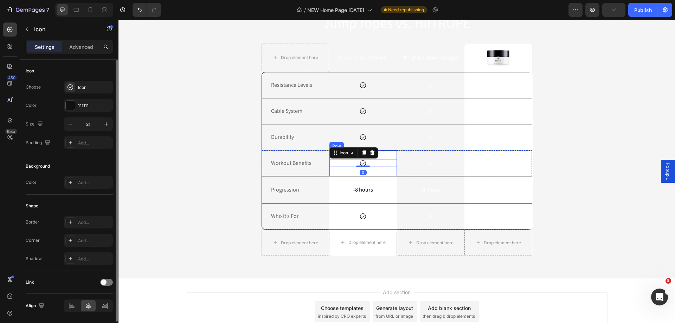
click at [385, 153] on div "Icon 0 Row" at bounding box center [364, 164] width 68 height 26
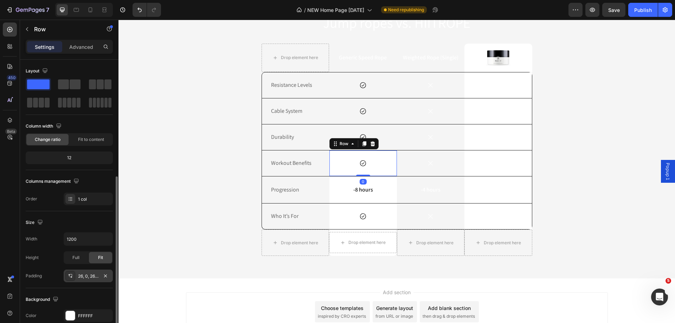
scroll to position [70, 0]
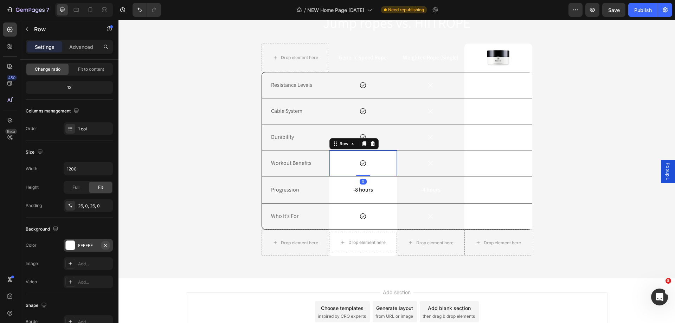
click at [104, 245] on icon "button" at bounding box center [106, 246] width 6 height 6
click at [387, 181] on div "-8 hours Text Block Row" at bounding box center [364, 190] width 68 height 27
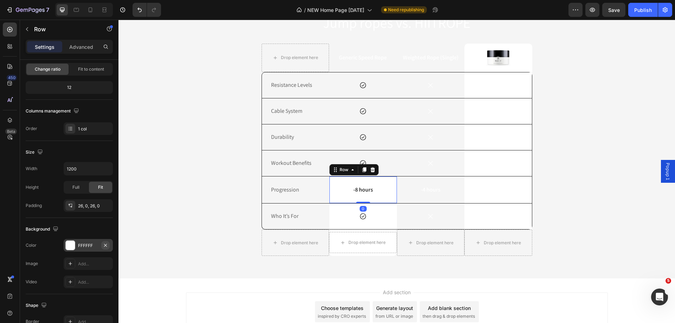
click at [107, 244] on icon "button" at bounding box center [105, 245] width 3 height 3
click at [388, 209] on div "Icon Row" at bounding box center [364, 217] width 68 height 26
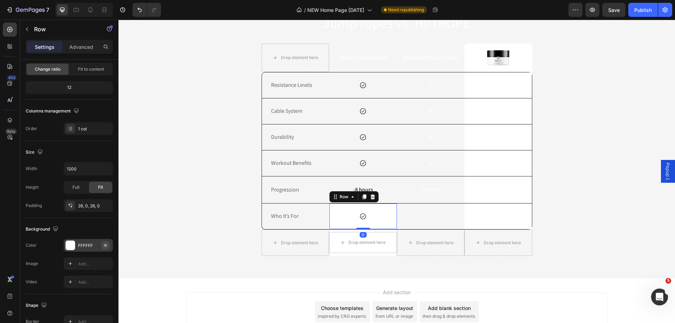
click at [104, 246] on icon "button" at bounding box center [106, 246] width 6 height 6
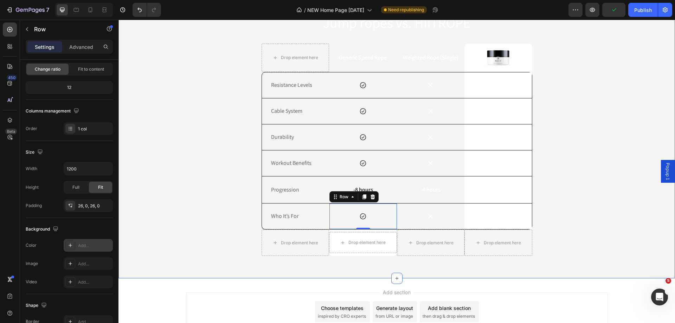
click at [571, 212] on div "Jump ropes vs. HIITROPE Heading Drop element here Generic Speed Rope Text Block…" at bounding box center [397, 137] width 546 height 249
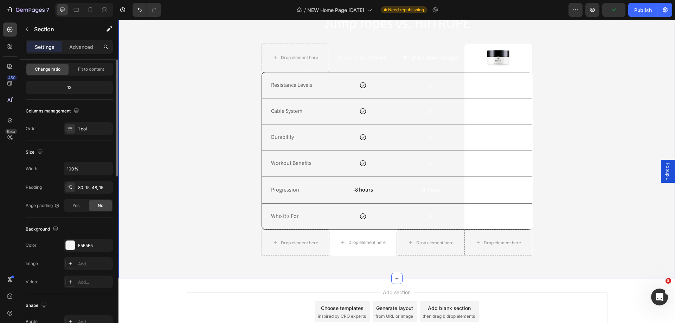
scroll to position [0, 0]
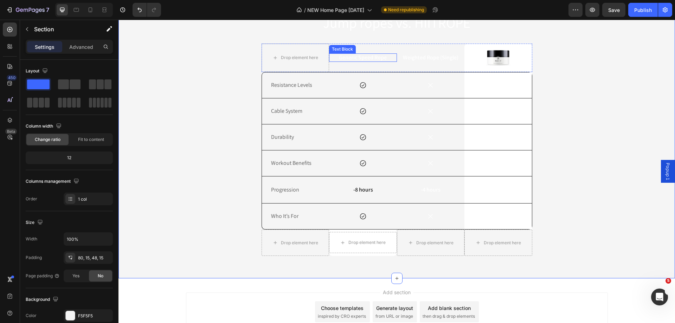
click at [361, 58] on p "Generic Speed Rope" at bounding box center [363, 57] width 66 height 7
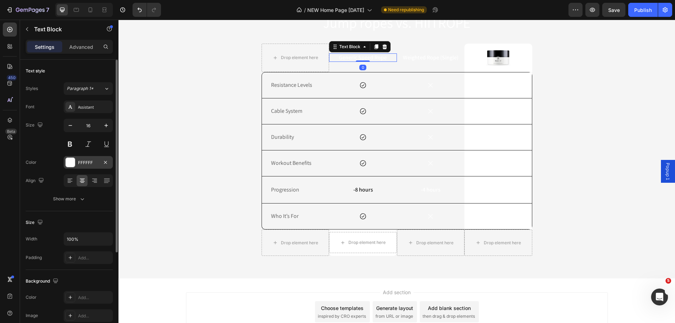
click at [85, 165] on div "FFFFFF" at bounding box center [88, 163] width 20 height 6
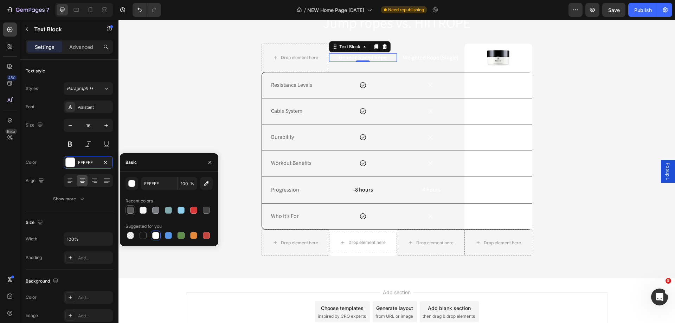
click at [131, 212] on div at bounding box center [130, 210] width 7 height 7
type input "575757"
click at [434, 60] on p "Weighted Rope (Single)" at bounding box center [431, 57] width 66 height 7
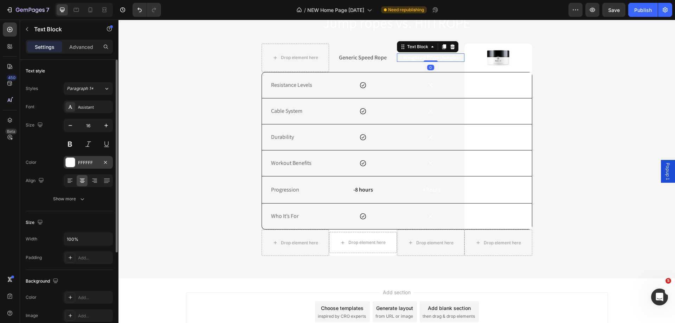
click at [84, 163] on div "FFFFFF" at bounding box center [88, 163] width 20 height 6
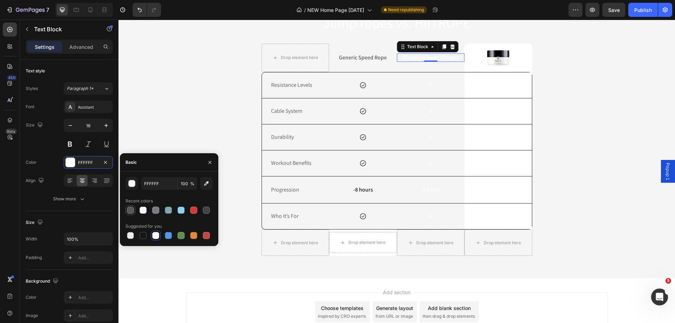
click at [129, 209] on div at bounding box center [130, 210] width 7 height 7
type input "575757"
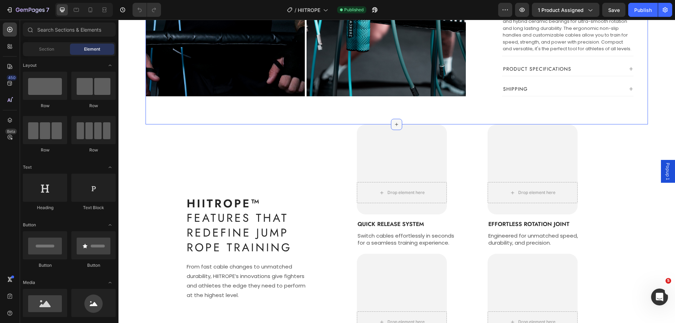
click at [394, 122] on icon at bounding box center [397, 125] width 6 height 6
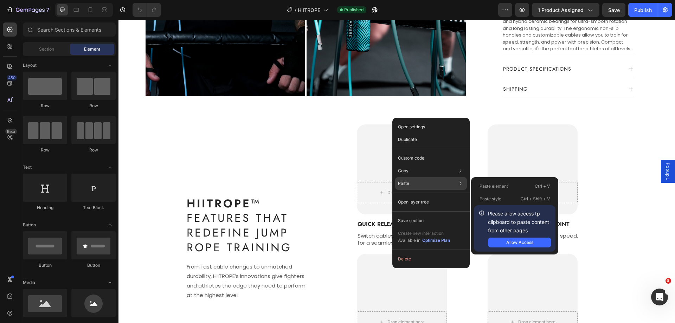
click at [425, 196] on div "Paste Paste element Ctrl + V Paste style Ctrl + Shift + V Please allow access t…" at bounding box center [431, 202] width 72 height 13
click at [516, 242] on div "Allow Access" at bounding box center [520, 243] width 27 height 6
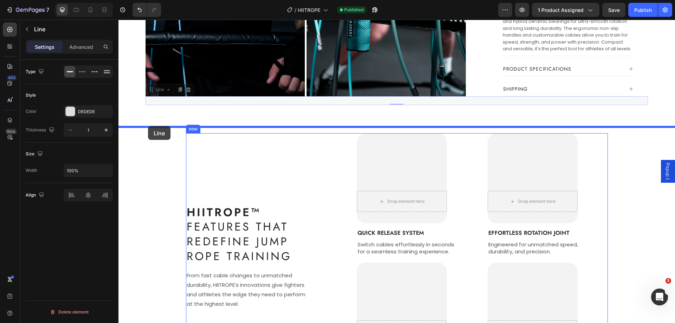
drag, startPoint x: 150, startPoint y: 98, endPoint x: 148, endPoint y: 126, distance: 28.5
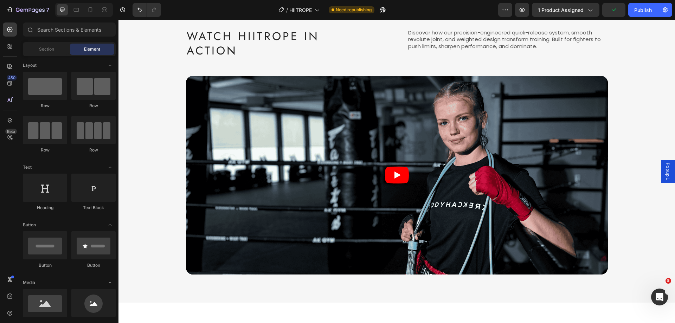
scroll to position [774, 0]
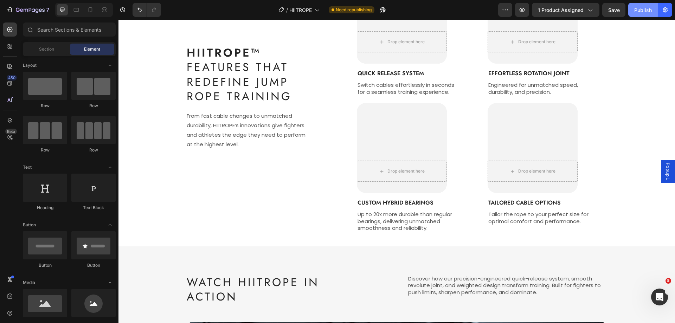
click at [644, 10] on div "Publish" at bounding box center [644, 9] width 18 height 7
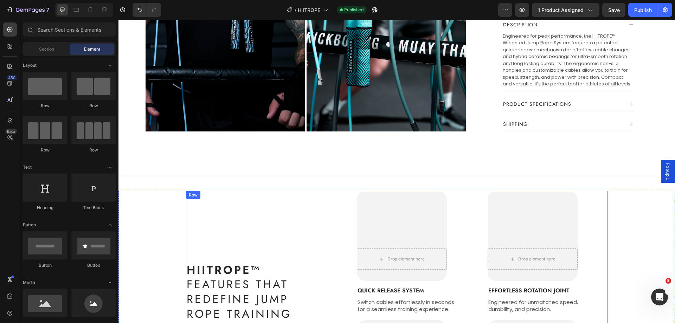
scroll to position [317, 0]
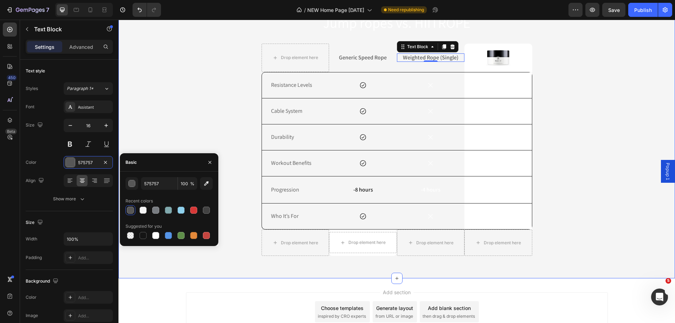
click at [563, 105] on div "Jump ropes vs. HIITROPE Heading Drop element here Generic Speed Rope Text Block…" at bounding box center [397, 137] width 546 height 249
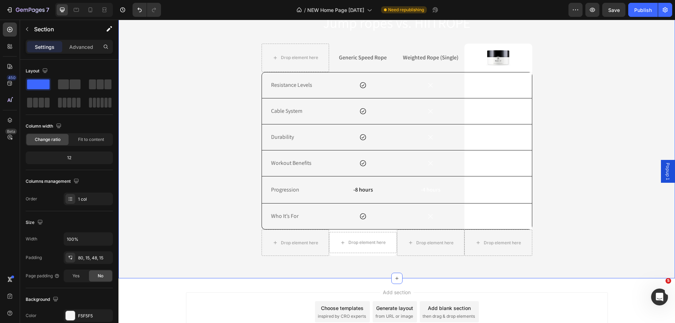
scroll to position [1596, 0]
click at [363, 87] on icon at bounding box center [363, 85] width 6 height 6
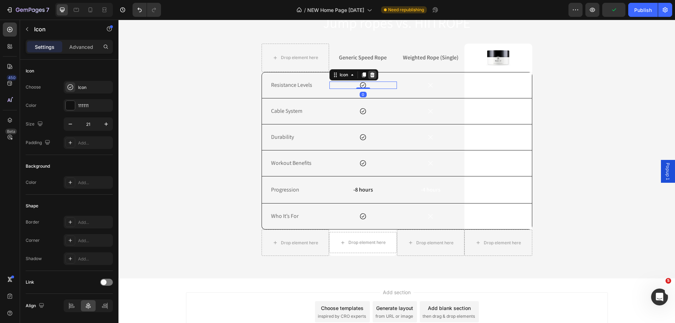
click at [370, 77] on icon at bounding box center [372, 74] width 5 height 5
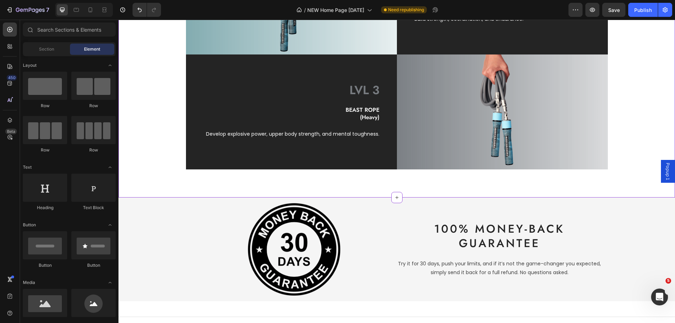
scroll to position [682, 0]
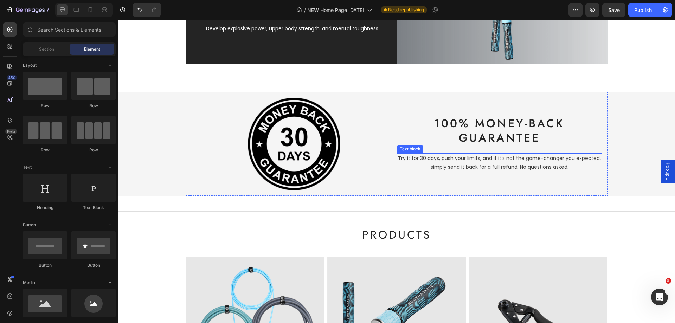
click at [436, 160] on p "Try it for 30 days, push your limits, and if it’s not the game-changer you expe…" at bounding box center [500, 163] width 204 height 18
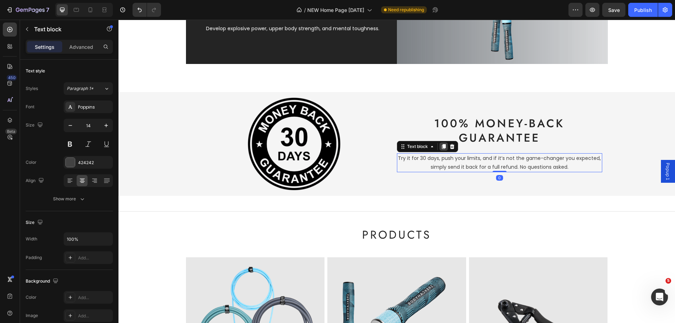
click at [441, 147] on icon at bounding box center [444, 147] width 6 height 6
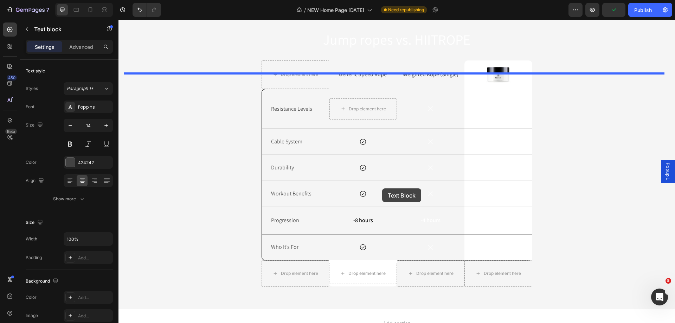
scroll to position [1491, 0]
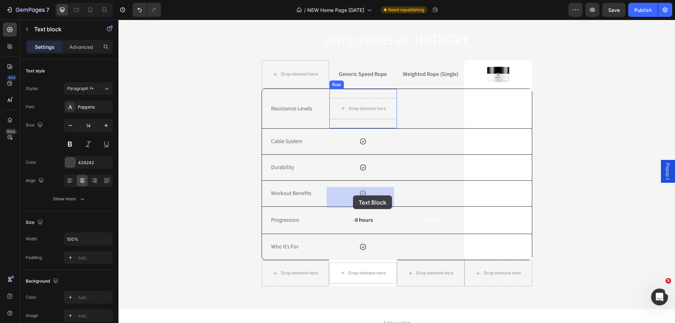
drag, startPoint x: 400, startPoint y: 158, endPoint x: 353, endPoint y: 196, distance: 60.3
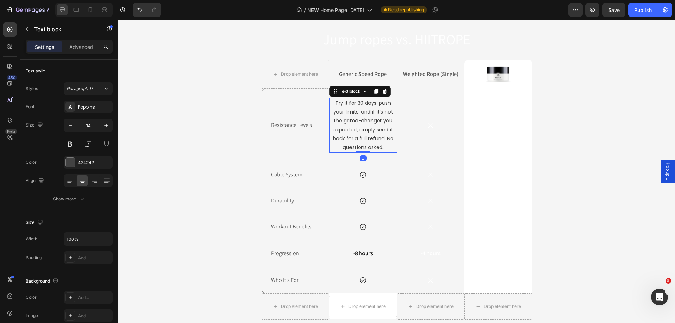
click at [372, 152] on p "Try it for 30 days, push your limits, and if it’s not the game-changer you expe…" at bounding box center [363, 125] width 66 height 53
click at [363, 152] on p "Try it for 30 days, push your limits, and if it’s not the game-changer you expe…" at bounding box center [363, 125] width 66 height 53
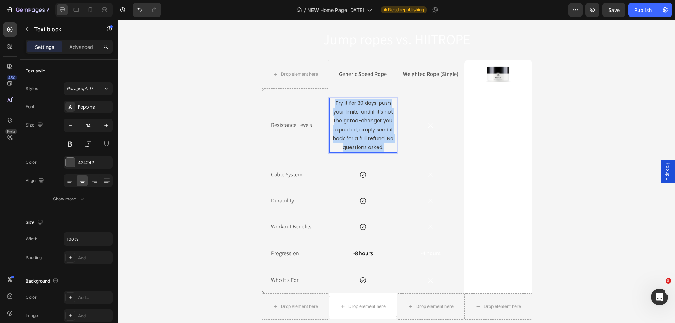
click at [363, 152] on p "Try it for 30 days, push your limits, and if it’s not the game-changer you expe…" at bounding box center [363, 125] width 66 height 53
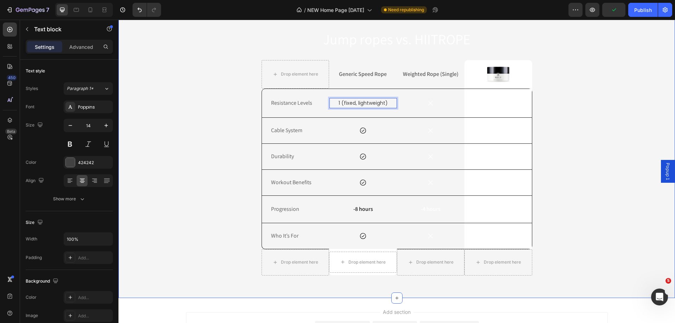
click at [578, 178] on div "Jump ropes vs. HIITROPE Heading Drop element here Generic Speed Rope Text Block…" at bounding box center [397, 155] width 546 height 252
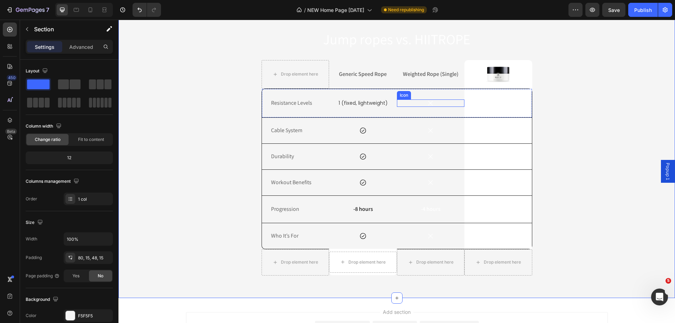
click at [436, 107] on div "Icon" at bounding box center [431, 103] width 68 height 7
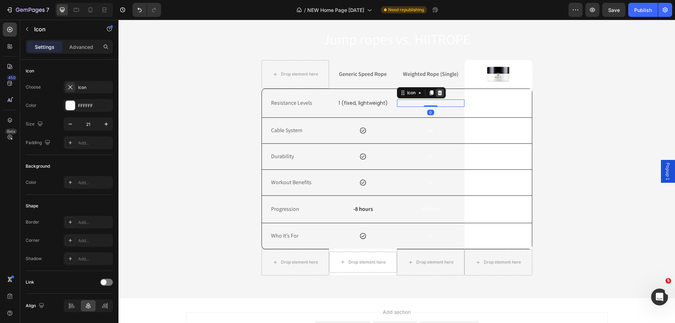
click at [438, 97] on div at bounding box center [440, 93] width 8 height 8
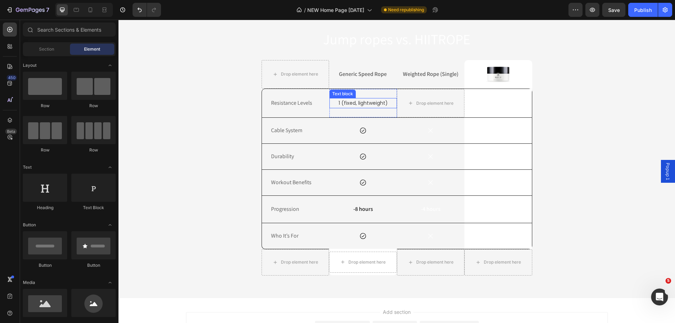
click at [347, 108] on p "1 (fixed, lightweight)" at bounding box center [363, 103] width 66 height 9
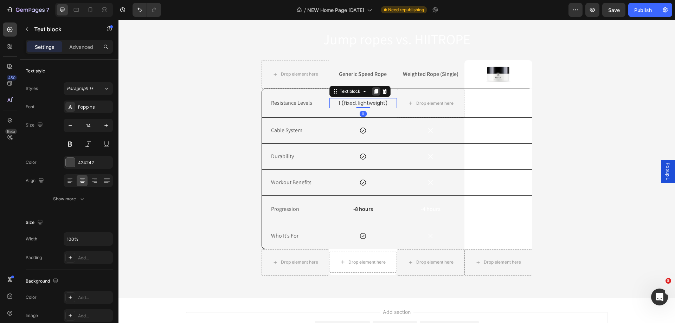
click at [374, 94] on icon at bounding box center [376, 91] width 4 height 5
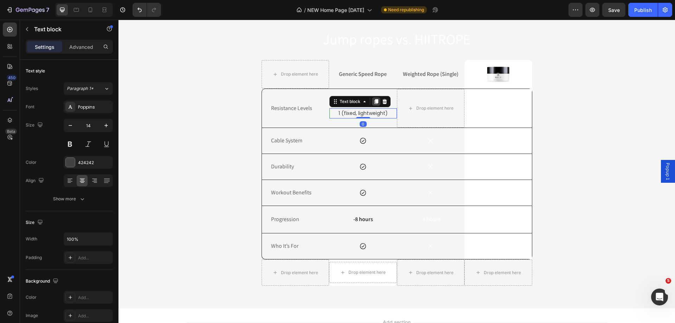
click at [374, 104] on icon at bounding box center [376, 101] width 4 height 5
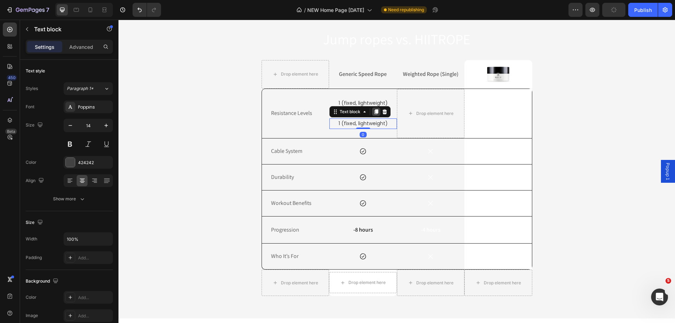
click at [374, 115] on icon at bounding box center [377, 112] width 6 height 6
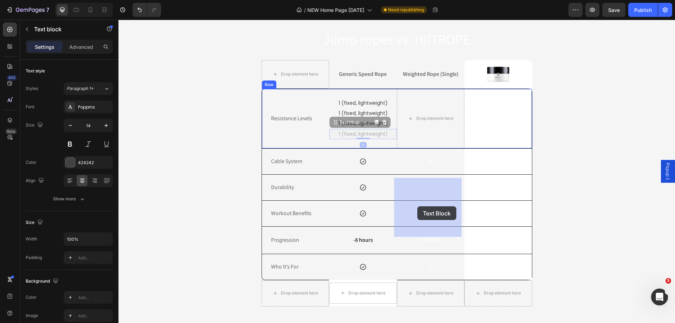
drag, startPoint x: 332, startPoint y: 212, endPoint x: 418, endPoint y: 206, distance: 86.0
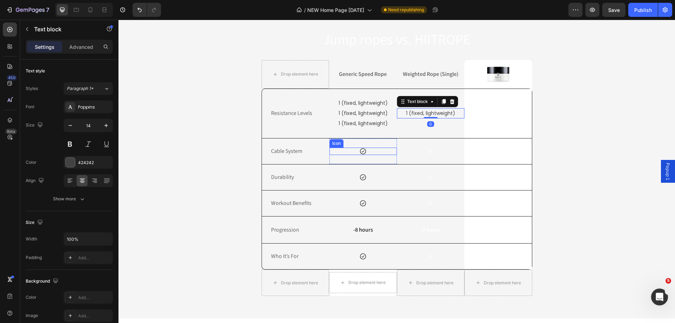
click at [368, 155] on div "Icon" at bounding box center [364, 151] width 68 height 7
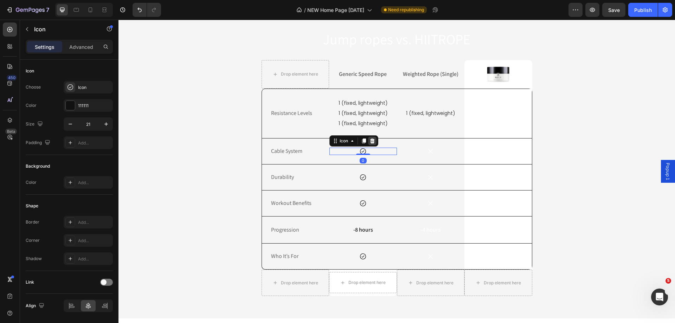
click at [370, 143] on icon at bounding box center [372, 140] width 5 height 5
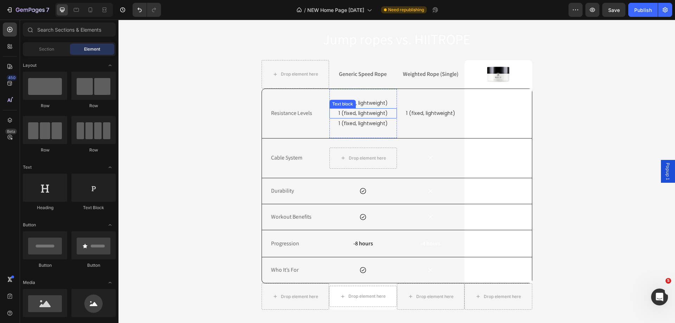
click at [339, 118] on p "1 (fixed, lightweight)" at bounding box center [363, 113] width 66 height 9
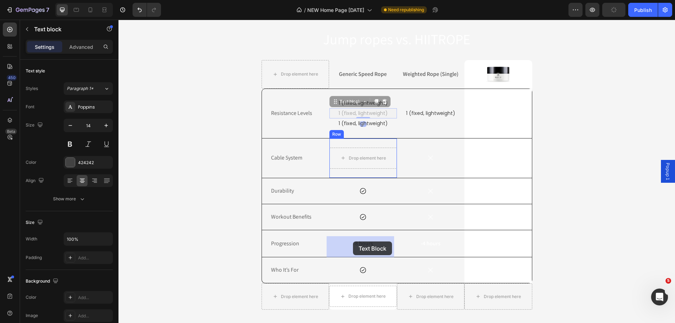
drag, startPoint x: 332, startPoint y: 192, endPoint x: 353, endPoint y: 242, distance: 54.4
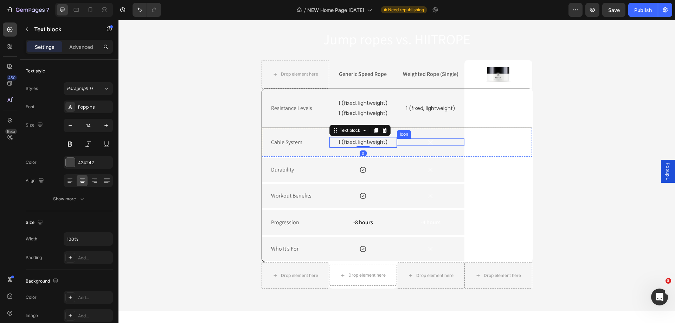
click at [430, 146] on icon at bounding box center [430, 142] width 7 height 7
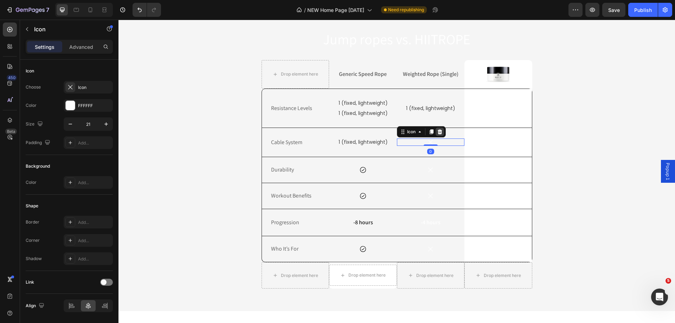
click at [438, 134] on icon at bounding box center [440, 131] width 5 height 5
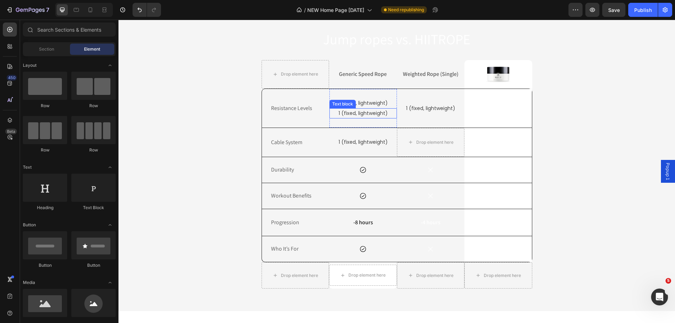
click at [339, 118] on p "1 (fixed, lightweight)" at bounding box center [363, 113] width 66 height 9
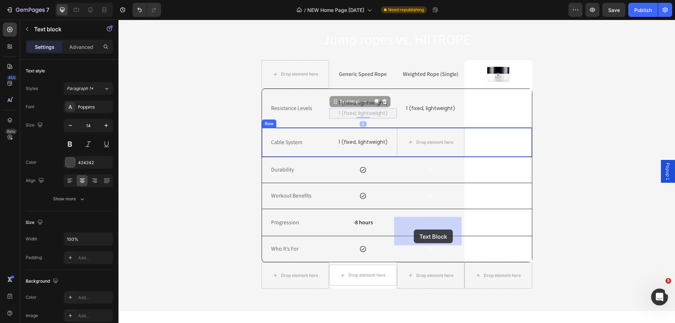
drag, startPoint x: 335, startPoint y: 192, endPoint x: 413, endPoint y: 230, distance: 86.2
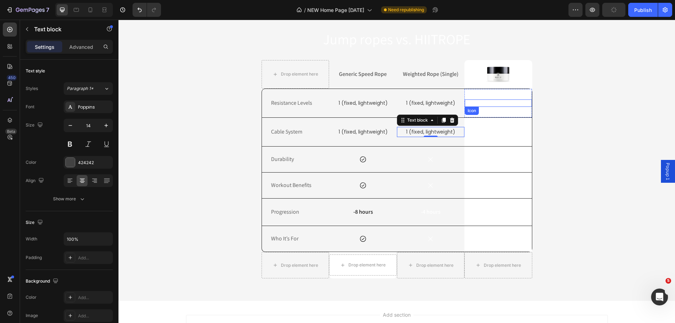
click at [491, 107] on div "Icon" at bounding box center [498, 103] width 67 height 7
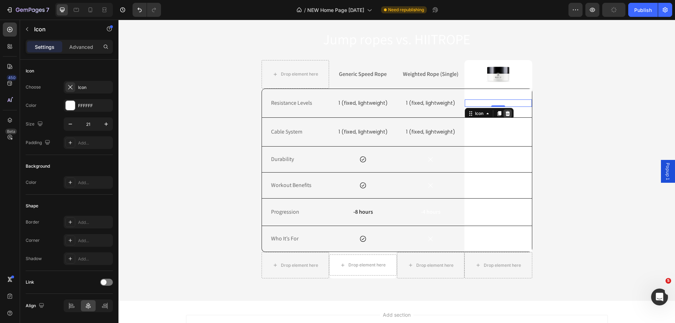
click at [507, 116] on icon at bounding box center [507, 113] width 5 height 5
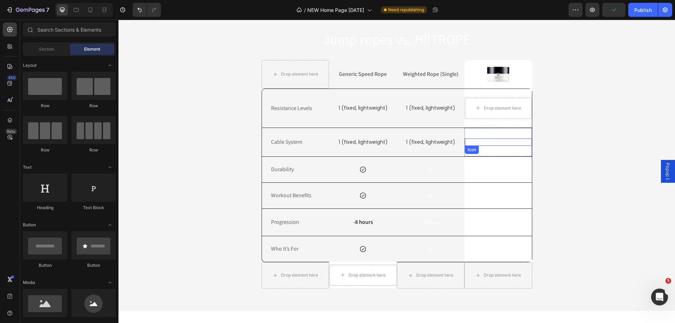
click at [500, 146] on div "Icon" at bounding box center [498, 142] width 67 height 7
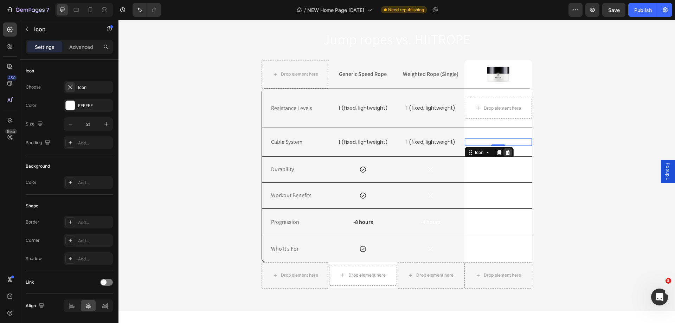
click at [505, 155] on icon at bounding box center [507, 152] width 5 height 5
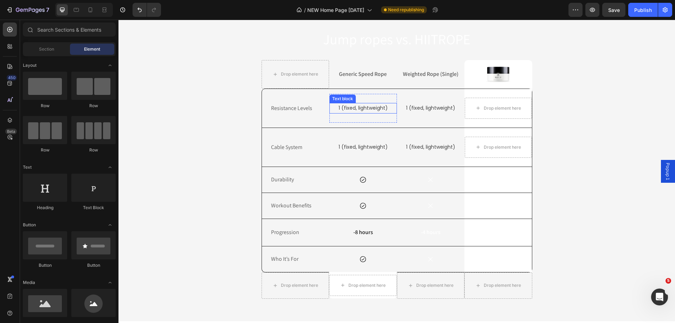
click at [377, 113] on p "1 (fixed, lightweight)" at bounding box center [363, 108] width 66 height 9
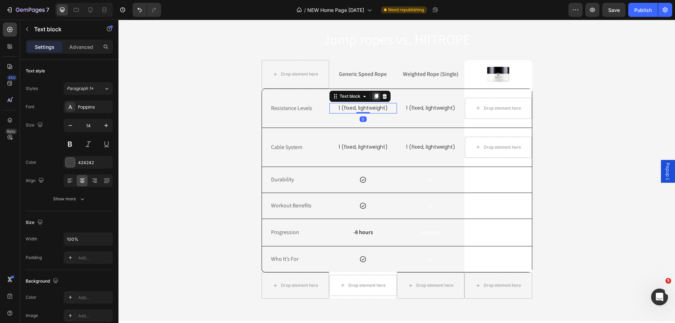
click at [374, 99] on icon at bounding box center [377, 97] width 6 height 6
click at [372, 106] on div at bounding box center [376, 101] width 8 height 8
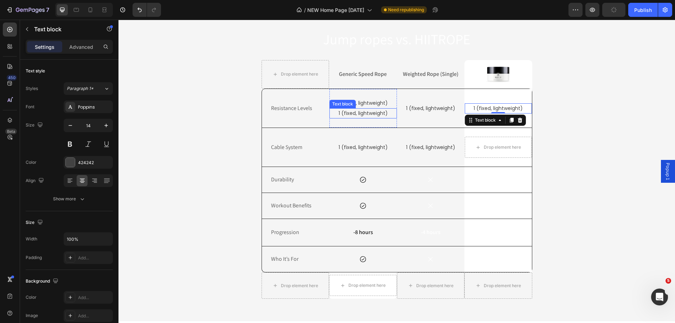
click at [347, 118] on p "1 (fixed, lightweight)" at bounding box center [363, 113] width 66 height 9
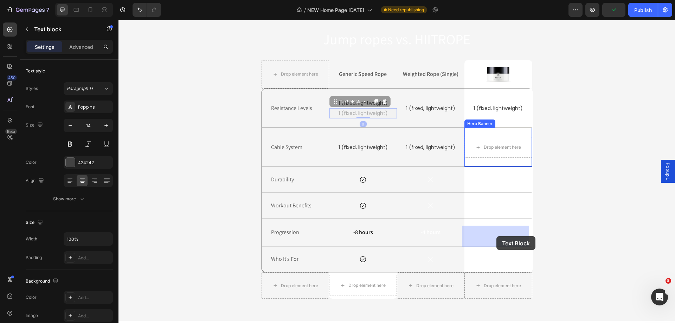
drag, startPoint x: 334, startPoint y: 192, endPoint x: 497, endPoint y: 236, distance: 168.9
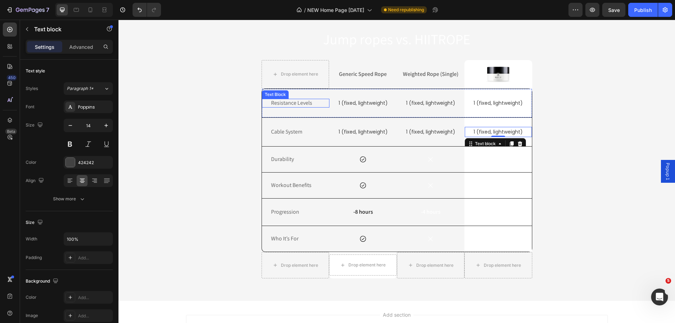
click at [293, 107] on p "Resistance Levels" at bounding box center [295, 103] width 49 height 7
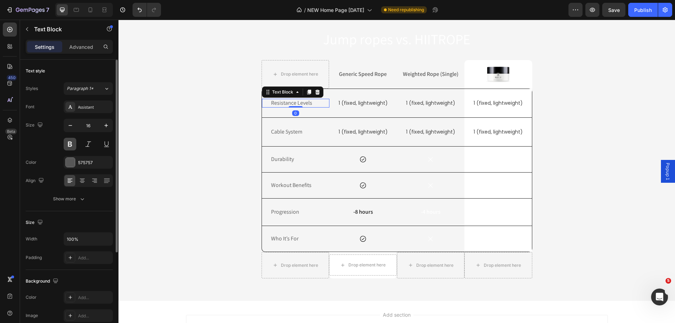
click at [74, 146] on button at bounding box center [70, 144] width 13 height 13
click at [283, 136] on p "Cable System" at bounding box center [295, 131] width 49 height 7
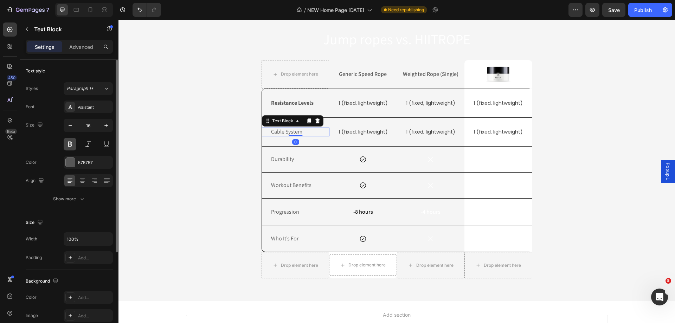
click at [67, 145] on button at bounding box center [70, 144] width 13 height 13
click at [280, 163] on p "Durability" at bounding box center [295, 159] width 49 height 7
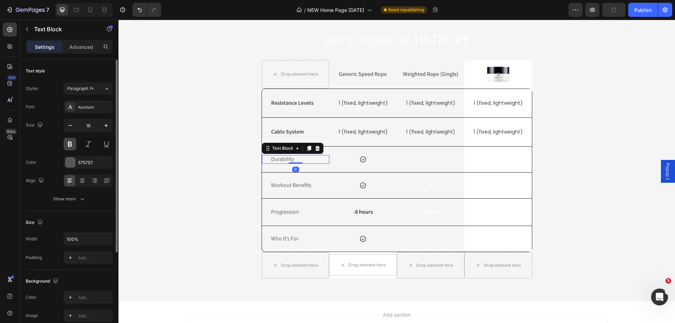
click at [71, 147] on button at bounding box center [70, 144] width 13 height 13
click at [286, 189] on p "Workout Benefits" at bounding box center [295, 185] width 49 height 7
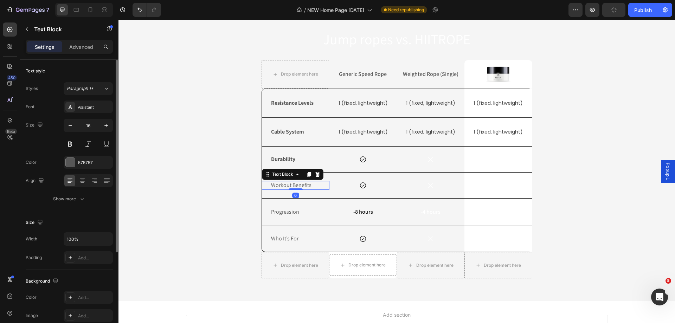
click at [70, 146] on button at bounding box center [70, 144] width 13 height 13
click at [286, 216] on p "Progression" at bounding box center [295, 212] width 49 height 7
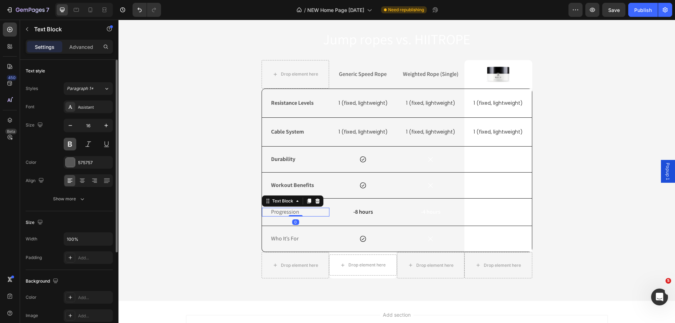
click at [68, 144] on button at bounding box center [70, 144] width 13 height 13
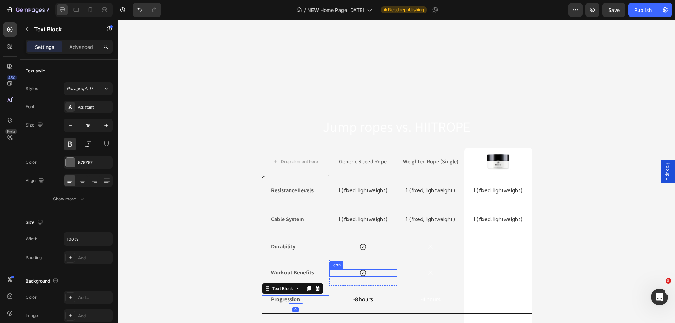
scroll to position [1561, 0]
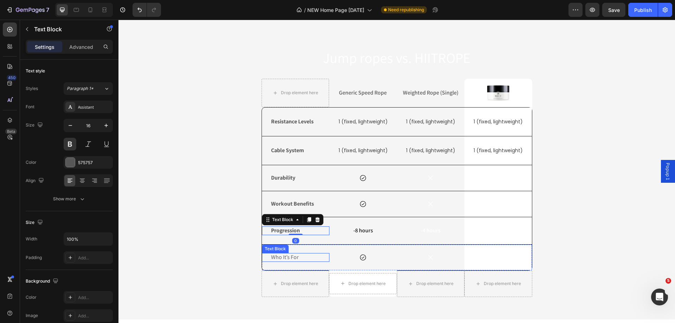
click at [287, 257] on p "Who It’s For" at bounding box center [295, 257] width 49 height 7
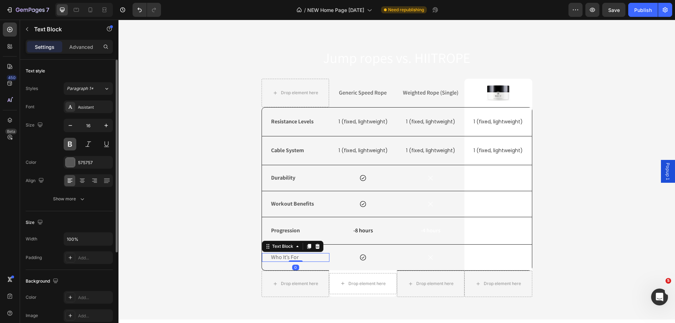
click at [73, 147] on button at bounding box center [70, 144] width 13 height 13
click at [425, 120] on p "1 (fixed, lightweight)" at bounding box center [431, 121] width 66 height 9
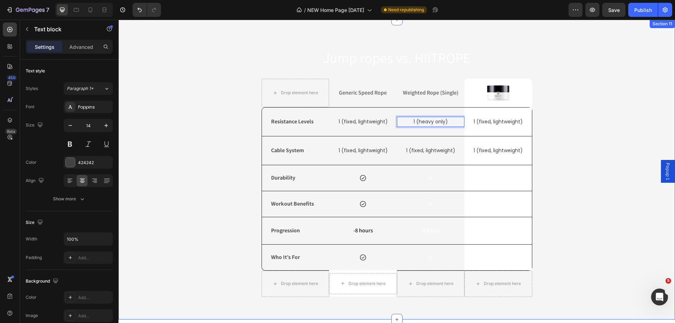
click at [620, 131] on div "Jump ropes vs. HIITROPE Heading Drop element here Generic Speed Rope Text Block…" at bounding box center [397, 175] width 546 height 255
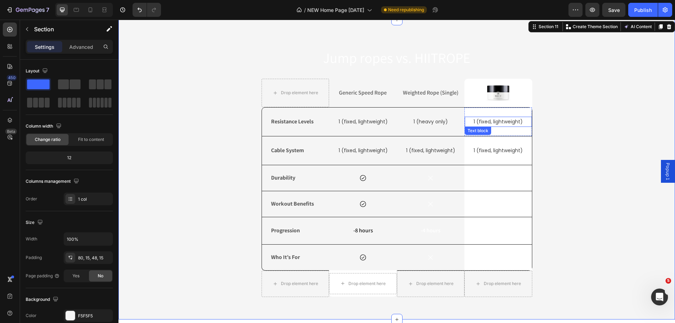
click at [501, 123] on p "1 (fixed, lightweight)" at bounding box center [499, 121] width 66 height 9
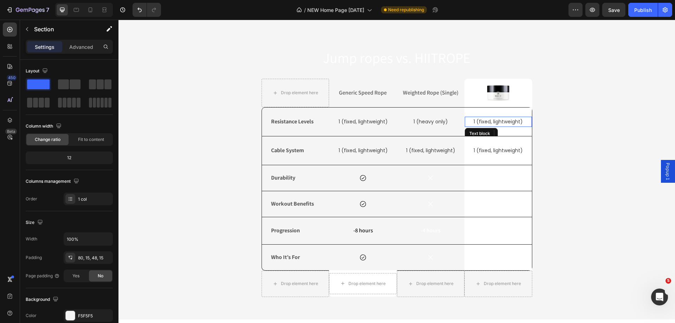
click at [501, 123] on p "1 (fixed, lightweight)" at bounding box center [499, 121] width 66 height 9
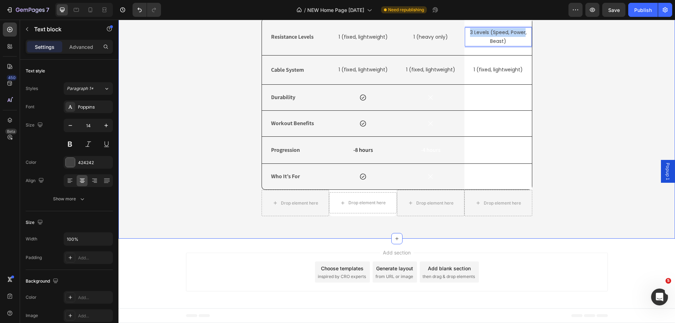
click at [592, 142] on div "Jump ropes vs. HIITROPE Heading Drop element here Generic Speed Rope Text Block…" at bounding box center [397, 90] width 546 height 263
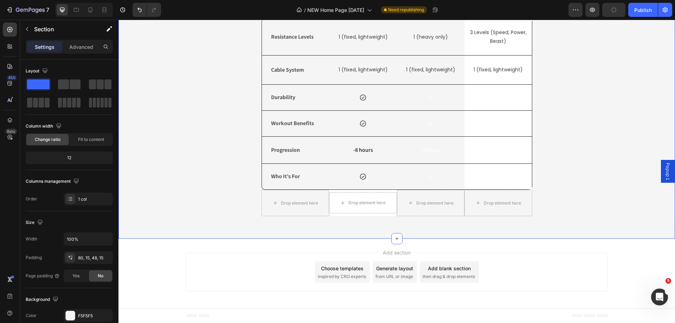
scroll to position [1561, 0]
click at [488, 46] on p "3 Levels (Speed, Power, Beast)" at bounding box center [499, 37] width 66 height 18
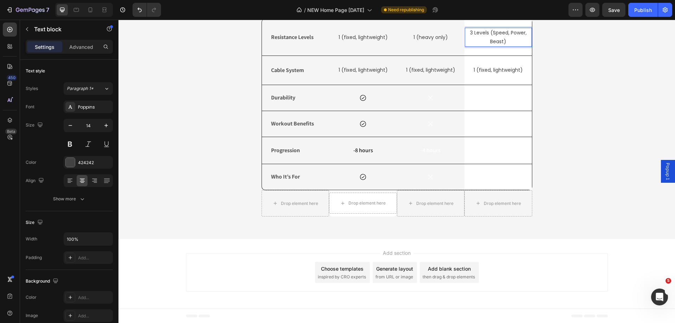
click at [488, 46] on p "3 Levels (Speed, Power, Beast)" at bounding box center [499, 37] width 66 height 18
click at [592, 117] on div "Jump ropes vs. HIITROPE Heading Drop element here Generic Speed Rope Text Block…" at bounding box center [397, 90] width 546 height 263
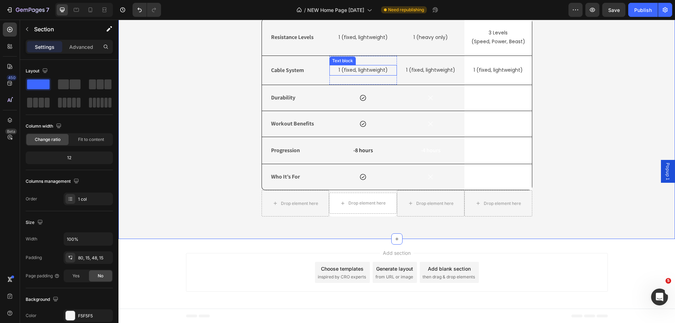
click at [354, 75] on p "1 (fixed, lightweight)" at bounding box center [363, 70] width 66 height 9
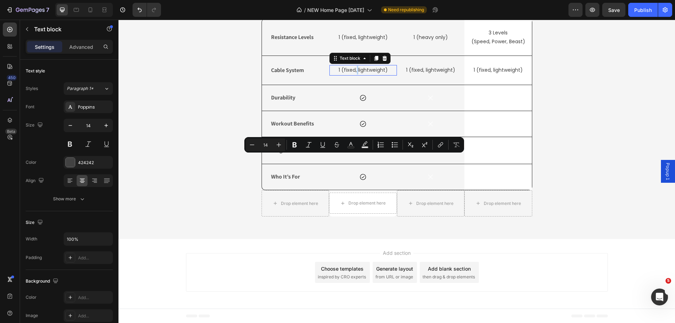
click at [354, 75] on p "1 (fixed, lightweight)" at bounding box center [363, 70] width 66 height 9
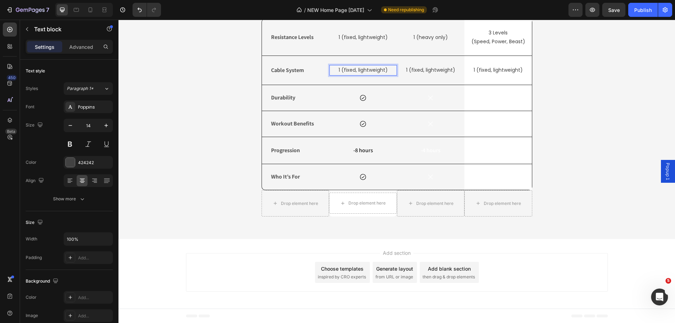
click at [349, 75] on p "1 (fixed, lightweight)" at bounding box center [363, 70] width 66 height 9
click at [418, 75] on p "1 (fixed, lightweight)" at bounding box center [431, 70] width 66 height 9
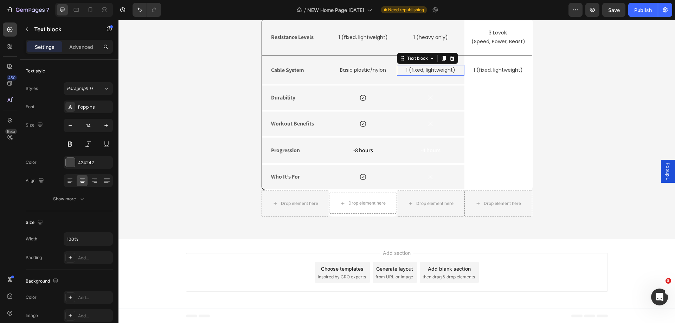
click at [418, 75] on p "1 (fixed, lightweight)" at bounding box center [431, 70] width 66 height 9
click at [491, 75] on p "1 (fixed, lightweight)" at bounding box center [499, 70] width 66 height 9
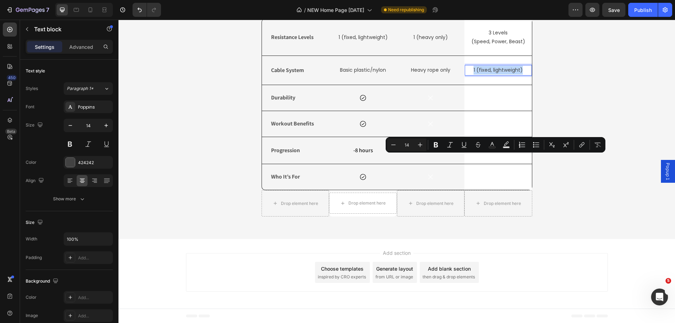
scroll to position [1560, 0]
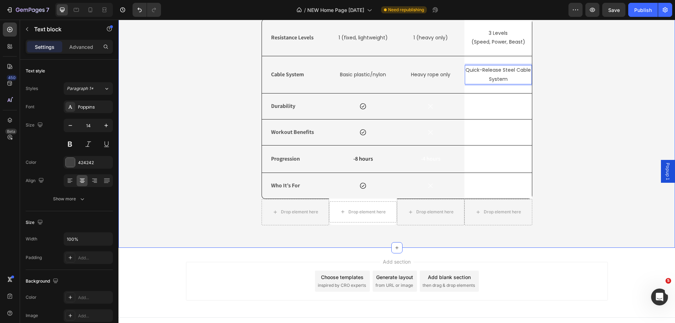
click at [585, 165] on div "Jump ropes vs. HIITROPE Heading Drop element here Generic Speed Rope Text Block…" at bounding box center [397, 96] width 546 height 272
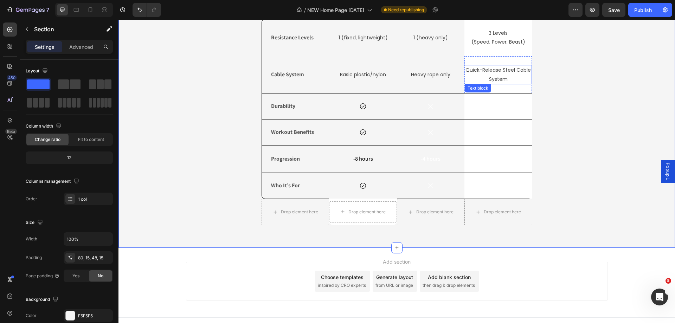
click at [501, 83] on p "Quick-Release Steel Cable System" at bounding box center [499, 75] width 66 height 18
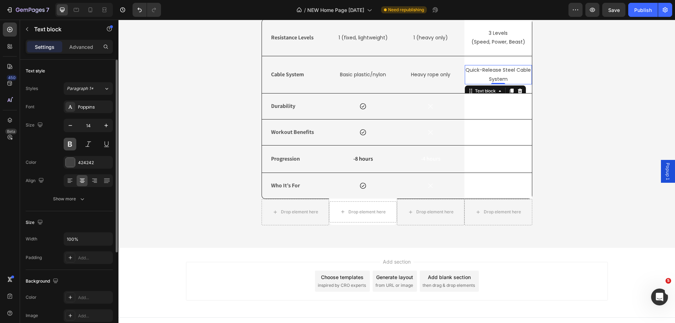
click at [73, 146] on button at bounding box center [70, 144] width 13 height 13
click at [505, 46] on p "(Speed, Power, Beast)" at bounding box center [499, 42] width 66 height 9
click at [69, 147] on button at bounding box center [70, 144] width 13 height 13
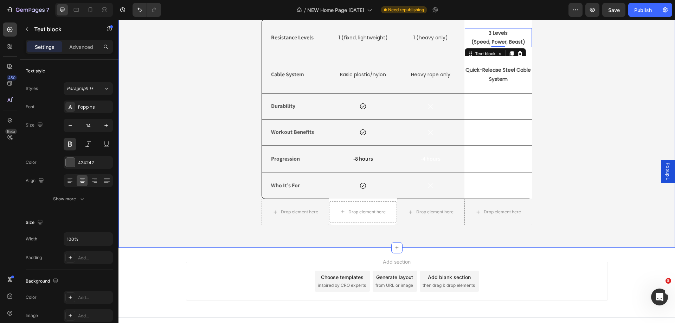
click at [586, 185] on div "Jump ropes vs. HIITROPE Heading Drop element here Generic Speed Rope Text Block…" at bounding box center [397, 96] width 546 height 272
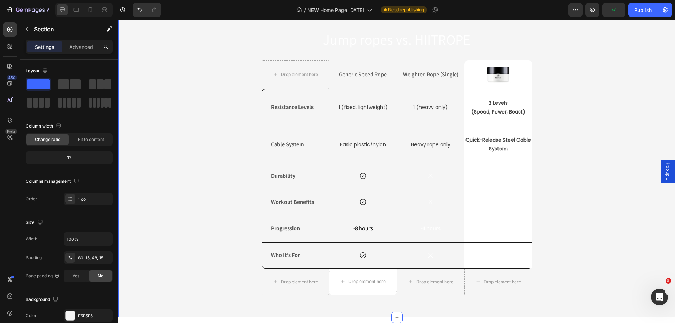
scroll to position [1596, 0]
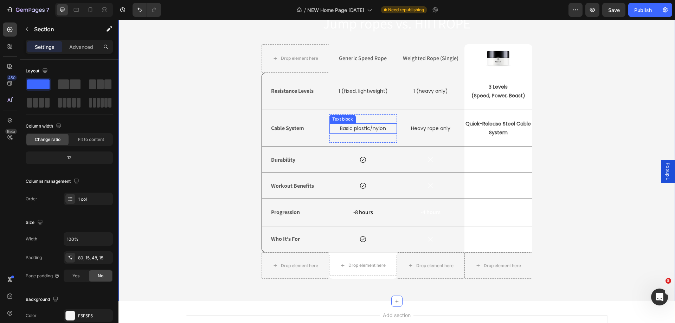
click at [384, 129] on p "Basic plastic/nylon" at bounding box center [363, 128] width 66 height 9
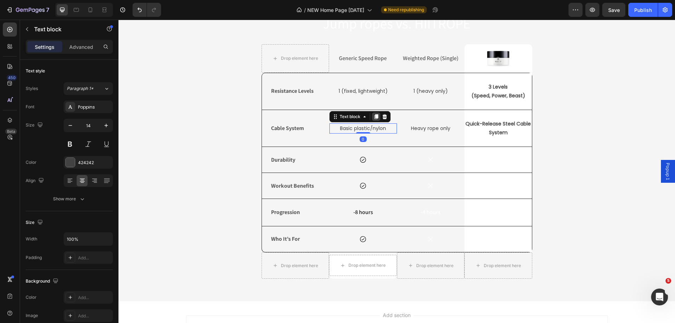
click at [376, 115] on icon at bounding box center [376, 116] width 4 height 5
click at [375, 121] on icon at bounding box center [376, 122] width 4 height 5
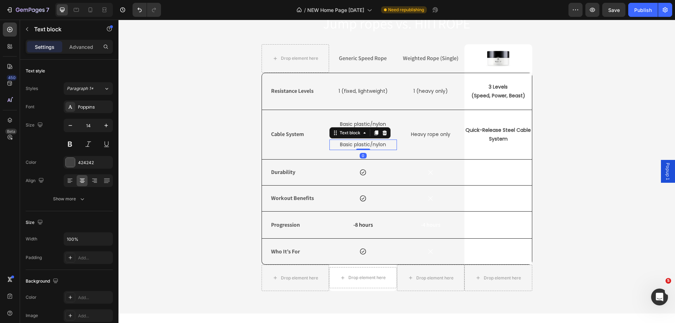
click at [375, 122] on p "Basic plastic/nylon" at bounding box center [363, 124] width 66 height 9
click at [375, 114] on icon at bounding box center [376, 112] width 4 height 5
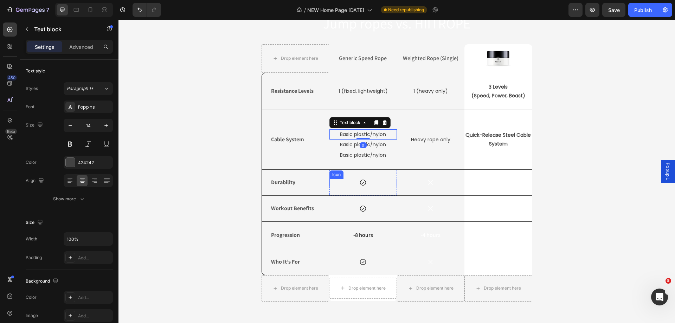
click at [368, 183] on div "Icon" at bounding box center [364, 182] width 68 height 7
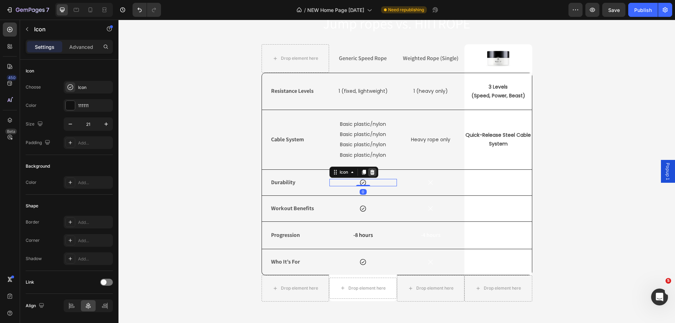
click at [370, 173] on icon at bounding box center [372, 172] width 5 height 5
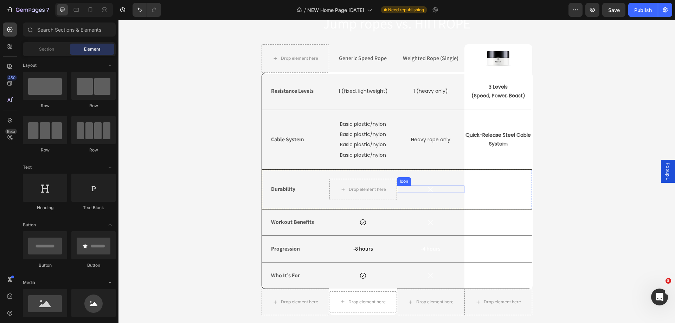
click at [437, 192] on div "Icon" at bounding box center [431, 189] width 68 height 7
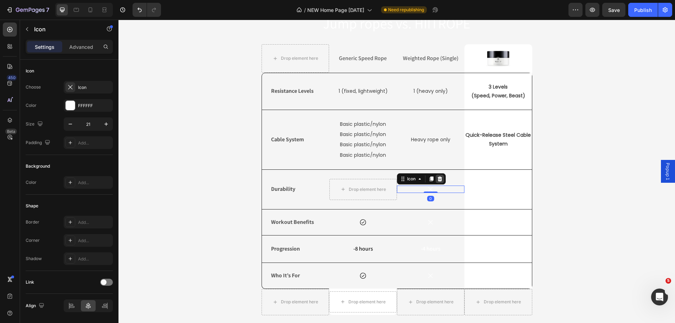
click at [438, 179] on icon at bounding box center [440, 179] width 5 height 5
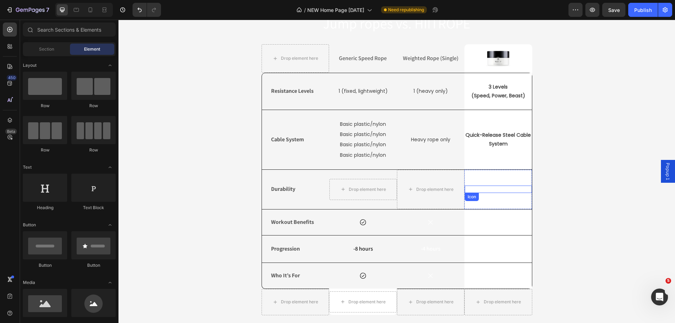
click at [486, 191] on div "Icon" at bounding box center [498, 189] width 67 height 7
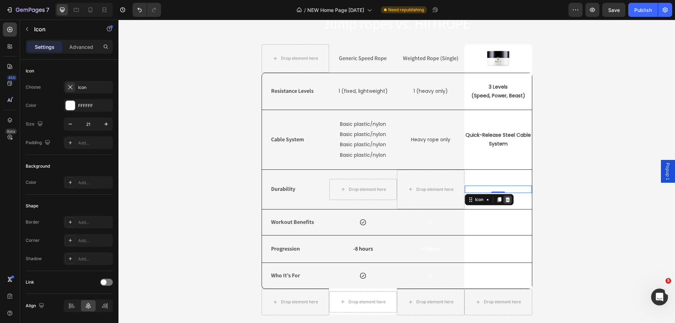
click at [506, 198] on icon at bounding box center [508, 200] width 6 height 6
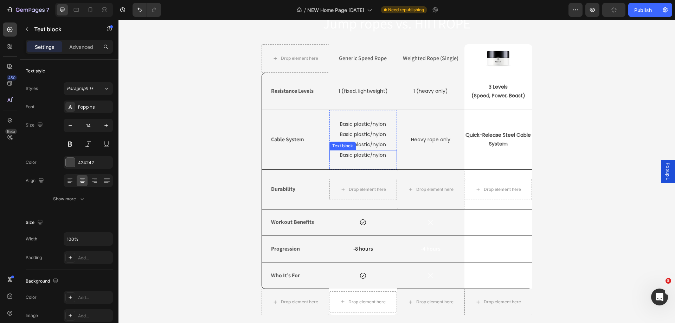
click at [353, 154] on p "Basic plastic/nylon" at bounding box center [363, 155] width 66 height 9
drag, startPoint x: 374, startPoint y: 144, endPoint x: 345, endPoint y: 145, distance: 28.2
click at [345, 145] on div "Text block" at bounding box center [360, 143] width 61 height 11
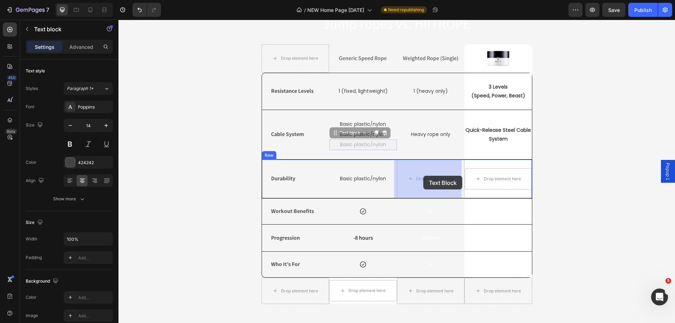
drag, startPoint x: 343, startPoint y: 145, endPoint x: 422, endPoint y: 176, distance: 85.4
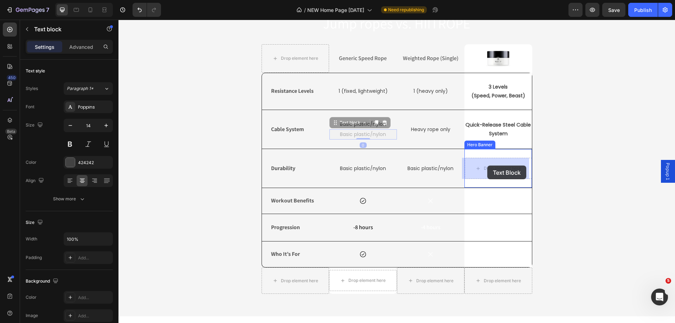
drag, startPoint x: 343, startPoint y: 133, endPoint x: 487, endPoint y: 165, distance: 148.1
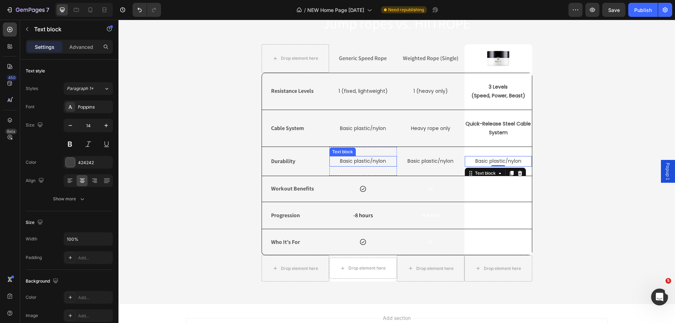
click at [359, 161] on p "Basic plastic/nylon" at bounding box center [363, 161] width 66 height 9
click at [388, 161] on p "Breaks easily, tangles" at bounding box center [363, 161] width 66 height 9
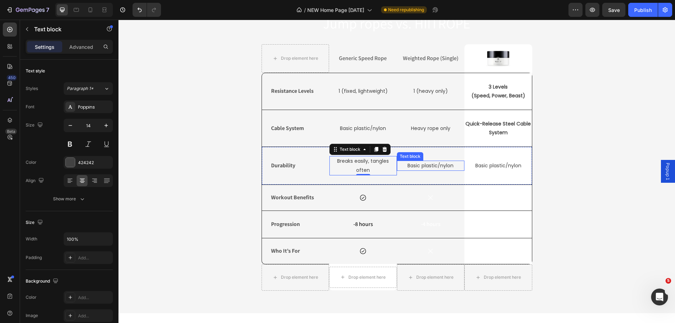
click at [409, 166] on p "Basic plastic/nylon" at bounding box center [431, 165] width 66 height 9
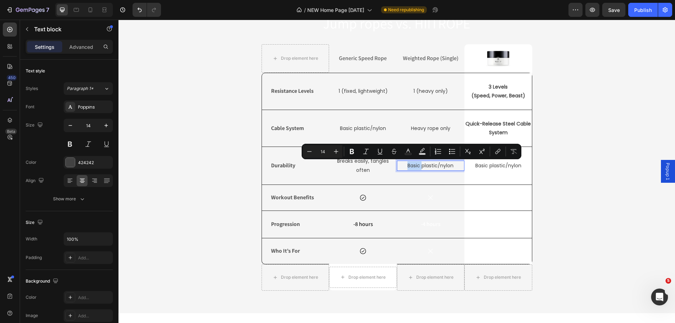
click at [409, 166] on p "Basic plastic/nylon" at bounding box center [431, 165] width 66 height 9
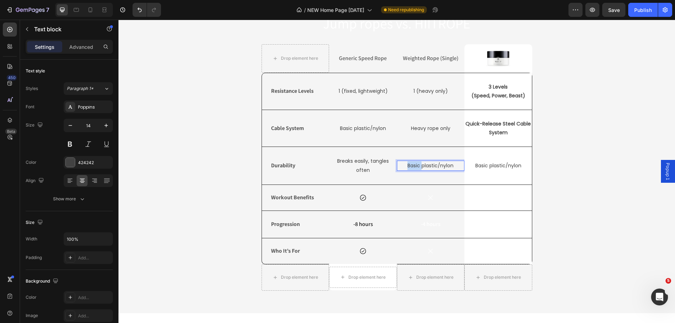
click at [409, 166] on p "Basic plastic/nylon" at bounding box center [431, 165] width 66 height 9
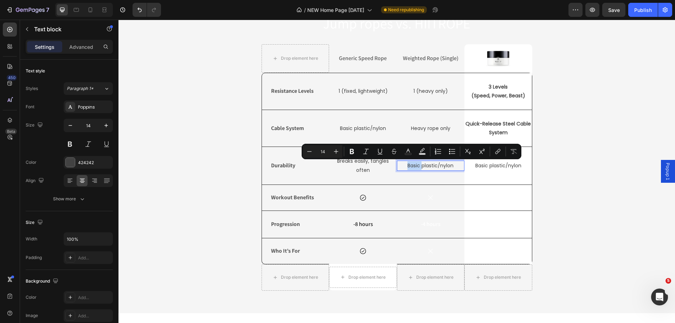
click at [409, 166] on p "Basic plastic/nylon" at bounding box center [431, 165] width 66 height 9
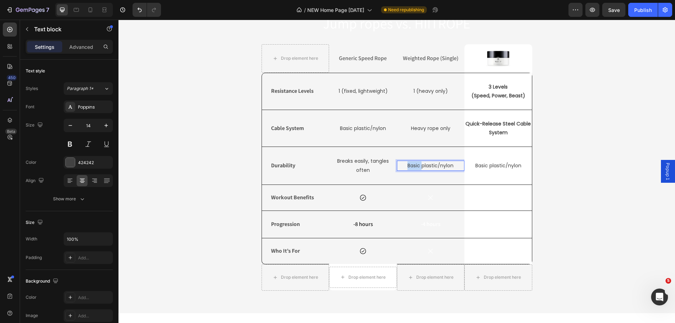
click at [409, 166] on p "Basic plastic/nylon" at bounding box center [431, 165] width 66 height 9
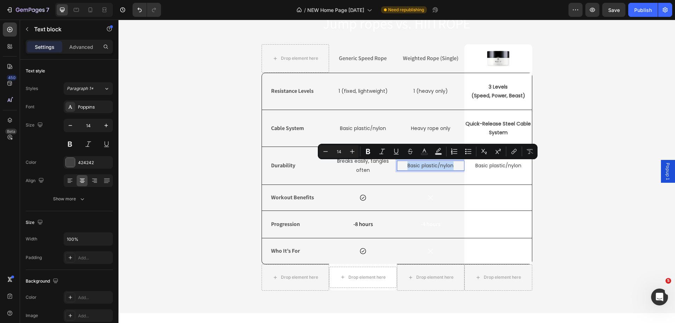
scroll to position [1591, 0]
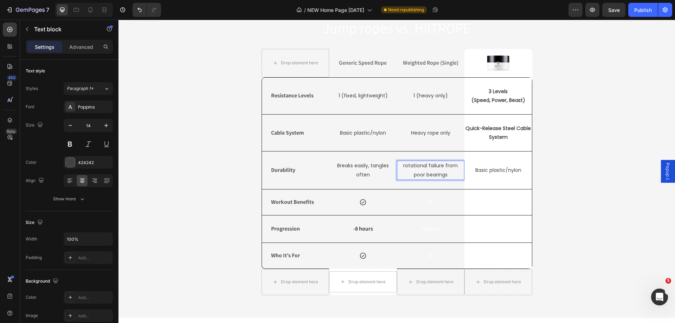
click at [403, 165] on p "rotational failure from poor bearings" at bounding box center [431, 170] width 66 height 18
click at [422, 176] on p "Rotational failure from poor bearings" at bounding box center [431, 170] width 66 height 18
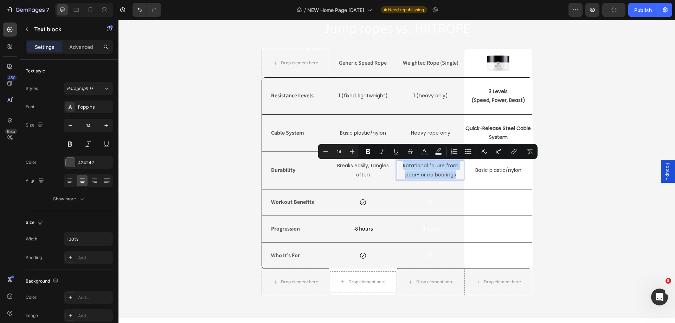
drag, startPoint x: 455, startPoint y: 176, endPoint x: 402, endPoint y: 166, distance: 54.1
click at [402, 166] on p "Rotational failure from poor- or no bearings" at bounding box center [431, 170] width 66 height 18
copy p "Rotational failure from poor- or no bearings"
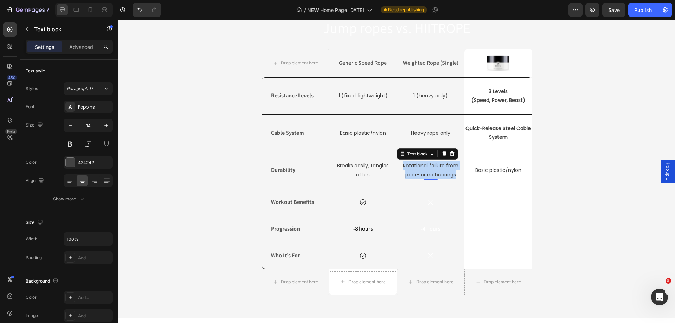
click at [416, 174] on p "Rotational failure from poor- or no bearings" at bounding box center [431, 170] width 66 height 18
click at [487, 169] on p "Basic plastic/nylon" at bounding box center [499, 170] width 66 height 9
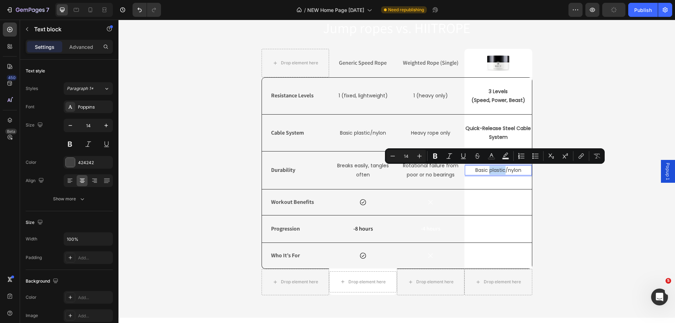
click at [485, 169] on p "Basic plastic/nylon" at bounding box center [499, 170] width 66 height 9
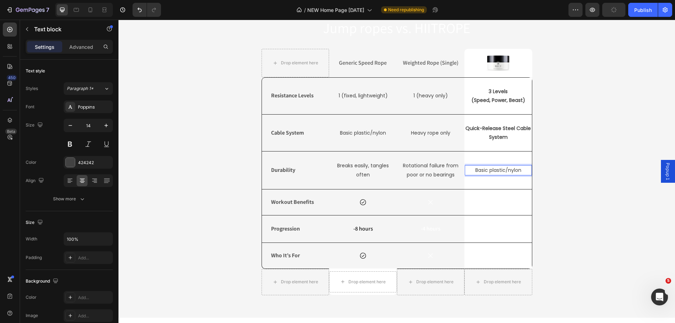
click at [485, 169] on p "Basic plastic/nylon" at bounding box center [499, 170] width 66 height 9
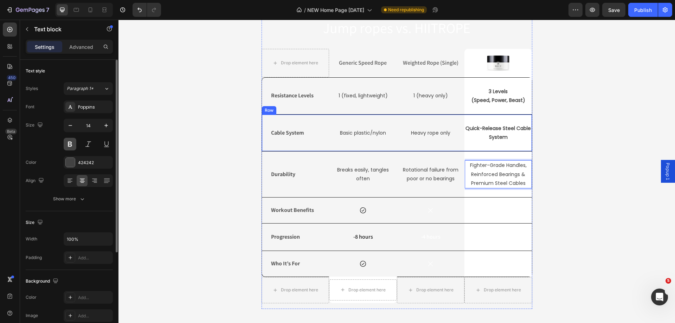
scroll to position [1586, 0]
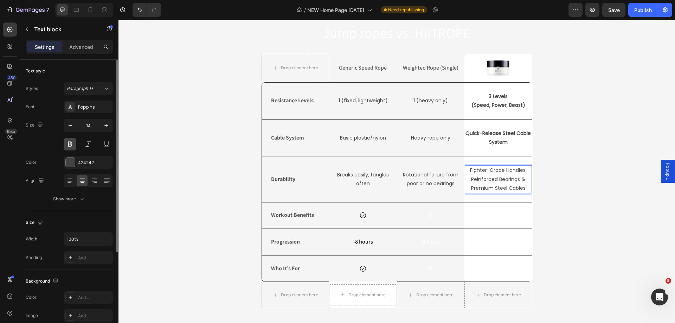
click at [69, 144] on button at bounding box center [70, 144] width 13 height 13
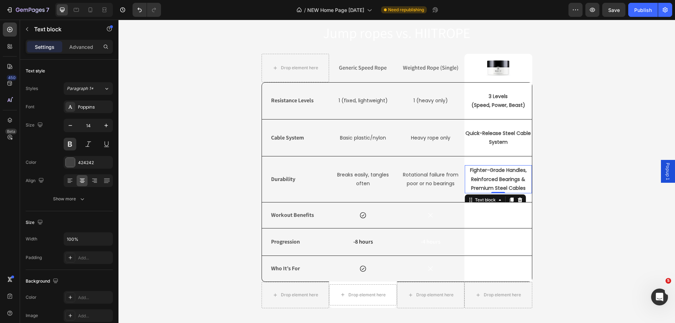
click at [592, 193] on div "Jump ropes vs. HIITROPE Heading Drop element here Generic Speed Rope Text Block…" at bounding box center [397, 168] width 546 height 291
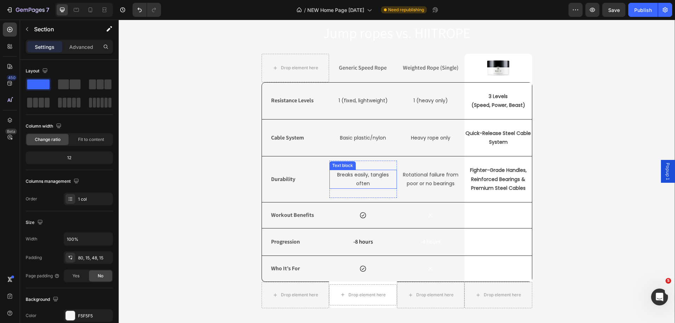
click at [367, 183] on p "Breaks easily, tangles often" at bounding box center [363, 180] width 66 height 18
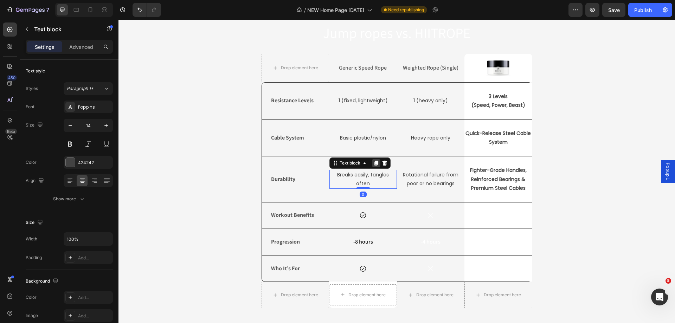
click at [374, 166] on icon at bounding box center [377, 163] width 6 height 6
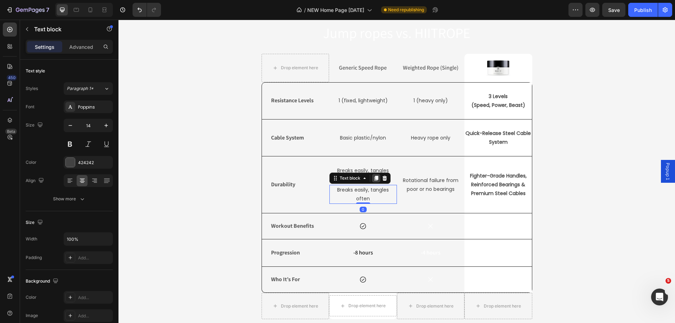
click at [374, 179] on icon at bounding box center [376, 178] width 4 height 5
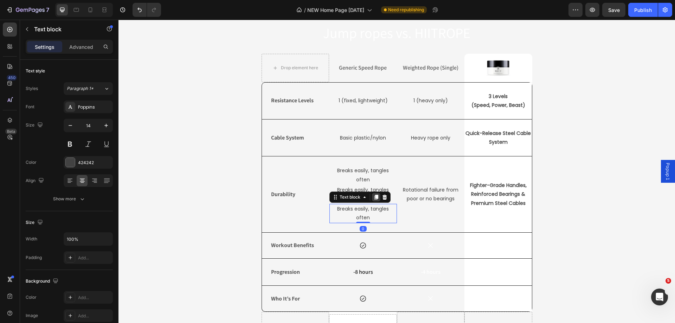
click at [374, 197] on icon at bounding box center [376, 197] width 4 height 5
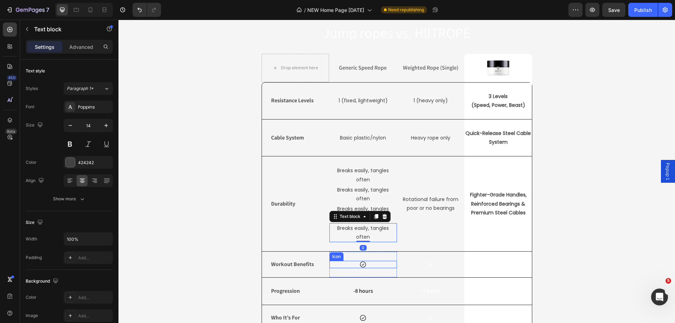
click at [377, 266] on div "Icon" at bounding box center [364, 264] width 68 height 7
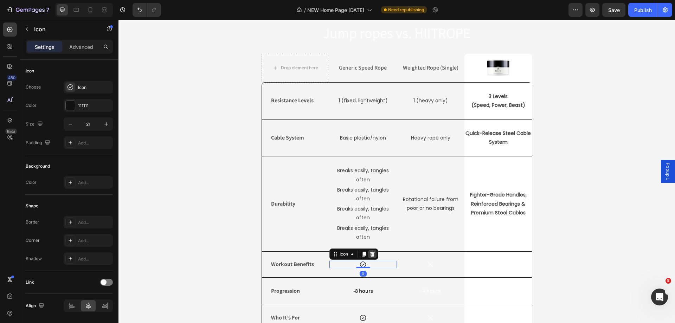
click at [370, 256] on icon at bounding box center [373, 255] width 6 height 6
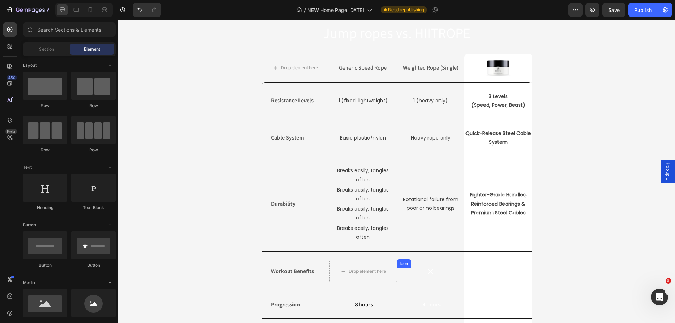
click at [447, 272] on div "Icon" at bounding box center [431, 271] width 68 height 7
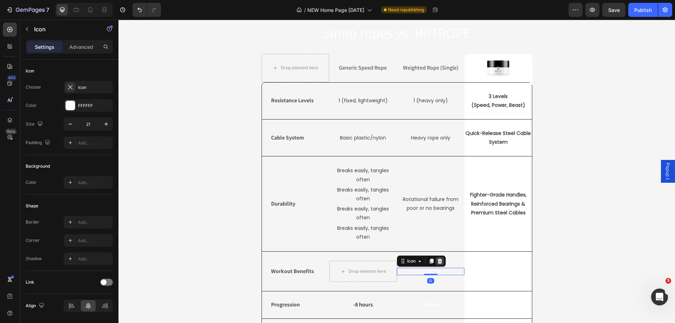
click at [438, 261] on icon at bounding box center [440, 261] width 5 height 5
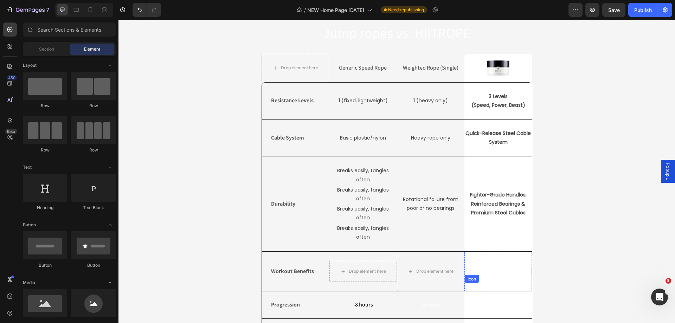
click at [514, 272] on div "Icon" at bounding box center [498, 271] width 67 height 7
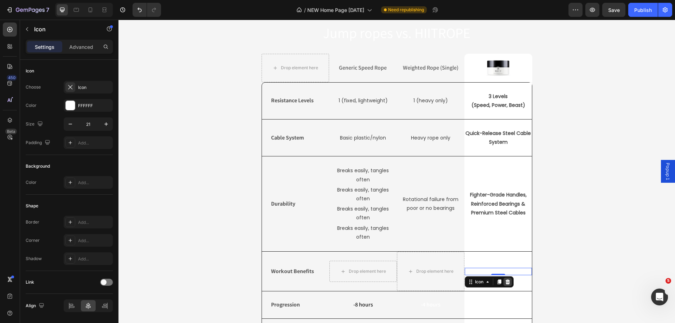
click at [505, 281] on icon at bounding box center [507, 281] width 5 height 5
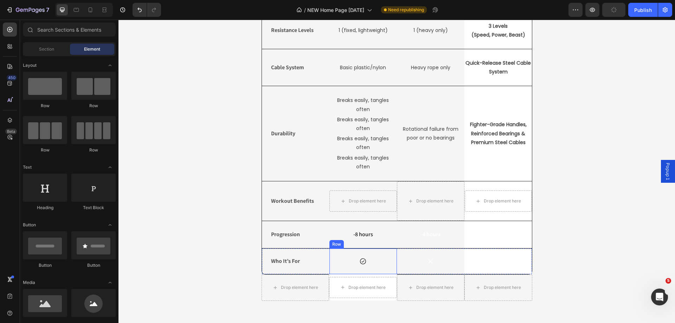
scroll to position [1692, 0]
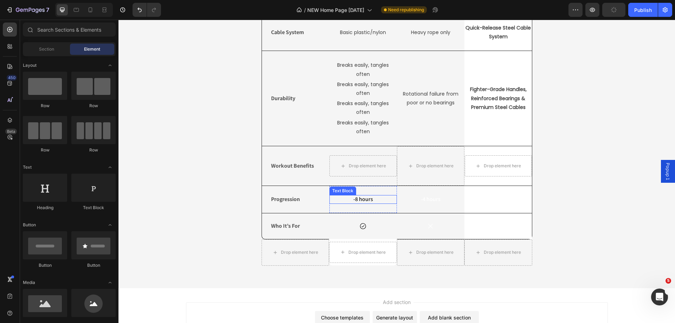
click at [381, 199] on p "-8 hours" at bounding box center [363, 199] width 66 height 7
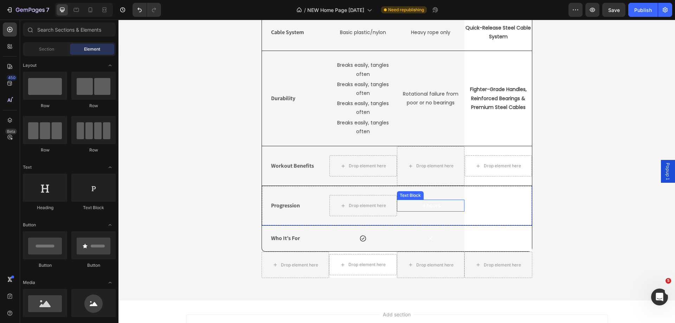
click at [440, 204] on p "-4 hours" at bounding box center [431, 205] width 63 height 7
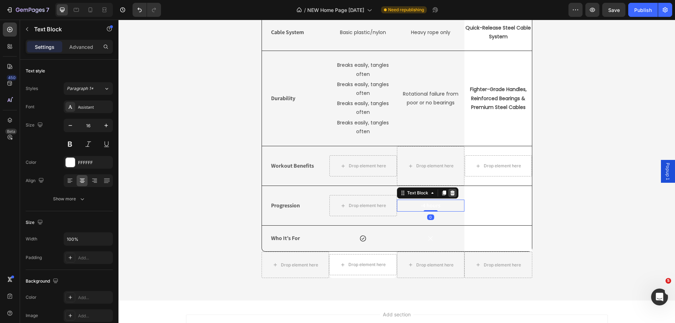
click at [450, 196] on icon at bounding box center [453, 193] width 6 height 6
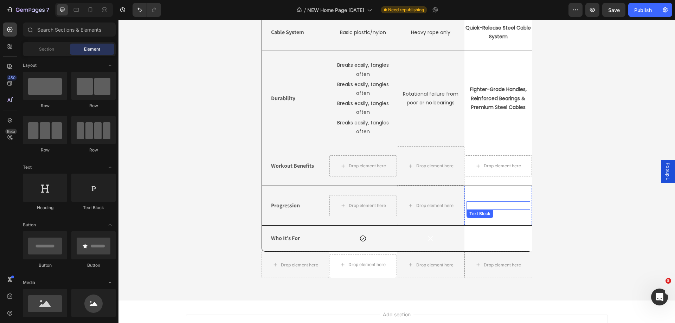
click at [509, 206] on p "-20 minutes" at bounding box center [498, 205] width 62 height 7
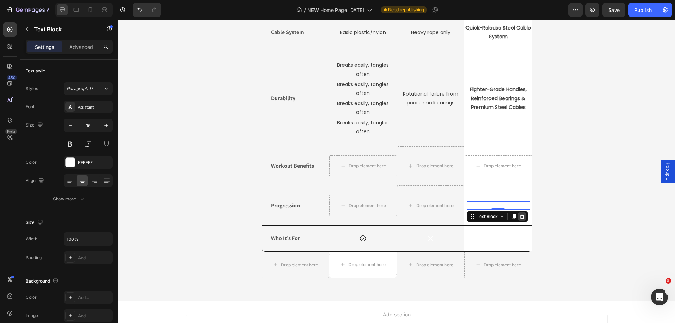
click at [520, 216] on icon at bounding box center [522, 216] width 5 height 5
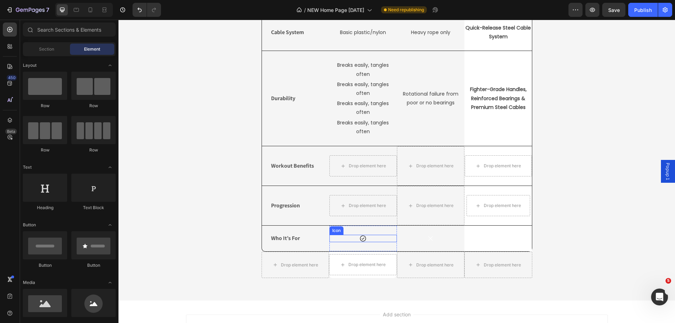
click at [377, 241] on div "Icon" at bounding box center [364, 238] width 68 height 7
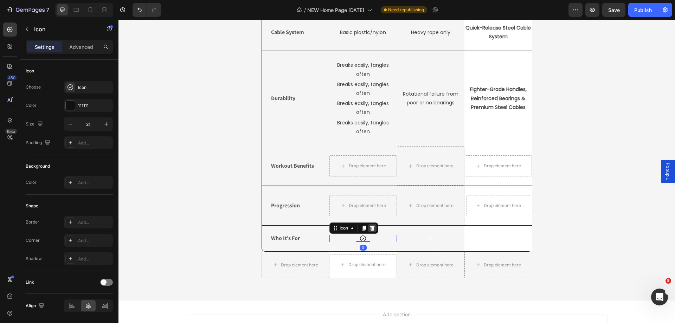
click at [370, 228] on icon at bounding box center [373, 228] width 6 height 6
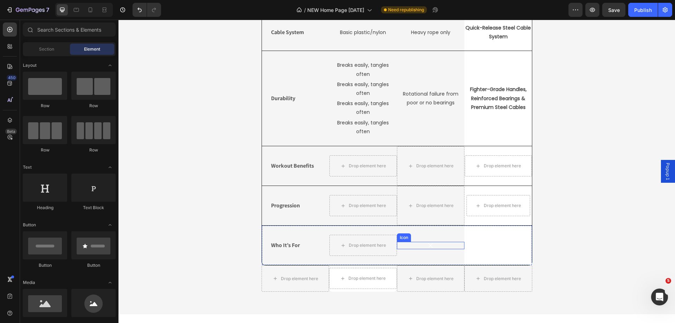
click at [448, 247] on div "Icon" at bounding box center [431, 245] width 68 height 7
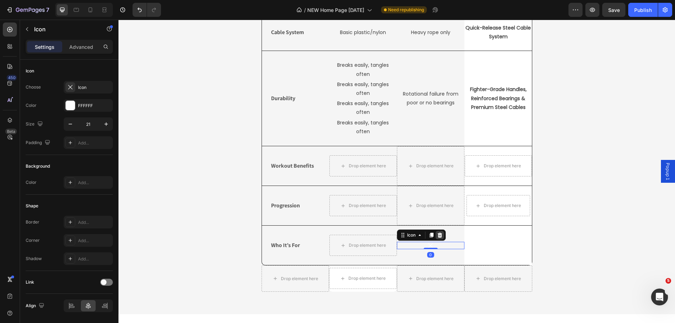
click at [437, 236] on icon at bounding box center [440, 236] width 6 height 6
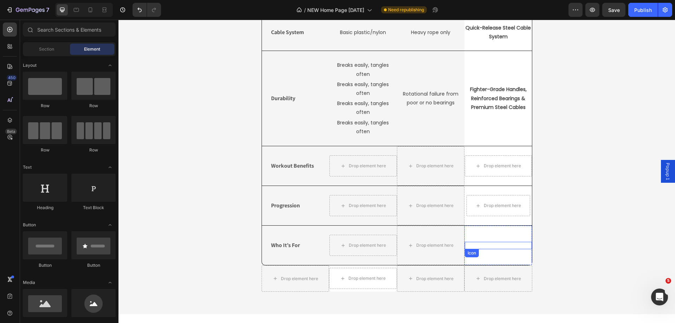
click at [513, 246] on div "Icon" at bounding box center [498, 245] width 67 height 7
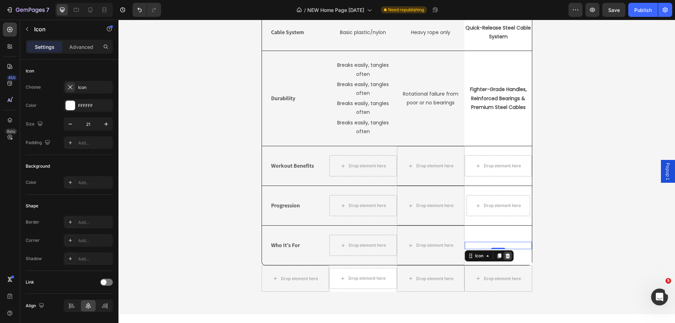
click at [505, 255] on icon at bounding box center [507, 255] width 5 height 5
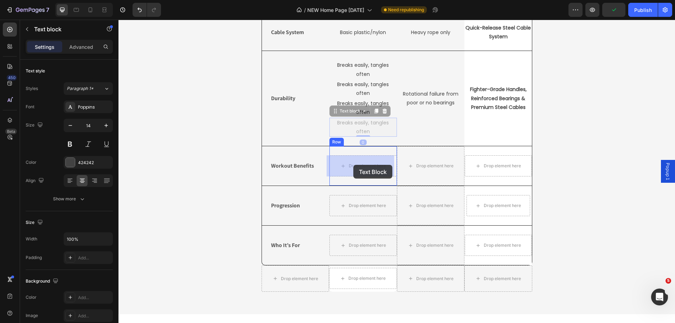
drag, startPoint x: 348, startPoint y: 121, endPoint x: 354, endPoint y: 164, distance: 43.7
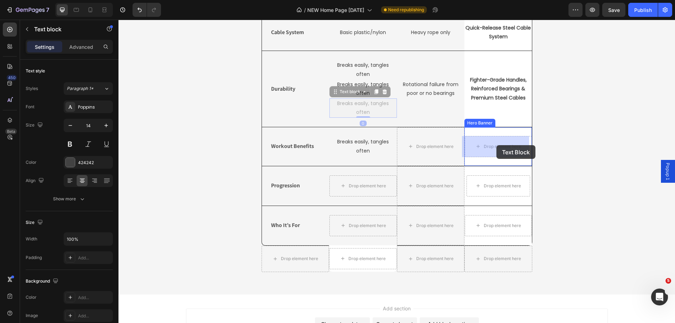
drag, startPoint x: 352, startPoint y: 102, endPoint x: 497, endPoint y: 145, distance: 150.5
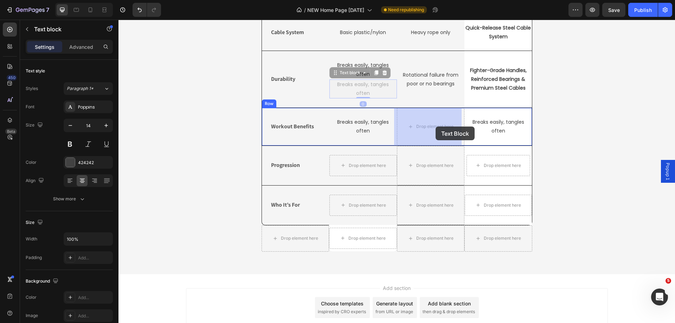
drag, startPoint x: 363, startPoint y: 84, endPoint x: 436, endPoint y: 127, distance: 84.2
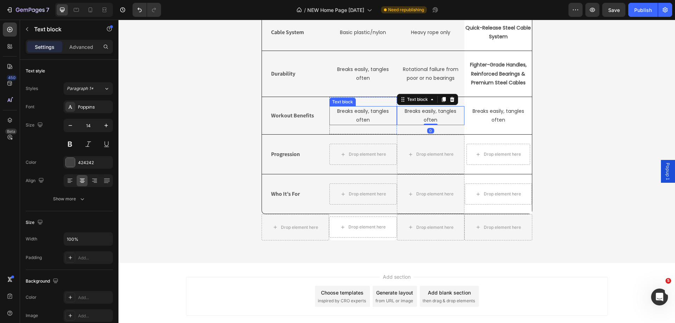
click at [370, 118] on p "Breaks easily, tangles often" at bounding box center [363, 116] width 66 height 18
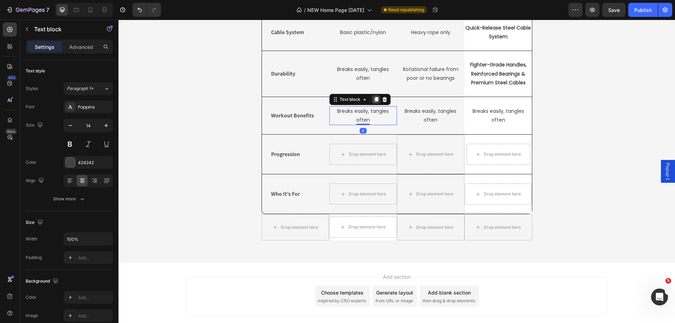
click at [374, 100] on icon at bounding box center [376, 99] width 4 height 5
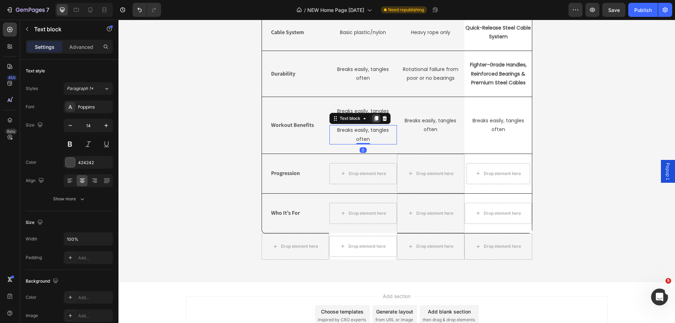
click at [374, 121] on icon at bounding box center [376, 118] width 4 height 5
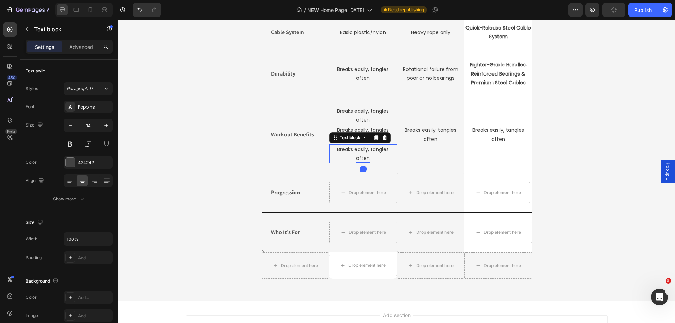
click at [373, 121] on p "Breaks easily, tangles often" at bounding box center [363, 116] width 66 height 18
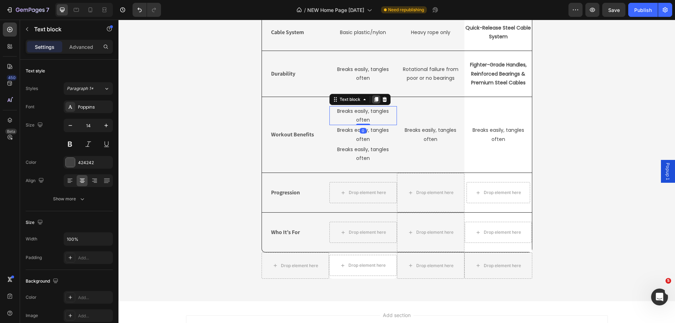
click at [374, 101] on icon at bounding box center [377, 100] width 6 height 6
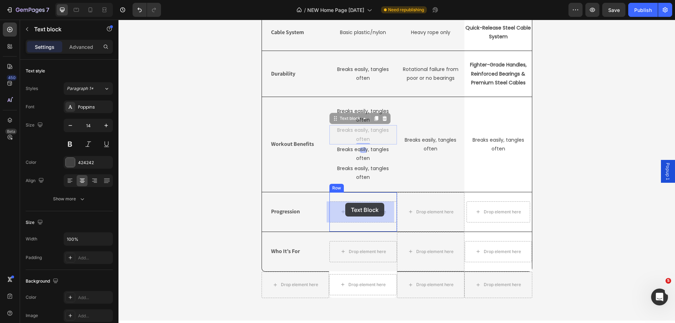
drag, startPoint x: 332, startPoint y: 117, endPoint x: 345, endPoint y: 203, distance: 86.6
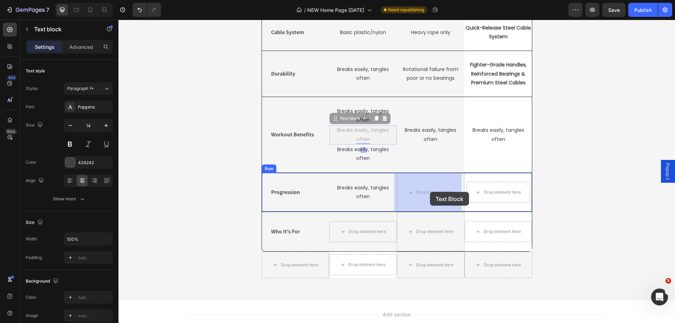
drag, startPoint x: 339, startPoint y: 130, endPoint x: 430, endPoint y: 192, distance: 110.1
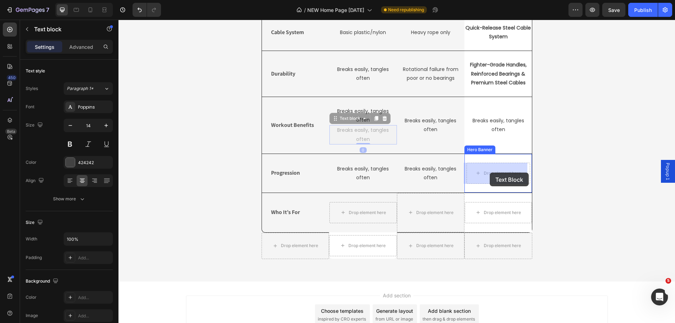
drag, startPoint x: 347, startPoint y: 131, endPoint x: 490, endPoint y: 173, distance: 148.8
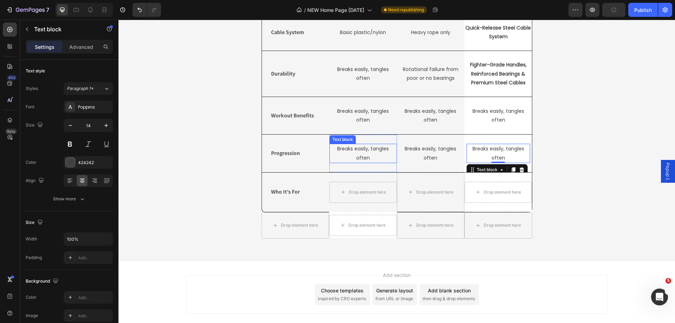
click at [376, 158] on p "Breaks easily, tangles often" at bounding box center [363, 154] width 66 height 18
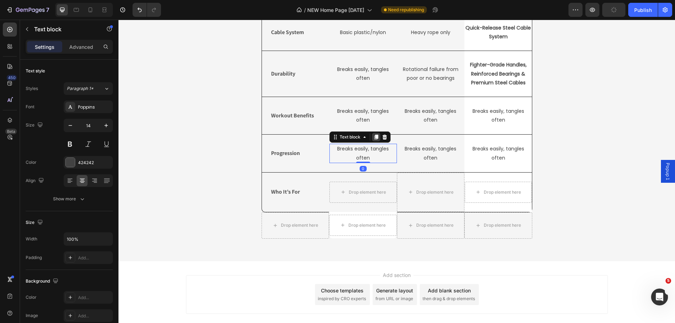
click at [374, 138] on icon at bounding box center [377, 137] width 6 height 6
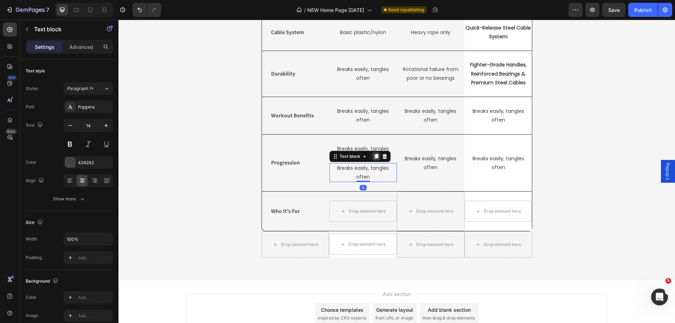
click at [374, 155] on icon at bounding box center [377, 157] width 6 height 6
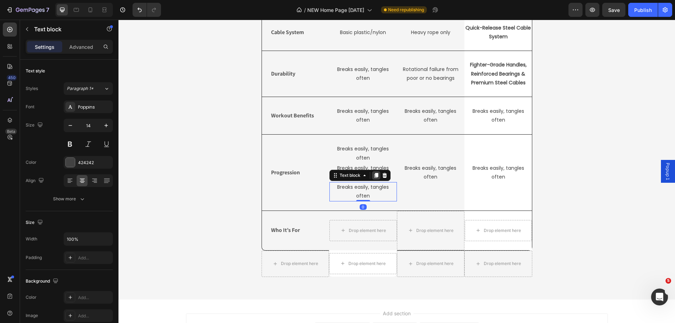
click at [374, 175] on icon at bounding box center [376, 175] width 4 height 5
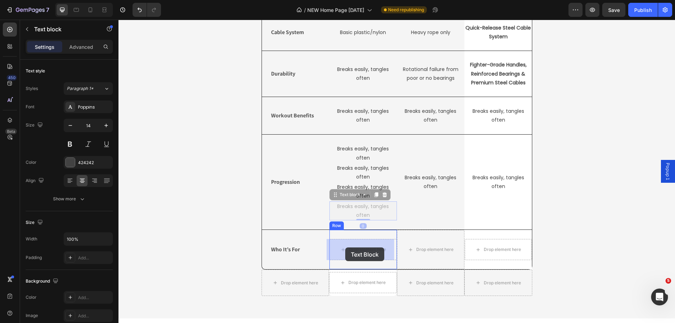
drag, startPoint x: 331, startPoint y: 195, endPoint x: 345, endPoint y: 247, distance: 54.6
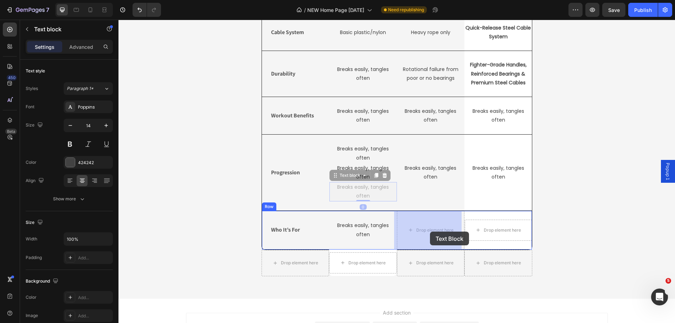
drag, startPoint x: 337, startPoint y: 186, endPoint x: 430, endPoint y: 232, distance: 103.4
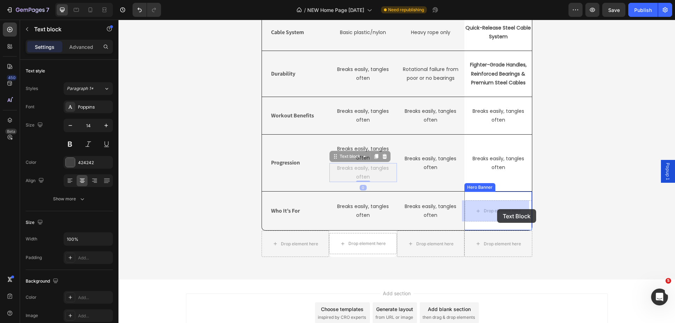
drag, startPoint x: 349, startPoint y: 170, endPoint x: 497, endPoint y: 209, distance: 153.9
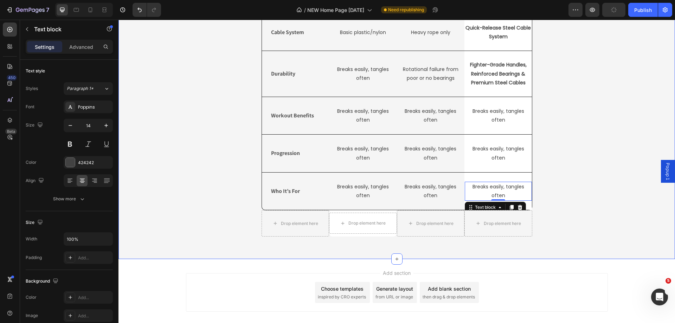
click at [590, 213] on div "Jump ropes vs. HIITROPE Heading Drop element here Generic Speed Rope Text Block…" at bounding box center [397, 79] width 546 height 325
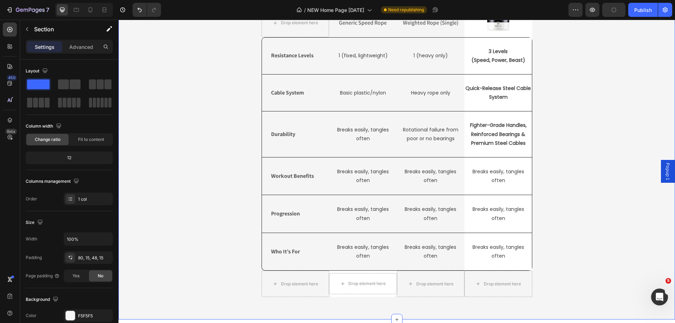
scroll to position [1621, 0]
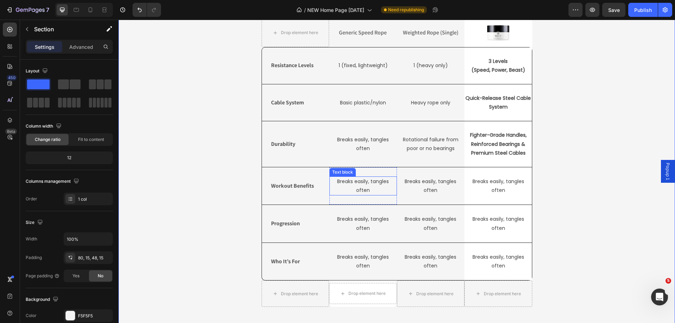
click at [362, 183] on p "Breaks easily, tangles often" at bounding box center [363, 186] width 66 height 18
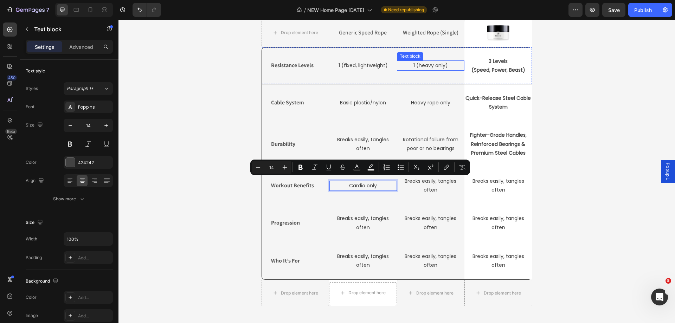
scroll to position [1626, 0]
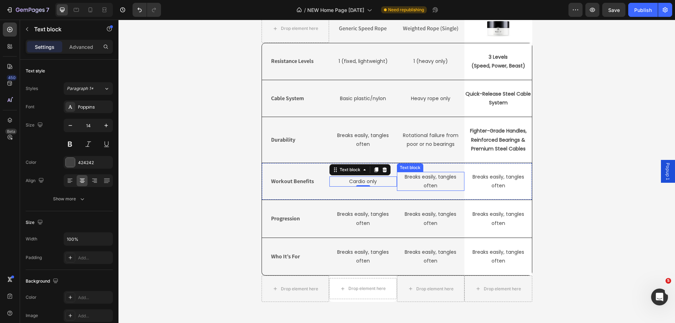
click at [432, 177] on p "Breaks easily, tangles often" at bounding box center [431, 182] width 66 height 18
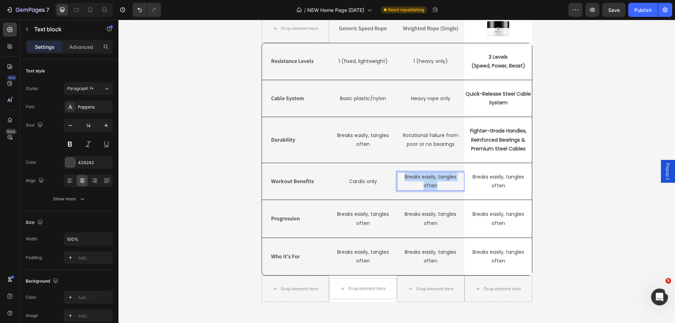
click at [432, 177] on p "Breaks easily, tangles often" at bounding box center [431, 182] width 66 height 18
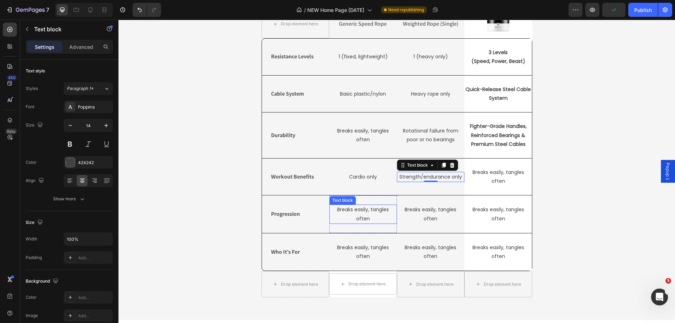
click at [350, 215] on p "Breaks easily, tangles often" at bounding box center [363, 214] width 66 height 18
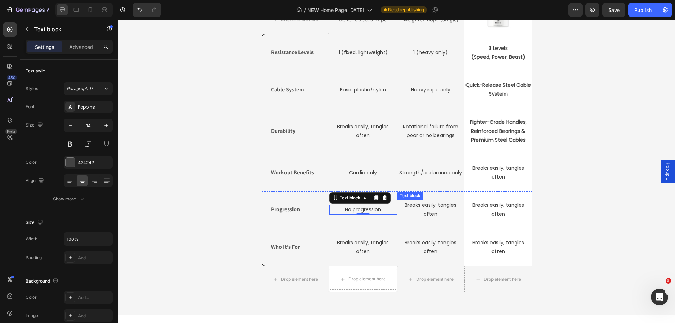
click at [422, 209] on p "Breaks easily, tangles often" at bounding box center [431, 210] width 66 height 18
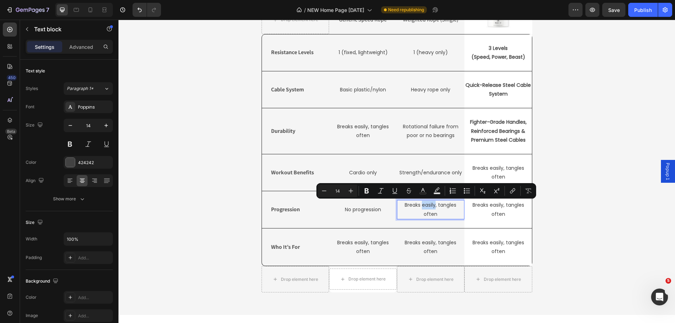
click at [422, 209] on p "Breaks easily, tangles often" at bounding box center [431, 210] width 66 height 18
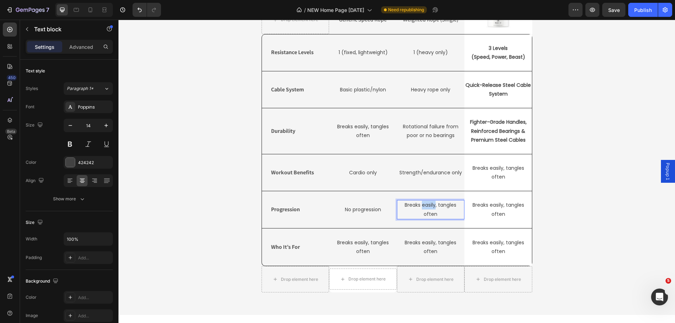
click at [422, 209] on p "Breaks easily, tangles often" at bounding box center [431, 210] width 66 height 18
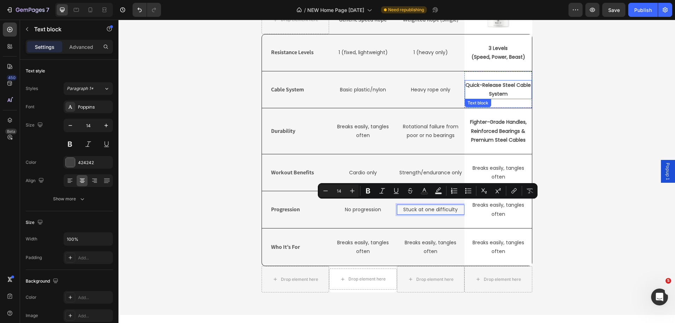
scroll to position [1639, 0]
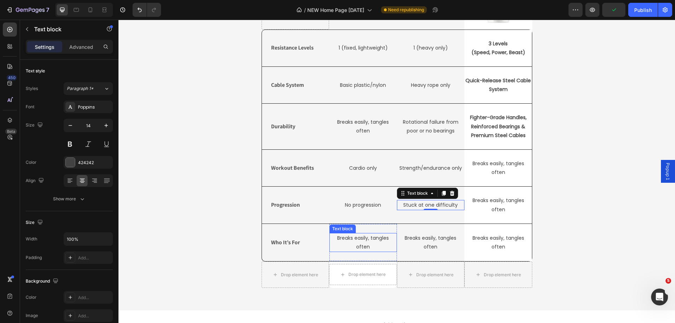
click at [356, 239] on p "Breaks easily, tangles often" at bounding box center [363, 243] width 66 height 18
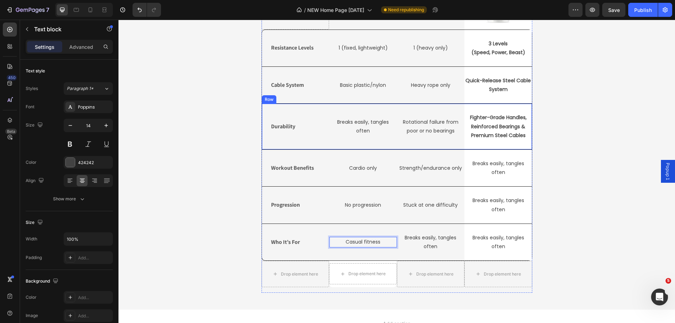
scroll to position [1643, 0]
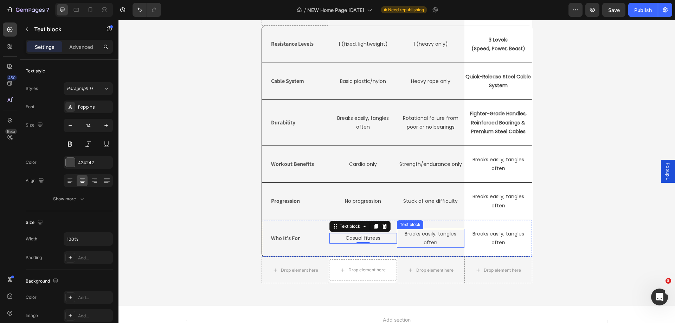
click at [429, 237] on p "Breaks easily, tangles often" at bounding box center [431, 239] width 66 height 18
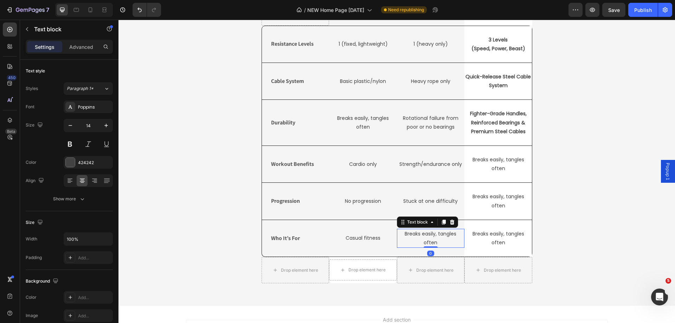
click at [429, 237] on p "Breaks easily, tangles often" at bounding box center [431, 239] width 66 height 18
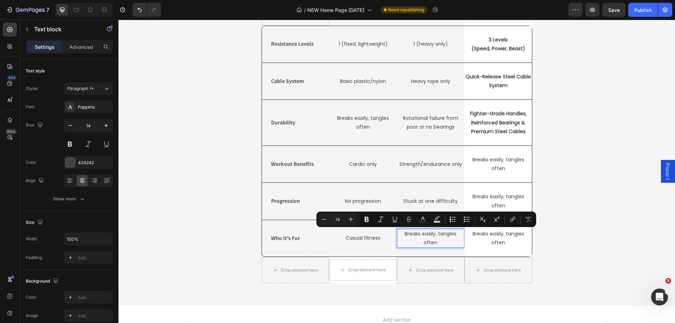
drag, startPoint x: 429, startPoint y: 237, endPoint x: 417, endPoint y: 235, distance: 12.4
click at [417, 235] on p "Breaks easily, tangles often" at bounding box center [431, 239] width 66 height 18
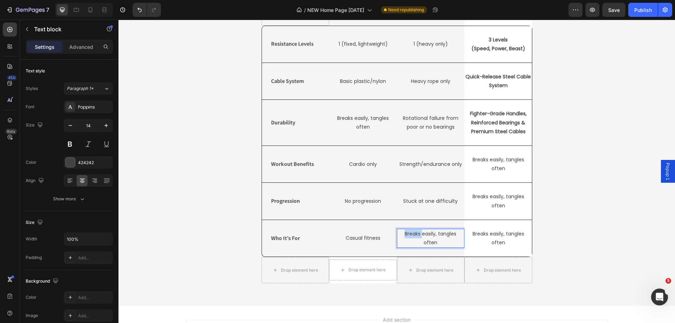
click at [417, 235] on p "Breaks easily, tangles often" at bounding box center [431, 239] width 66 height 18
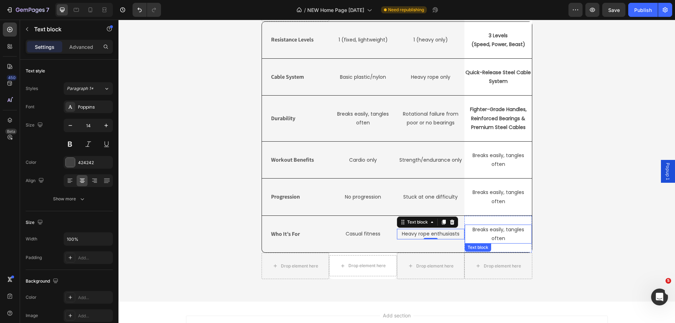
click at [486, 230] on p "Breaks easily, tangles often" at bounding box center [499, 234] width 66 height 18
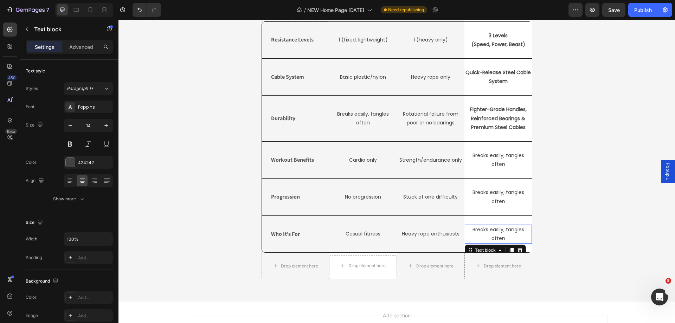
click at [486, 230] on p "Breaks easily, tangles often" at bounding box center [499, 234] width 66 height 18
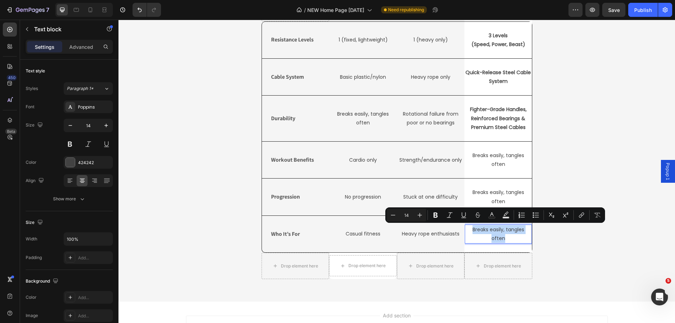
click at [486, 230] on p "Breaks easily, tangles often" at bounding box center [499, 234] width 66 height 18
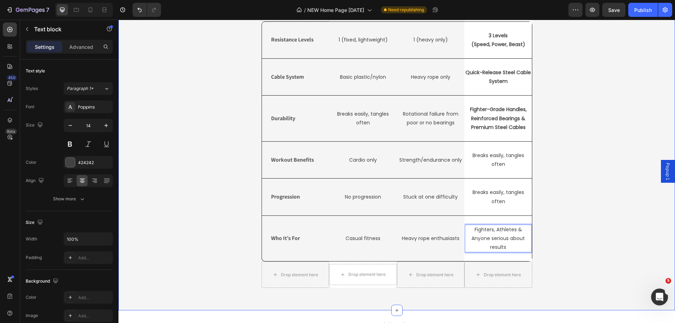
click at [569, 223] on div "Jump ropes vs. HIITROPE Heading Drop element here Generic Speed Rope Text Block…" at bounding box center [397, 128] width 546 height 332
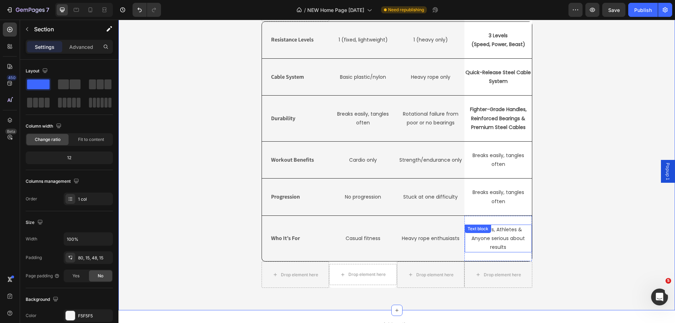
click at [501, 246] on p "Fighters, Athletes & Anyone serious about results" at bounding box center [499, 238] width 66 height 27
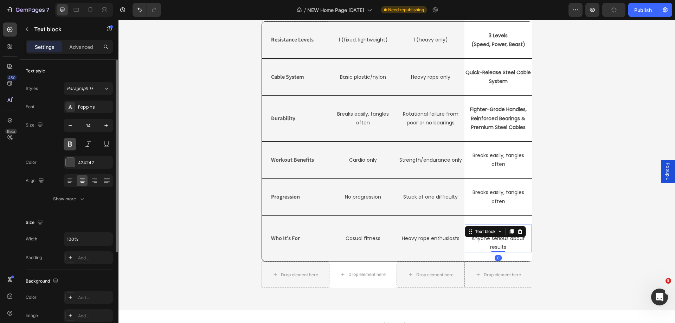
click at [67, 143] on button at bounding box center [70, 144] width 13 height 13
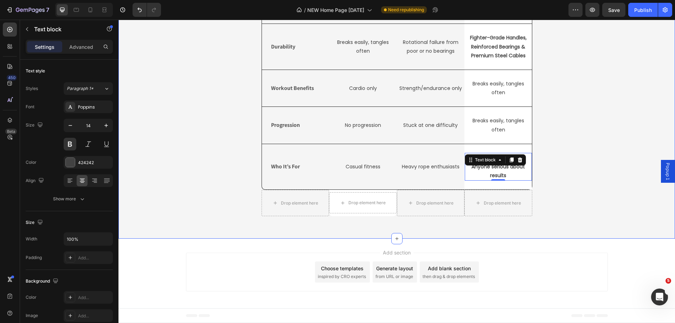
scroll to position [1613, 0]
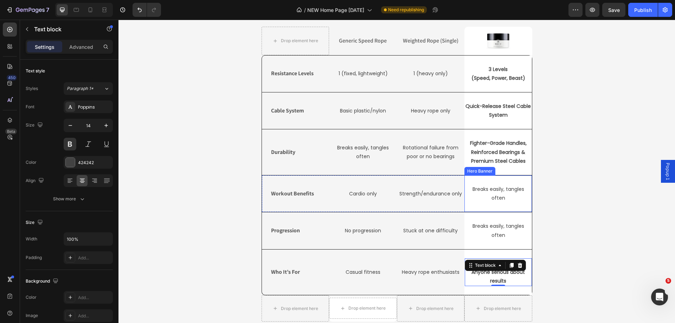
click at [501, 201] on p "Breaks easily, tangles often" at bounding box center [499, 194] width 66 height 18
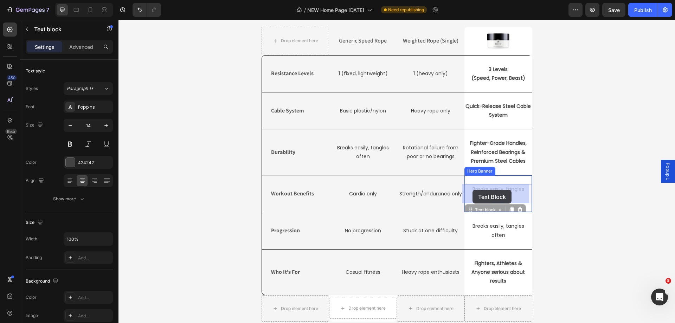
drag, startPoint x: 511, startPoint y: 198, endPoint x: 473, endPoint y: 190, distance: 39.2
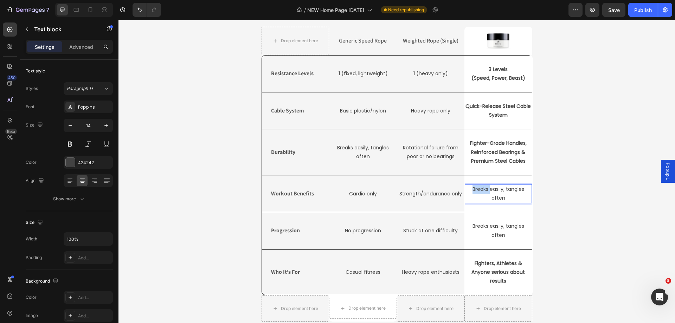
click at [479, 192] on p "Breaks easily, tangles often" at bounding box center [499, 194] width 66 height 18
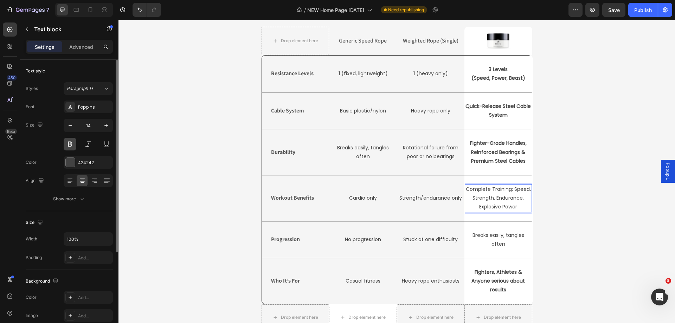
click at [74, 147] on button at bounding box center [70, 144] width 13 height 13
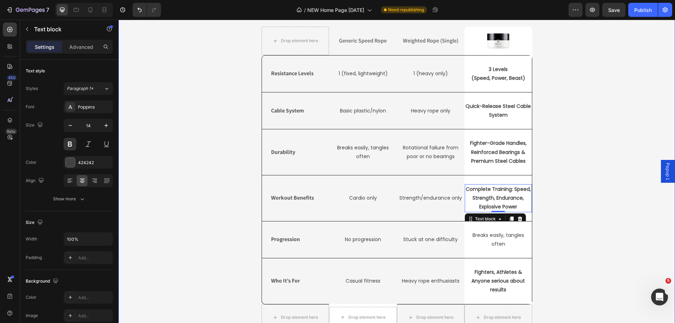
click at [590, 231] on div "Jump ropes vs. HIITROPE Heading Drop element here Generic Speed Rope Text Block…" at bounding box center [397, 166] width 546 height 341
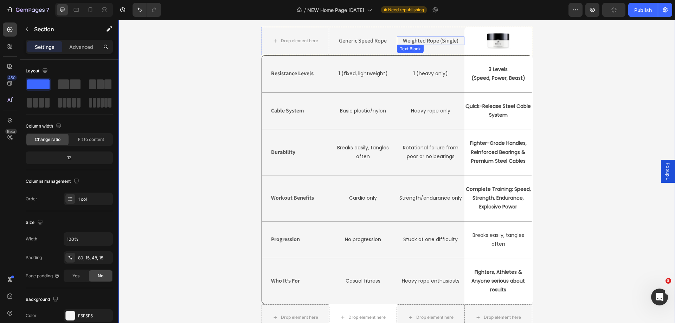
click at [427, 42] on p "Weighted Rope (Single)" at bounding box center [431, 40] width 66 height 7
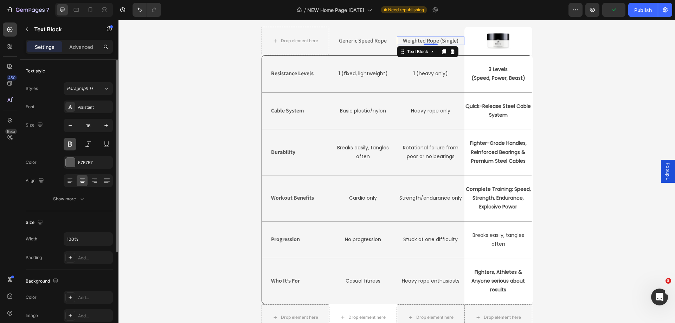
click at [70, 147] on button at bounding box center [70, 144] width 13 height 13
click at [374, 40] on p "Generic Speed Rope" at bounding box center [363, 40] width 66 height 7
click at [69, 144] on button at bounding box center [70, 144] width 13 height 13
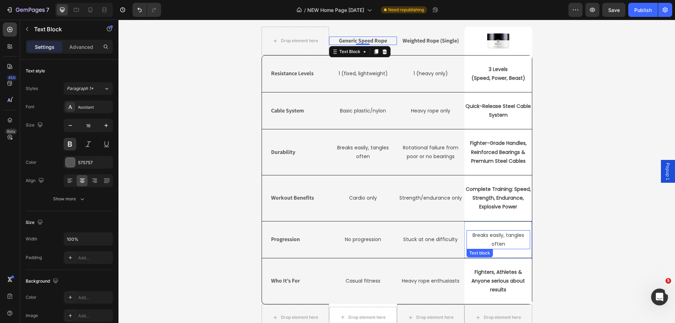
click at [494, 235] on p "Breaks easily, tangles often" at bounding box center [498, 240] width 62 height 18
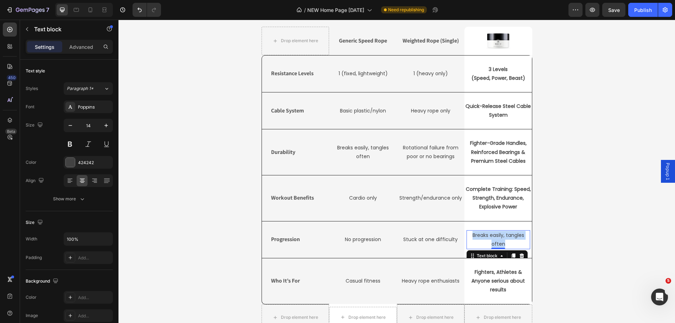
click at [494, 235] on p "Breaks easily, tangles often" at bounding box center [498, 240] width 62 height 18
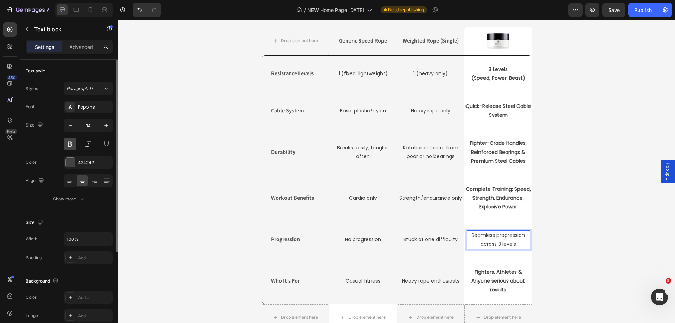
click at [69, 141] on button at bounding box center [70, 144] width 13 height 13
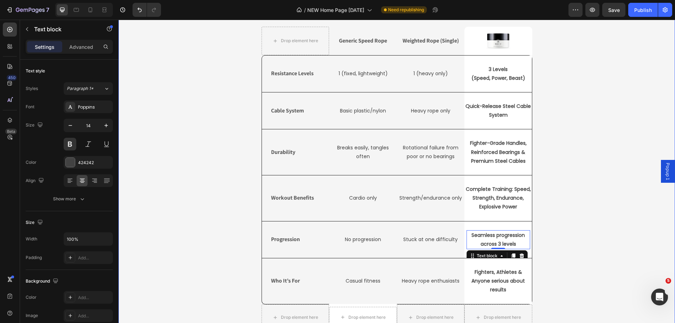
click at [581, 215] on div "Jump ropes vs. HIITROPE Heading Drop element here Generic Speed Rope Text Block…" at bounding box center [397, 166] width 546 height 341
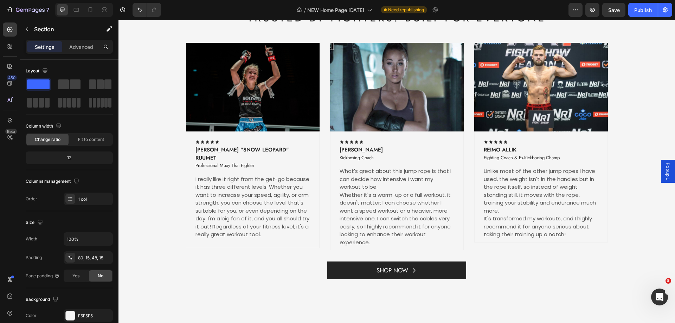
scroll to position [1226, 0]
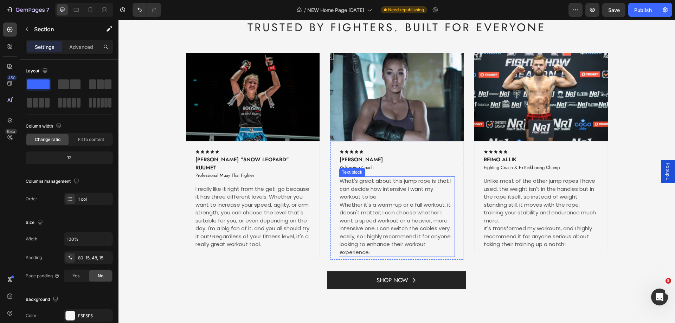
click at [349, 201] on p "What's great about this jump rope is that I can decide how intensive I want my …" at bounding box center [397, 189] width 115 height 24
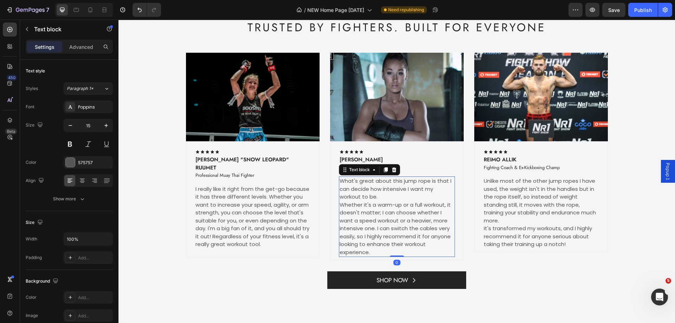
scroll to position [1297, 0]
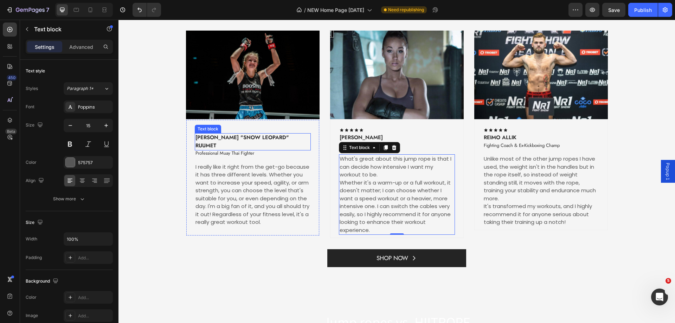
click at [254, 135] on p "[PERSON_NAME] "Snow Leopard" Ruumet" at bounding box center [253, 142] width 115 height 16
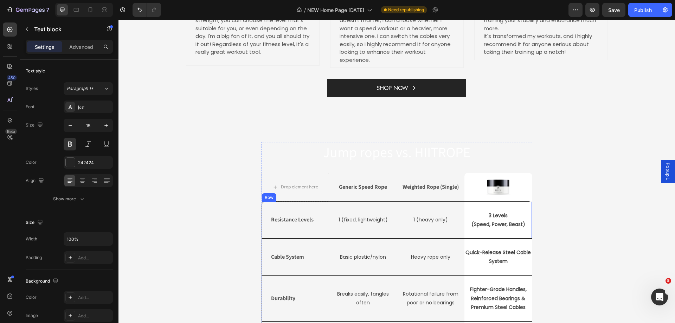
scroll to position [1508, 0]
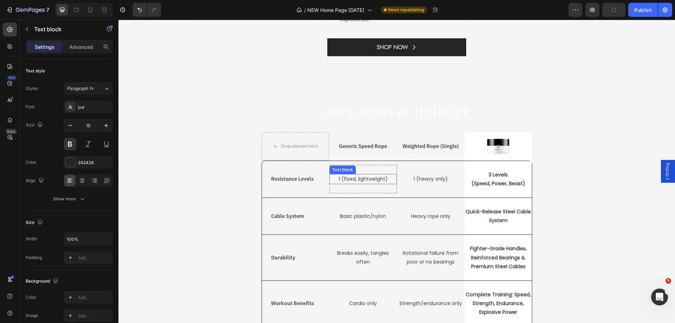
click at [367, 181] on p "1 (fixed, lightweight)" at bounding box center [363, 179] width 66 height 9
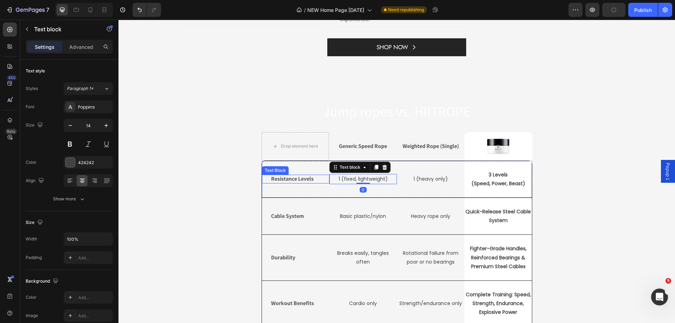
click at [292, 179] on p "Resistance Levels" at bounding box center [295, 179] width 49 height 7
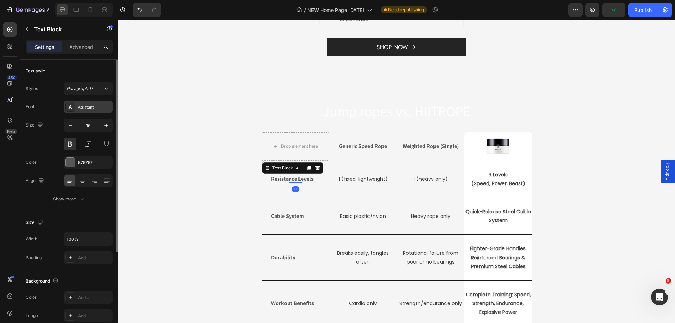
click at [96, 108] on div "Assistant" at bounding box center [94, 107] width 33 height 6
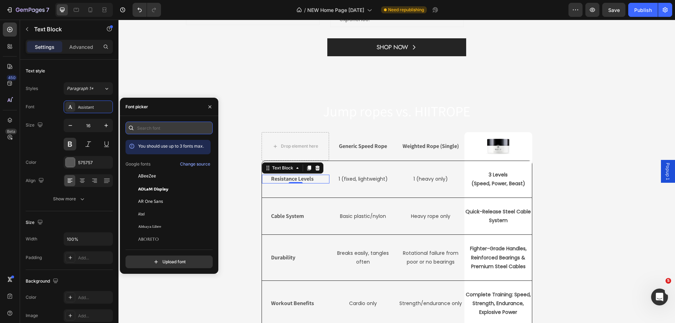
click at [144, 127] on input "text" at bounding box center [169, 128] width 87 height 13
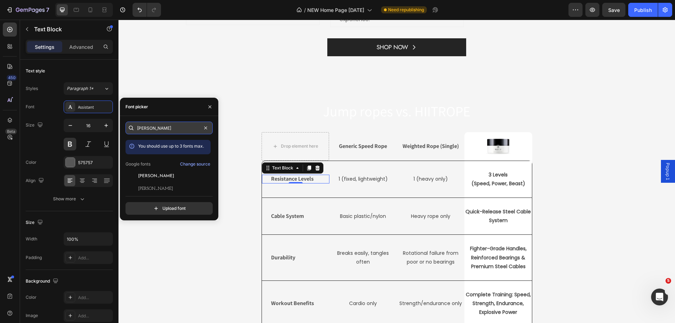
type input "jost"
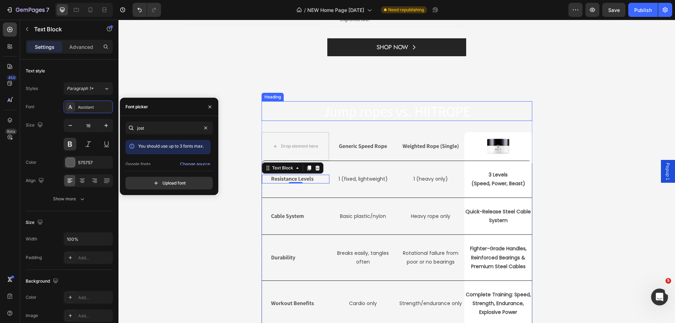
click at [284, 102] on h2 "Jump ropes vs. HIITROPE" at bounding box center [397, 111] width 271 height 20
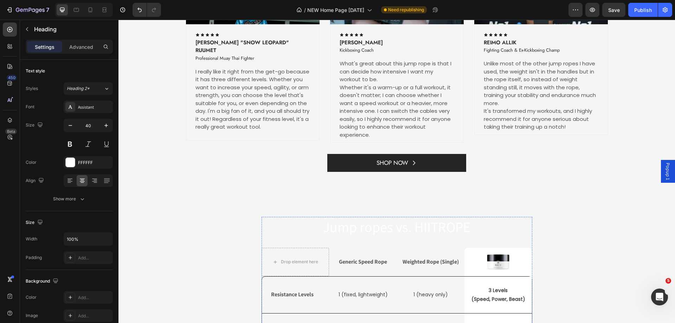
scroll to position [1376, 0]
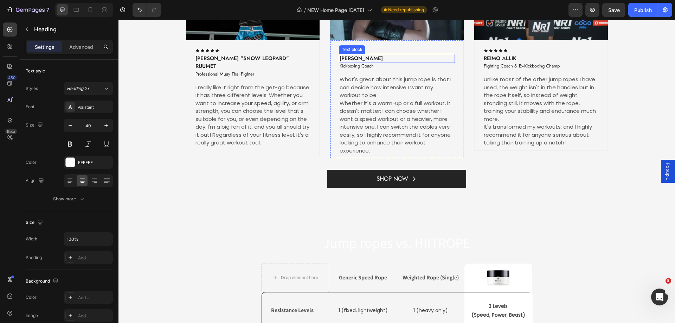
click at [374, 59] on p "[PERSON_NAME]" at bounding box center [397, 59] width 115 height 8
click at [384, 46] on icon at bounding box center [386, 47] width 4 height 5
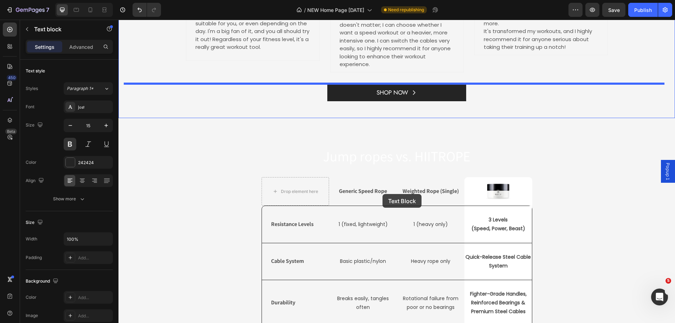
scroll to position [1482, 0]
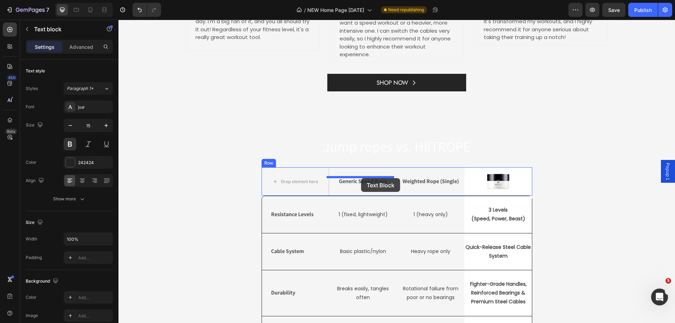
drag, startPoint x: 343, startPoint y: 57, endPoint x: 361, endPoint y: 178, distance: 122.3
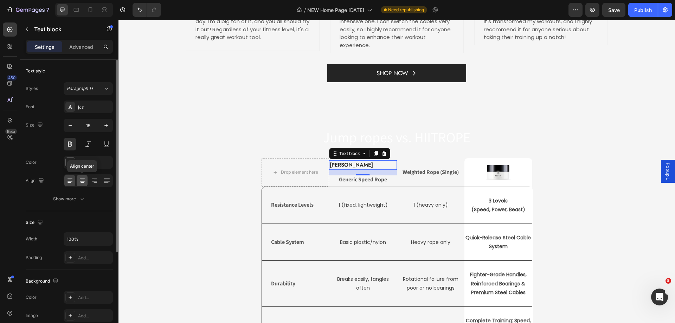
click at [79, 181] on icon at bounding box center [82, 180] width 7 height 7
click at [72, 163] on div at bounding box center [70, 162] width 9 height 9
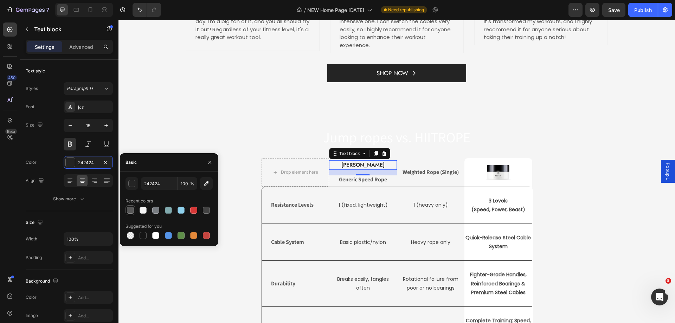
click at [132, 213] on div at bounding box center [130, 210] width 7 height 7
type input "575757"
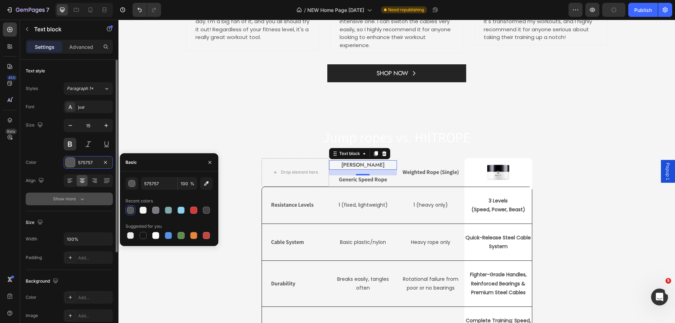
click at [70, 200] on div "Show more" at bounding box center [69, 199] width 33 height 7
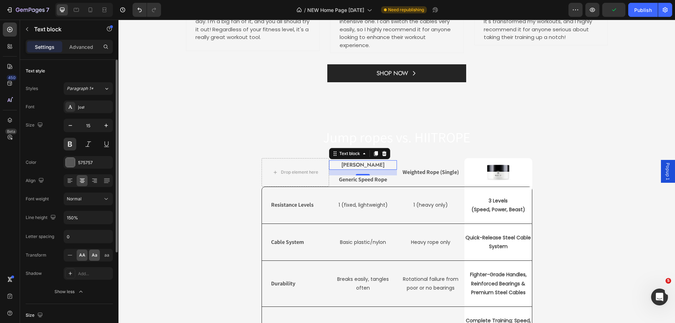
click at [94, 258] on span "Aa" at bounding box center [95, 255] width 6 height 6
click at [358, 163] on p "pamela pavlovits" at bounding box center [363, 165] width 66 height 8
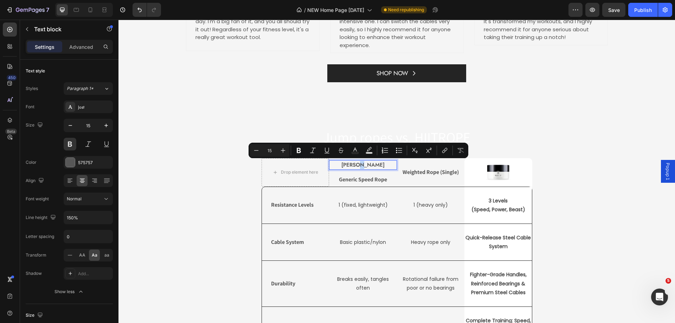
click at [358, 163] on p "pamela pavlovits" at bounding box center [363, 165] width 66 height 8
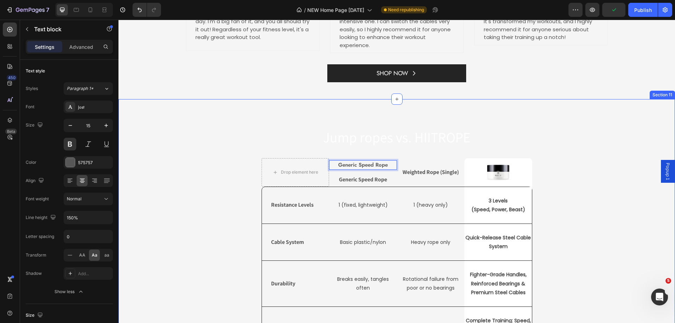
click at [565, 140] on div "Jump ropes vs. HIITROPE Heading Drop element here Generic Speed Rope Text block…" at bounding box center [397, 297] width 546 height 341
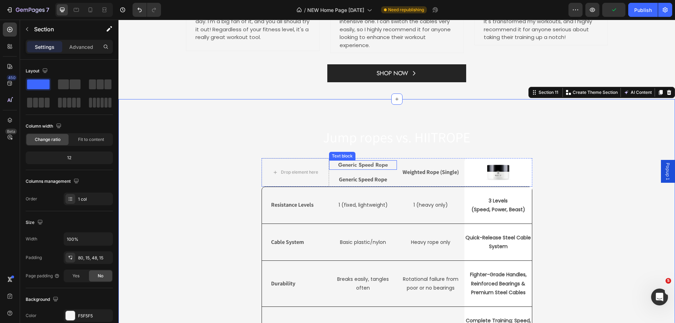
click at [353, 166] on p "Generic Speed Rope" at bounding box center [363, 165] width 66 height 8
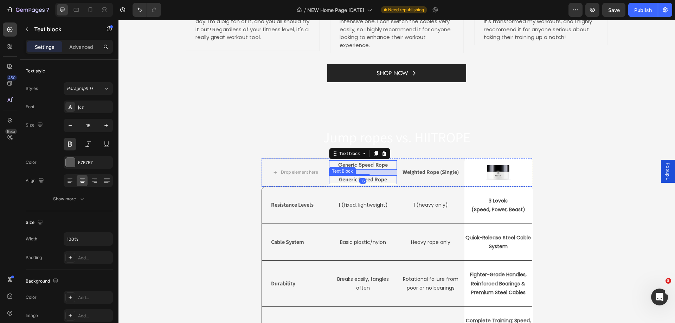
click at [379, 180] on p "Generic Speed Rope" at bounding box center [363, 179] width 66 height 7
click at [383, 168] on icon at bounding box center [385, 168] width 5 height 5
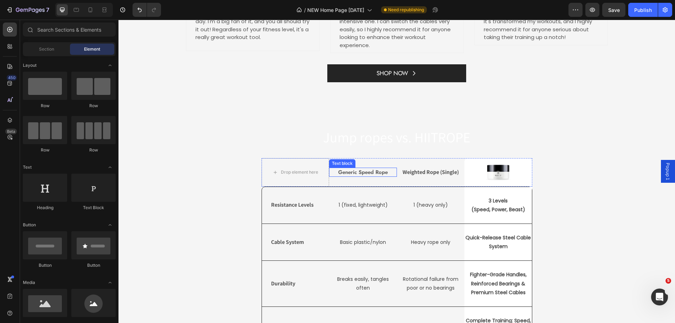
click at [353, 171] on p "Generic Speed Rope" at bounding box center [363, 172] width 66 height 8
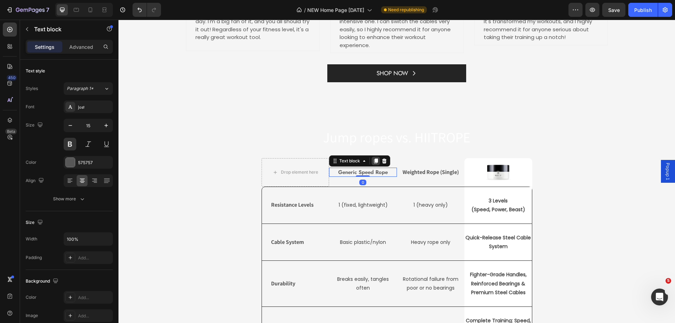
click at [374, 161] on icon at bounding box center [376, 161] width 4 height 5
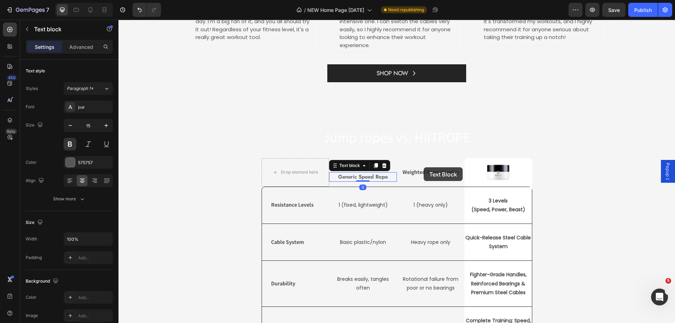
scroll to position [1477, 0]
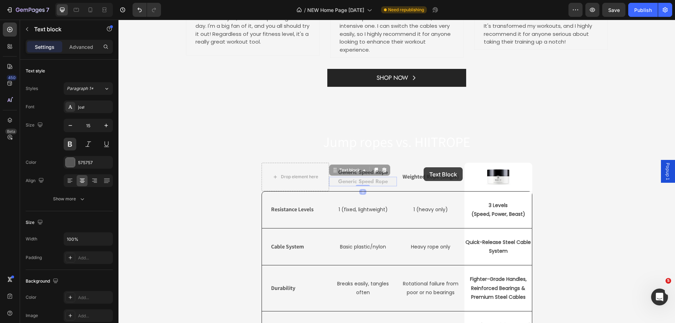
drag, startPoint x: 337, startPoint y: 174, endPoint x: 424, endPoint y: 167, distance: 87.5
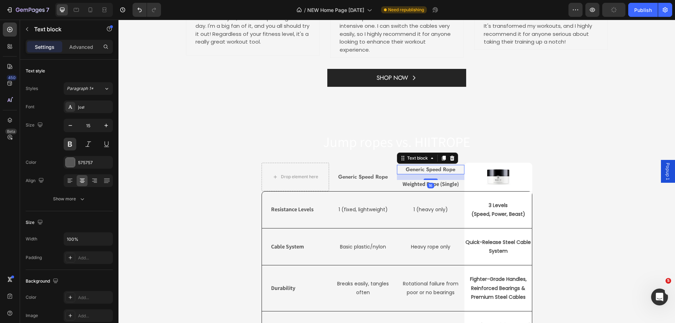
click at [434, 171] on p "generic speed rope" at bounding box center [431, 170] width 66 height 8
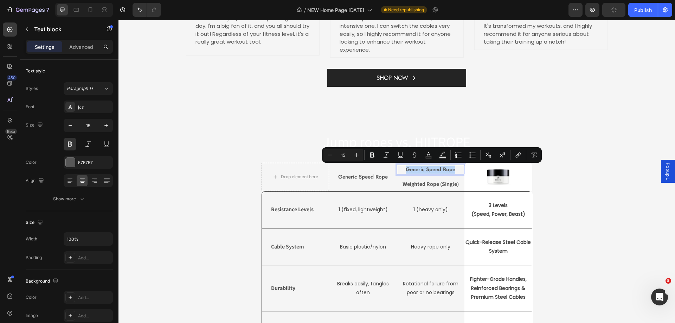
click at [434, 171] on p "generic speed rope" at bounding box center [431, 170] width 66 height 8
click at [440, 184] on p "Weighted Rope (Single)" at bounding box center [431, 184] width 66 height 7
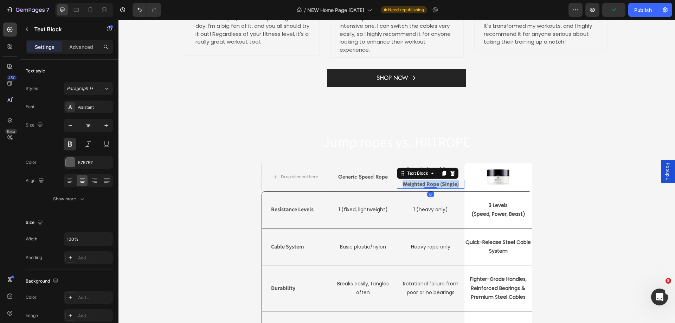
click at [440, 184] on p "Weighted Rope (Single)" at bounding box center [431, 184] width 66 height 7
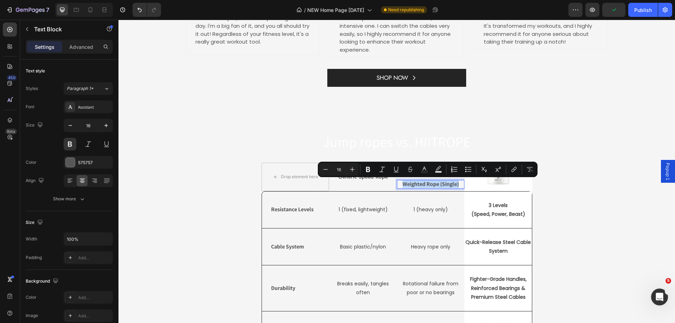
copy p "Weighted Rope (Single)"
click at [494, 123] on div "Jump ropes vs. HIITROPE Heading Drop element here Generic Speed Rope Text block…" at bounding box center [397, 297] width 557 height 386
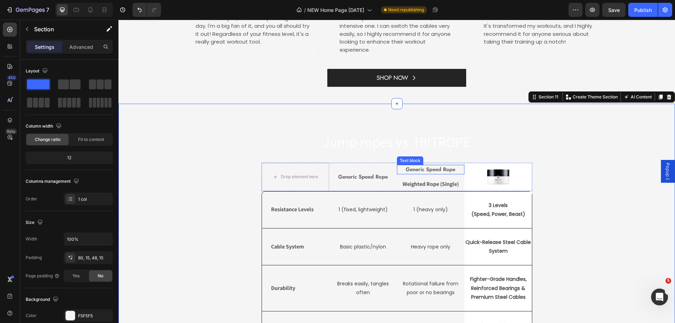
click at [431, 169] on p "generic speed rope" at bounding box center [431, 170] width 66 height 8
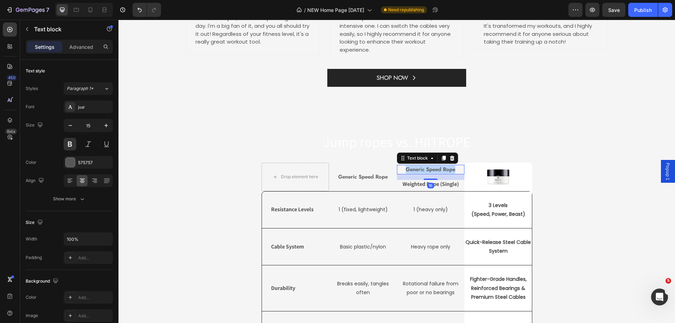
click at [431, 169] on p "generic speed rope" at bounding box center [431, 170] width 66 height 8
click at [438, 183] on p "Weighted Rope (Single)" at bounding box center [431, 184] width 66 height 7
click at [450, 174] on icon at bounding box center [453, 174] width 6 height 6
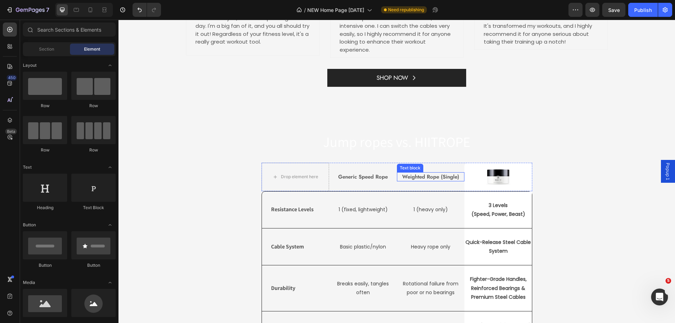
click at [433, 177] on p "Weighted Rope (Single)" at bounding box center [431, 177] width 66 height 8
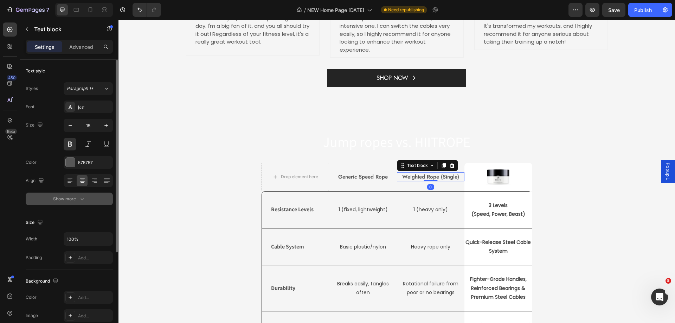
click at [70, 197] on div "Show more" at bounding box center [69, 199] width 33 height 7
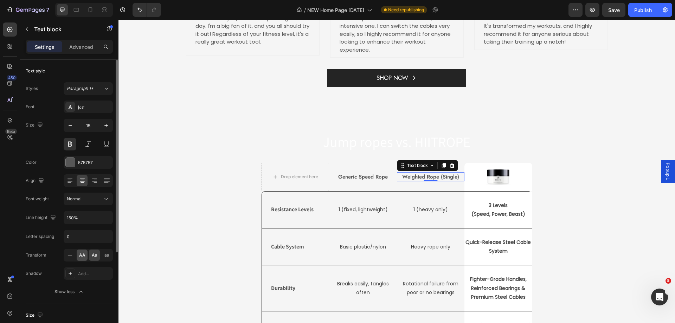
click at [81, 257] on span "AA" at bounding box center [82, 255] width 6 height 6
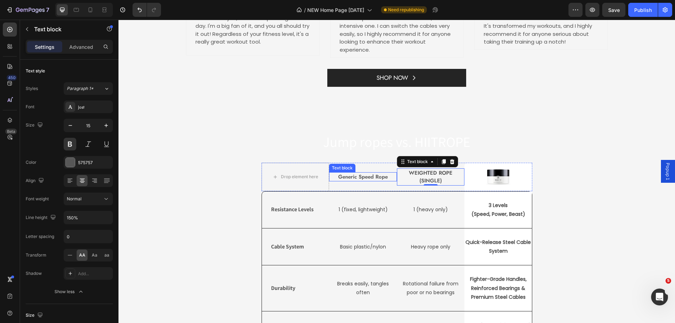
click at [349, 176] on p "Generic Speed Rope" at bounding box center [363, 177] width 66 height 8
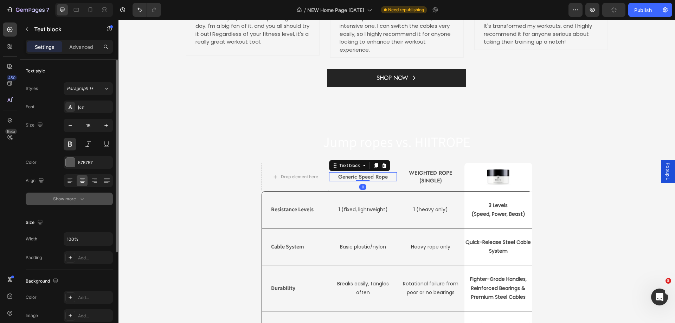
click at [70, 203] on button "Show more" at bounding box center [69, 199] width 87 height 13
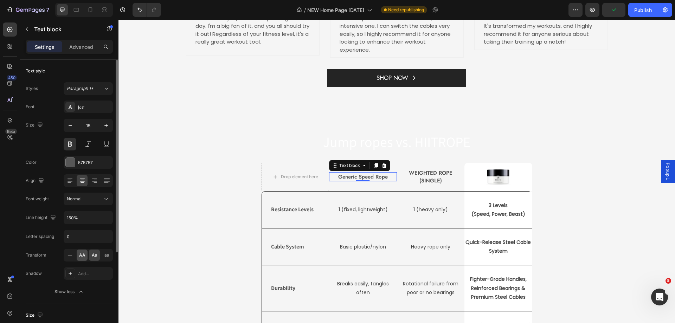
click at [80, 256] on span "AA" at bounding box center [82, 255] width 6 height 6
click at [588, 179] on div "Jump ropes vs. HIITROPE Heading Drop element here Generic Speed Rope Text block…" at bounding box center [397, 302] width 546 height 341
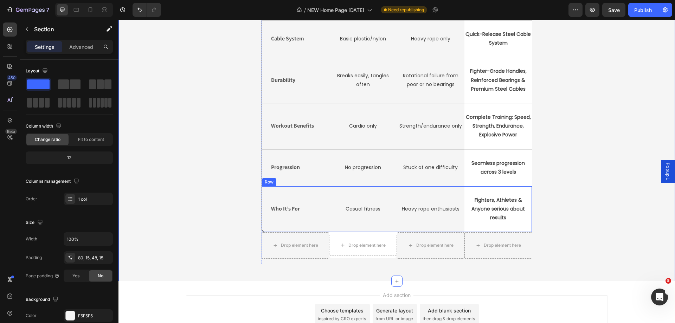
scroll to position [1688, 0]
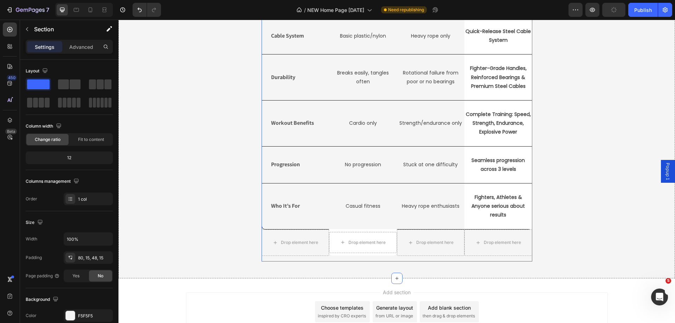
click at [449, 259] on div "Jump ropes vs. HIITROPE Heading Drop element here Generic Speed Rope Text block…" at bounding box center [397, 91] width 271 height 341
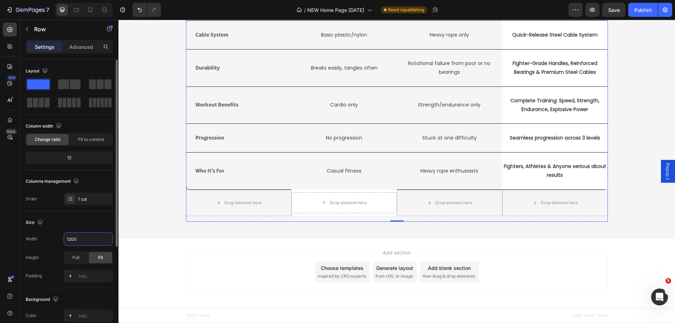
scroll to position [1685, 0]
type input "1200"
click at [94, 218] on div "Size" at bounding box center [69, 222] width 87 height 11
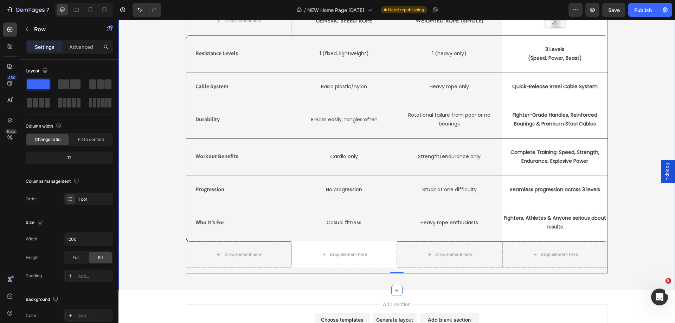
click at [618, 200] on div "Jump ropes vs. HIITROPE Heading Drop element here Generic Speed Rope Text block…" at bounding box center [397, 125] width 546 height 298
click at [437, 40] on div "Jump ropes vs. HIITROPE Heading Drop element here Generic Speed Rope Text block…" at bounding box center [397, 119] width 557 height 343
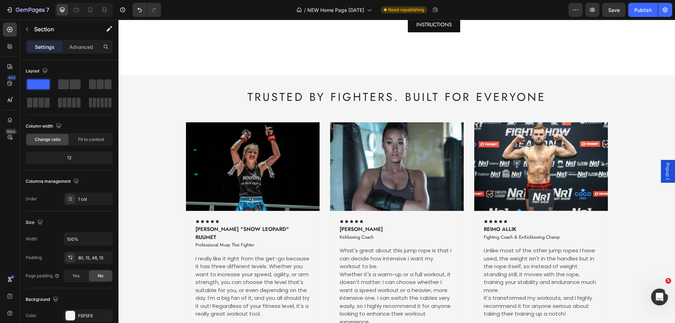
scroll to position [1122, 0]
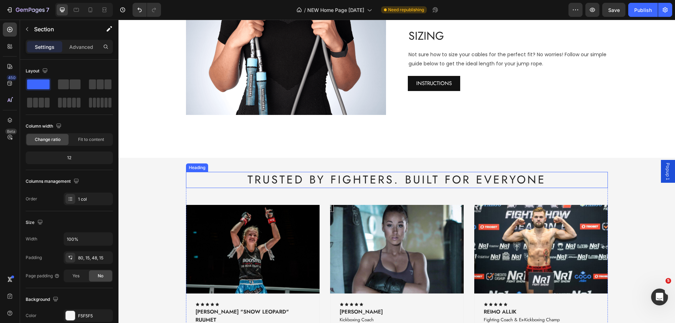
click at [480, 176] on h2 "TRUSTED BY FIGHTERS. BUILT FOR EVERYONE" at bounding box center [397, 180] width 422 height 16
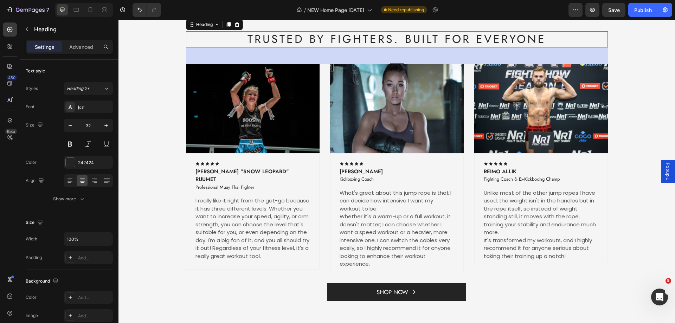
scroll to position [1228, 0]
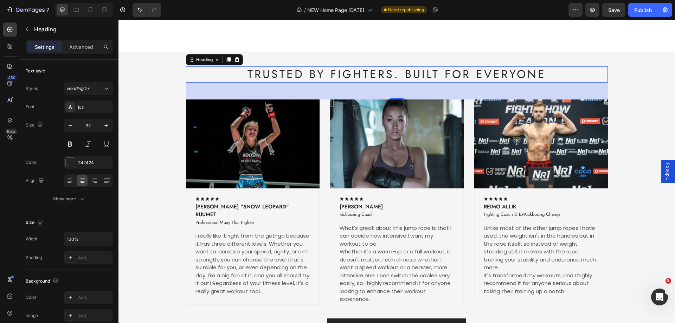
click at [422, 74] on h2 "TRUSTED BY FIGHTERS. BUILT FOR EVERYONE" at bounding box center [397, 74] width 422 height 16
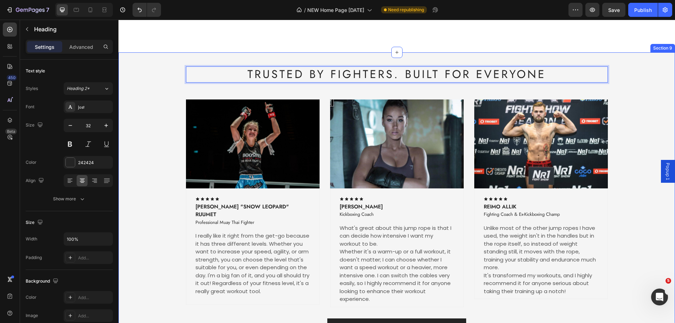
click at [577, 54] on div "TRUSTED BY FIGHTERS. BUILT FOR EVERYONE Heading 48 Image Icon Icon Icon Icon Ic…" at bounding box center [397, 202] width 557 height 300
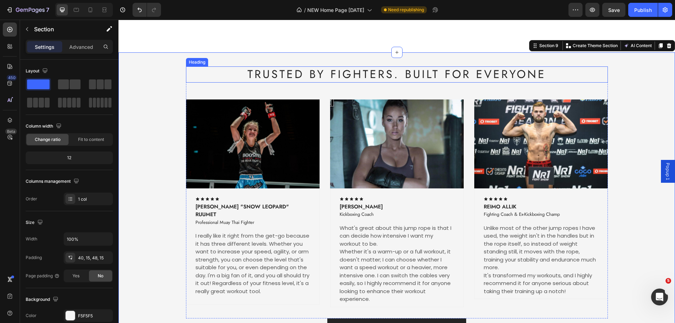
click at [563, 73] on p "TRUSTED BY FIGHTERS. BUILT FOR EVERYONE" at bounding box center [397, 74] width 421 height 15
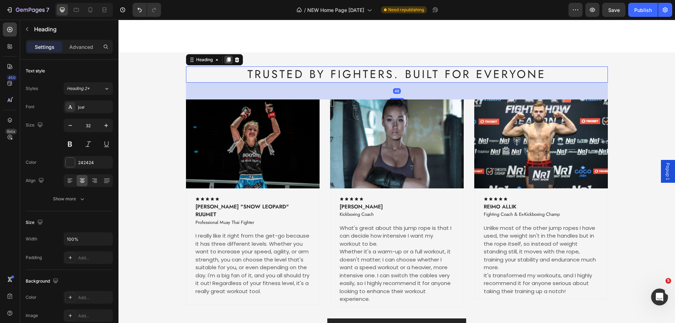
click at [225, 63] on div at bounding box center [228, 60] width 8 height 8
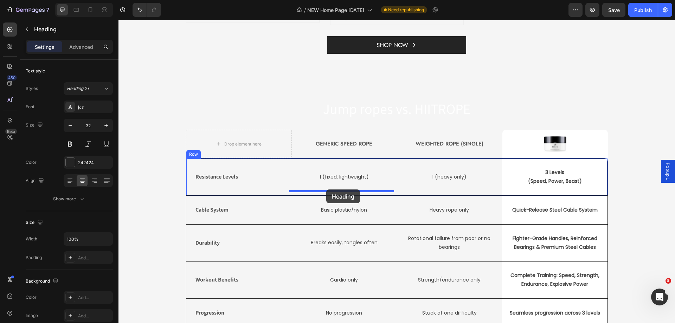
scroll to position [1544, 0]
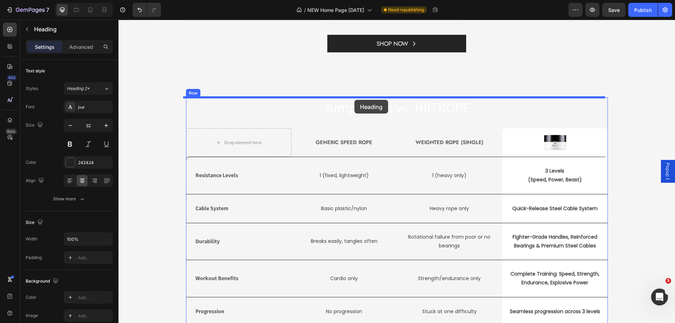
drag, startPoint x: 188, startPoint y: 94, endPoint x: 355, endPoint y: 100, distance: 166.9
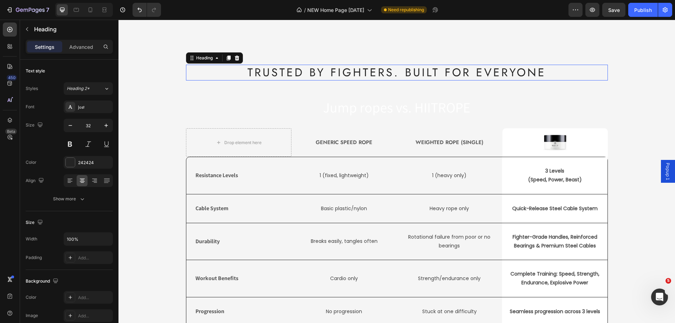
scroll to position [1511, 0]
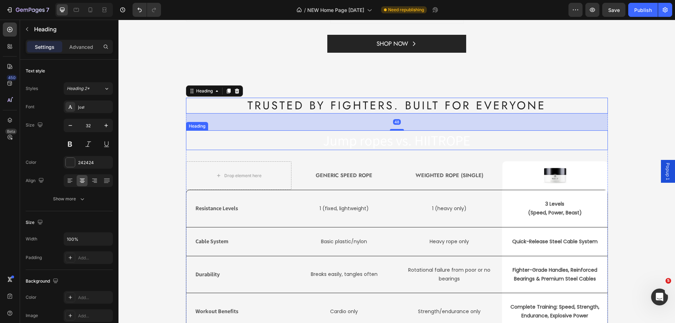
click at [370, 143] on h2 "Jump ropes vs. HIITROPE" at bounding box center [397, 141] width 422 height 20
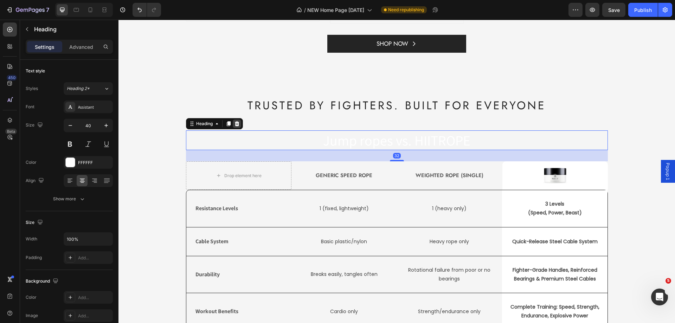
click at [235, 122] on icon at bounding box center [237, 123] width 5 height 5
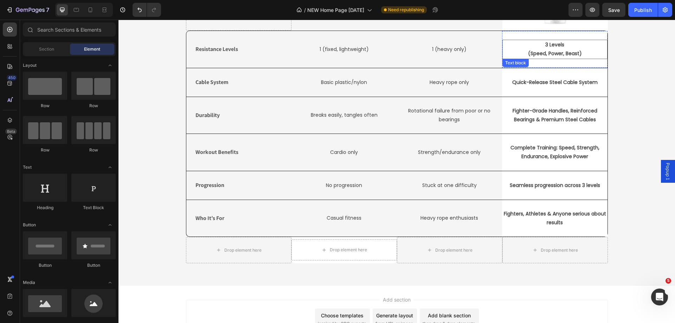
scroll to position [1652, 0]
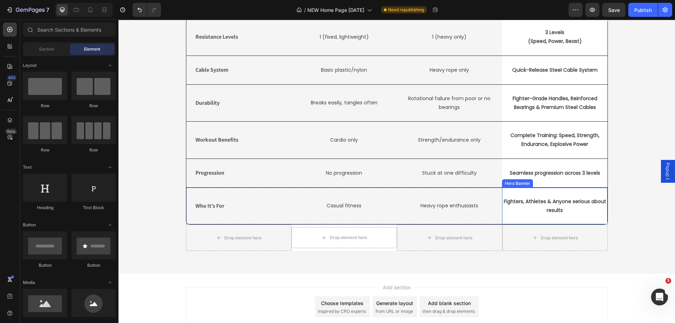
click at [594, 219] on div "Fighters, Athletes & Anyone serious about results Text block" at bounding box center [555, 206] width 105 height 37
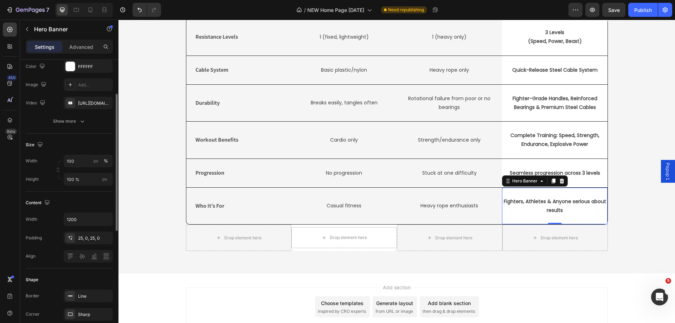
scroll to position [106, 0]
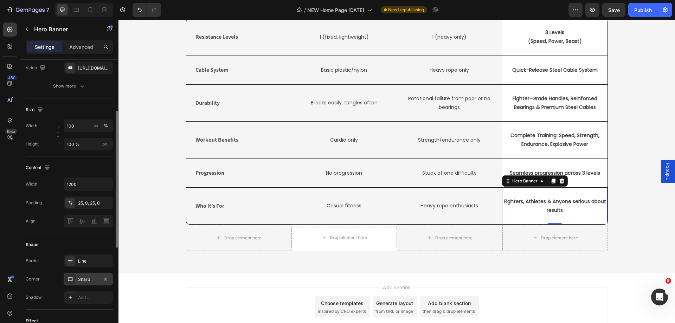
click at [74, 279] on div at bounding box center [70, 279] width 10 height 10
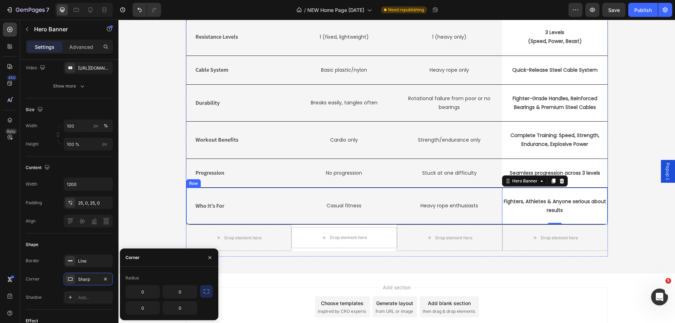
click at [220, 218] on div "Who It’s For Text Block" at bounding box center [239, 206] width 106 height 37
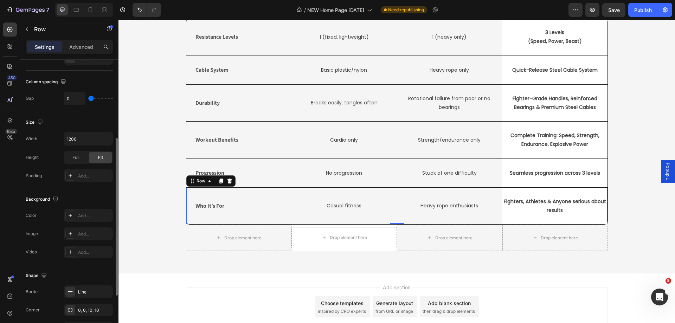
scroll to position [211, 0]
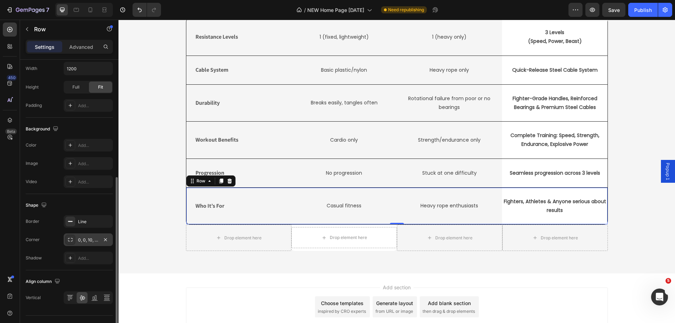
click at [74, 240] on div at bounding box center [70, 240] width 10 height 10
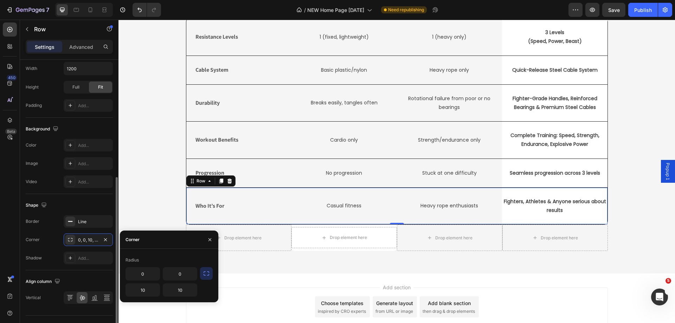
click at [86, 199] on div "Shape Border Line Corner 0, 0, 10, 10 Shadow Add..." at bounding box center [69, 232] width 87 height 76
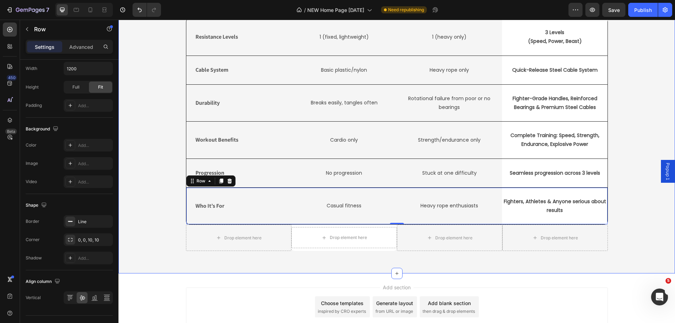
click at [589, 210] on p "Fighters, Athletes & Anyone serious about results" at bounding box center [555, 206] width 104 height 18
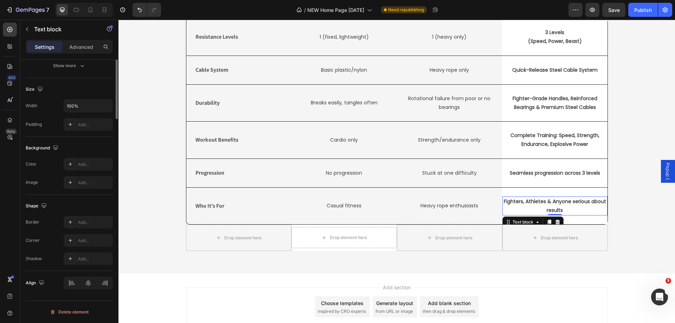
scroll to position [0, 0]
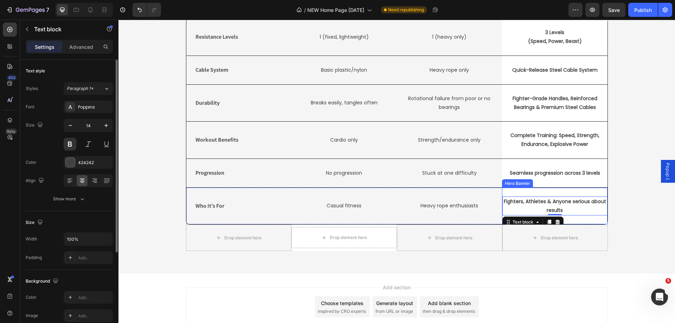
click at [586, 221] on div "Fighters, Athletes & Anyone serious about results Text block 0" at bounding box center [555, 206] width 105 height 37
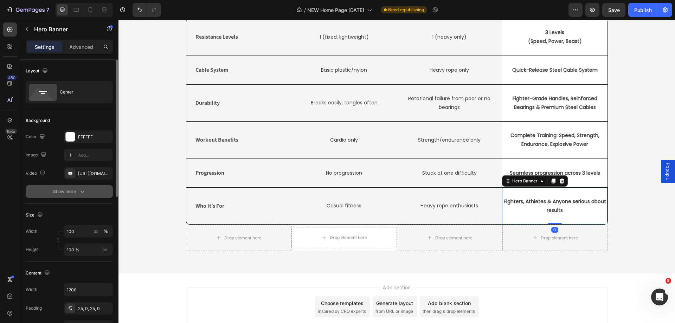
click at [77, 191] on div "Show more" at bounding box center [69, 191] width 33 height 7
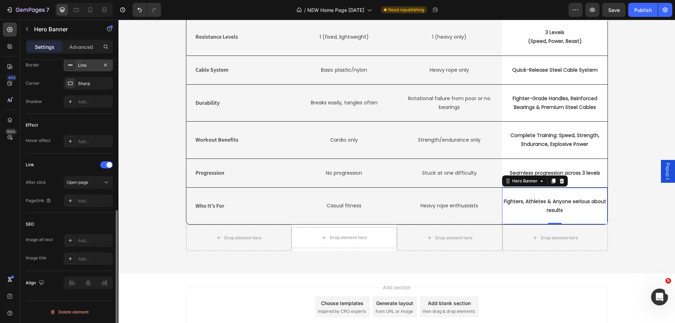
scroll to position [249, 0]
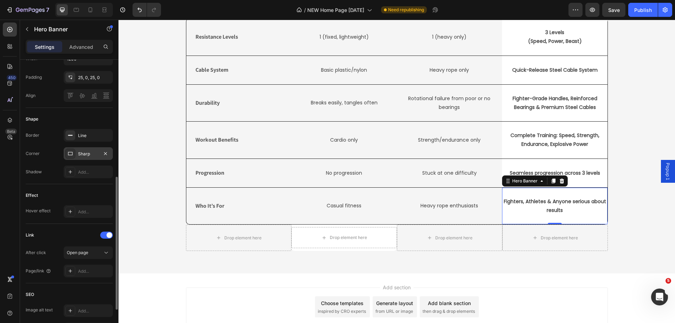
click at [71, 155] on icon at bounding box center [71, 154] width 6 height 6
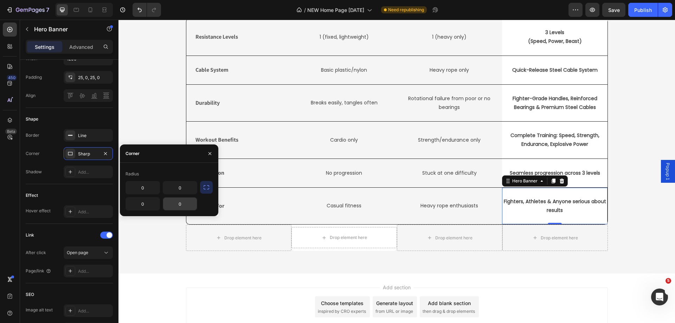
click at [178, 201] on input "0" at bounding box center [180, 204] width 34 height 13
type input "10"
click at [97, 120] on div "Shape" at bounding box center [69, 119] width 87 height 11
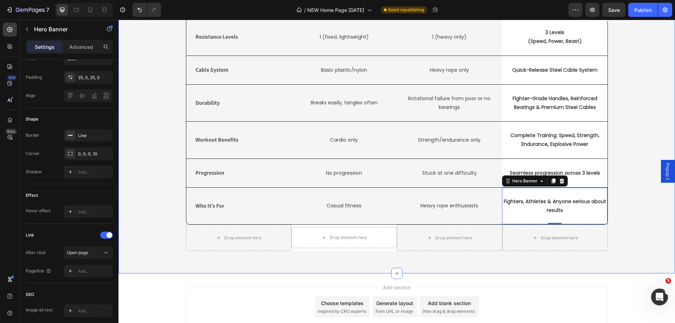
click at [636, 206] on div "TRUSTED BY FIGHTERS. BUILT FOR EVERYONE Heading Drop element here Generic Speed…" at bounding box center [397, 107] width 546 height 300
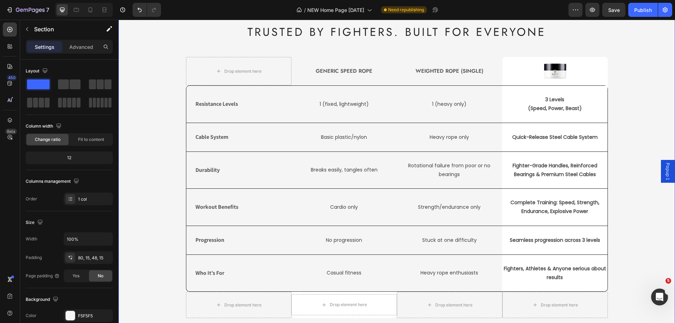
scroll to position [1511, 0]
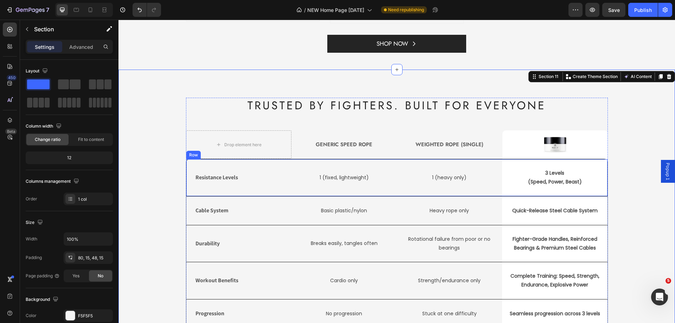
click at [494, 161] on div "1 (heavy only) Text block" at bounding box center [450, 177] width 106 height 37
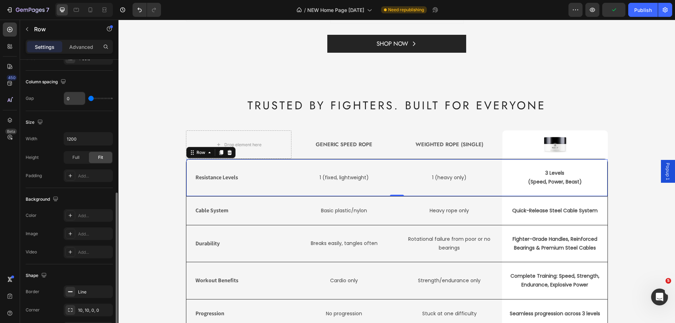
scroll to position [176, 0]
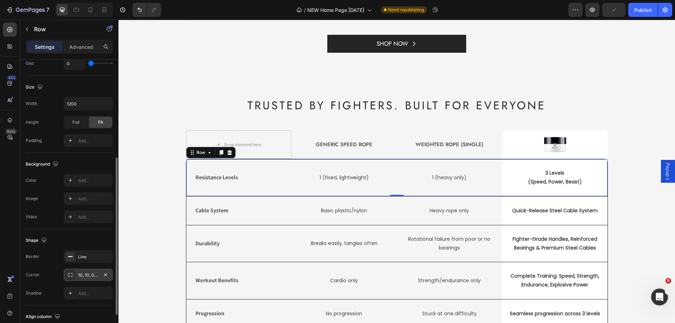
click at [74, 276] on div at bounding box center [70, 275] width 10 height 10
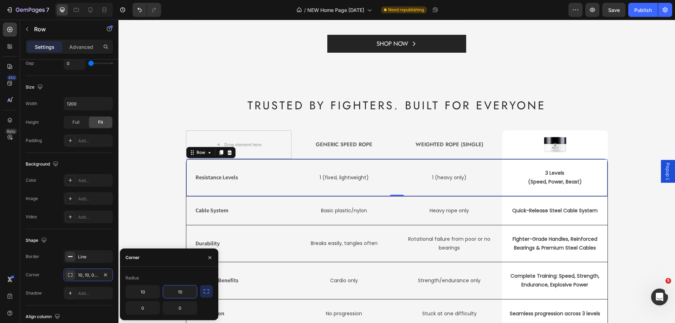
click at [188, 295] on input "10" at bounding box center [180, 292] width 34 height 13
type input "0"
click at [160, 274] on div "Radius" at bounding box center [169, 278] width 87 height 11
click at [97, 235] on div "Shape" at bounding box center [69, 240] width 87 height 11
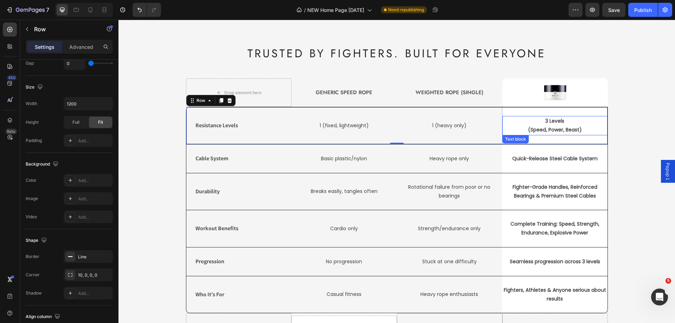
scroll to position [1652, 0]
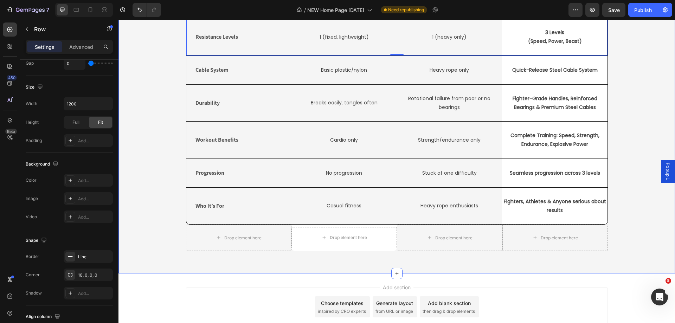
click at [626, 201] on div "TRUSTED BY FIGHTERS. BUILT FOR EVERYONE Heading Drop element here Generic Speed…" at bounding box center [397, 107] width 546 height 300
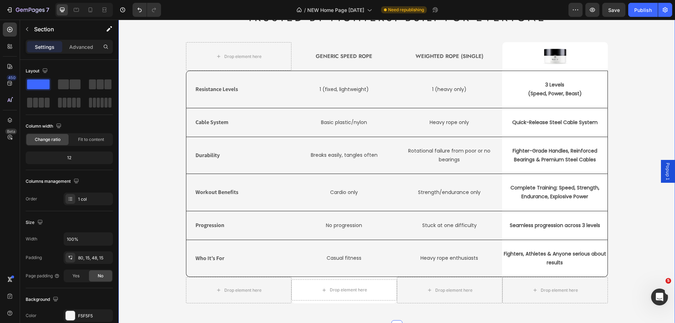
scroll to position [1617, 0]
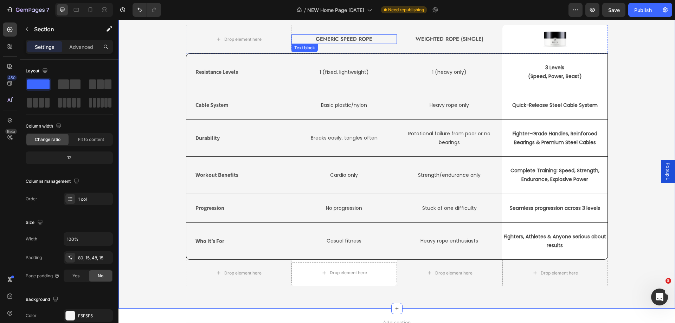
click at [331, 36] on p "Generic Speed Rope" at bounding box center [344, 39] width 104 height 8
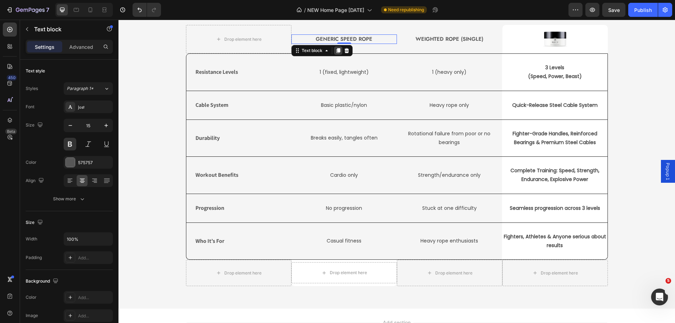
click at [336, 51] on icon at bounding box center [338, 50] width 4 height 5
click at [337, 55] on icon at bounding box center [338, 55] width 4 height 5
click at [337, 39] on icon at bounding box center [339, 37] width 6 height 6
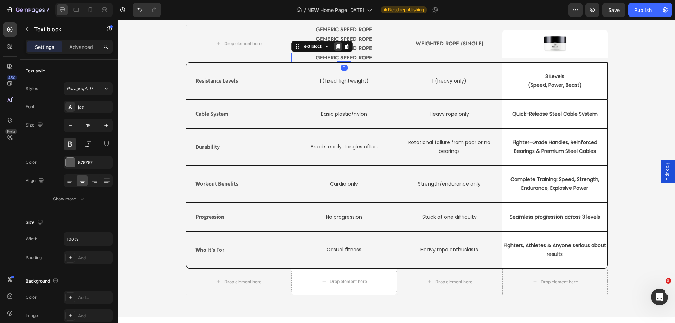
click at [337, 48] on icon at bounding box center [339, 47] width 6 height 6
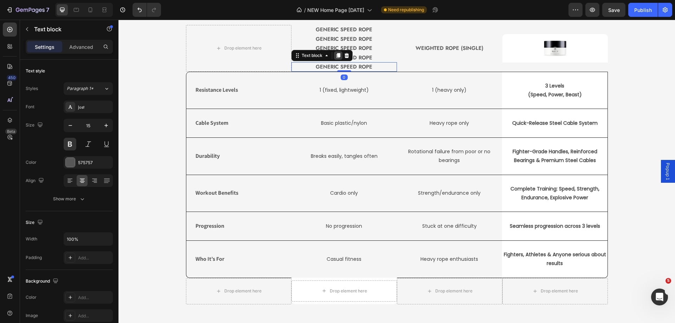
click at [336, 55] on icon at bounding box center [338, 55] width 4 height 5
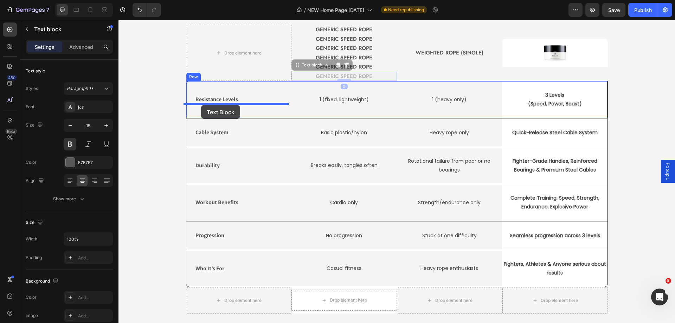
drag, startPoint x: 335, startPoint y: 76, endPoint x: 201, endPoint y: 105, distance: 136.6
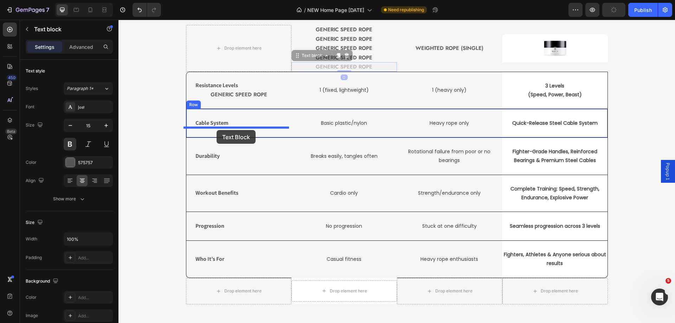
drag, startPoint x: 330, startPoint y: 65, endPoint x: 217, endPoint y: 130, distance: 130.9
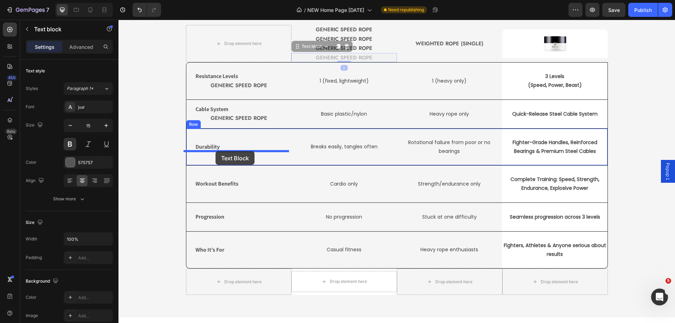
drag, startPoint x: 326, startPoint y: 57, endPoint x: 216, endPoint y: 151, distance: 145.5
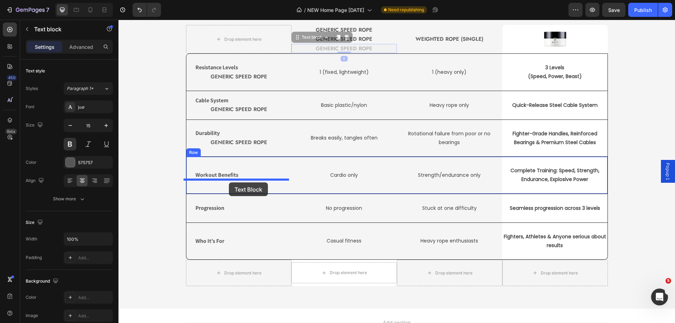
drag, startPoint x: 234, startPoint y: 151, endPoint x: 229, endPoint y: 183, distance: 32.0
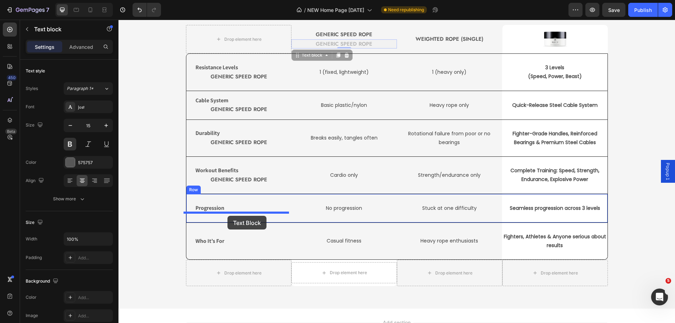
drag, startPoint x: 354, startPoint y: 43, endPoint x: 228, endPoint y: 216, distance: 214.5
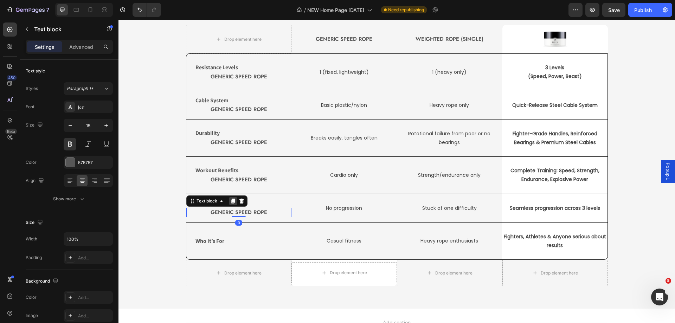
click at [230, 199] on icon at bounding box center [233, 201] width 6 height 6
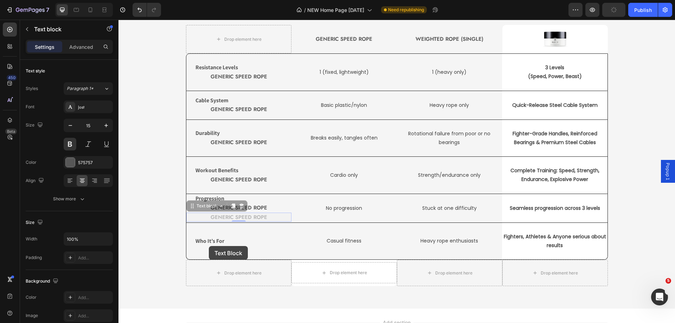
scroll to position [1616, 0]
drag, startPoint x: 217, startPoint y: 218, endPoint x: 197, endPoint y: 213, distance: 20.1
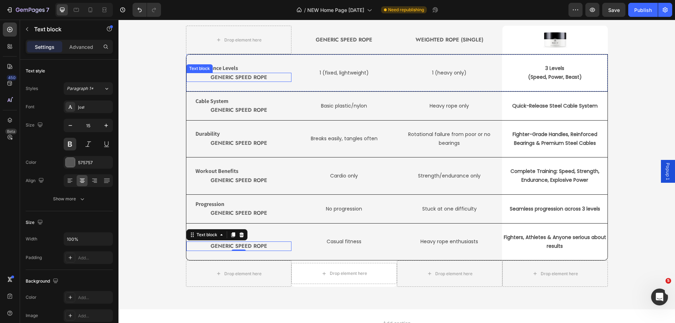
click at [225, 79] on p "Generic Speed Rope" at bounding box center [239, 78] width 104 height 8
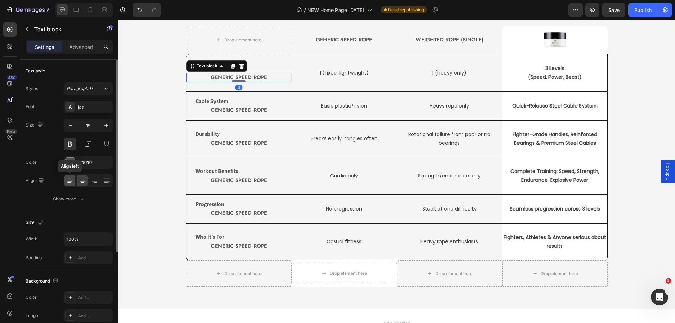
click at [71, 183] on icon at bounding box center [69, 180] width 7 height 7
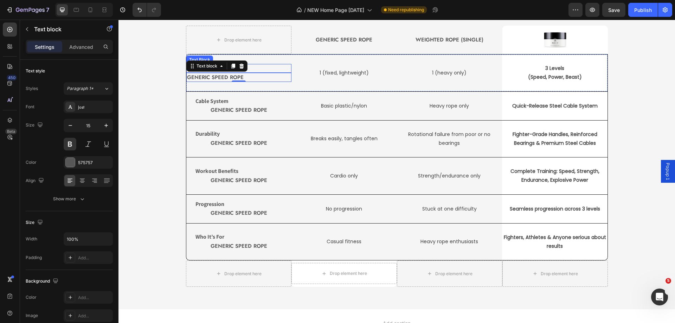
click at [264, 66] on p "Resistance Levels" at bounding box center [239, 68] width 87 height 7
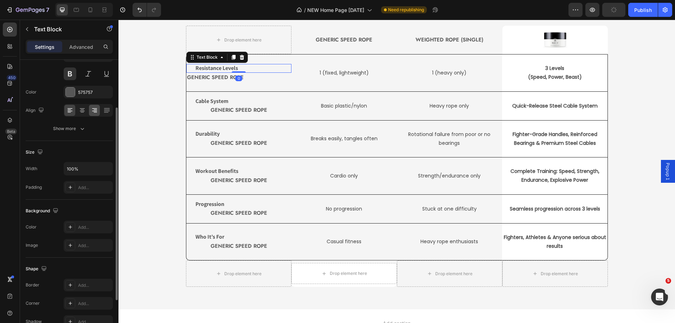
scroll to position [133, 0]
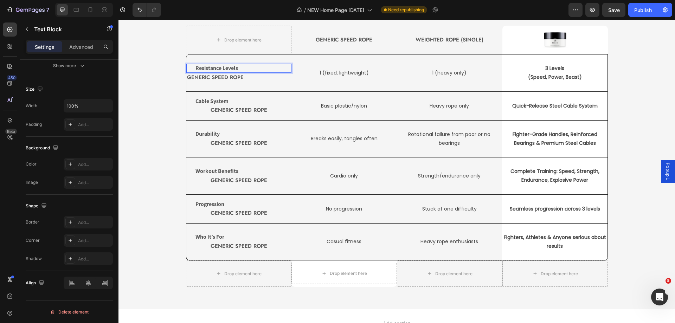
click at [246, 69] on p "Resistance Levels" at bounding box center [239, 68] width 87 height 7
click at [191, 68] on div "Resistance Levels Text Block 0" at bounding box center [239, 68] width 106 height 9
click at [196, 69] on p "Resistance Levels" at bounding box center [239, 68] width 87 height 7
click at [82, 45] on p "Advanced" at bounding box center [81, 46] width 24 height 7
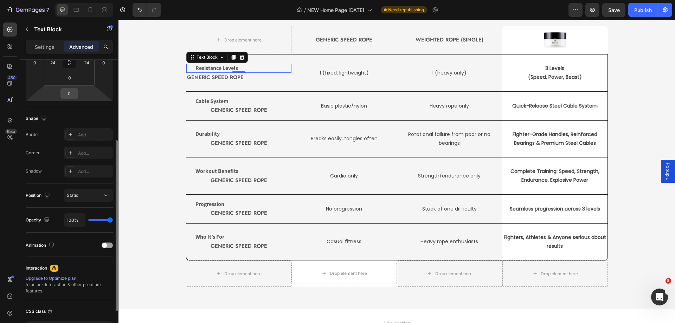
scroll to position [63, 0]
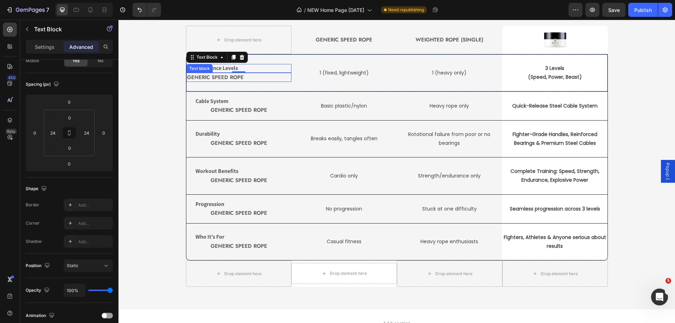
click at [211, 79] on p "Generic Speed Rope" at bounding box center [239, 78] width 104 height 8
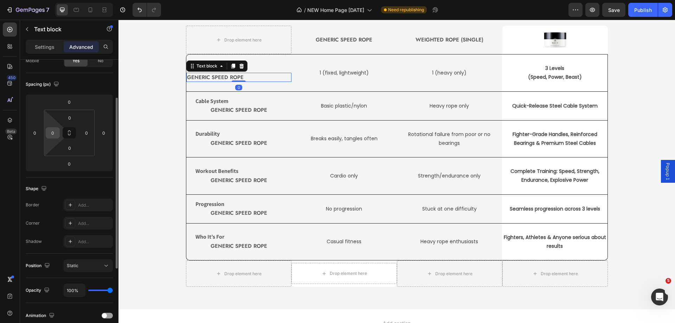
click at [55, 130] on input "0" at bounding box center [52, 133] width 11 height 11
type input "24"
click at [258, 67] on p "Resistance Levels" at bounding box center [239, 68] width 87 height 7
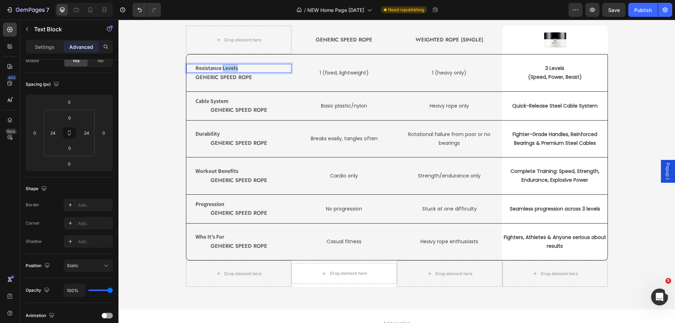
click at [228, 68] on p "Resistance Levels" at bounding box center [239, 68] width 87 height 7
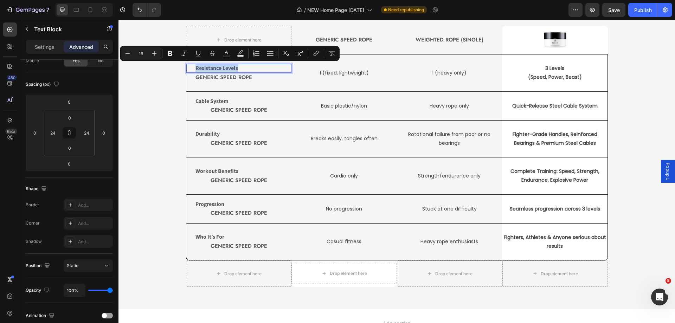
click at [228, 68] on p "Resistance Levels" at bounding box center [239, 68] width 87 height 7
copy p "Resistance Levels"
click at [231, 79] on p "Generic Speed Rope" at bounding box center [244, 78] width 96 height 8
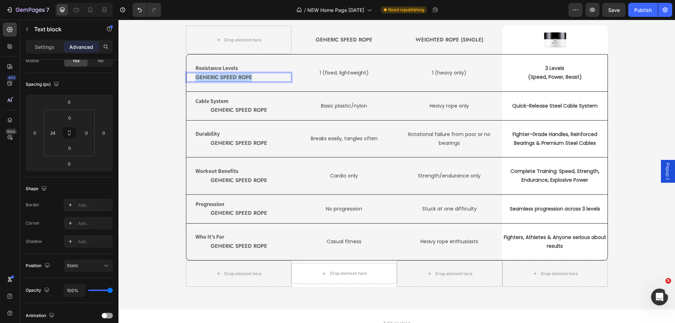
click at [231, 79] on p "Generic Speed Rope" at bounding box center [244, 78] width 96 height 8
click at [241, 67] on p "Resistance Levels" at bounding box center [239, 68] width 87 height 7
click at [243, 57] on div "Text Block" at bounding box center [217, 57] width 62 height 11
click at [240, 58] on icon at bounding box center [242, 57] width 5 height 5
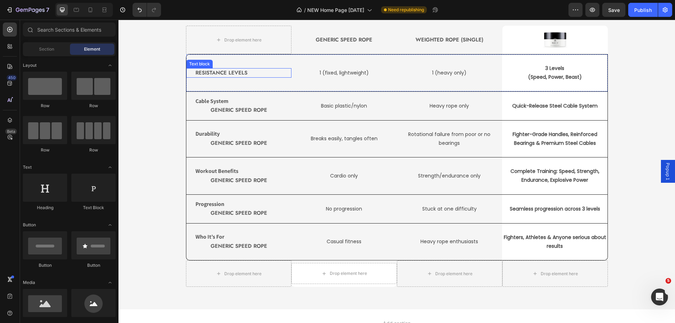
click at [249, 73] on p "Resistance Levels" at bounding box center [244, 73] width 96 height 8
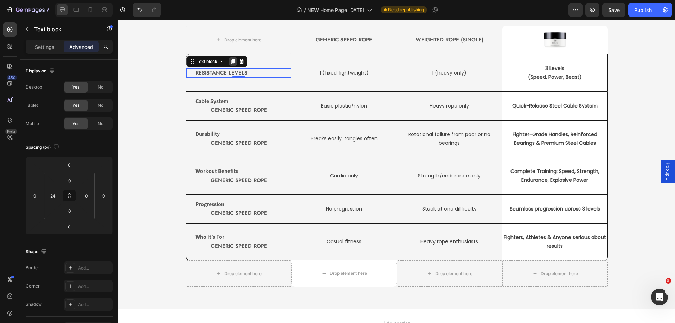
click at [231, 61] on icon at bounding box center [233, 61] width 4 height 5
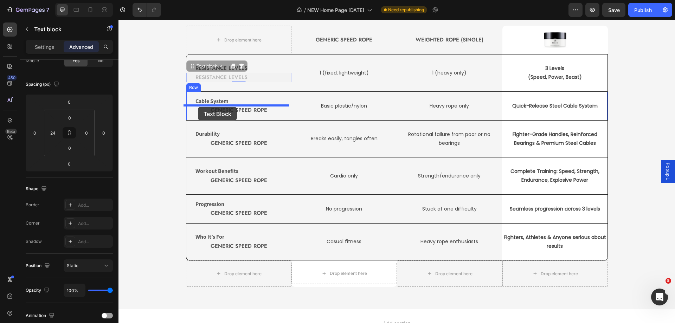
drag, startPoint x: 190, startPoint y: 67, endPoint x: 198, endPoint y: 107, distance: 41.0
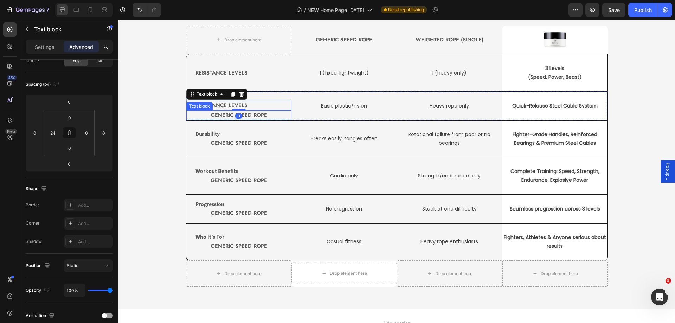
click at [221, 114] on p "Generic Speed Rope" at bounding box center [239, 115] width 104 height 8
click at [239, 102] on icon at bounding box center [241, 103] width 5 height 5
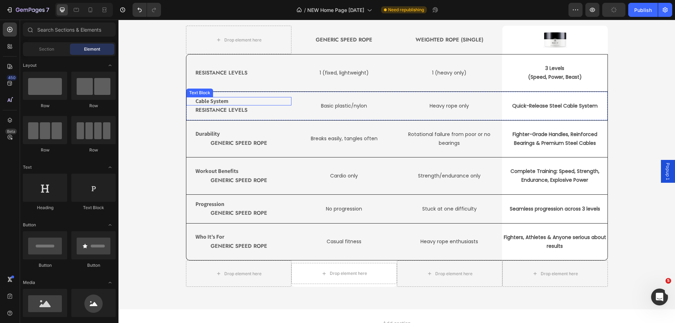
click at [216, 104] on p "Cable System" at bounding box center [239, 101] width 87 height 7
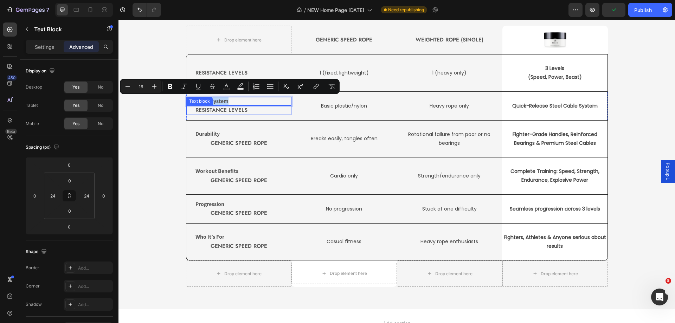
click at [218, 109] on p "Resistance Levels" at bounding box center [244, 110] width 96 height 8
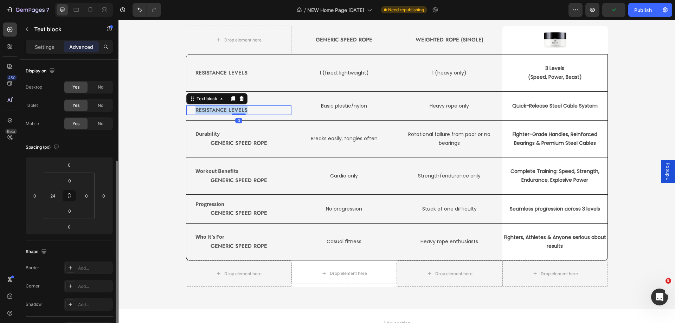
click at [218, 109] on p "Resistance Levels" at bounding box center [244, 110] width 96 height 8
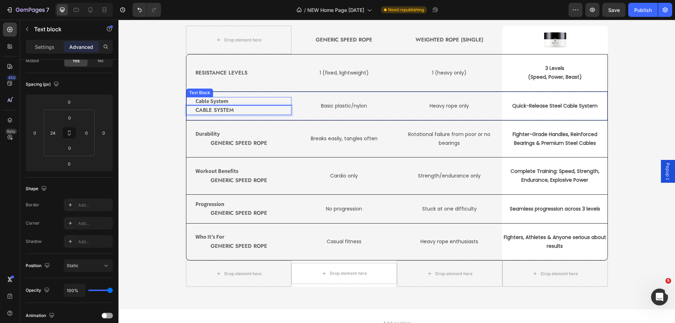
click at [232, 103] on p "Cable System" at bounding box center [239, 101] width 87 height 7
click at [240, 93] on icon at bounding box center [242, 90] width 5 height 5
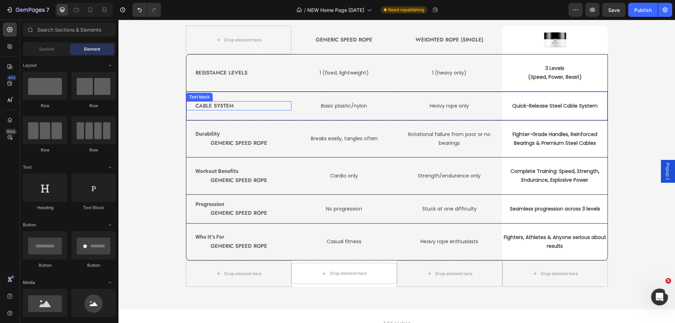
click at [235, 107] on p "Cable System" at bounding box center [244, 106] width 96 height 8
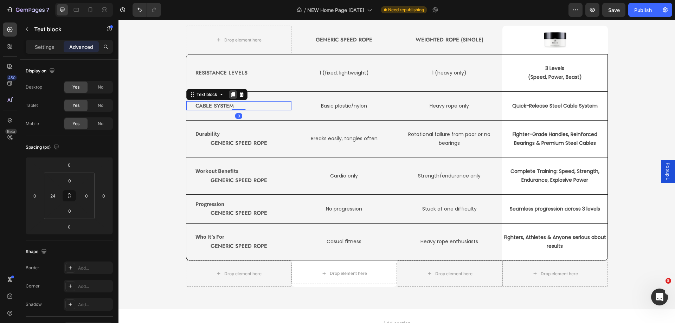
click at [231, 95] on icon at bounding box center [233, 94] width 4 height 5
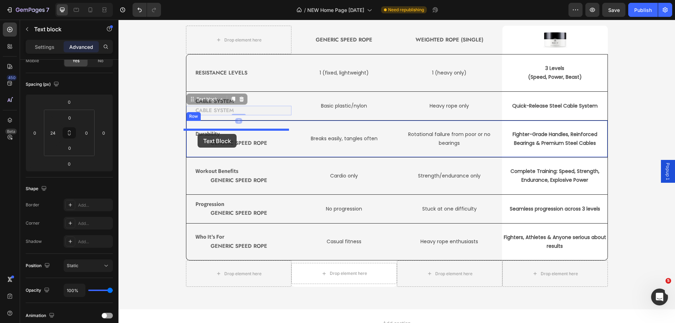
drag, startPoint x: 191, startPoint y: 101, endPoint x: 198, endPoint y: 134, distance: 33.5
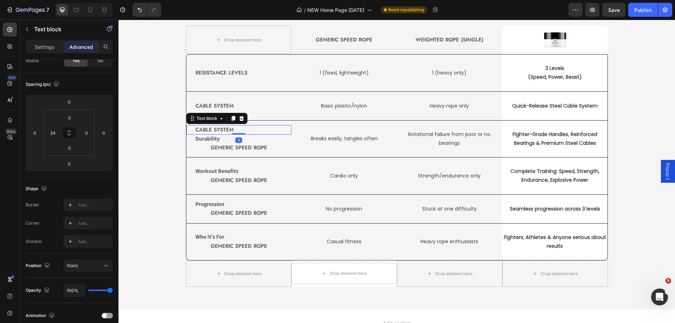
click at [227, 130] on p "Cable System" at bounding box center [244, 130] width 96 height 8
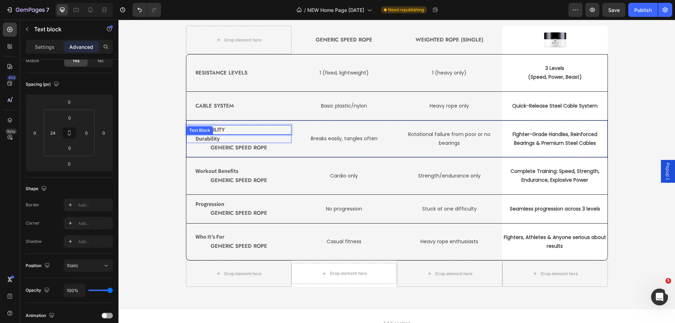
click at [222, 140] on p "Durability" at bounding box center [239, 138] width 87 height 7
click at [240, 128] on icon at bounding box center [242, 127] width 5 height 5
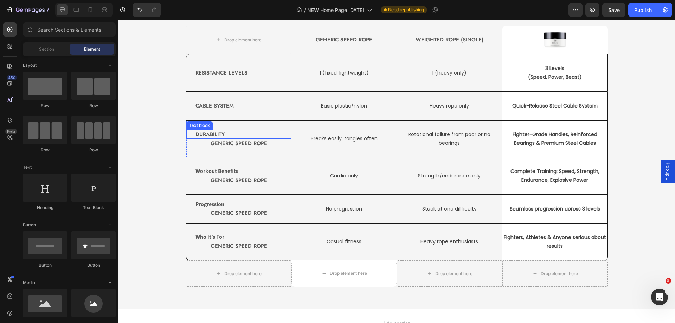
click at [234, 144] on p "Generic Speed Rope" at bounding box center [239, 144] width 104 height 8
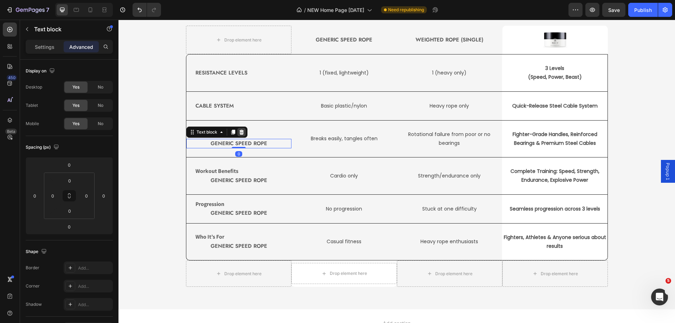
click at [239, 133] on icon at bounding box center [241, 132] width 5 height 5
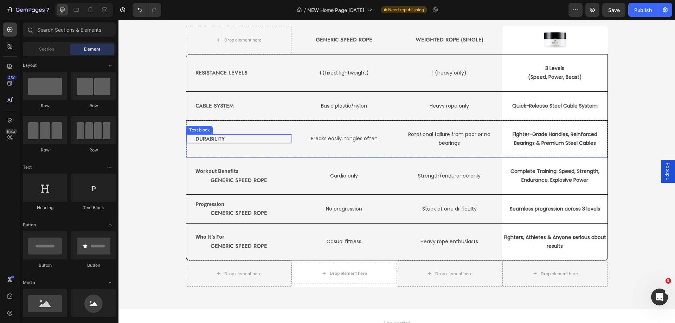
click at [225, 138] on p "Durability" at bounding box center [244, 139] width 96 height 8
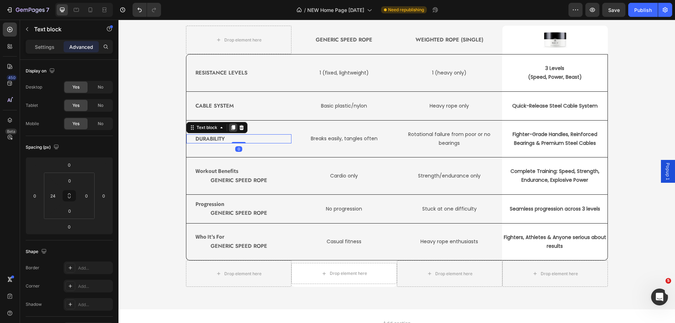
click at [230, 128] on icon at bounding box center [233, 128] width 6 height 6
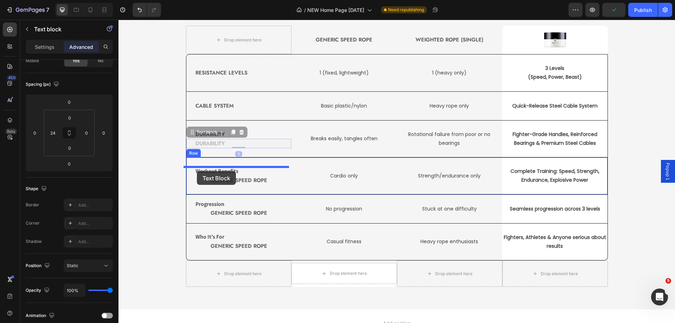
drag, startPoint x: 189, startPoint y: 131, endPoint x: 197, endPoint y: 171, distance: 41.3
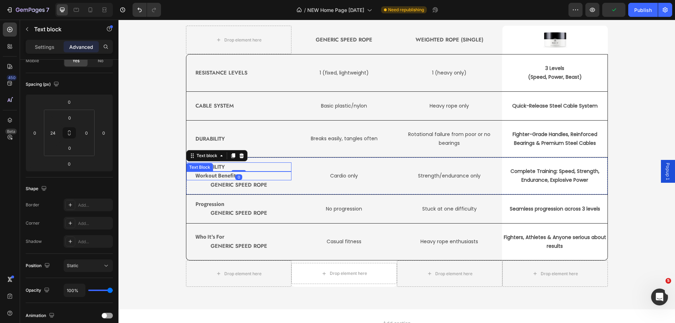
click at [205, 174] on p "Workout Benefits" at bounding box center [239, 175] width 87 height 7
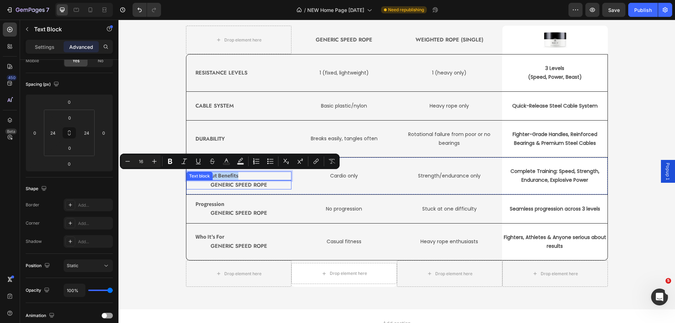
click at [255, 185] on p "Generic Speed Rope" at bounding box center [239, 185] width 104 height 8
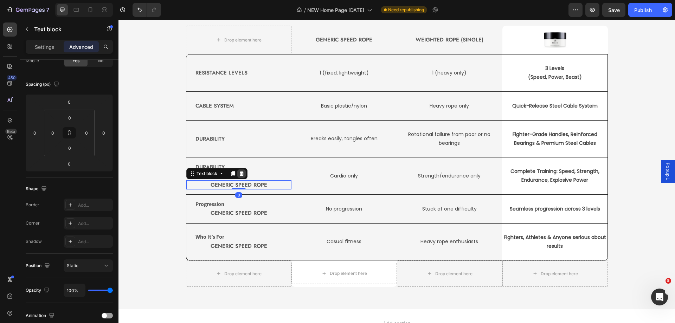
click at [241, 174] on icon at bounding box center [242, 174] width 6 height 6
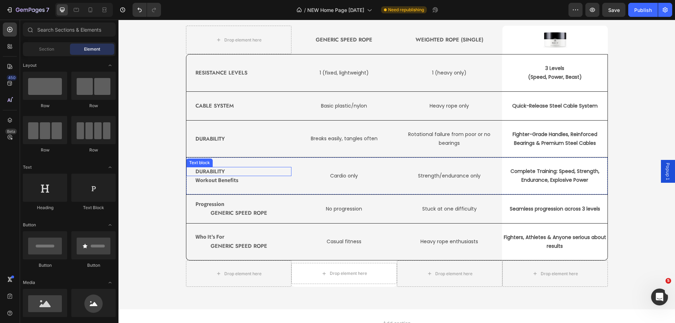
click at [219, 171] on p "Durability" at bounding box center [244, 172] width 96 height 8
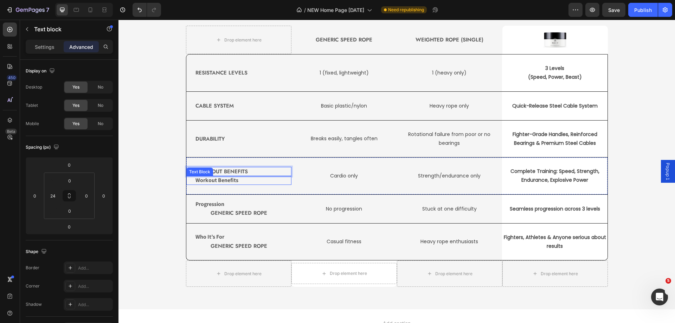
click at [242, 180] on p "Workout Benefits" at bounding box center [239, 180] width 87 height 7
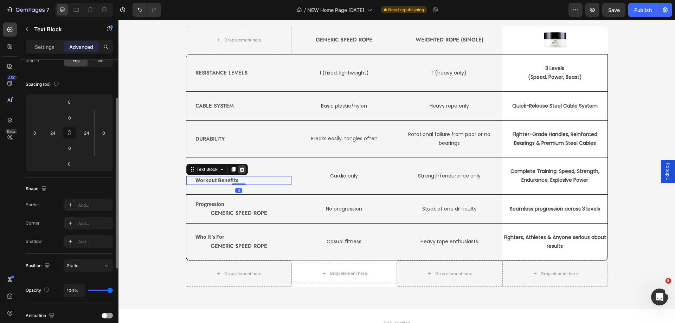
click at [240, 171] on icon at bounding box center [242, 169] width 5 height 5
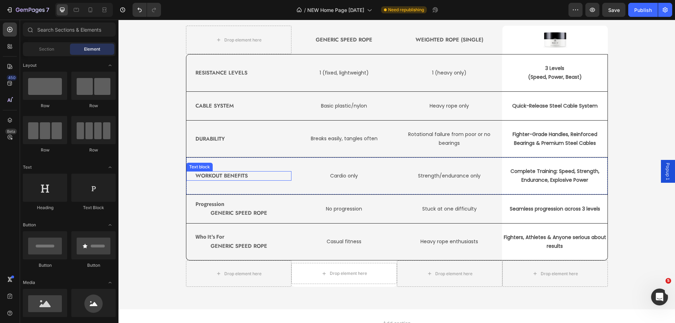
click at [217, 174] on p "Workout Benefits" at bounding box center [244, 176] width 96 height 8
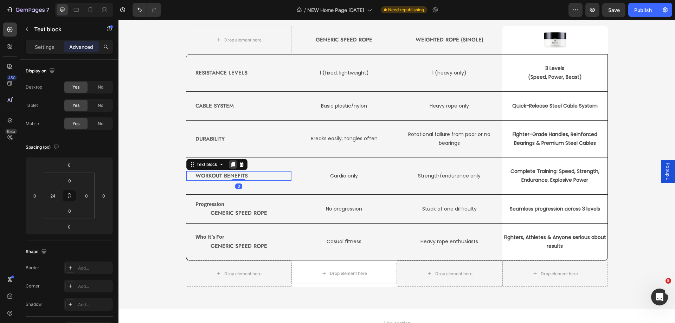
click at [233, 165] on icon at bounding box center [233, 165] width 6 height 6
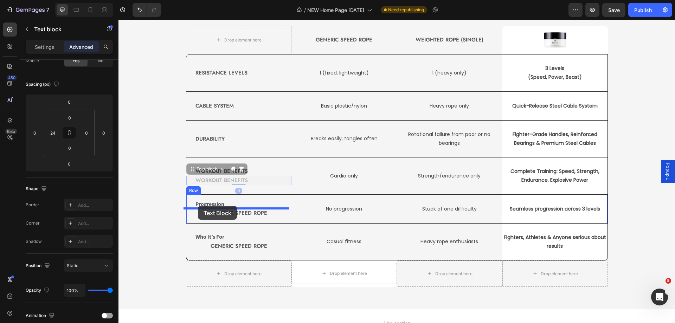
drag, startPoint x: 191, startPoint y: 170, endPoint x: 198, endPoint y: 206, distance: 36.9
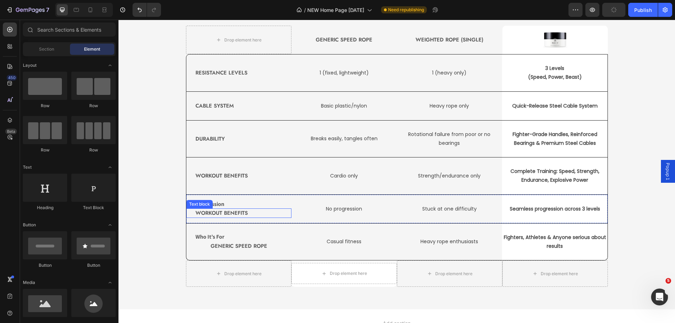
scroll to position [1616, 0]
click at [213, 205] on p "Progression" at bounding box center [239, 204] width 87 height 7
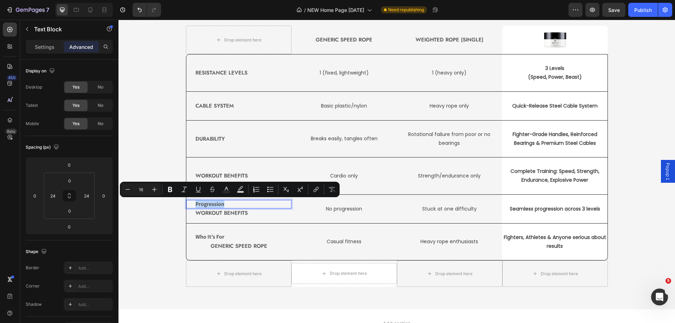
copy p "Progression"
click at [232, 215] on p "Workout Benefits" at bounding box center [244, 213] width 96 height 8
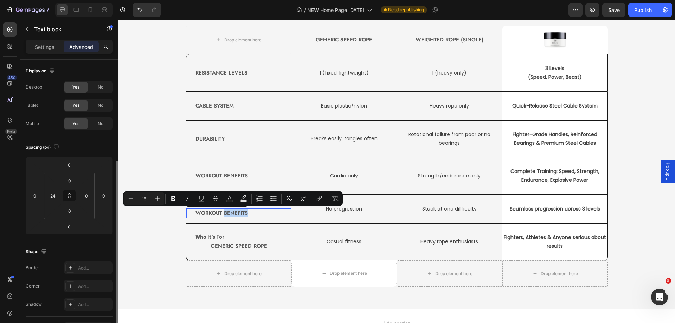
scroll to position [63, 0]
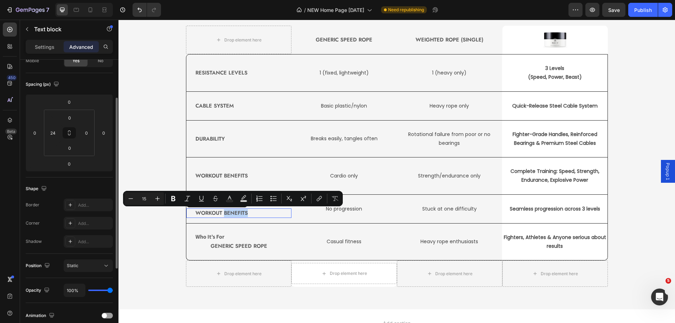
click at [232, 215] on p "Workout Benefits" at bounding box center [244, 213] width 96 height 8
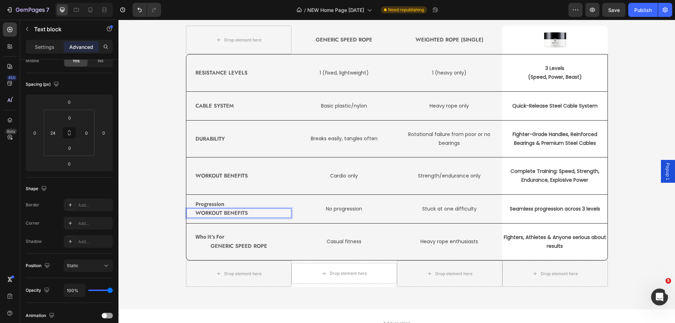
click at [232, 215] on p "Workout Benefits" at bounding box center [244, 213] width 96 height 8
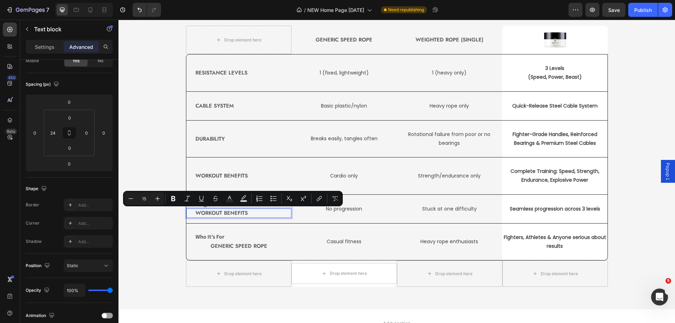
click at [214, 214] on p "Workout Benefits" at bounding box center [244, 213] width 96 height 8
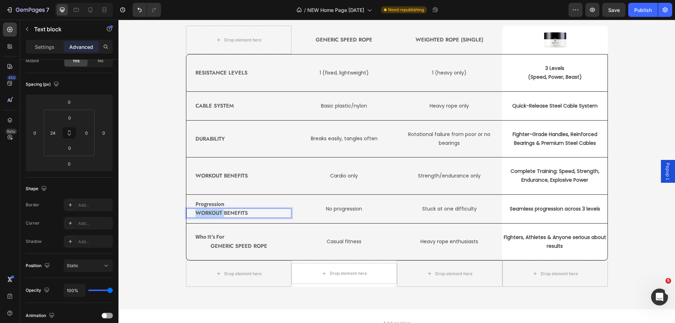
click at [214, 214] on p "Workout Benefits" at bounding box center [244, 213] width 96 height 8
click at [221, 204] on p "Progression" at bounding box center [239, 204] width 87 height 7
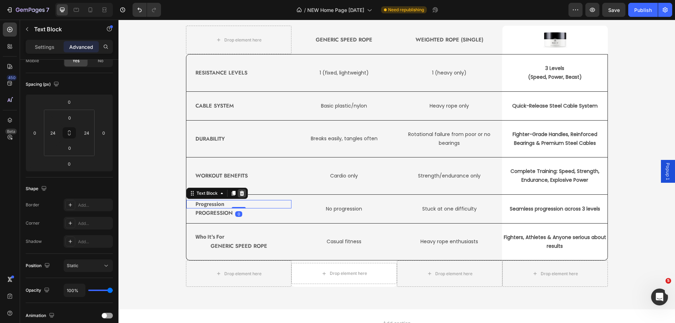
click at [239, 193] on icon at bounding box center [242, 194] width 6 height 6
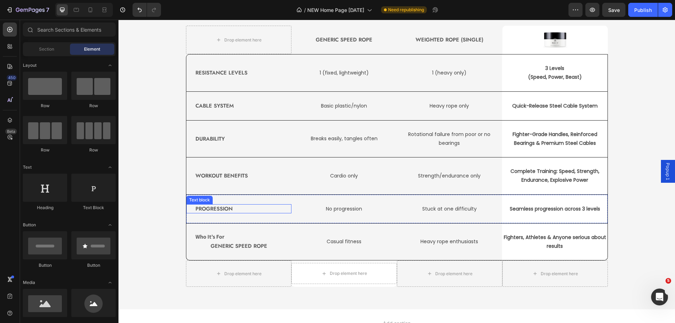
click at [232, 209] on p "Progression" at bounding box center [244, 209] width 96 height 8
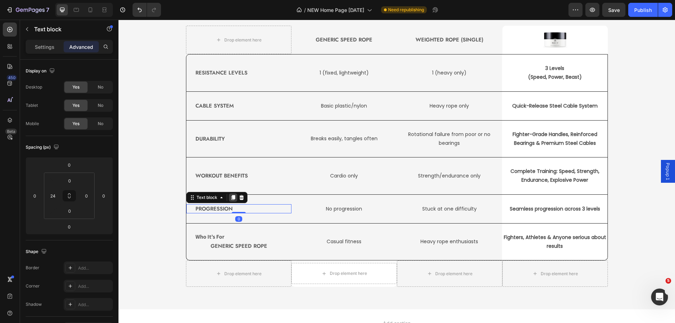
click at [232, 198] on icon at bounding box center [233, 197] width 4 height 5
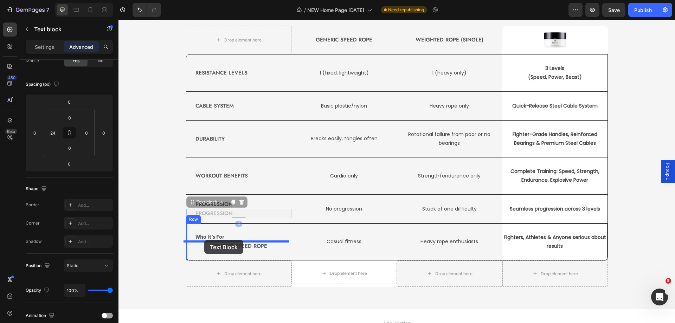
drag, startPoint x: 188, startPoint y: 204, endPoint x: 204, endPoint y: 240, distance: 39.8
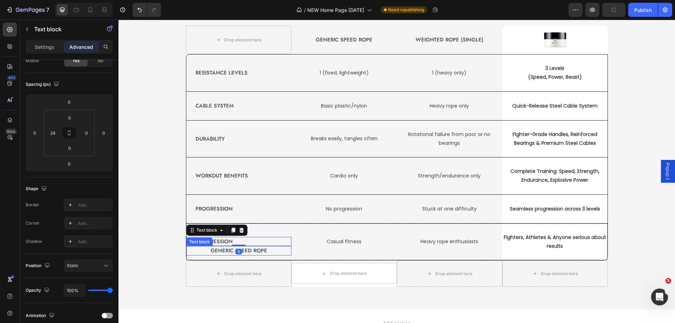
click at [249, 252] on p "Generic Speed Rope" at bounding box center [239, 251] width 104 height 8
click at [240, 241] on icon at bounding box center [241, 239] width 5 height 5
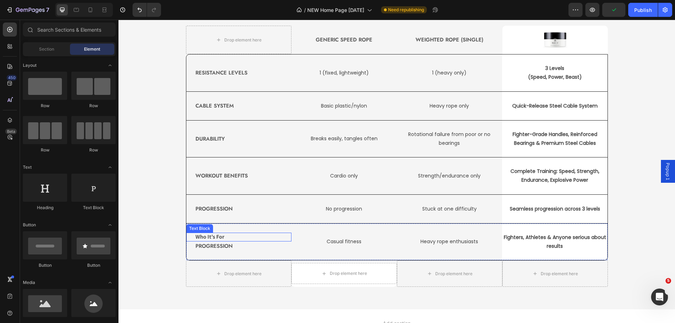
click at [213, 237] on p "Who It’s For" at bounding box center [239, 237] width 87 height 7
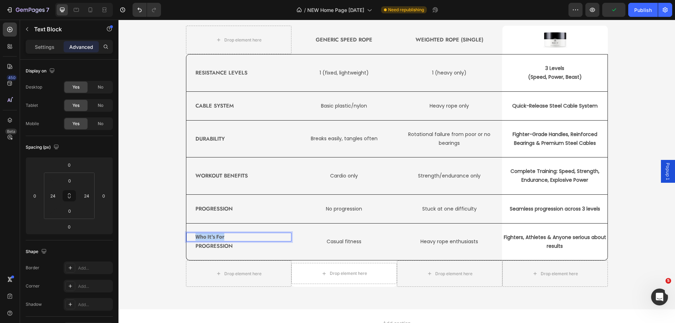
click at [213, 237] on p "Who It’s For" at bounding box center [239, 237] width 87 height 7
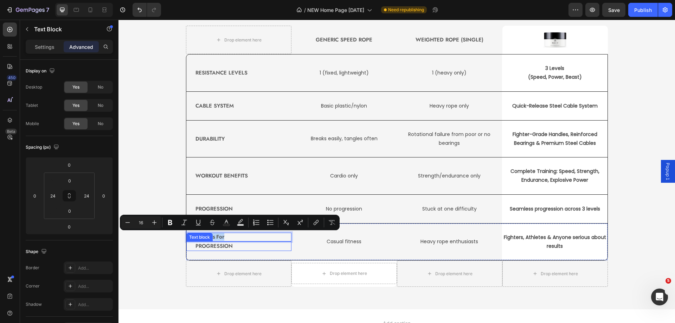
click at [218, 245] on p "Progression" at bounding box center [244, 246] width 96 height 8
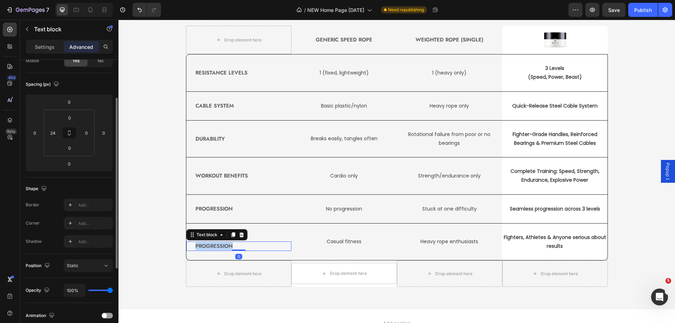
click at [218, 245] on p "Progression" at bounding box center [244, 246] width 96 height 8
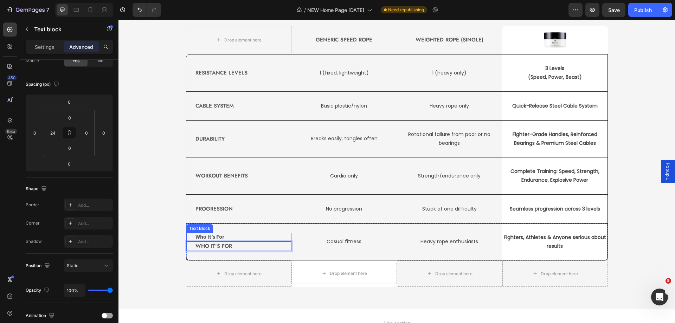
click at [235, 235] on p "Who It’s For" at bounding box center [239, 237] width 87 height 7
click at [240, 227] on icon at bounding box center [242, 226] width 5 height 5
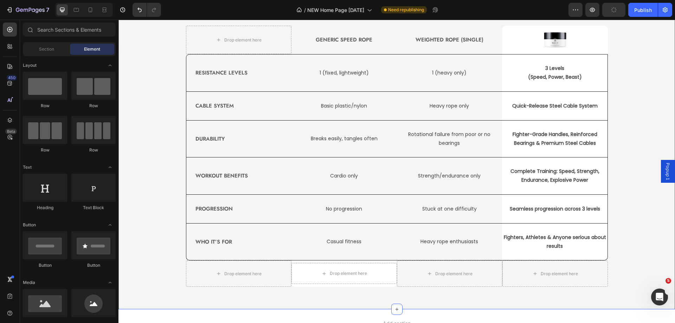
click at [153, 163] on div "TRUSTED BY FIGHTERS. BUILT FOR EVERYONE Heading Drop element here Generic Speed…" at bounding box center [397, 143] width 546 height 300
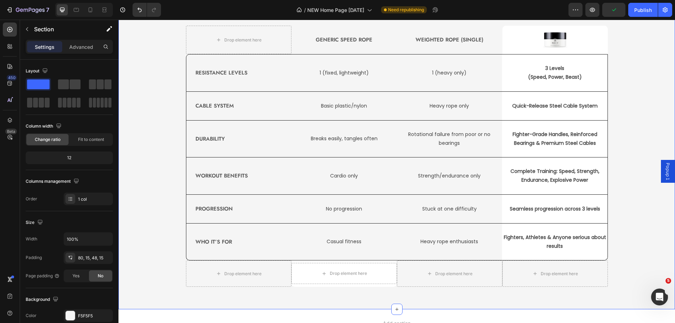
scroll to position [1546, 0]
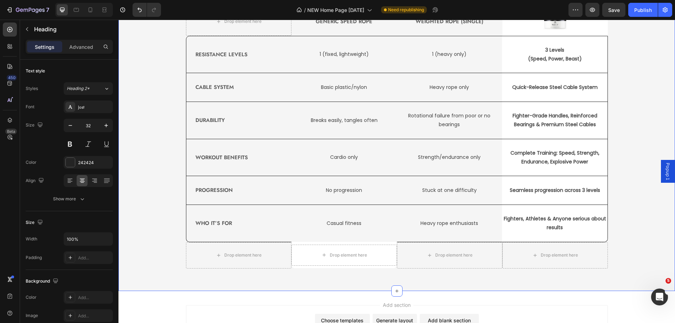
click at [515, 38] on div "NOT ALL ROPES ARE CREATED EQUAL Heading 48 Drop element here Generic Speed Rope…" at bounding box center [397, 118] width 557 height 345
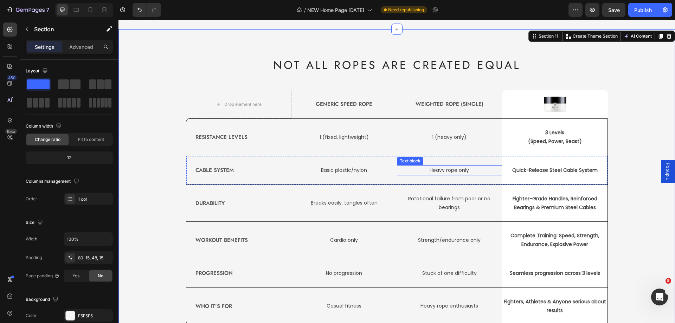
scroll to position [1616, 0]
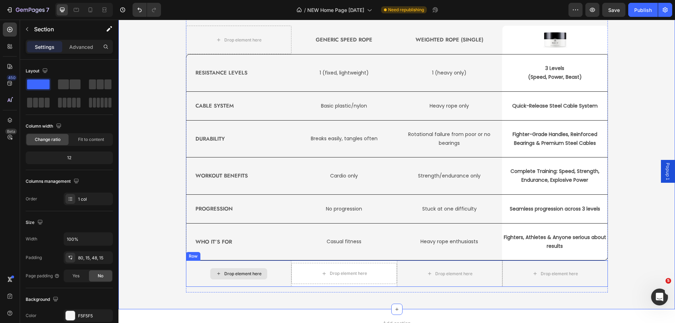
click at [195, 268] on div "Drop element here" at bounding box center [239, 274] width 106 height 26
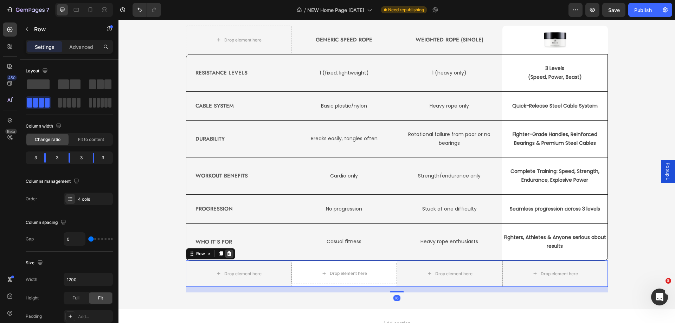
click at [226, 251] on div at bounding box center [229, 254] width 8 height 8
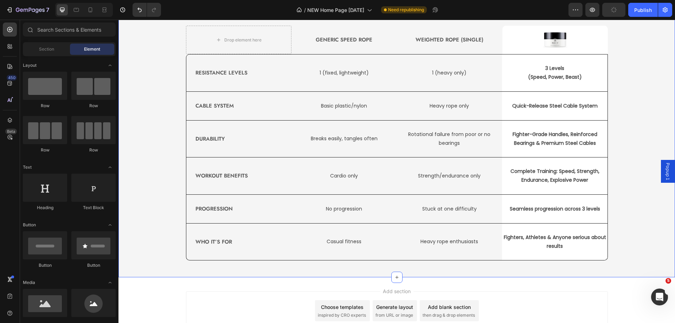
click at [639, 126] on div "NOT ALL ROPES ARE CREATED EQUAL Heading Drop element here Generic Speed Rope Te…" at bounding box center [397, 127] width 546 height 268
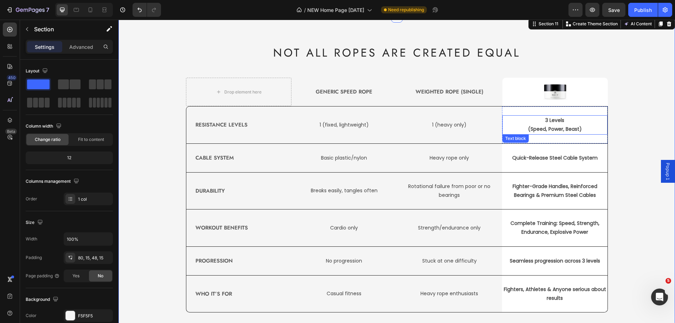
scroll to position [1581, 0]
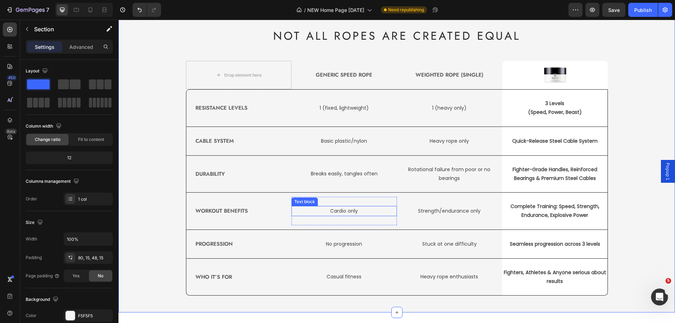
click at [344, 214] on p "Cardio only" at bounding box center [344, 211] width 104 height 9
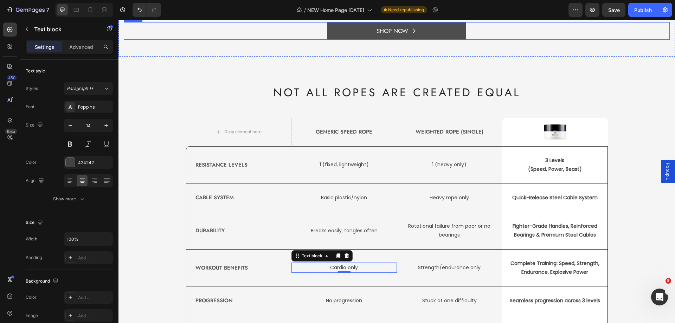
scroll to position [1335, 0]
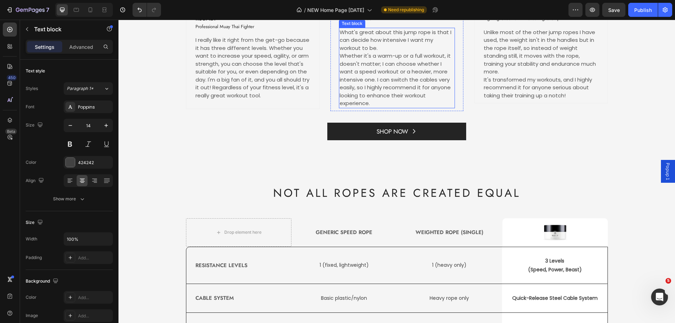
click at [363, 52] on p "What's great about this jump rope is that I can decide how intensive I want my …" at bounding box center [397, 40] width 115 height 24
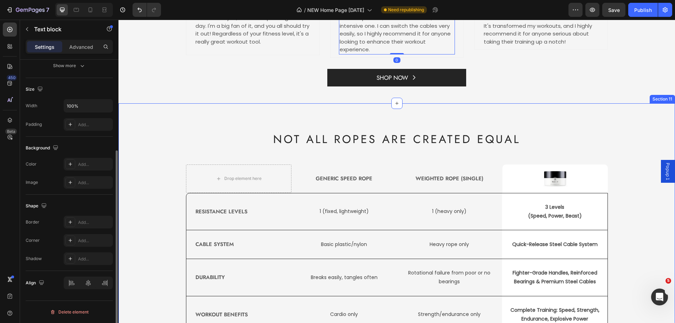
scroll to position [1475, 0]
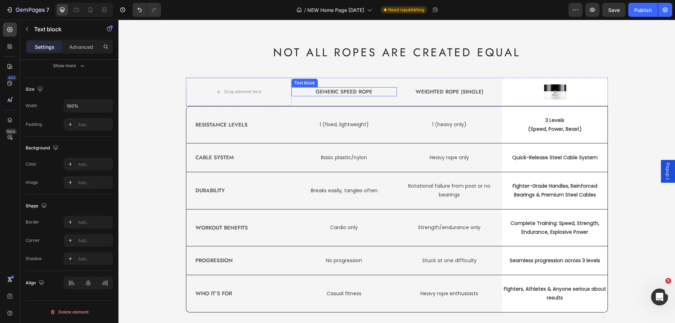
click at [352, 96] on p "Generic Speed Rope" at bounding box center [344, 92] width 104 height 8
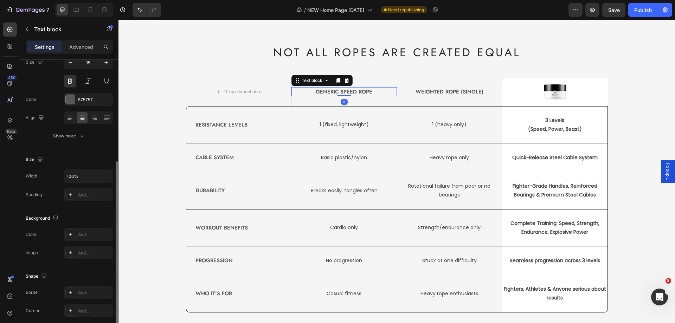
scroll to position [28, 0]
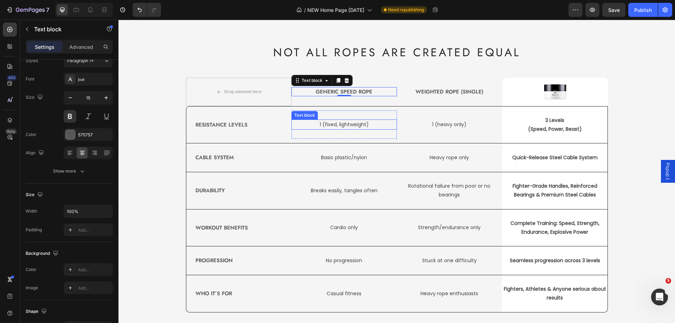
click at [340, 129] on p "1 (fixed, lightweight)" at bounding box center [344, 124] width 104 height 9
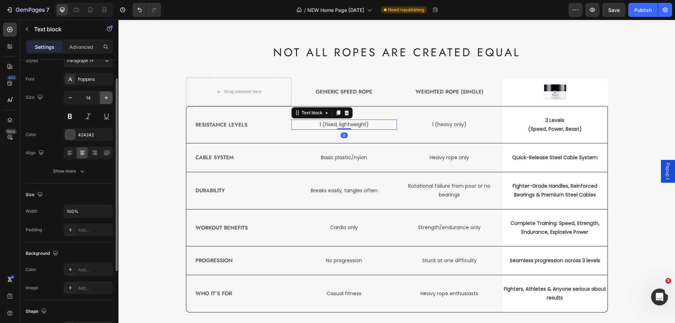
click at [106, 99] on icon "button" at bounding box center [106, 97] width 7 height 7
type input "15"
click at [451, 129] on p "1 (heavy only)" at bounding box center [450, 124] width 104 height 9
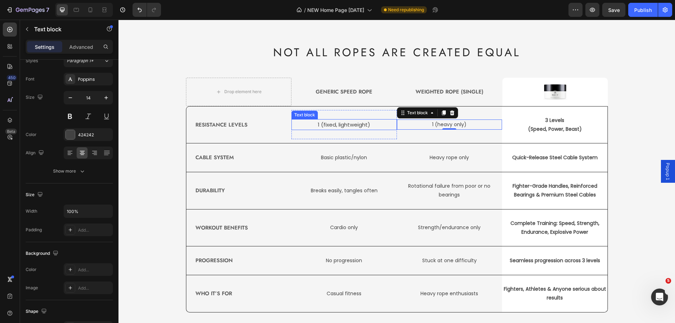
click at [360, 129] on p "1 (fixed, lightweight)" at bounding box center [344, 124] width 104 height 9
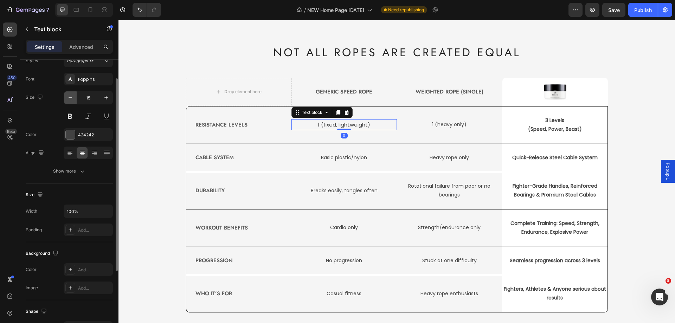
click at [65, 100] on button "button" at bounding box center [70, 97] width 13 height 13
type input "14"
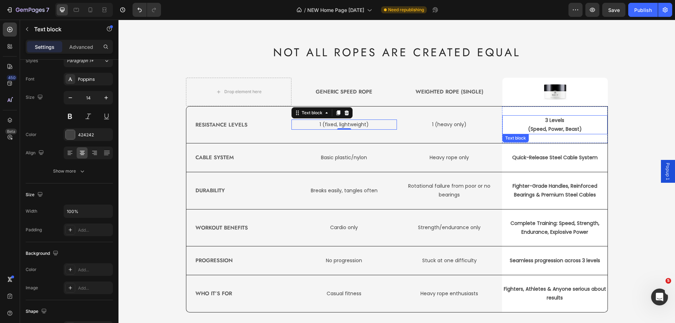
click at [549, 134] on p "(Speed, Power, Beast)" at bounding box center [555, 129] width 104 height 9
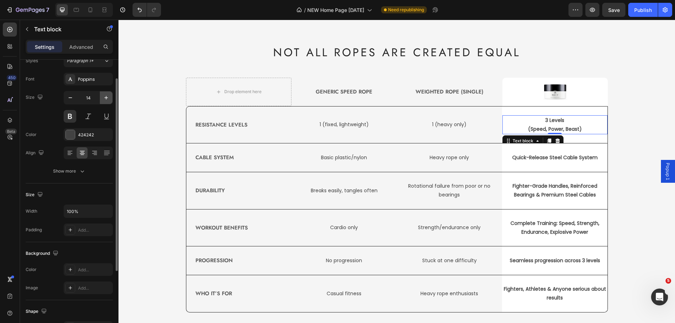
click at [107, 101] on icon "button" at bounding box center [106, 97] width 7 height 7
type input "15"
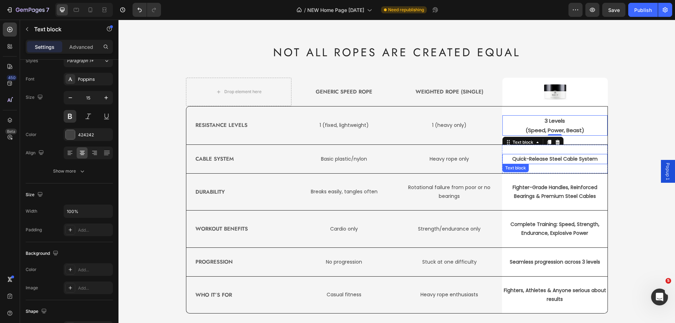
click at [527, 164] on p "Quick-Release Steel Cable System" at bounding box center [555, 159] width 104 height 9
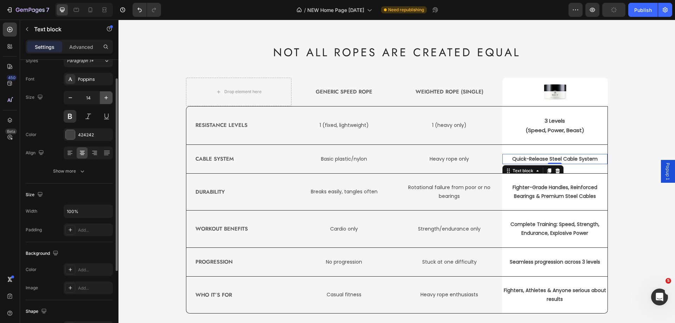
click at [103, 98] on icon "button" at bounding box center [106, 97] width 7 height 7
type input "15"
click at [541, 201] on p "Fighter-Grade Handles, Reinforced Bearings & Premium Steel Cables" at bounding box center [555, 192] width 104 height 18
click at [104, 100] on icon "button" at bounding box center [106, 97] width 7 height 7
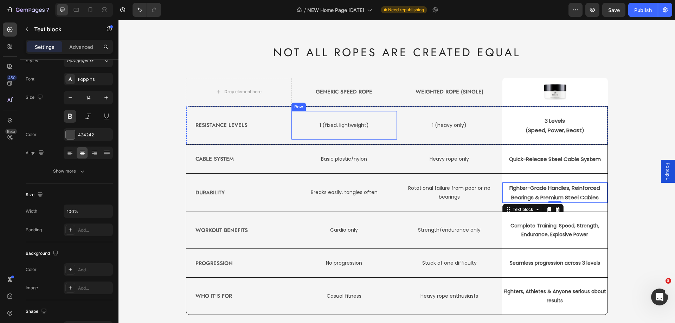
type input "15"
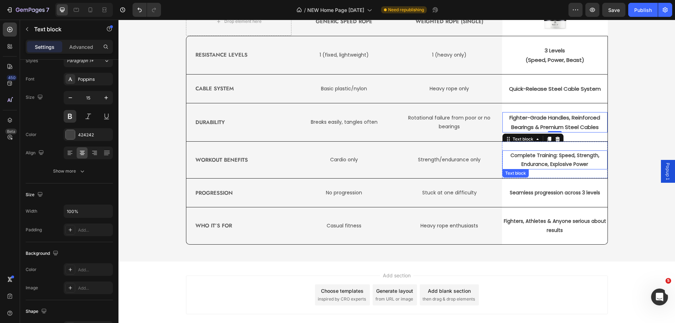
click at [537, 169] on p "Complete Training: Speed, Strength, Endurance, Explosive Power" at bounding box center [555, 160] width 104 height 18
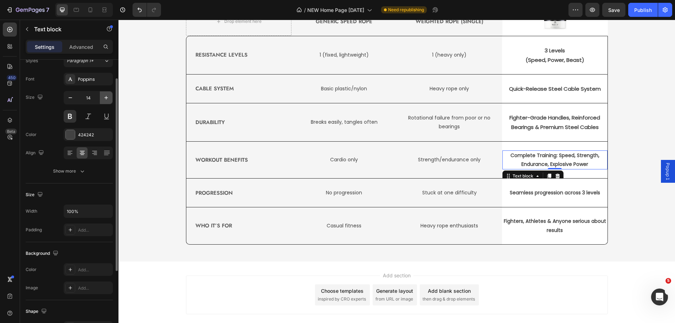
click at [109, 100] on icon "button" at bounding box center [106, 97] width 7 height 7
type input "15"
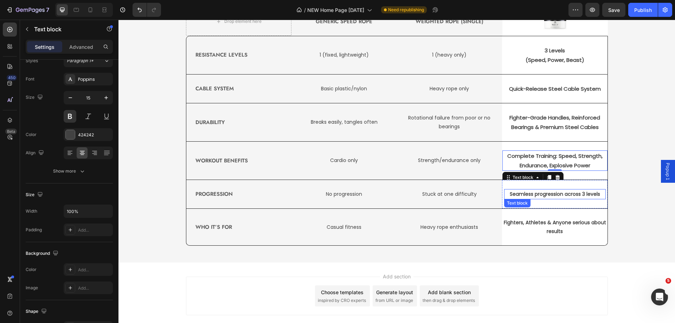
click at [565, 199] on p "Seamless progression across 3 levels" at bounding box center [555, 194] width 100 height 9
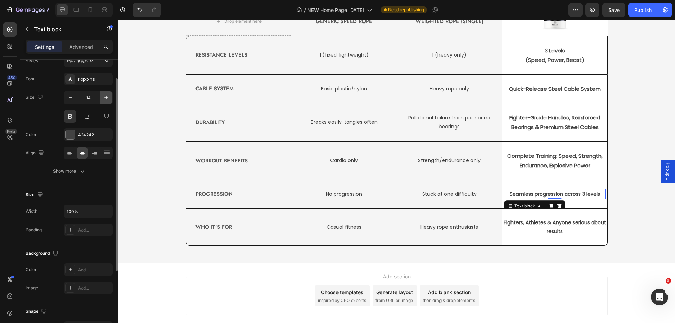
click at [107, 100] on icon "button" at bounding box center [106, 97] width 7 height 7
type input "15"
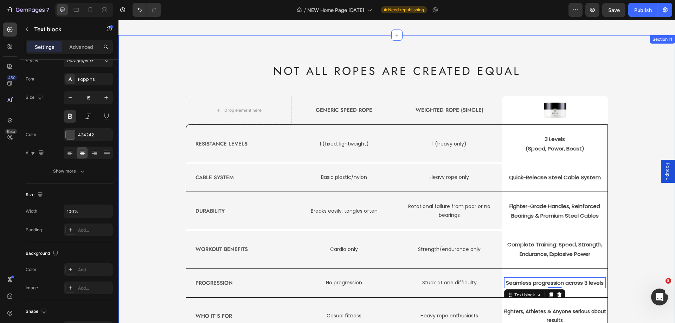
scroll to position [1616, 0]
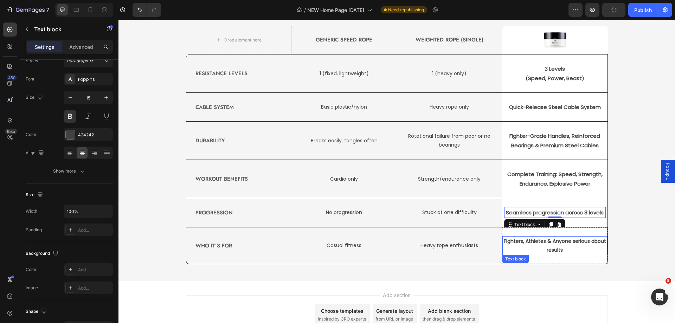
click at [529, 242] on p "Fighters, Athletes & Anyone serious about results" at bounding box center [555, 246] width 104 height 18
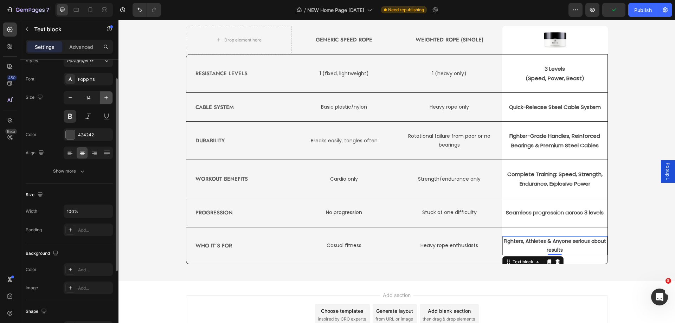
click at [108, 100] on icon "button" at bounding box center [106, 97] width 7 height 7
type input "15"
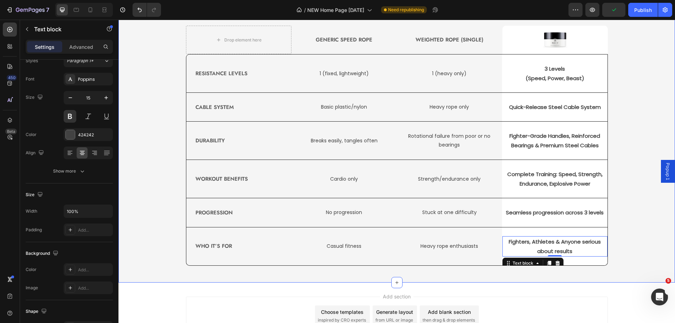
click at [647, 252] on div "NOT ALL ROPES ARE CREATED EQUAL Heading Drop element here Generic Speed Rope Te…" at bounding box center [397, 129] width 546 height 273
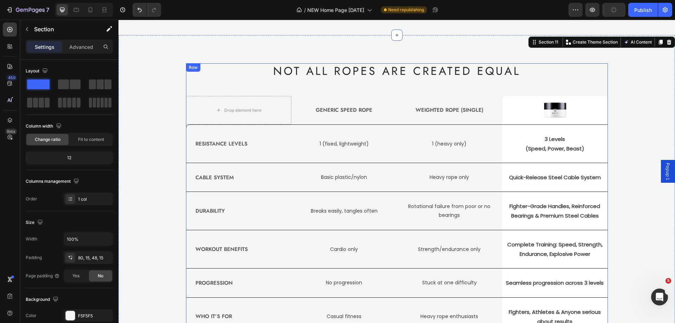
scroll to position [1581, 0]
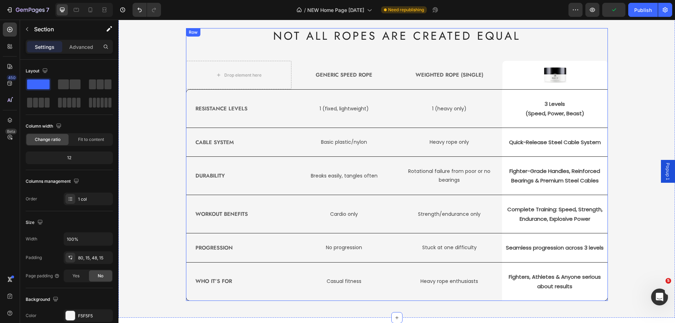
click at [311, 49] on div "NOT ALL ROPES ARE CREATED EQUAL Heading Drop element here Generic Speed Rope Te…" at bounding box center [397, 164] width 422 height 273
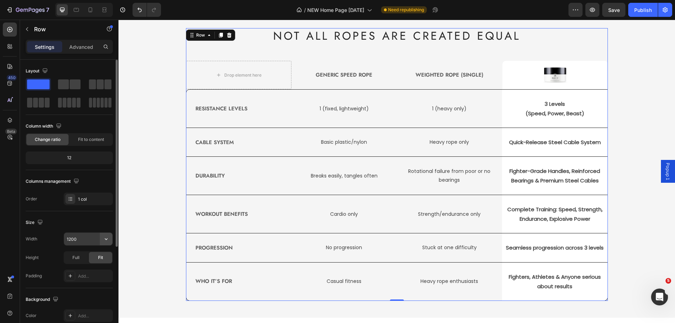
click at [108, 241] on icon "button" at bounding box center [106, 239] width 7 height 7
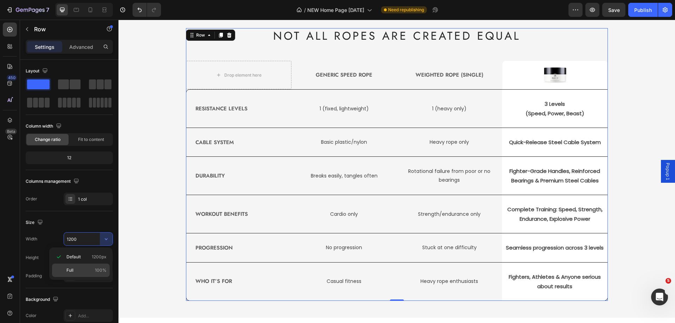
click at [82, 270] on p "Full 100%" at bounding box center [86, 270] width 40 height 6
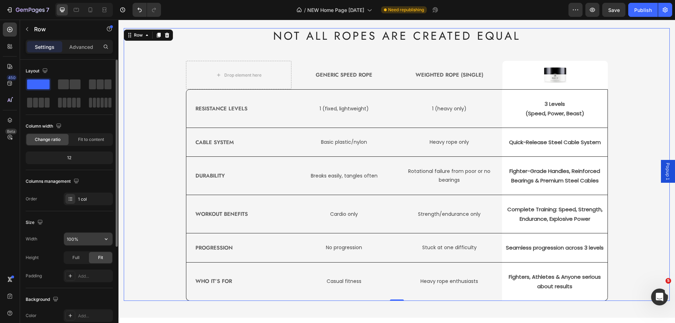
click at [72, 239] on input "100%" at bounding box center [88, 239] width 49 height 13
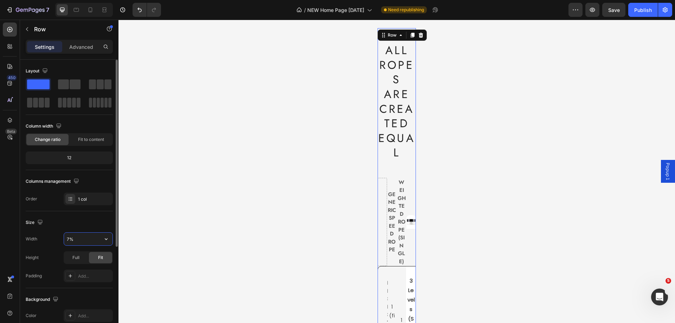
type input "70%"
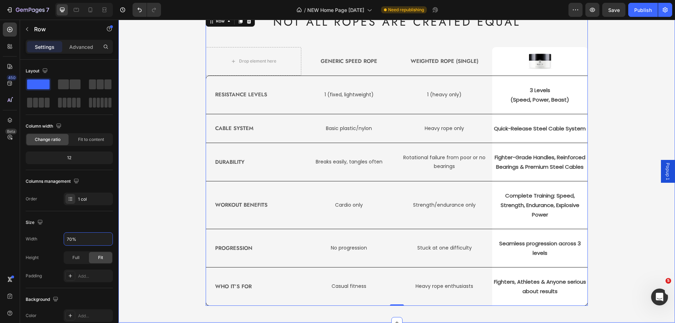
scroll to position [1510, 0]
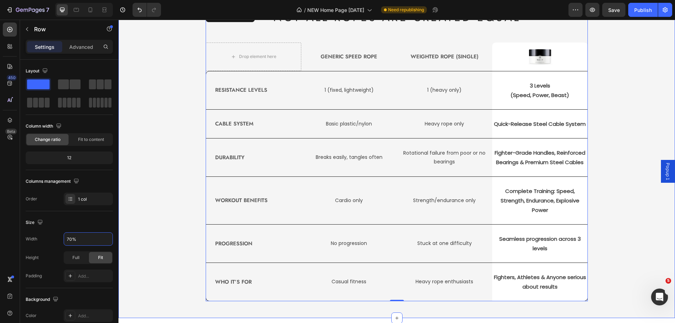
click at [631, 195] on div "NOT ALL ROPES ARE CREATED EQUAL Heading Drop element here Generic Speed Rope Te…" at bounding box center [397, 155] width 546 height 292
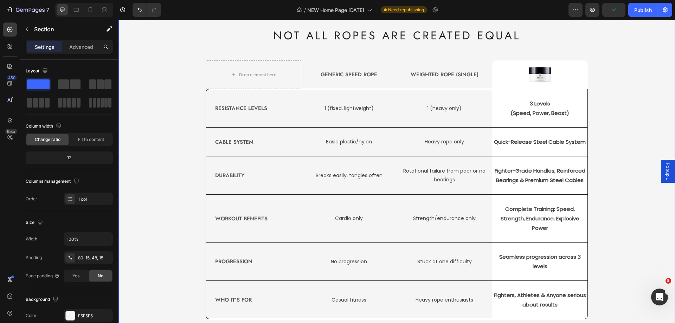
scroll to position [1573, 0]
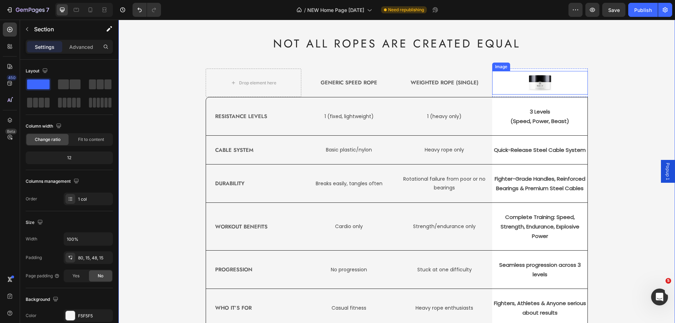
click at [534, 81] on img at bounding box center [540, 83] width 25 height 24
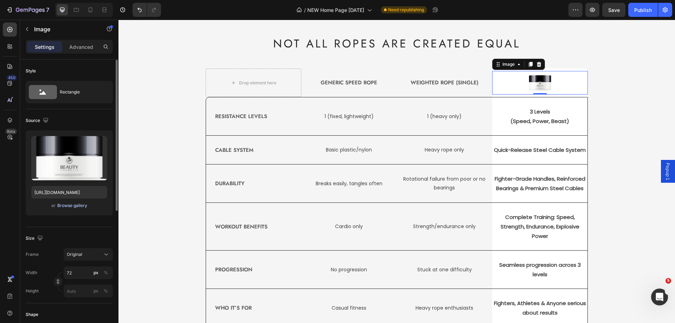
click at [78, 205] on div "Browse gallery" at bounding box center [72, 206] width 30 height 6
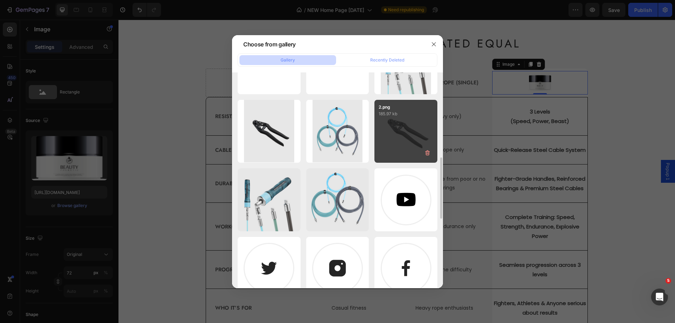
scroll to position [492, 0]
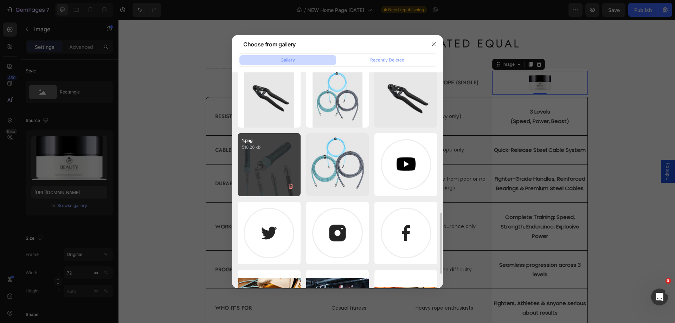
click at [272, 169] on div "1.png 518.26 kb" at bounding box center [269, 164] width 63 height 63
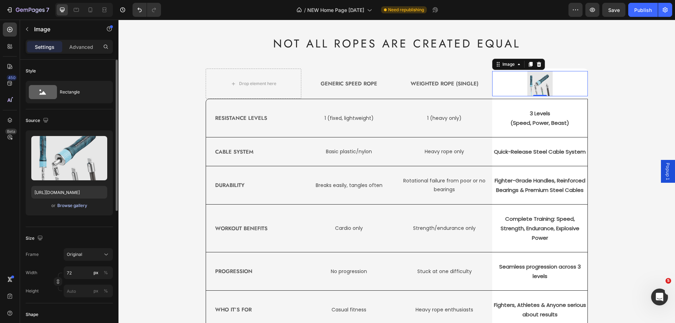
click at [77, 207] on div "Browse gallery" at bounding box center [72, 206] width 30 height 6
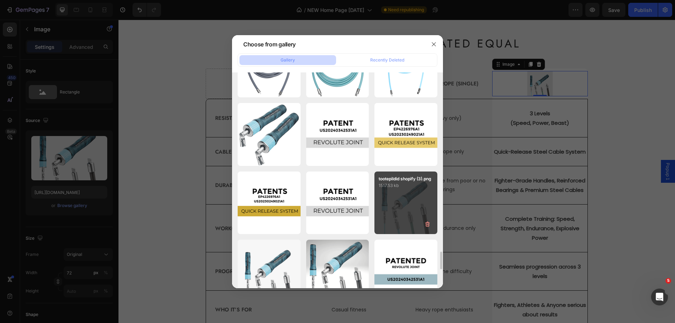
scroll to position [2201, 0]
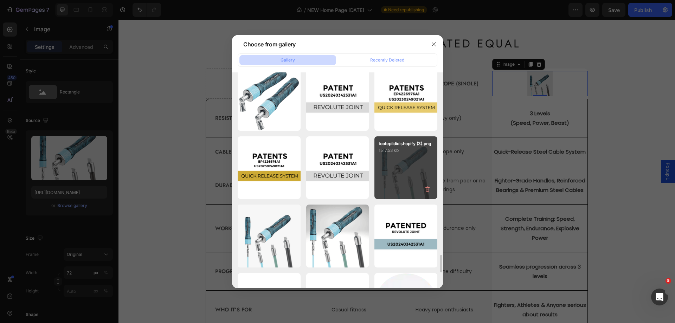
click at [407, 164] on div "tootepildid shopify (3).png 1517.53 kb" at bounding box center [406, 167] width 63 height 63
type input "https://cdn.shopify.com/s/files/1/0217/4969/4536/files/gempages_491665799677739…"
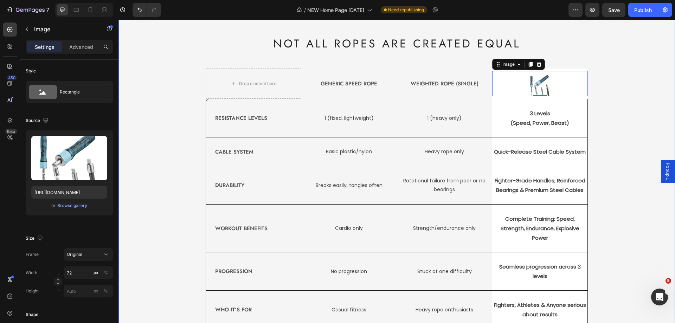
click at [618, 103] on div "NOT ALL ROPES ARE CREATED EQUAL Heading Drop element here Generic Speed Rope Te…" at bounding box center [397, 183] width 546 height 294
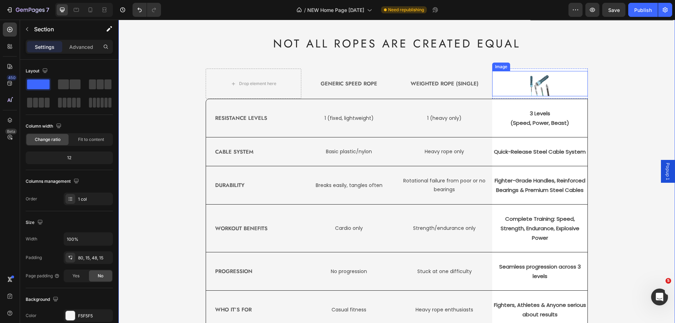
click at [540, 88] on img at bounding box center [540, 83] width 25 height 25
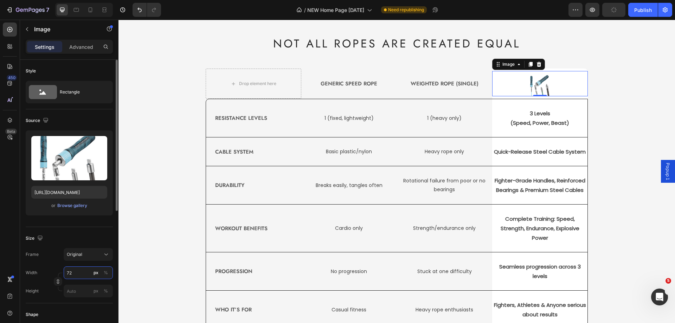
click at [80, 274] on input "72" at bounding box center [88, 273] width 49 height 13
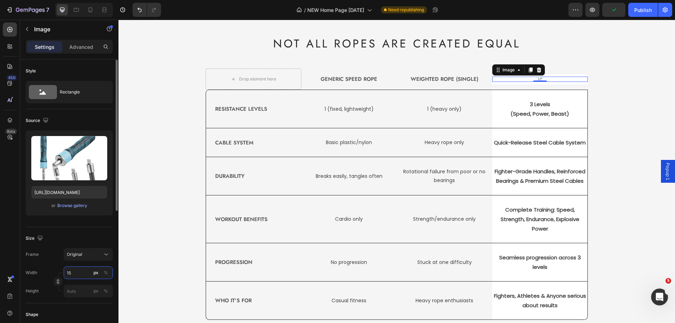
type input "150"
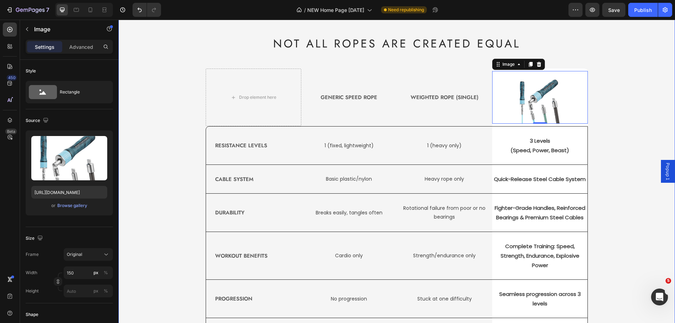
click at [630, 101] on div "NOT ALL ROPES ARE CREATED EQUAL Heading Drop element here Generic Speed Rope Te…" at bounding box center [397, 196] width 546 height 321
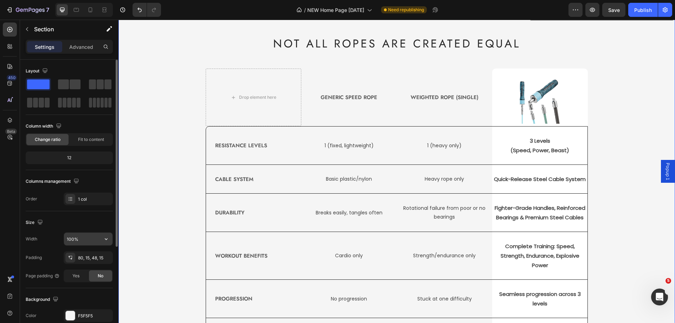
click at [71, 240] on input "100%" at bounding box center [88, 239] width 49 height 13
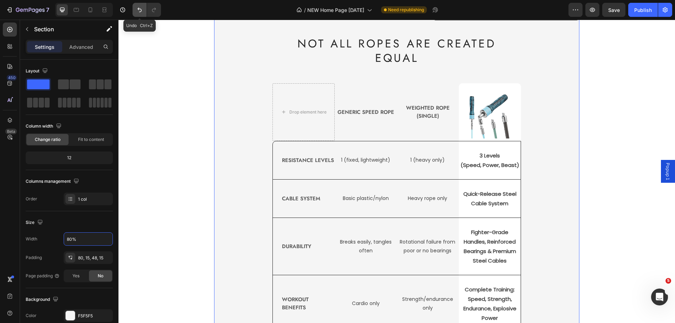
click at [138, 7] on icon "Undo/Redo" at bounding box center [139, 9] width 7 height 7
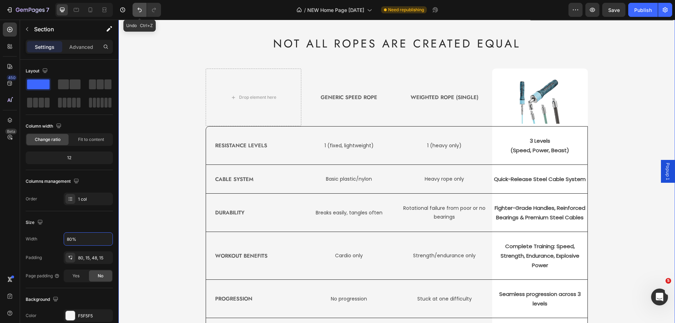
type input "100%"
click at [532, 102] on img at bounding box center [540, 97] width 53 height 53
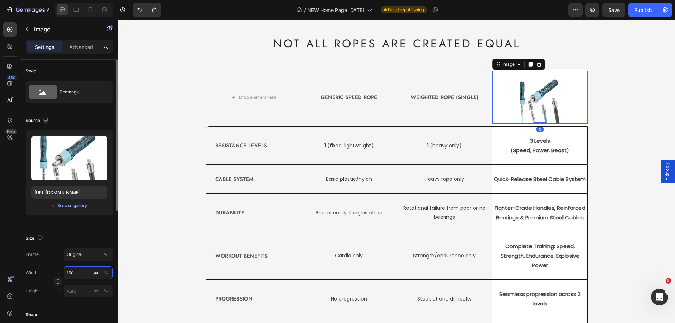
click at [81, 276] on input "150" at bounding box center [88, 273] width 49 height 13
click at [81, 272] on input "150" at bounding box center [88, 273] width 49 height 13
drag, startPoint x: 81, startPoint y: 272, endPoint x: 70, endPoint y: 273, distance: 11.3
click at [70, 273] on input "150" at bounding box center [88, 273] width 49 height 13
type input "120"
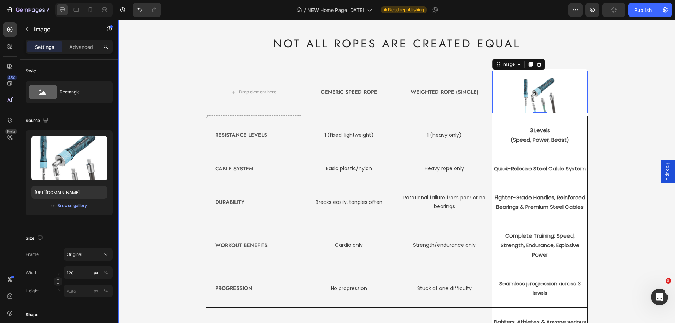
click at [628, 90] on div "NOT ALL ROPES ARE CREATED EQUAL Heading Drop element here Generic Speed Rope Te…" at bounding box center [397, 191] width 546 height 311
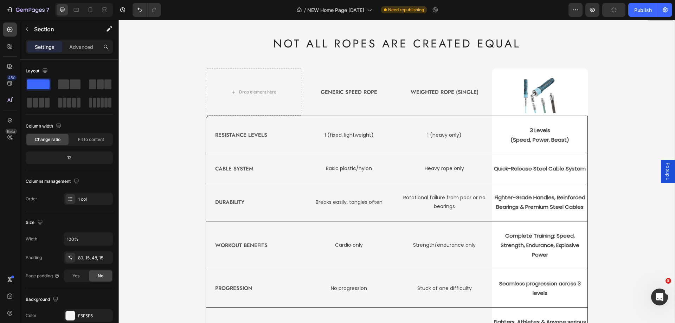
click at [191, 160] on div "NOT ALL ROPES ARE CREATED EQUAL Heading Drop element here Generic Speed Rope Te…" at bounding box center [397, 191] width 546 height 311
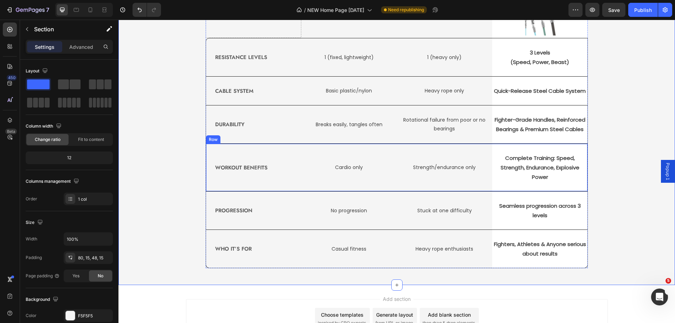
scroll to position [1662, 0]
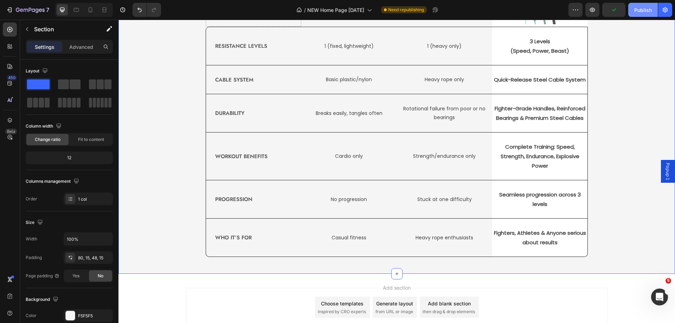
click at [650, 11] on div "Publish" at bounding box center [644, 9] width 18 height 7
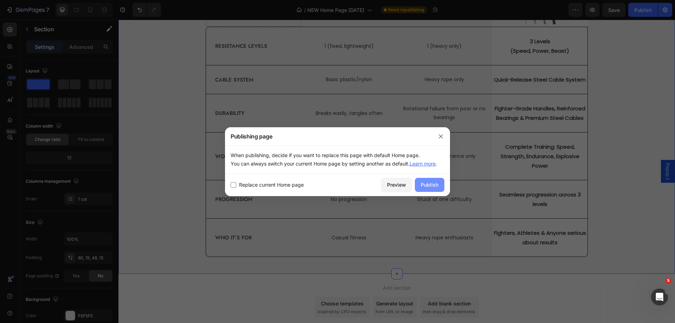
click at [437, 186] on div "Publish" at bounding box center [430, 184] width 18 height 7
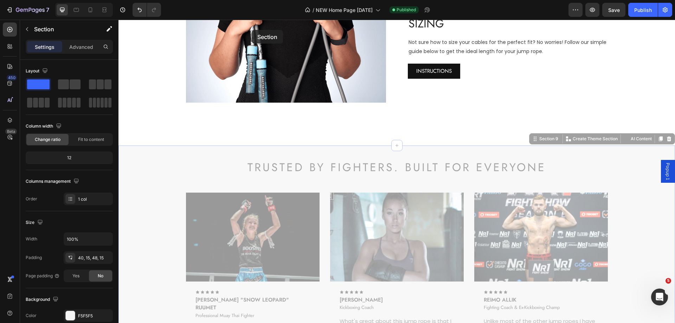
scroll to position [959, 0]
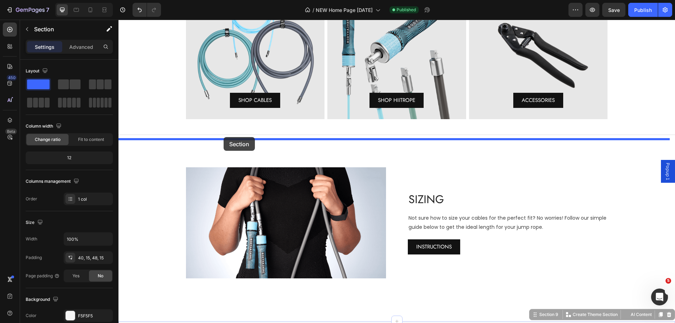
drag, startPoint x: 135, startPoint y: 157, endPoint x: 224, endPoint y: 137, distance: 91.2
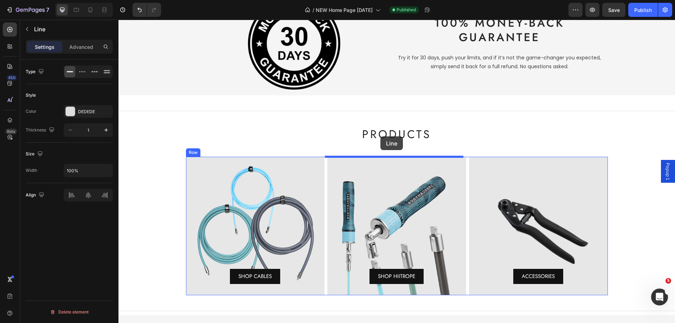
scroll to position [779, 0]
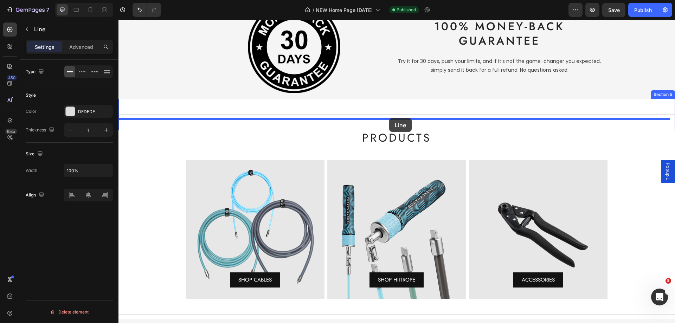
drag, startPoint x: 237, startPoint y: 135, endPoint x: 390, endPoint y: 120, distance: 153.1
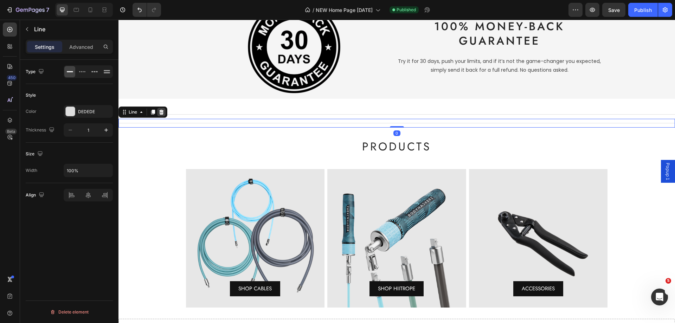
click at [161, 113] on icon at bounding box center [161, 112] width 5 height 5
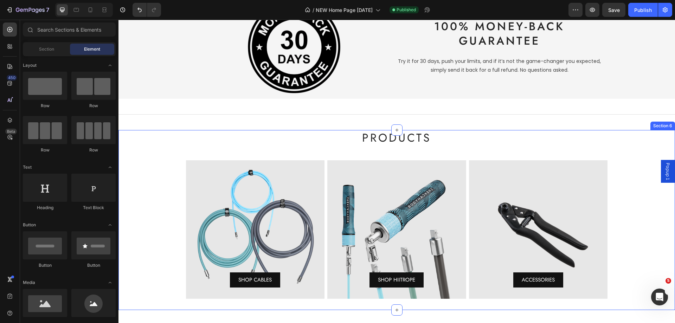
scroll to position [708, 0]
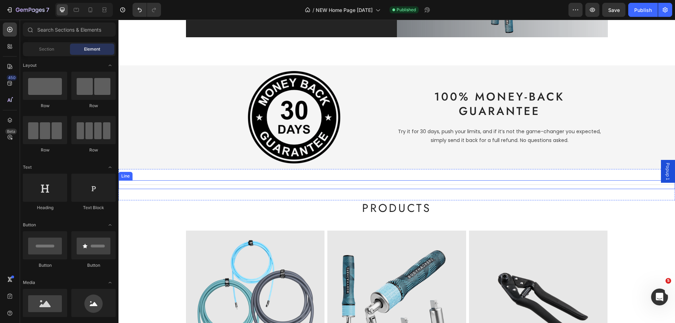
click at [192, 187] on div "Title Line" at bounding box center [397, 184] width 557 height 9
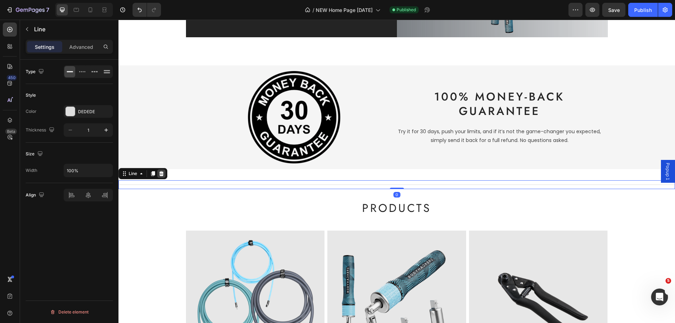
click at [162, 175] on icon at bounding box center [162, 174] width 6 height 6
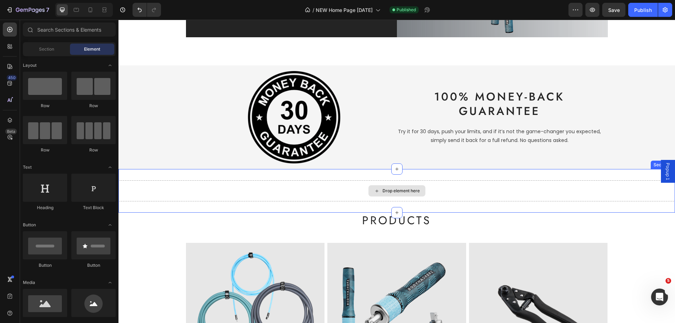
click at [160, 184] on div "Drop element here" at bounding box center [397, 190] width 557 height 21
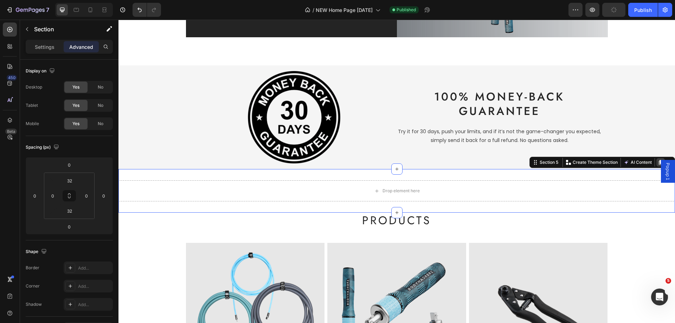
click at [658, 161] on icon at bounding box center [661, 163] width 6 height 6
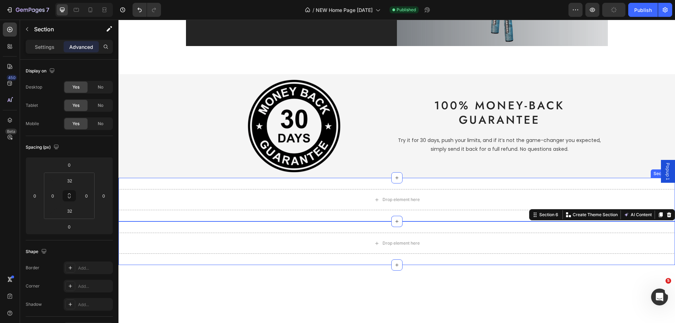
scroll to position [638, 0]
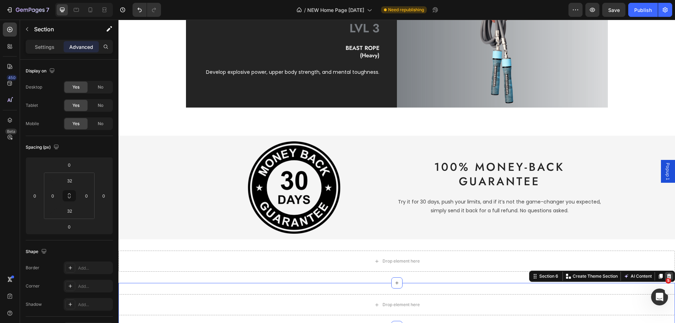
click at [667, 275] on icon at bounding box center [669, 276] width 5 height 5
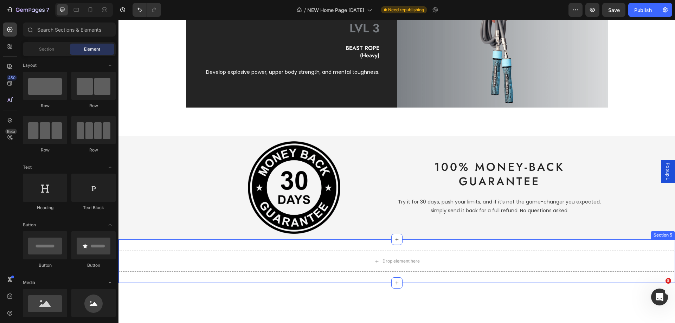
click at [661, 247] on div "Drop element here Section 5" at bounding box center [397, 262] width 557 height 44
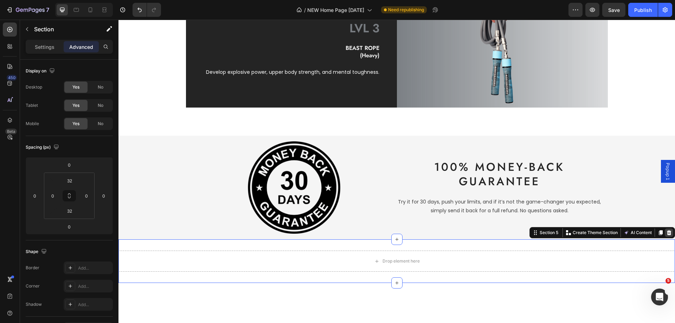
click at [665, 236] on div at bounding box center [669, 233] width 8 height 8
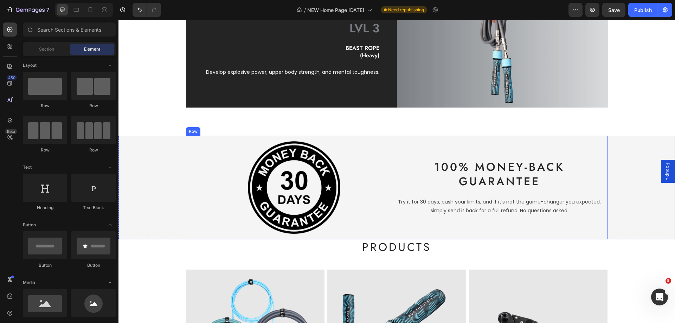
scroll to position [708, 0]
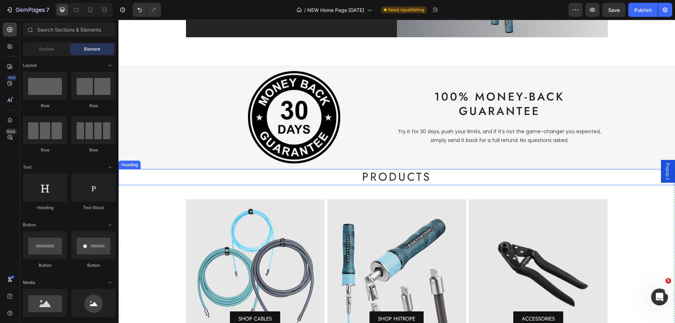
click at [432, 177] on h2 "PRODUCTS" at bounding box center [397, 177] width 557 height 16
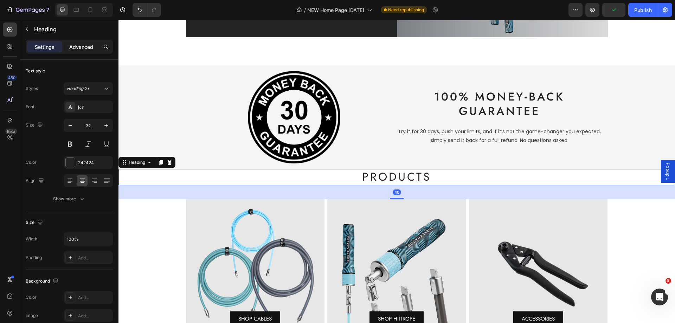
click at [75, 49] on p "Advanced" at bounding box center [81, 46] width 24 height 7
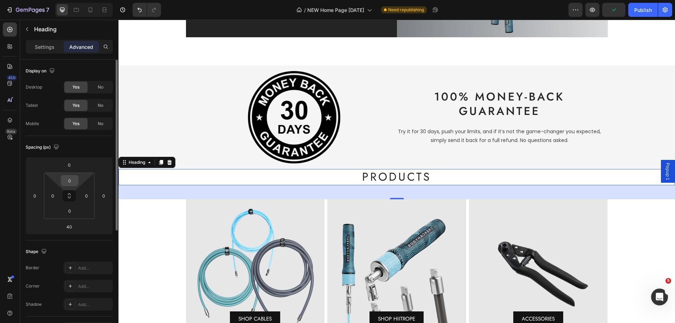
click at [73, 181] on input "0" at bounding box center [70, 181] width 14 height 11
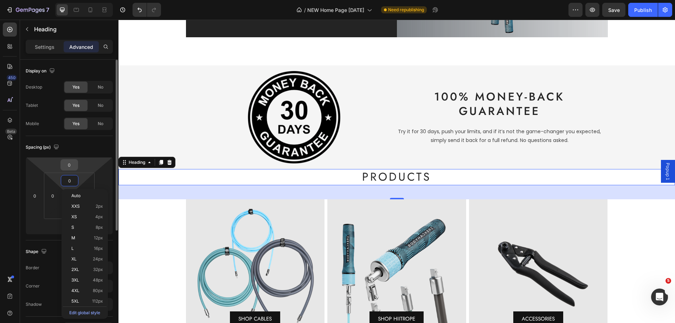
click at [74, 165] on input "0" at bounding box center [69, 165] width 14 height 11
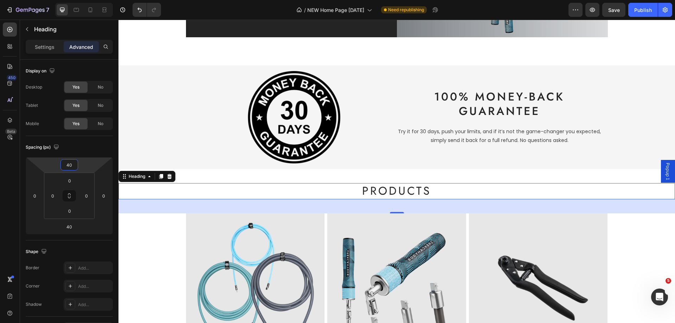
type input "40"
click at [624, 192] on h2 "PRODUCTS" at bounding box center [397, 191] width 557 height 16
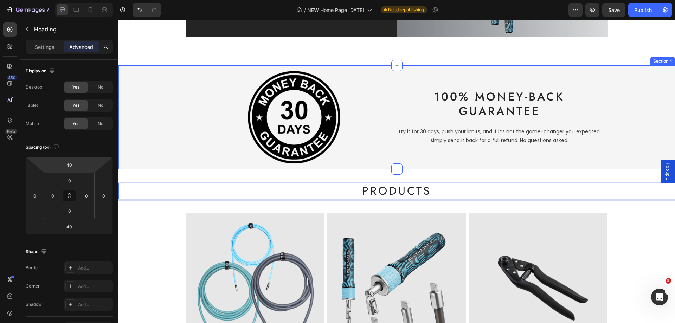
click at [646, 121] on div "Image 100% Money-Back Guarantee Heading Try it for 30 days, push your limits, a…" at bounding box center [397, 117] width 557 height 104
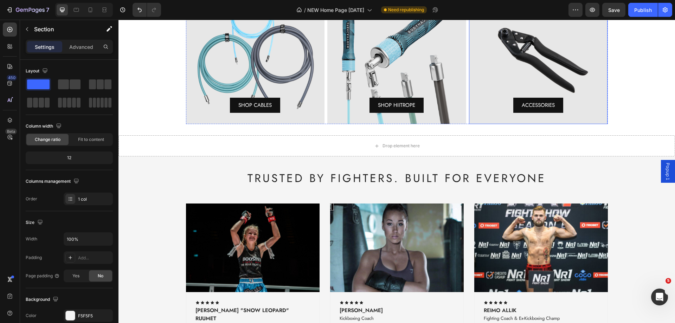
scroll to position [955, 0]
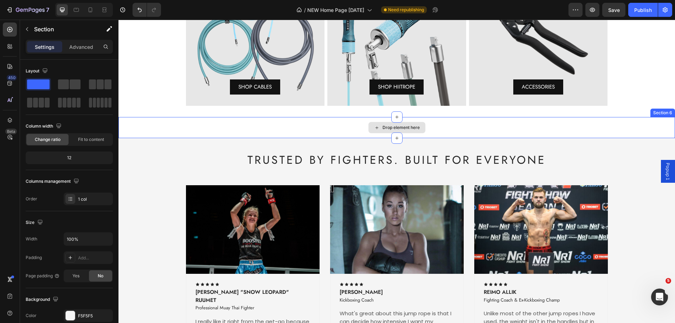
click at [553, 132] on div "Drop element here" at bounding box center [397, 127] width 557 height 21
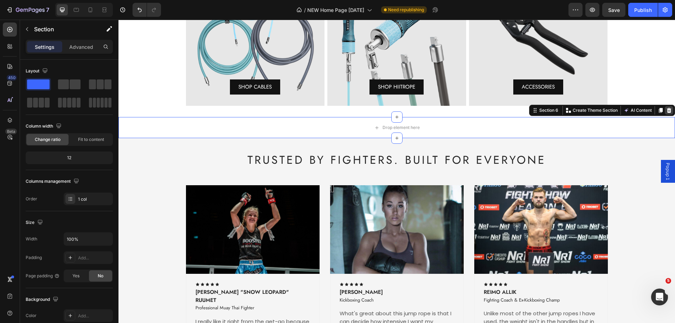
click at [667, 112] on icon at bounding box center [669, 110] width 5 height 5
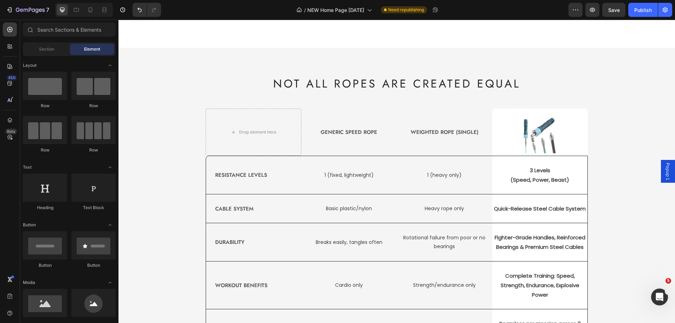
scroll to position [1553, 0]
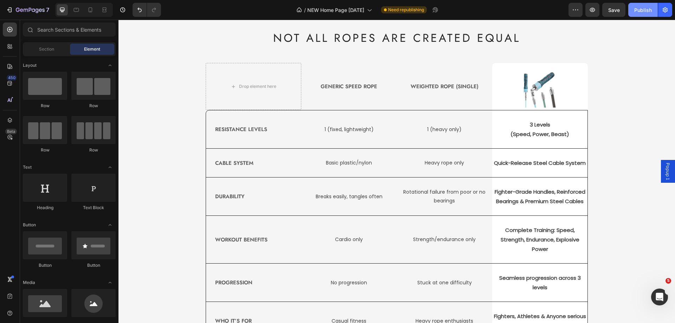
click at [641, 11] on div "Publish" at bounding box center [644, 9] width 18 height 7
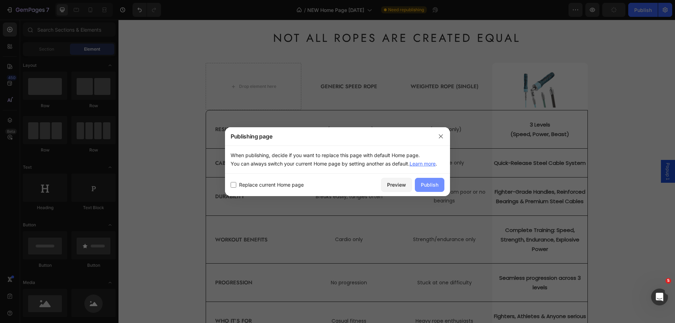
click at [427, 183] on div "Publish" at bounding box center [430, 184] width 18 height 7
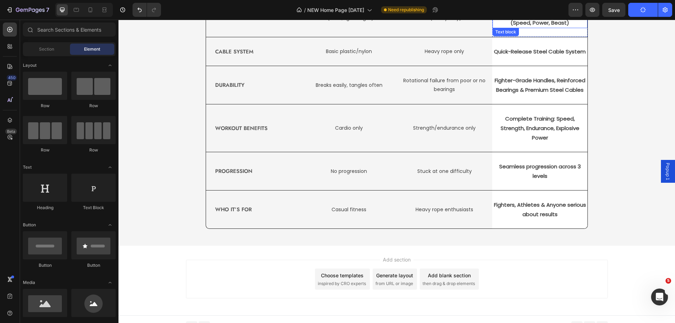
scroll to position [1671, 0]
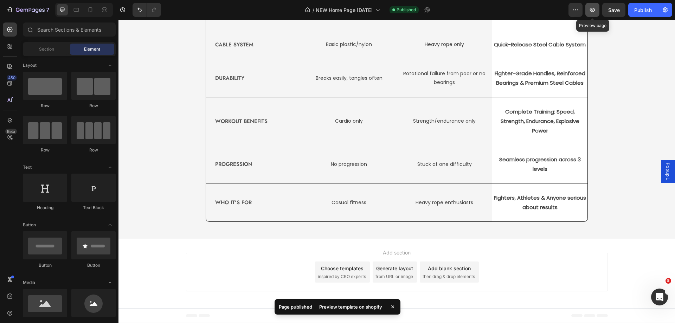
click at [594, 15] on button "button" at bounding box center [593, 10] width 14 height 14
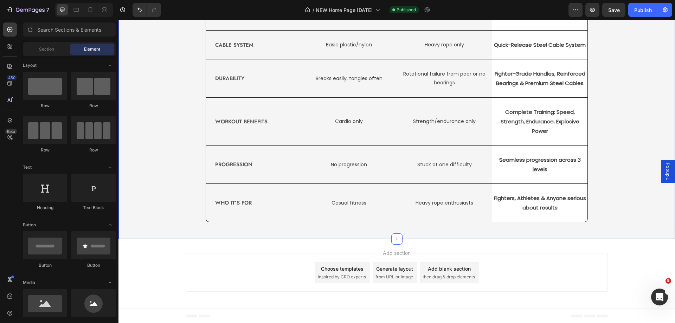
scroll to position [1495, 0]
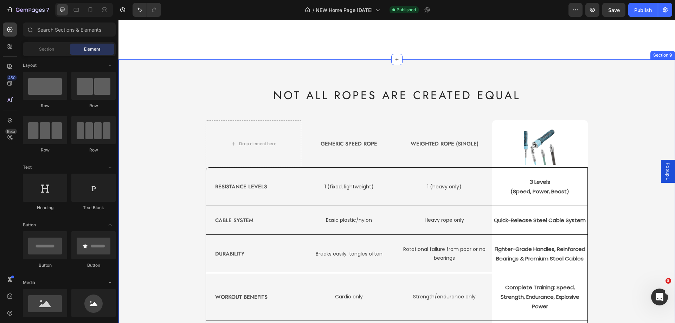
click at [151, 87] on div "NOT ALL ROPES ARE CREATED EQUAL Heading Drop element here Generic Speed Rope Te…" at bounding box center [397, 237] width 557 height 356
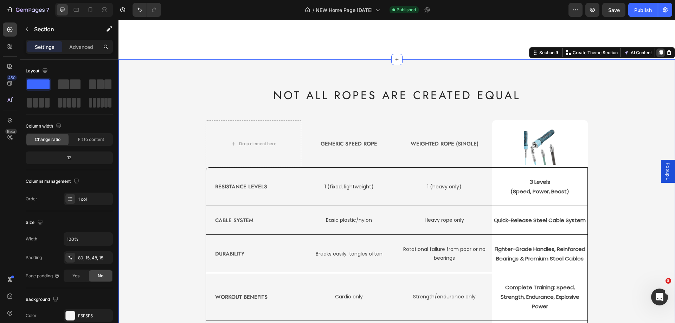
click at [658, 52] on icon at bounding box center [661, 53] width 6 height 6
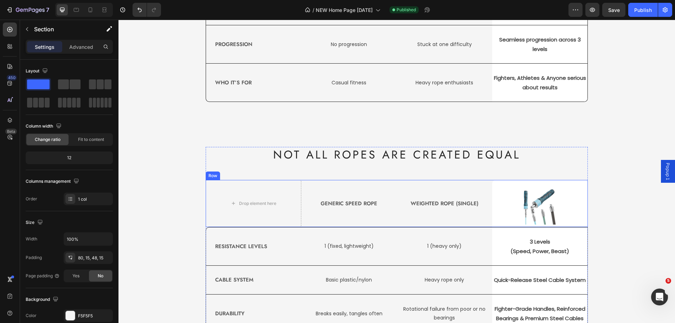
scroll to position [1866, 0]
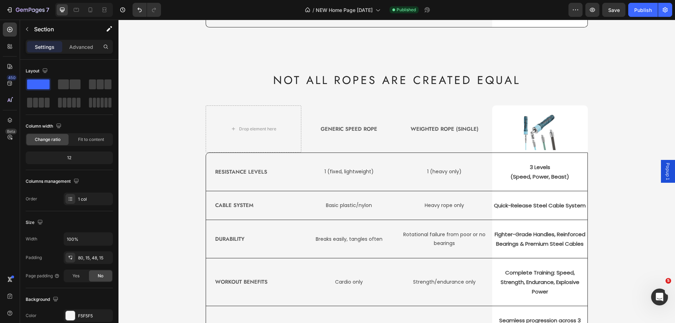
click at [648, 97] on div "NOT ALL ROPES ARE CREATED EQUAL Heading Drop element here Generic Speed Rope Te…" at bounding box center [397, 227] width 546 height 311
click at [303, 224] on div "Breaks easily, tangles often Text block Row" at bounding box center [348, 239] width 95 height 38
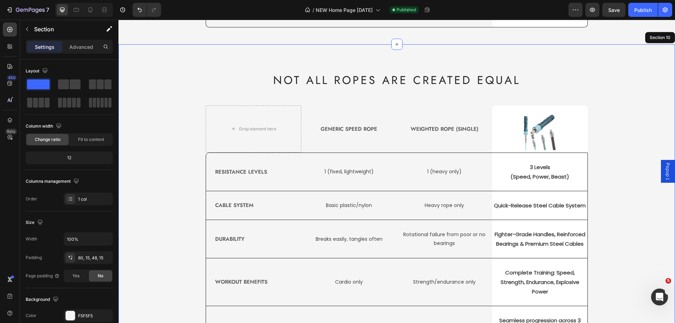
click at [185, 235] on div "NOT ALL ROPES ARE CREATED EQUAL Heading Drop element here Generic Speed Rope Te…" at bounding box center [397, 227] width 546 height 311
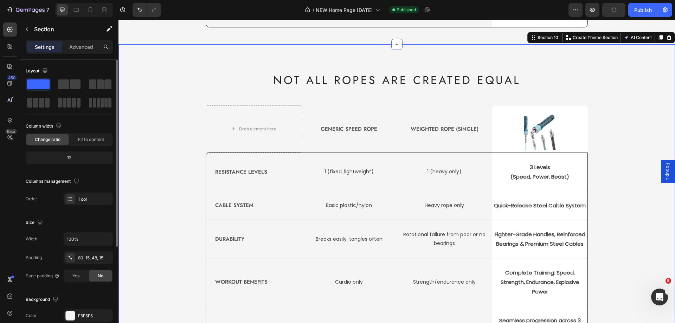
scroll to position [70, 0]
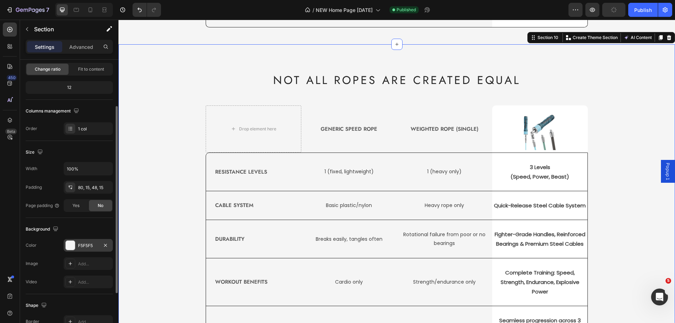
click at [85, 247] on div "F5F5F5" at bounding box center [88, 246] width 20 height 6
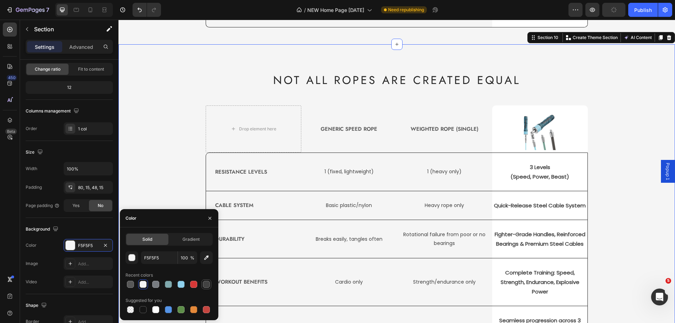
click at [205, 286] on div at bounding box center [206, 284] width 7 height 7
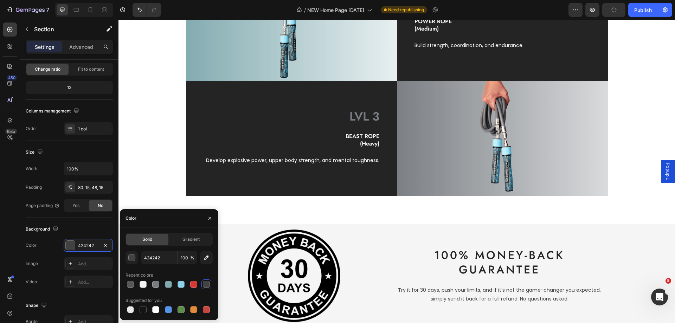
scroll to position [549, 0]
click at [206, 257] on icon "button" at bounding box center [206, 258] width 5 height 5
type input "242424"
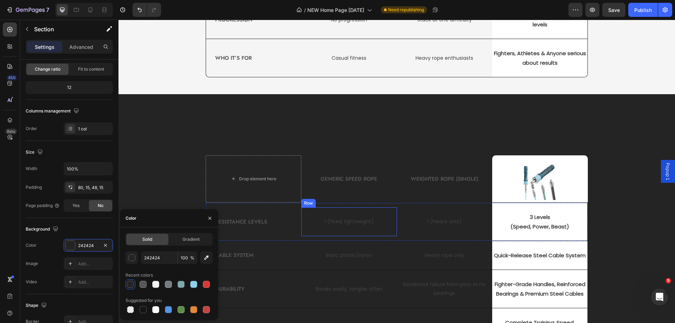
scroll to position [1921, 0]
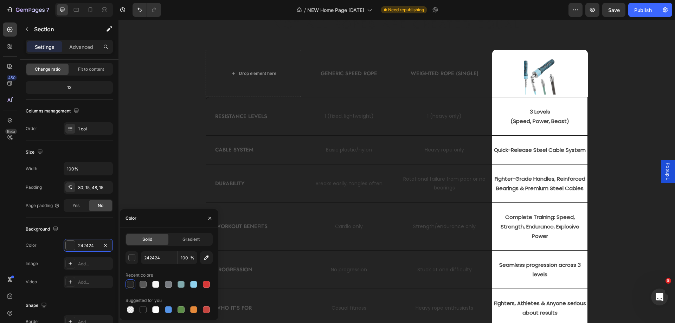
click at [170, 110] on div "NOT ALL ROPES ARE CREATED EQUAL Heading Drop element here Generic Speed Rope Te…" at bounding box center [397, 172] width 546 height 311
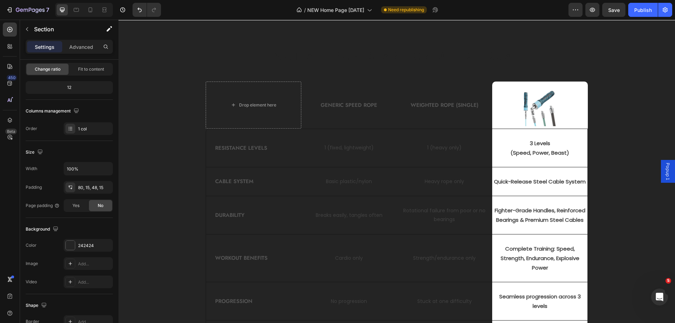
scroll to position [1816, 0]
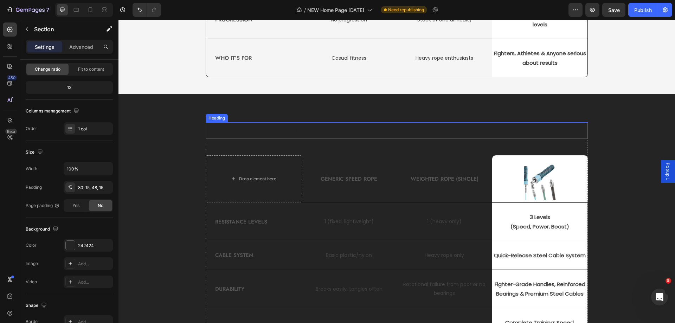
click at [345, 130] on h2 "NOT ALL ROPES ARE CREATED EQUAL" at bounding box center [397, 130] width 382 height 16
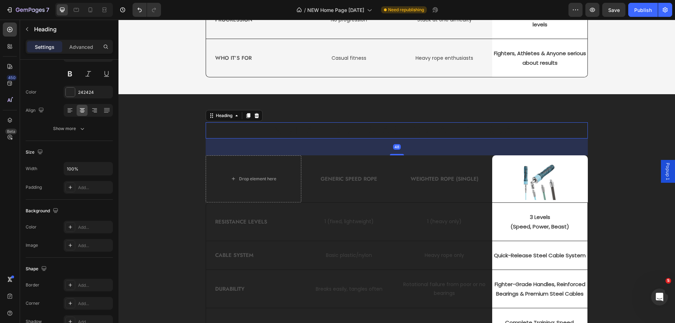
scroll to position [0, 0]
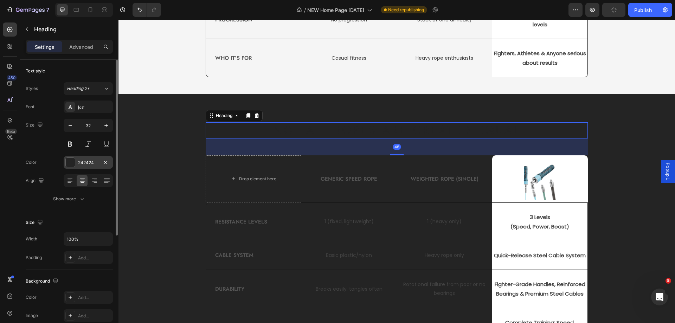
click at [68, 163] on div at bounding box center [70, 162] width 9 height 9
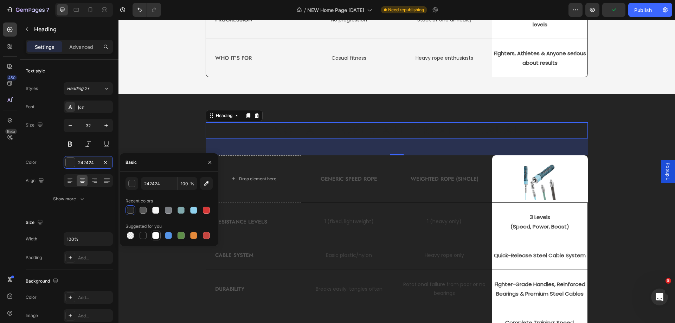
click at [155, 236] on div at bounding box center [155, 235] width 7 height 7
type input "FFFFFF"
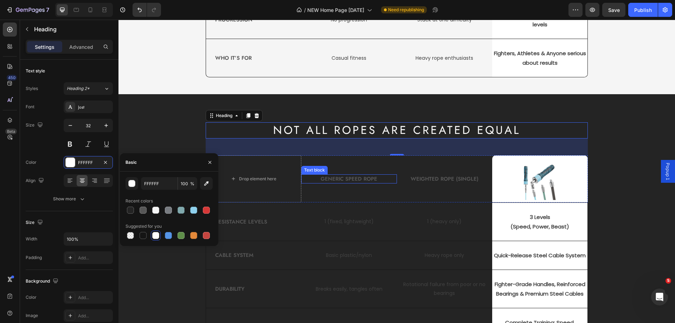
click at [346, 177] on p "Generic Speed Rope" at bounding box center [349, 179] width 94 height 8
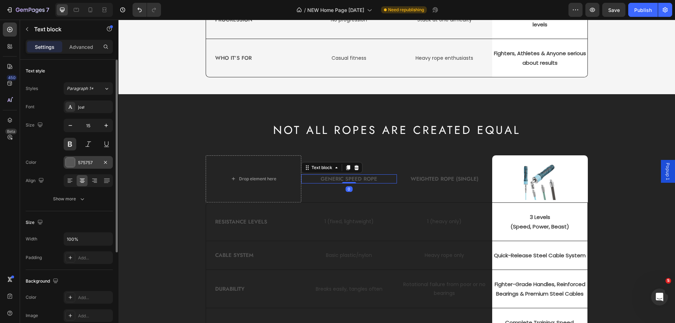
click at [70, 165] on div at bounding box center [70, 162] width 9 height 9
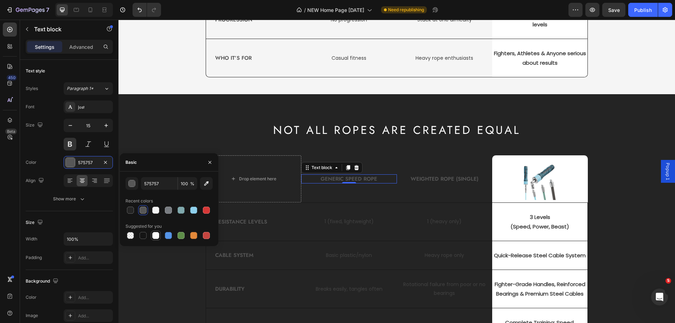
click at [158, 234] on div at bounding box center [155, 235] width 7 height 7
type input "FFFFFF"
click at [420, 180] on p "Weighted Rope (Single)" at bounding box center [445, 179] width 94 height 8
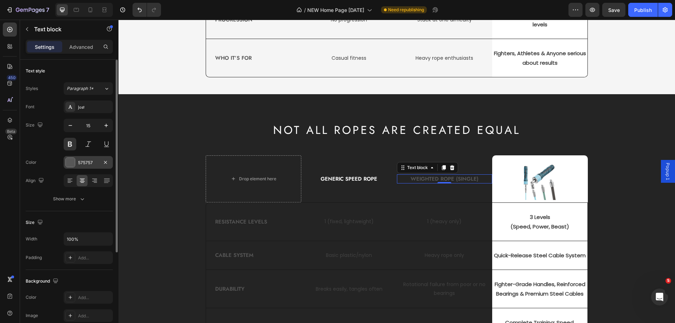
click at [83, 165] on div "575757" at bounding box center [88, 163] width 20 height 6
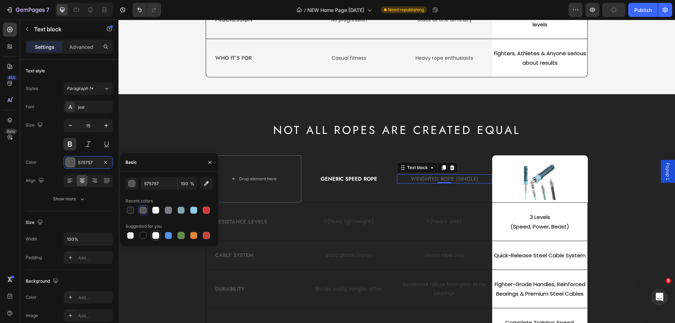
click at [158, 237] on div at bounding box center [155, 235] width 7 height 7
type input "FFFFFF"
click at [240, 220] on p "Resistance Levels" at bounding box center [257, 222] width 85 height 8
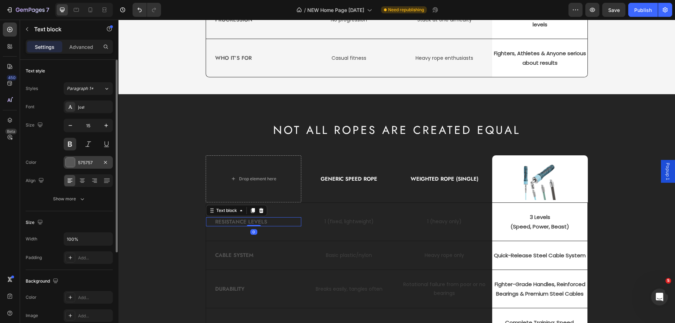
click at [84, 160] on div "575757" at bounding box center [88, 163] width 20 height 6
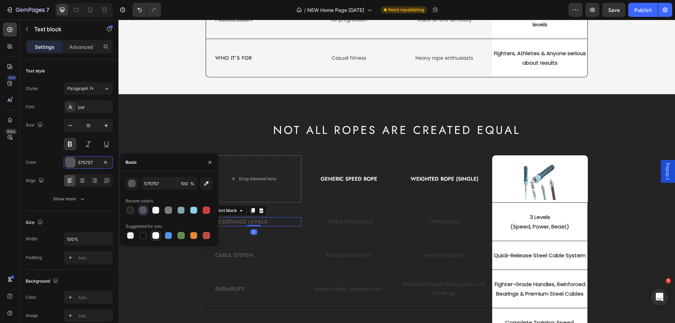
click at [157, 238] on div at bounding box center [155, 235] width 7 height 7
type input "FFFFFF"
click at [331, 223] on p "1 (fixed, lightweight)" at bounding box center [349, 221] width 94 height 9
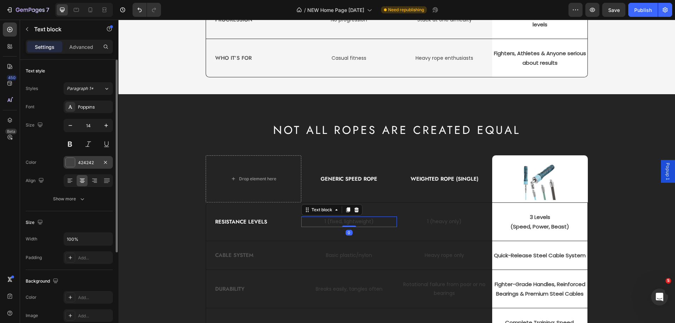
click at [95, 165] on div "424242" at bounding box center [88, 163] width 20 height 6
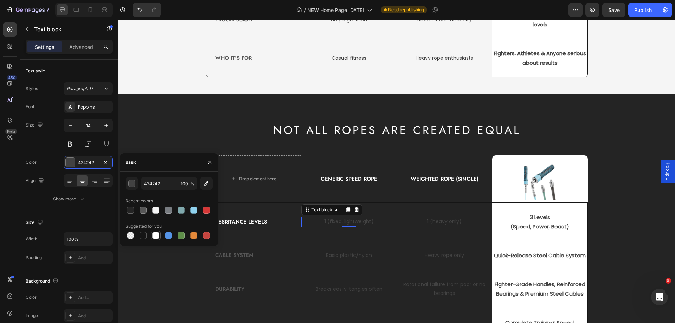
click at [157, 235] on div at bounding box center [155, 235] width 7 height 7
type input "FFFFFF"
click at [429, 223] on p "1 (heavy only)" at bounding box center [445, 221] width 94 height 9
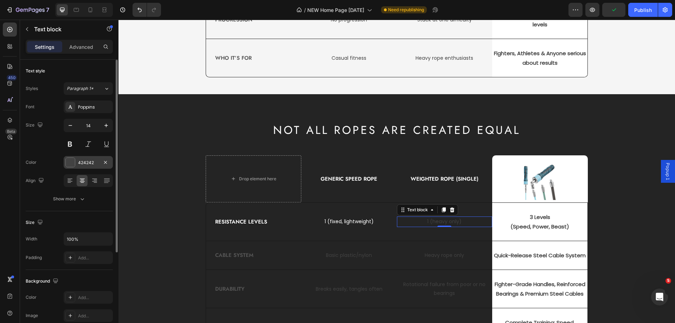
click at [92, 165] on div "424242" at bounding box center [88, 163] width 20 height 6
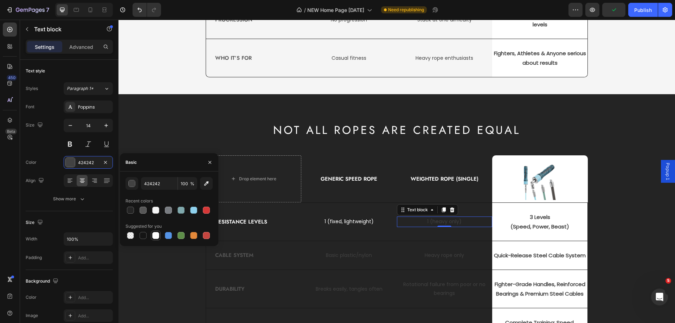
click at [157, 235] on div at bounding box center [155, 235] width 7 height 7
type input "FFFFFF"
click at [443, 256] on p "Heavy rope only" at bounding box center [445, 255] width 94 height 9
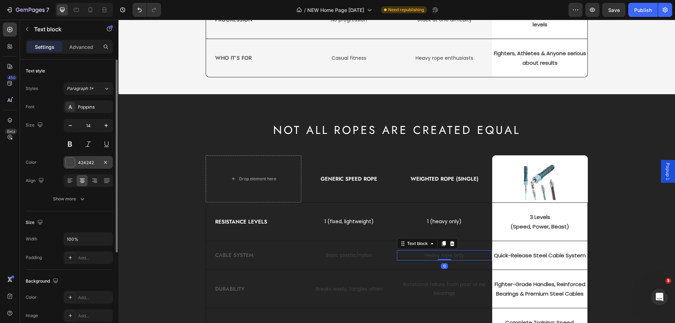
click at [85, 165] on div "424242" at bounding box center [88, 163] width 20 height 6
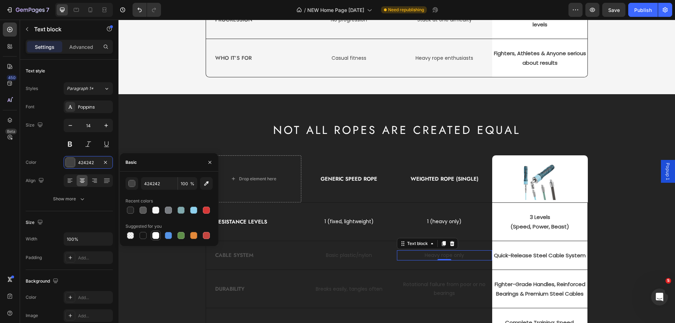
click at [152, 236] on div at bounding box center [156, 235] width 8 height 8
type input "FFFFFF"
click at [335, 256] on p "Basic plastic/nylon" at bounding box center [349, 255] width 94 height 9
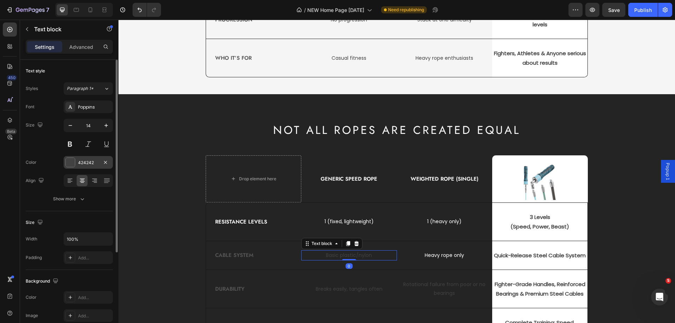
click at [81, 163] on div "424242" at bounding box center [88, 163] width 20 height 6
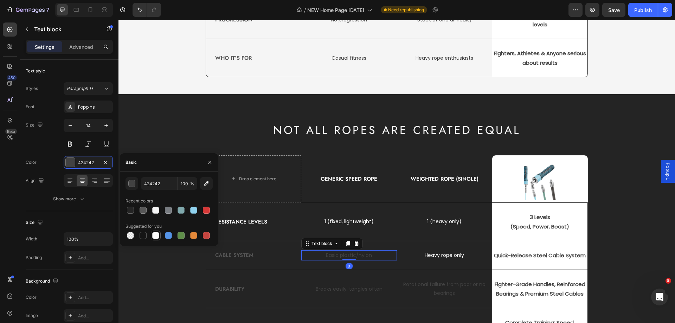
click at [156, 235] on div at bounding box center [155, 235] width 7 height 7
type input "FFFFFF"
click at [241, 257] on p "Cable System" at bounding box center [257, 256] width 85 height 8
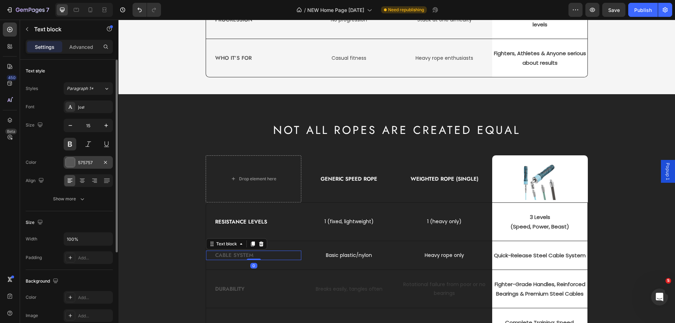
click at [89, 164] on div "575757" at bounding box center [88, 163] width 20 height 6
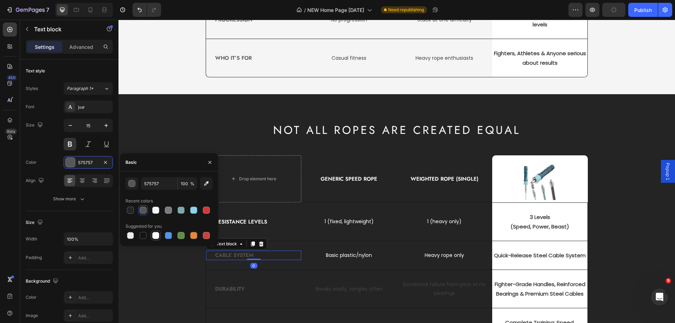
click at [153, 235] on div at bounding box center [155, 235] width 7 height 7
type input "FFFFFF"
click at [244, 288] on p "Durability" at bounding box center [257, 289] width 85 height 8
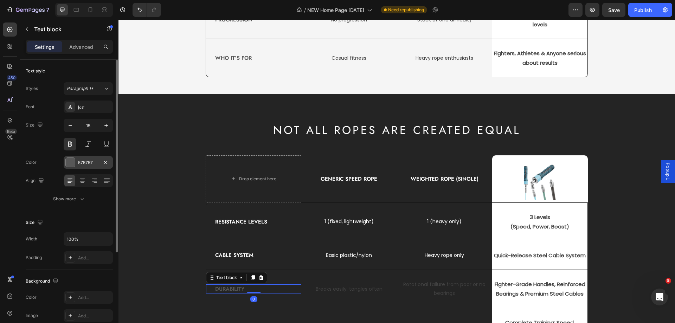
click at [87, 160] on div "575757" at bounding box center [88, 163] width 20 height 6
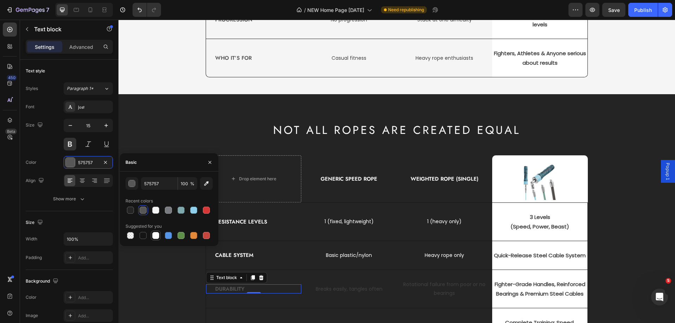
click at [159, 234] on div at bounding box center [156, 235] width 8 height 8
type input "FFFFFF"
click at [371, 293] on p "Breaks easily, tangles often" at bounding box center [349, 289] width 94 height 9
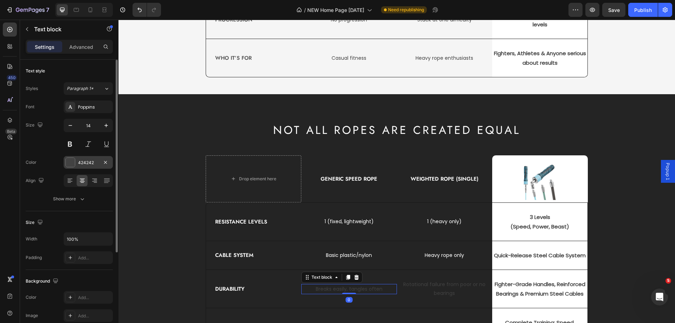
click at [83, 164] on div "424242" at bounding box center [88, 163] width 20 height 6
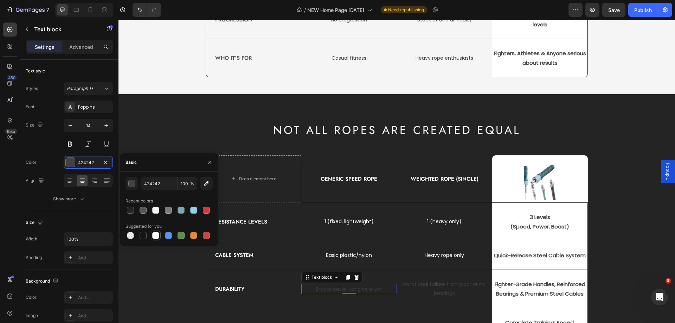
click at [158, 236] on div at bounding box center [155, 235] width 7 height 7
type input "FFFFFF"
click at [448, 292] on p "Rotational failure from poor or no bearings" at bounding box center [445, 289] width 94 height 18
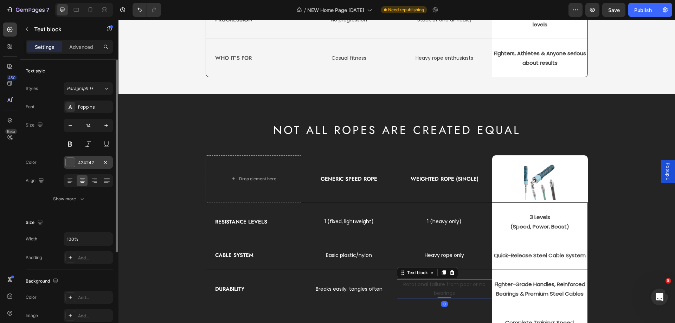
click at [81, 167] on div "424242" at bounding box center [88, 162] width 49 height 13
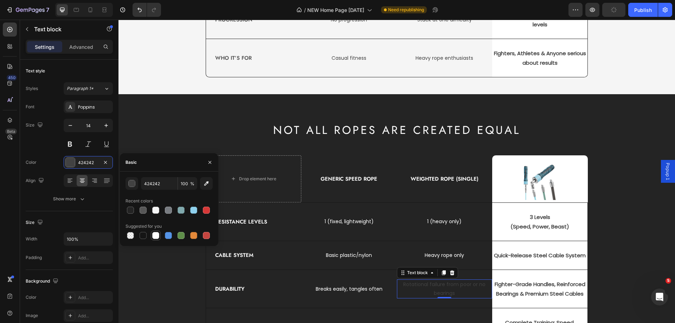
click at [158, 235] on div at bounding box center [155, 235] width 7 height 7
type input "FFFFFF"
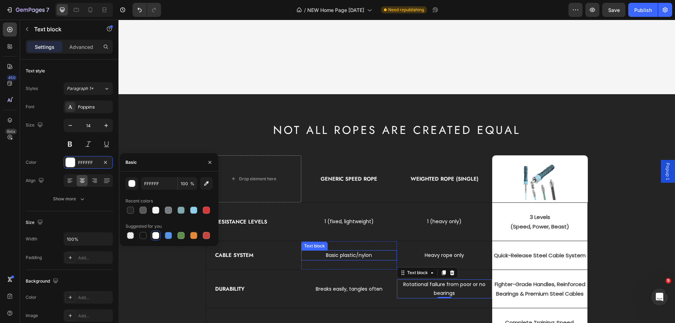
scroll to position [1921, 0]
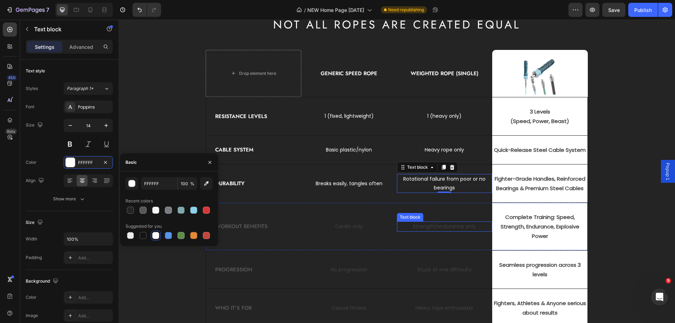
click at [420, 227] on p "Strength/endurance only" at bounding box center [445, 226] width 94 height 9
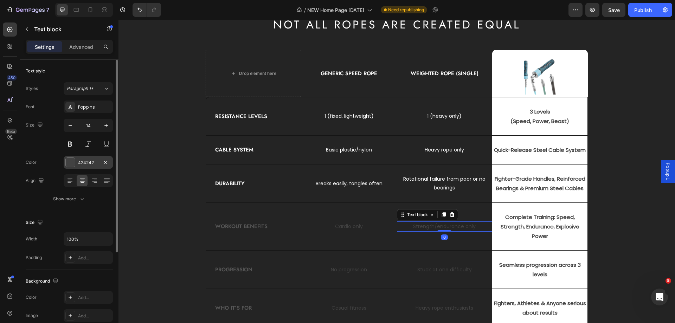
click at [83, 164] on div "424242" at bounding box center [88, 163] width 20 height 6
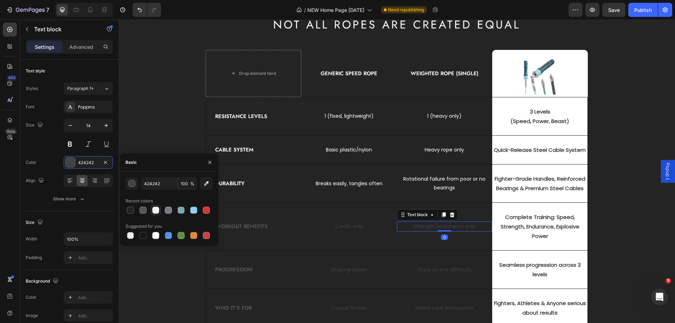
click at [155, 211] on div at bounding box center [155, 210] width 7 height 7
type input "F5F5F5"
click at [429, 272] on p "Stuck at one difficulty" at bounding box center [445, 270] width 94 height 9
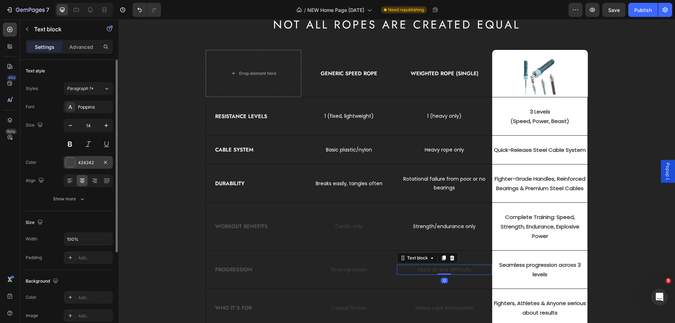
click at [86, 162] on div "424242" at bounding box center [88, 163] width 20 height 6
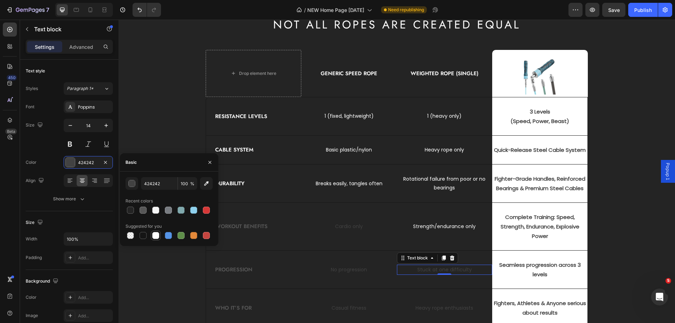
click at [157, 237] on div at bounding box center [155, 235] width 7 height 7
type input "FFFFFF"
click at [354, 230] on p "Cardio only" at bounding box center [349, 226] width 94 height 9
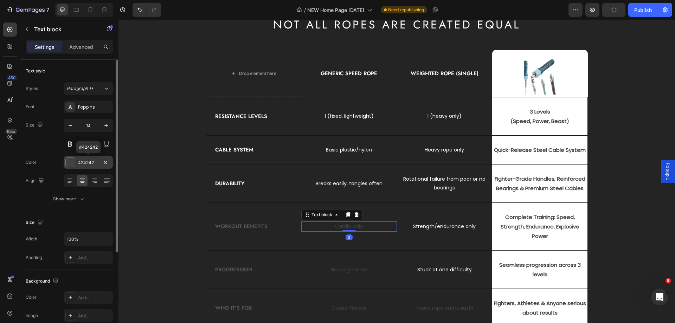
click at [81, 164] on div "424242" at bounding box center [88, 163] width 20 height 6
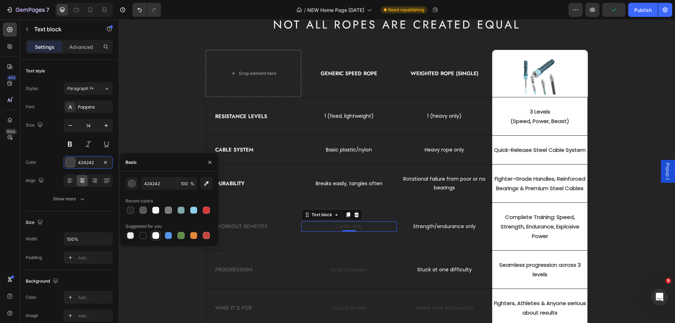
click at [153, 236] on div at bounding box center [155, 235] width 7 height 7
type input "FFFFFF"
click at [242, 227] on p "Workout Benefits" at bounding box center [257, 227] width 85 height 8
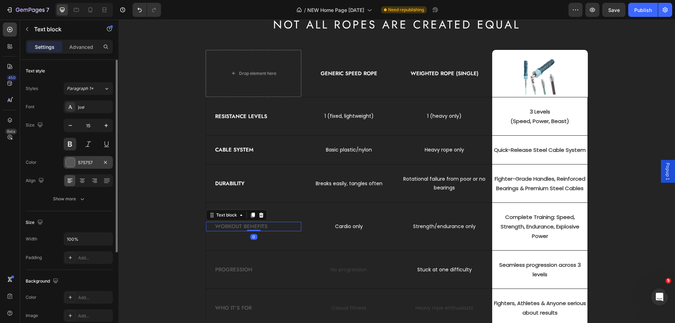
click at [95, 166] on div "575757" at bounding box center [88, 162] width 49 height 13
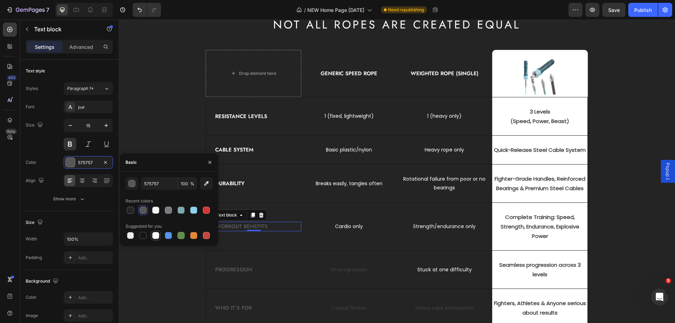
click at [156, 235] on div at bounding box center [155, 235] width 7 height 7
type input "FFFFFF"
click at [232, 268] on p "Progression" at bounding box center [257, 270] width 85 height 8
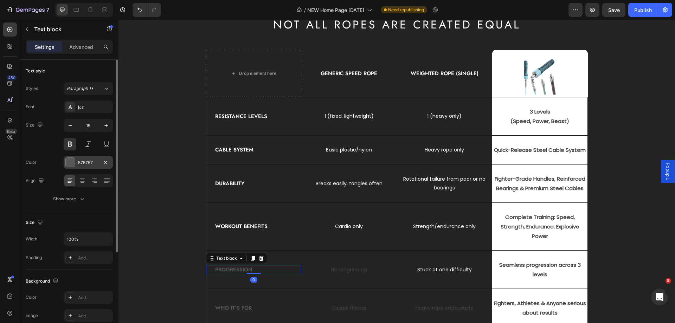
click at [88, 164] on div "575757" at bounding box center [88, 163] width 20 height 6
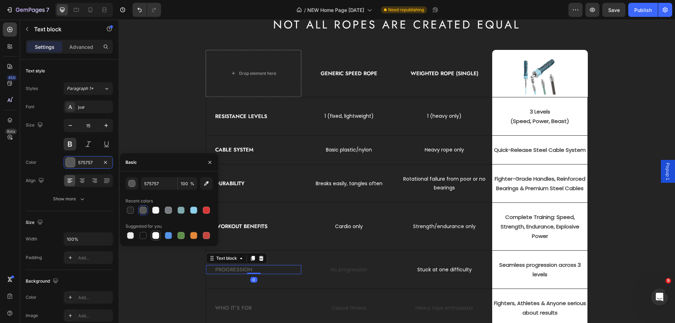
click at [154, 237] on div at bounding box center [155, 235] width 7 height 7
type input "FFFFFF"
click at [355, 269] on p "No progression" at bounding box center [349, 270] width 94 height 9
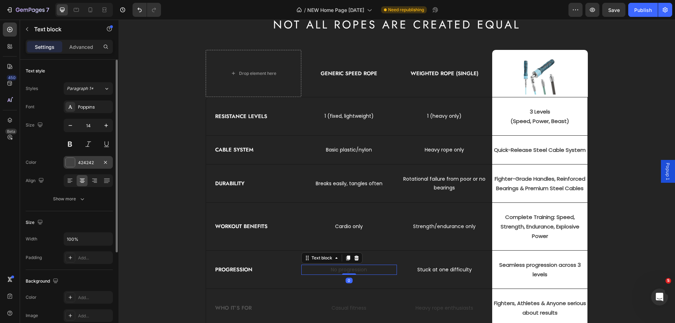
click at [84, 165] on div "424242" at bounding box center [88, 163] width 20 height 6
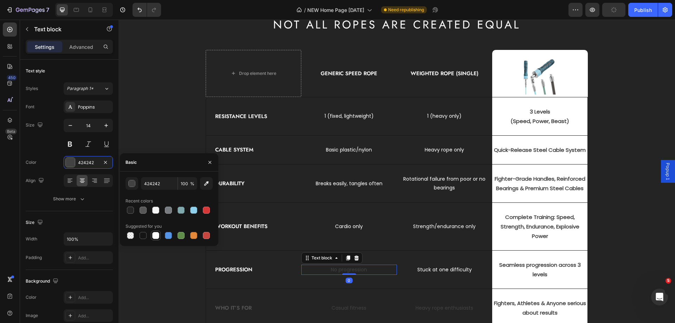
click at [155, 236] on div at bounding box center [155, 235] width 7 height 7
type input "FFFFFF"
click at [460, 308] on p "Heavy rope enthusiasts" at bounding box center [445, 308] width 94 height 9
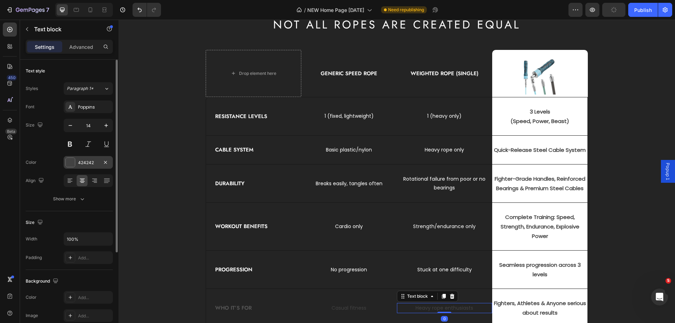
click at [85, 161] on div "424242" at bounding box center [88, 163] width 20 height 6
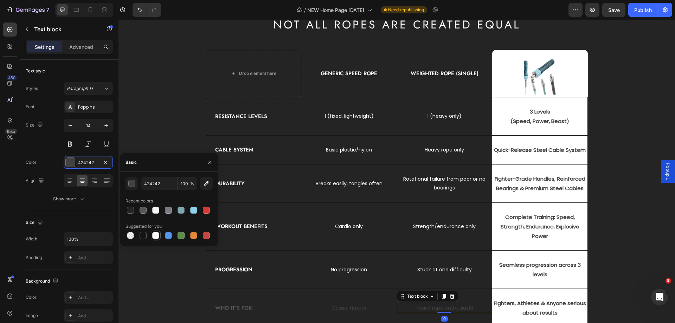
click at [158, 236] on div at bounding box center [155, 235] width 7 height 7
type input "FFFFFF"
click at [335, 308] on p "Casual fitness" at bounding box center [349, 308] width 94 height 9
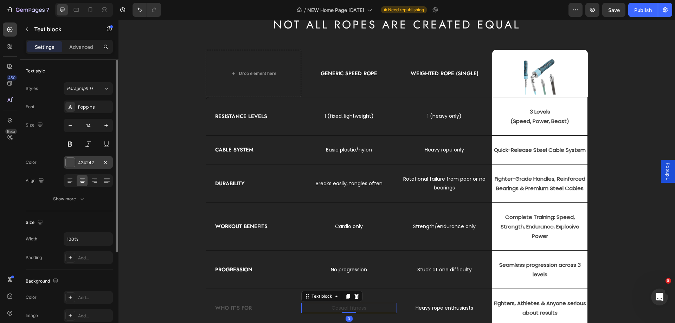
click at [81, 163] on div "424242" at bounding box center [88, 163] width 20 height 6
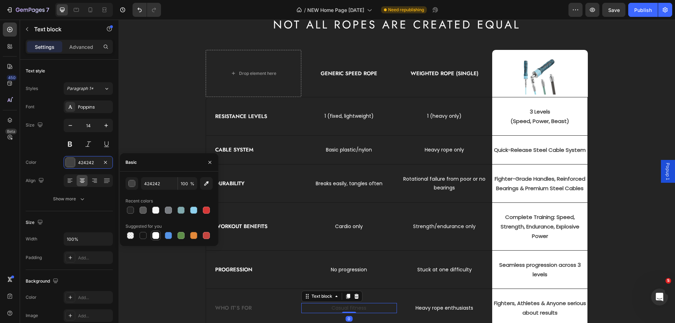
click at [157, 234] on div at bounding box center [155, 235] width 7 height 7
type input "FFFFFF"
click at [234, 308] on p "Who It’s For" at bounding box center [257, 308] width 85 height 8
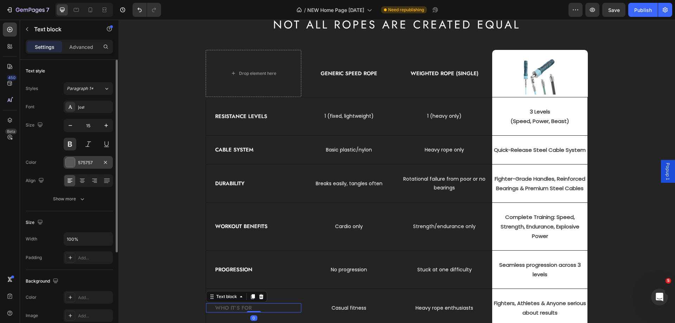
click at [81, 159] on div "575757" at bounding box center [88, 162] width 49 height 13
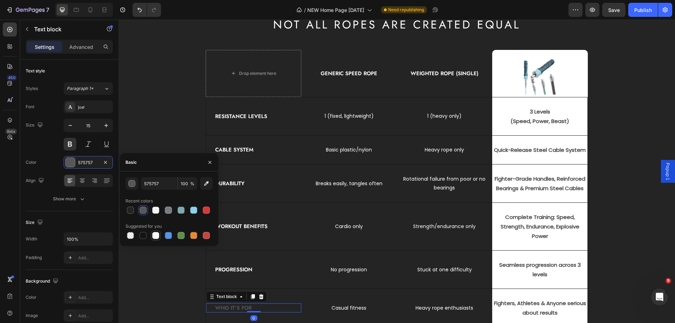
click at [156, 235] on div at bounding box center [155, 235] width 7 height 7
type input "FFFFFF"
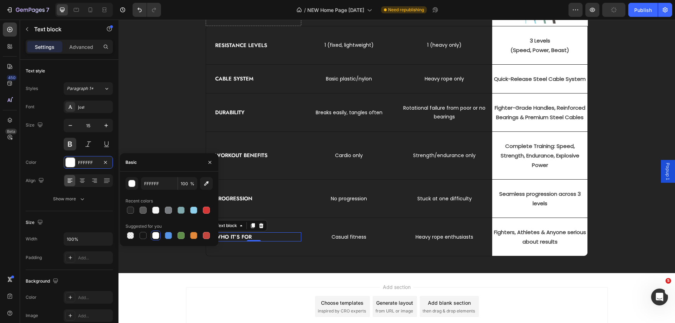
scroll to position [2027, 0]
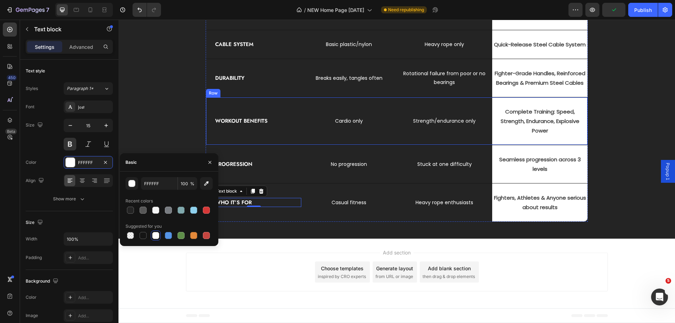
click at [206, 100] on div "Workout Benefits Text block" at bounding box center [253, 120] width 95 height 47
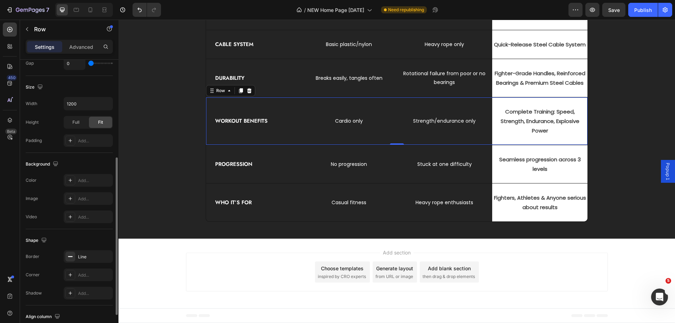
scroll to position [226, 0]
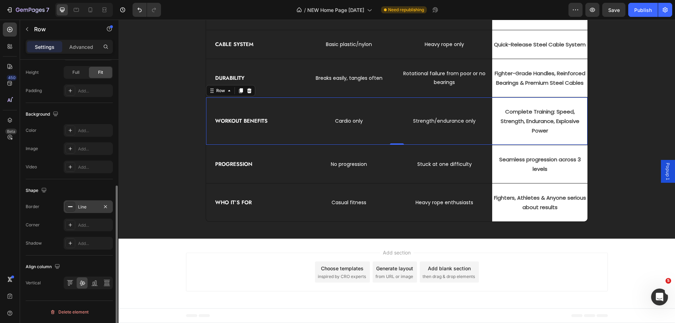
click at [68, 208] on icon at bounding box center [71, 207] width 6 height 6
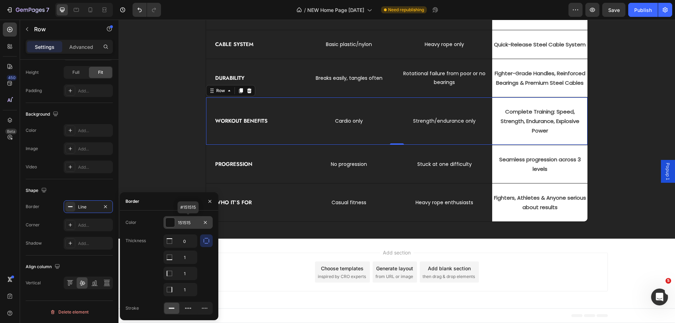
click at [180, 221] on div "151515" at bounding box center [188, 223] width 20 height 6
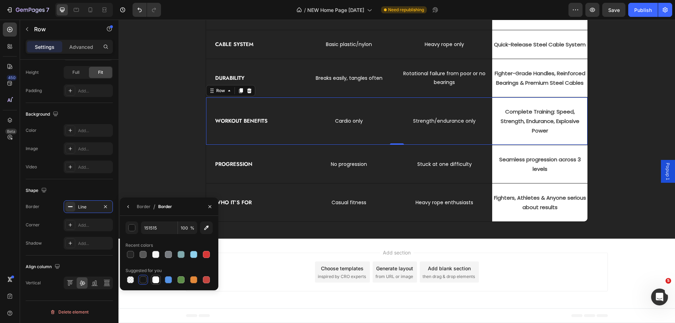
click at [158, 280] on div at bounding box center [155, 279] width 7 height 7
type input "FFFFFF"
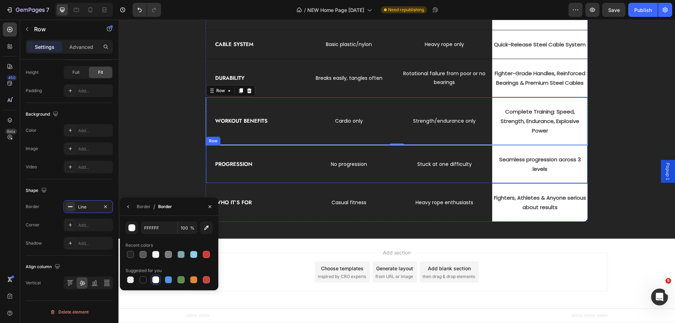
click at [212, 150] on div "Progression Text block" at bounding box center [253, 164] width 95 height 38
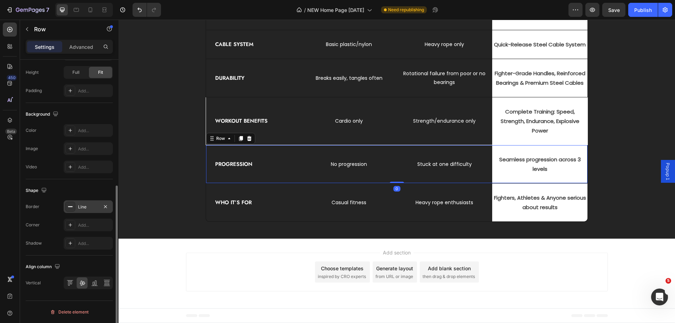
click at [92, 206] on div "Line" at bounding box center [88, 207] width 20 height 6
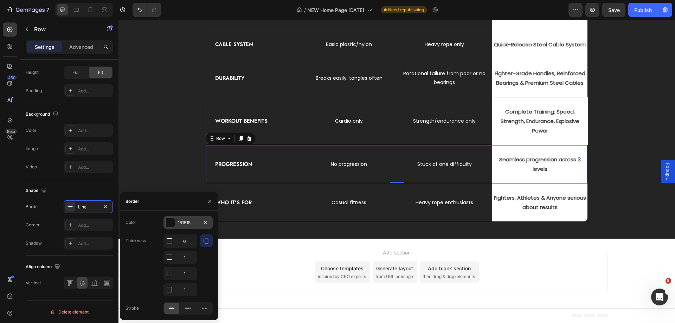
click at [188, 222] on div "151515" at bounding box center [188, 223] width 20 height 6
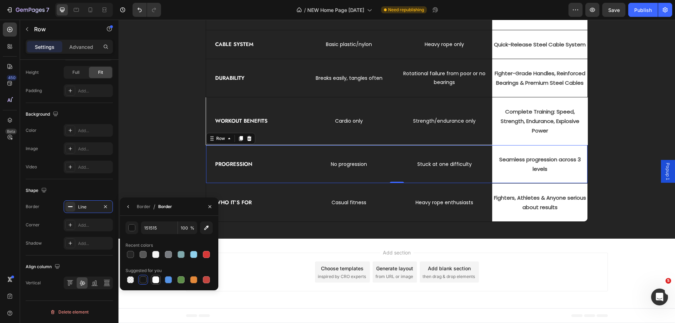
click at [155, 281] on div at bounding box center [155, 279] width 7 height 7
type input "FFFFFF"
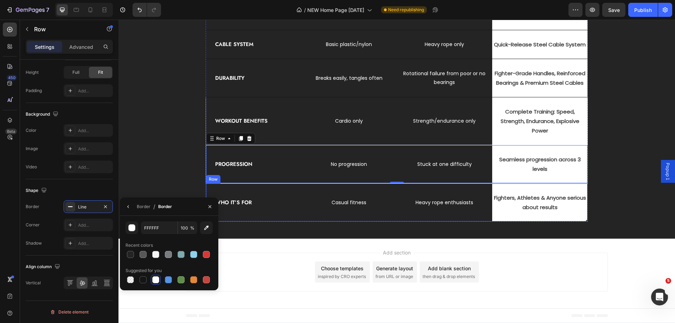
click at [269, 188] on div "Who It’s For Text block" at bounding box center [253, 203] width 95 height 38
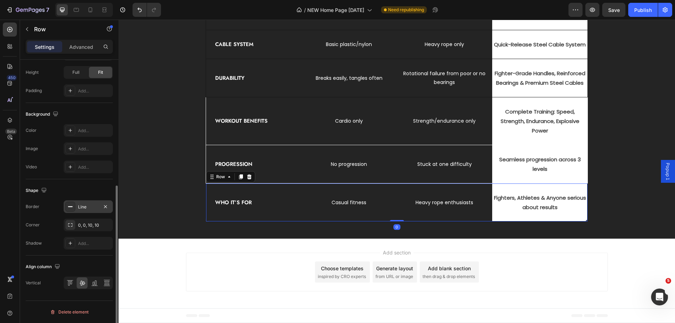
click at [91, 209] on div "Line" at bounding box center [88, 207] width 20 height 6
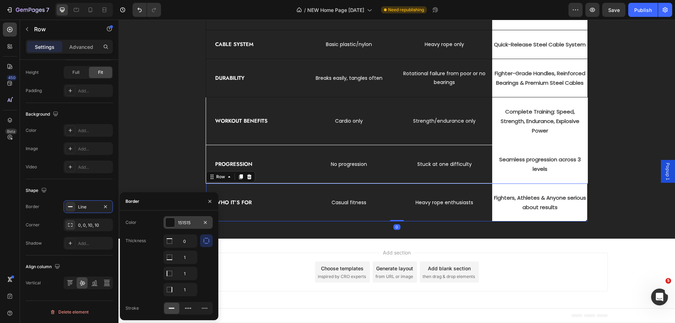
click at [180, 221] on div "151515" at bounding box center [188, 223] width 20 height 6
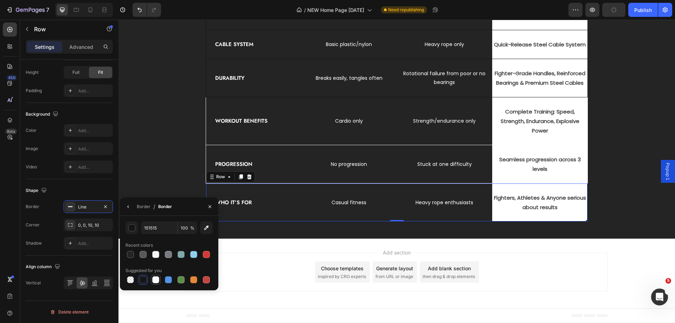
click at [156, 280] on div at bounding box center [155, 279] width 7 height 7
type input "FFFFFF"
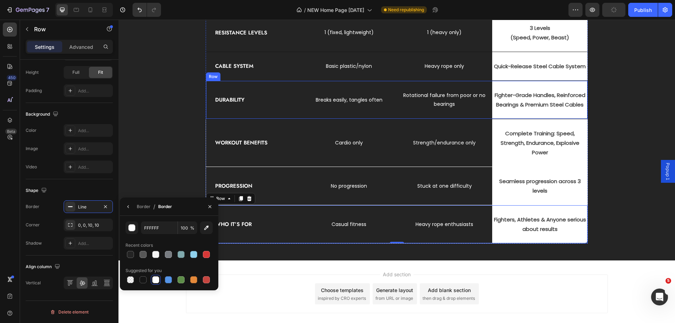
scroll to position [1957, 0]
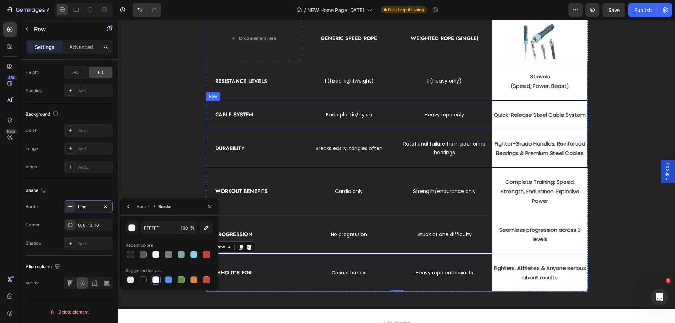
click at [282, 123] on div "Cable System Text block" at bounding box center [253, 115] width 95 height 28
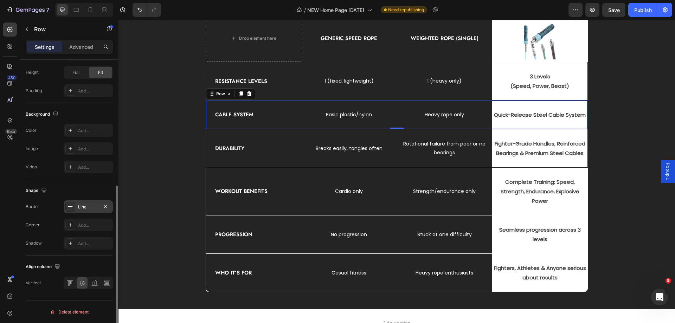
click at [86, 205] on div "Line" at bounding box center [88, 207] width 20 height 6
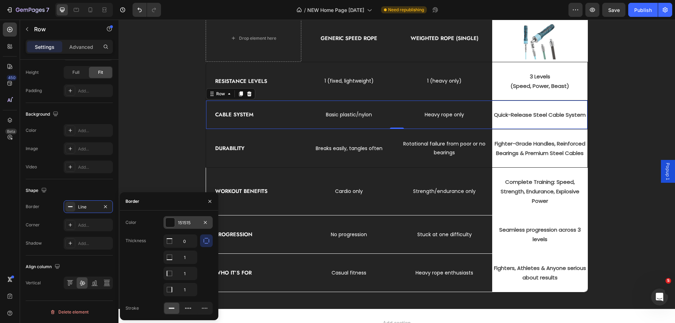
click at [183, 224] on div "151515" at bounding box center [188, 223] width 20 height 6
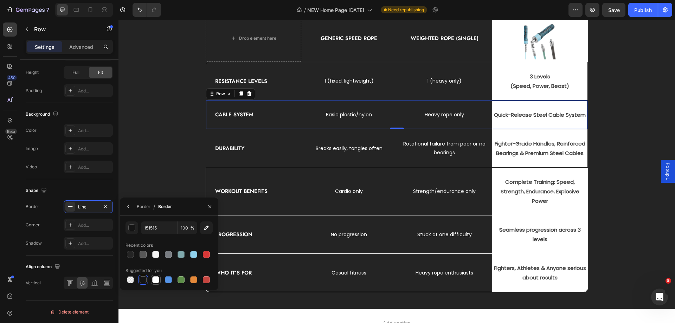
click at [157, 280] on div at bounding box center [155, 279] width 7 height 7
type input "FFFFFF"
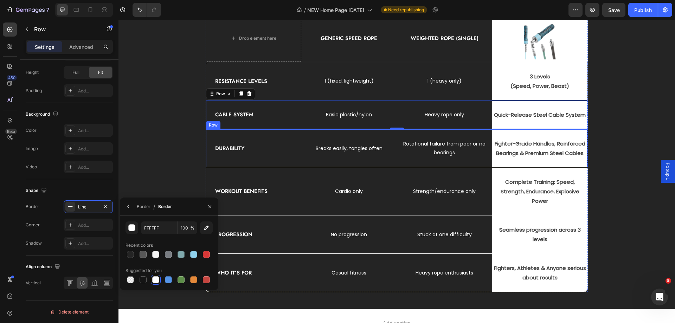
click at [266, 137] on div "Durability Text block" at bounding box center [253, 148] width 95 height 38
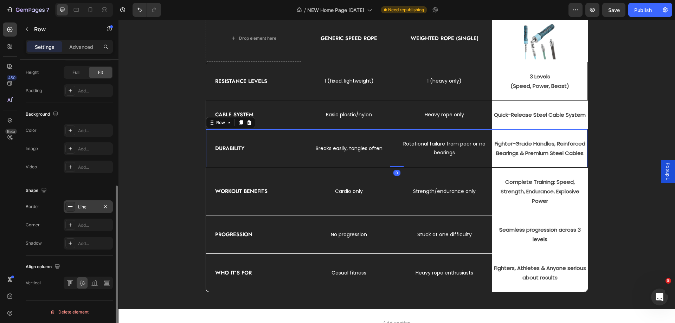
click at [85, 208] on div "Line" at bounding box center [88, 207] width 20 height 6
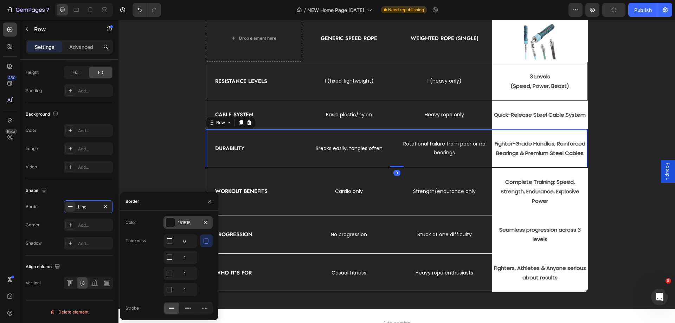
click at [180, 220] on div "151515" at bounding box center [188, 223] width 20 height 6
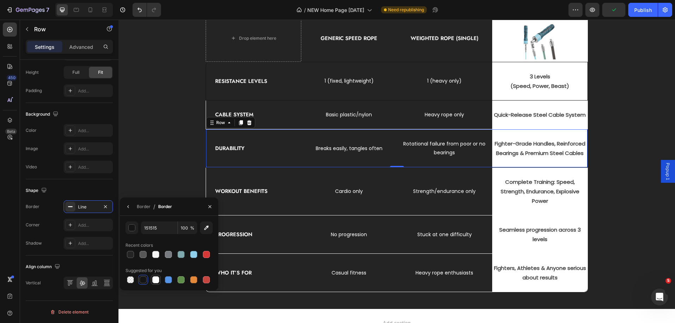
click at [155, 278] on div at bounding box center [155, 279] width 7 height 7
type input "FFFFFF"
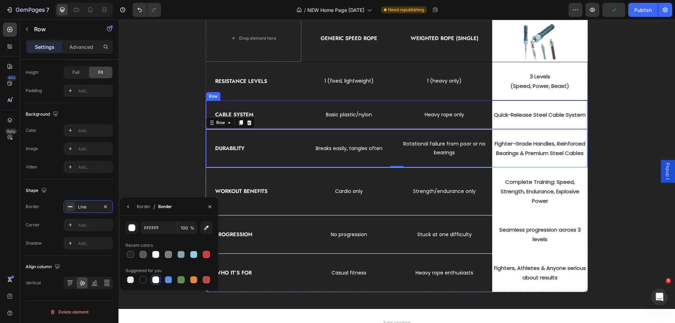
click at [291, 86] on div "Resistance Levels" at bounding box center [258, 81] width 87 height 9
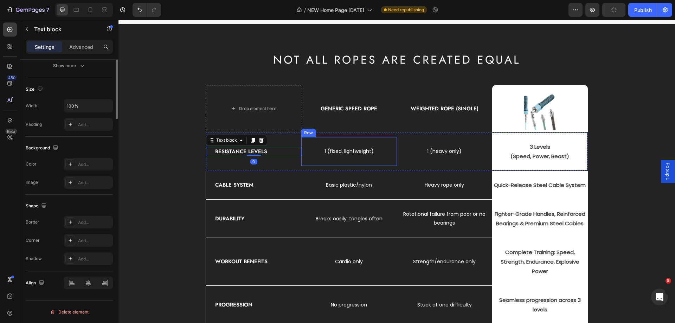
scroll to position [0, 0]
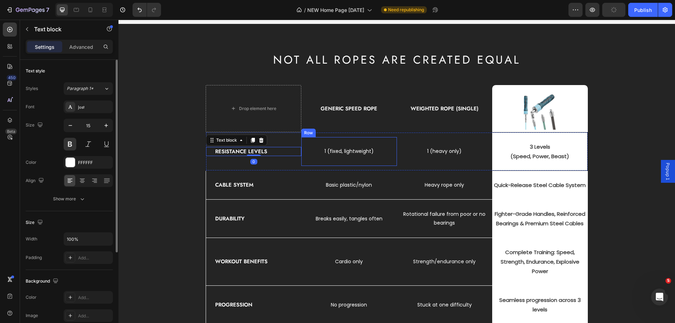
click at [304, 139] on div "1 (fixed, lightweight) Text block Row" at bounding box center [348, 151] width 95 height 28
click at [295, 135] on div "Resistance Levels Text block" at bounding box center [253, 152] width 95 height 38
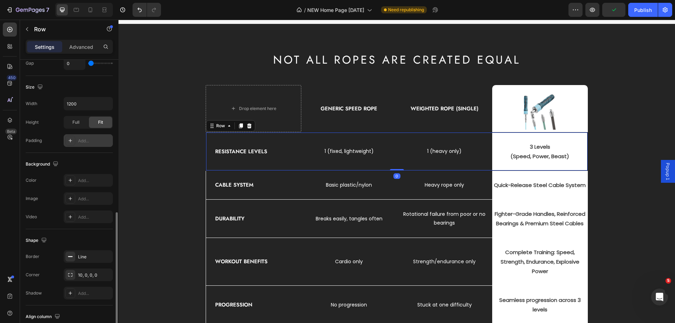
scroll to position [211, 0]
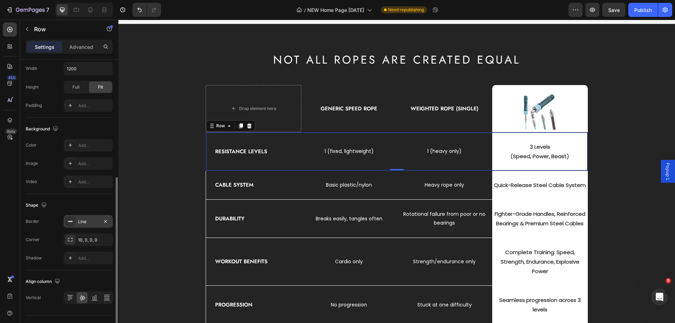
click at [86, 218] on div "Line" at bounding box center [88, 221] width 49 height 13
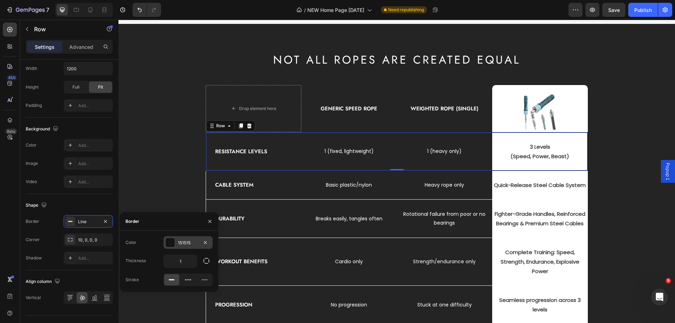
click at [182, 242] on div "151515" at bounding box center [188, 243] width 20 height 6
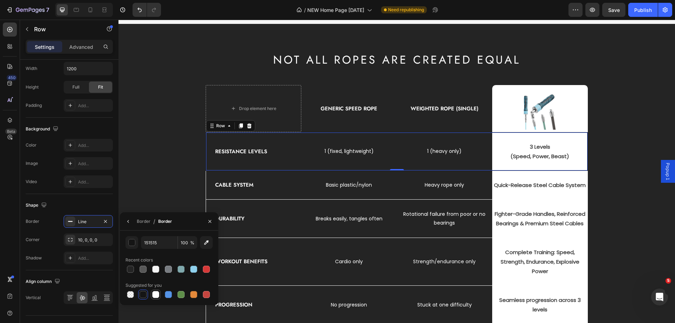
click at [154, 298] on div at bounding box center [156, 295] width 8 height 8
type input "FFFFFF"
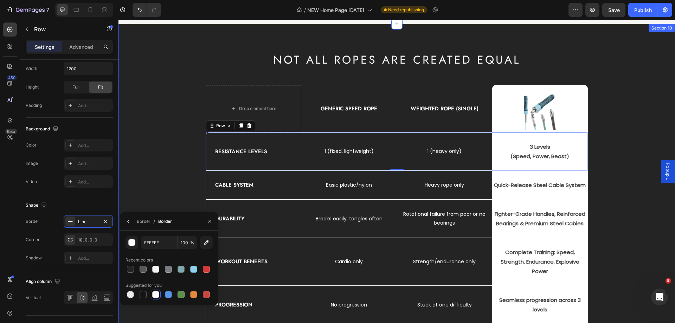
click at [622, 155] on div "NOT ALL ROPES ARE CREATED EQUAL Heading Drop element here Generic Speed Rope Te…" at bounding box center [397, 207] width 546 height 311
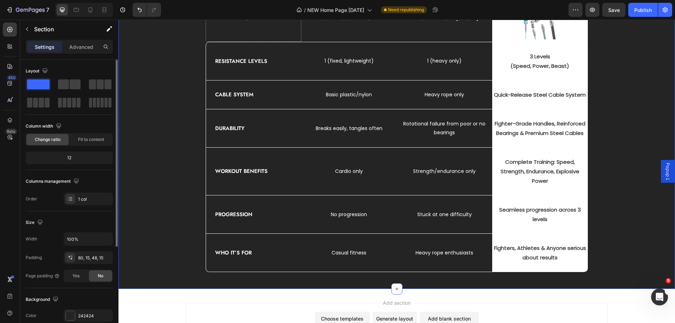
scroll to position [1957, 0]
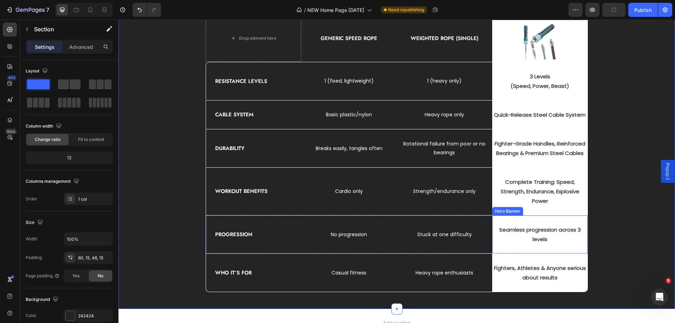
click at [519, 219] on div "Seamless progression across 3 levels Text block" at bounding box center [540, 235] width 95 height 38
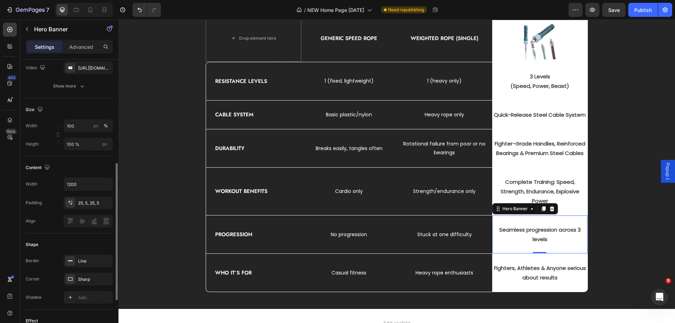
scroll to position [141, 0]
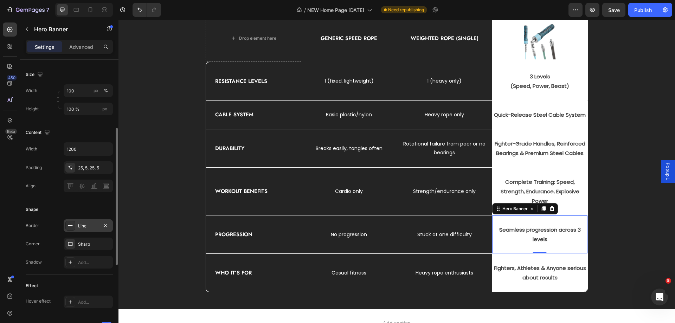
click at [81, 226] on div "Line" at bounding box center [88, 226] width 20 height 6
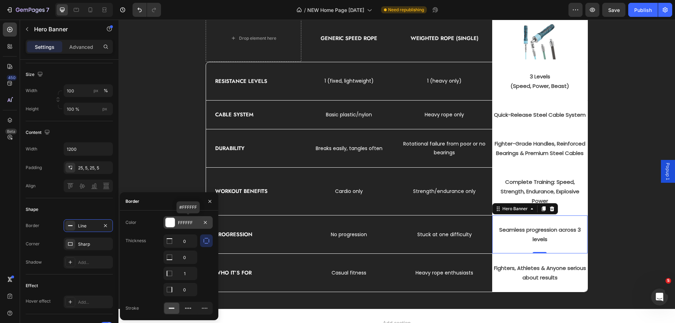
click at [183, 220] on div "FFFFFF" at bounding box center [188, 223] width 20 height 6
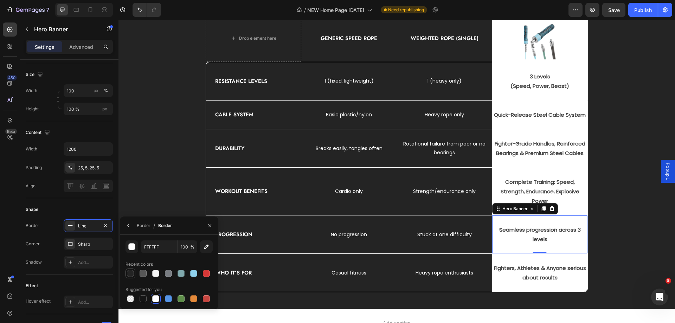
click at [128, 272] on div at bounding box center [130, 273] width 7 height 7
type input "242424"
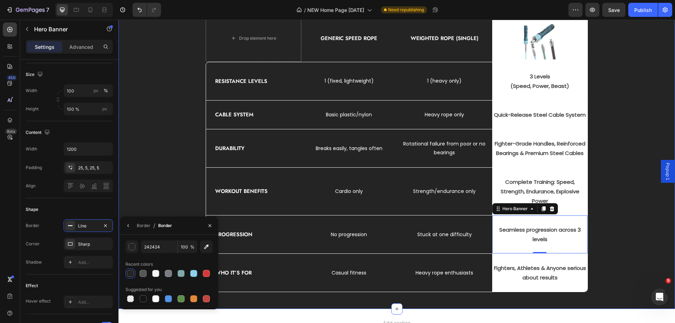
click at [620, 246] on div "NOT ALL ROPES ARE CREATED EQUAL Heading Drop element here Generic Speed Rope Te…" at bounding box center [397, 137] width 546 height 311
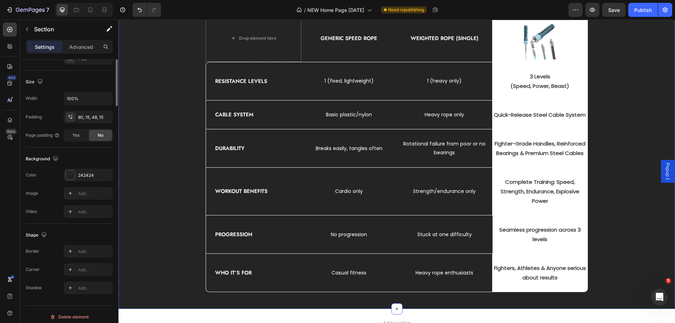
scroll to position [0, 0]
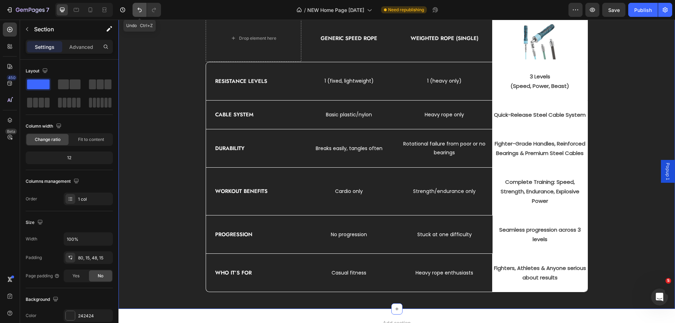
click at [141, 12] on icon "Undo/Redo" at bounding box center [140, 10] width 4 height 5
click at [514, 218] on div "Seamless progression across 3 levels Text block" at bounding box center [540, 235] width 95 height 38
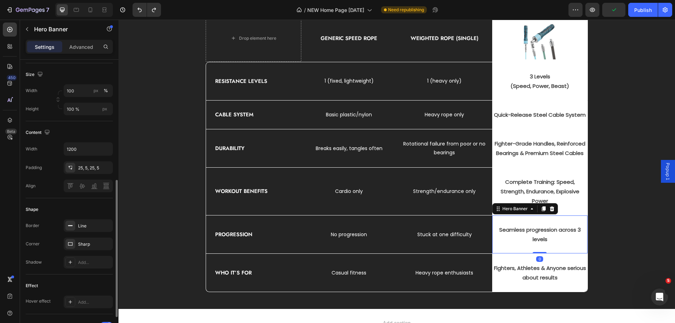
scroll to position [176, 0]
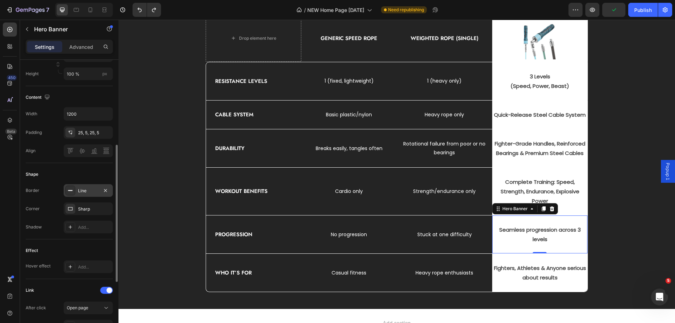
click at [87, 191] on div "Line" at bounding box center [88, 191] width 20 height 6
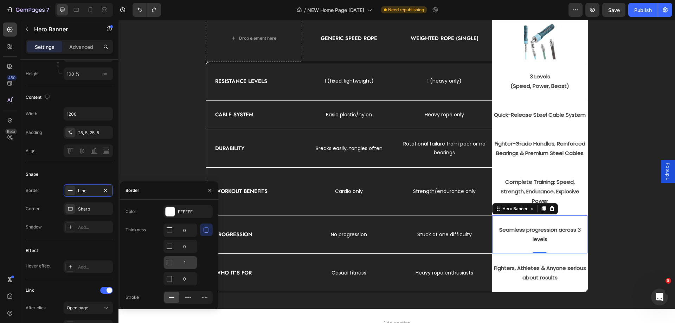
click at [187, 237] on input "1" at bounding box center [180, 230] width 33 height 13
type input "0"
click at [188, 229] on input "0" at bounding box center [180, 230] width 33 height 13
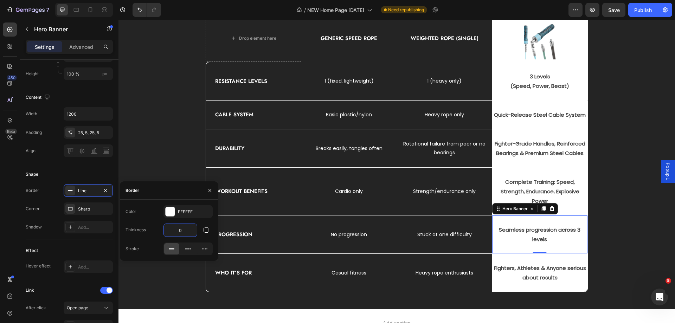
type input "1"
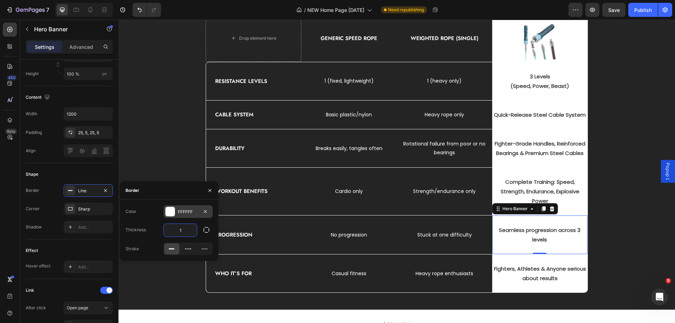
click at [186, 212] on div "FFFFFF" at bounding box center [188, 212] width 20 height 6
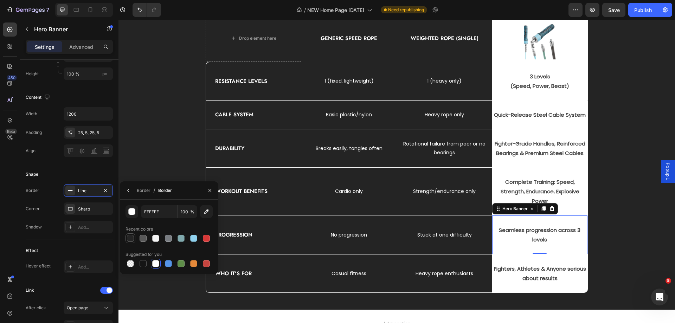
click at [131, 238] on div at bounding box center [130, 238] width 7 height 7
type input "242424"
click at [129, 190] on icon "button" at bounding box center [129, 191] width 6 height 6
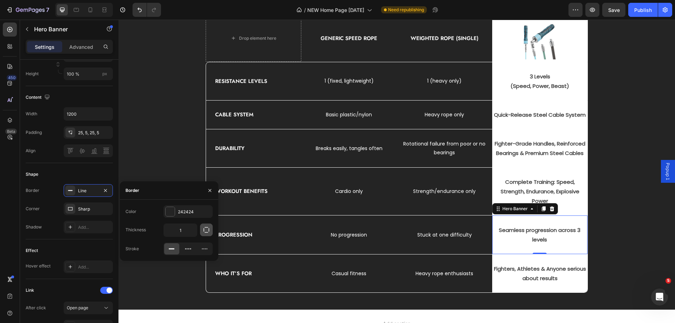
click at [206, 233] on icon "button" at bounding box center [207, 230] width 6 height 6
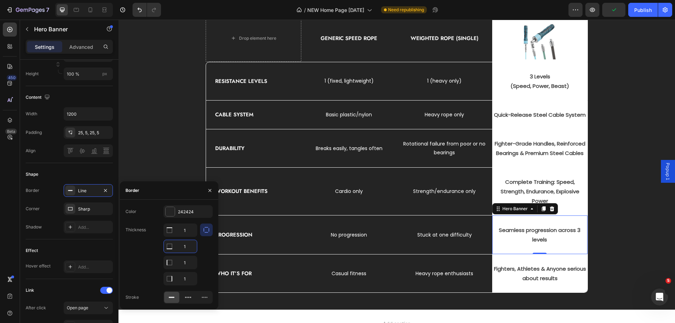
click at [190, 250] on input "1" at bounding box center [180, 246] width 33 height 13
click at [188, 237] on input "1" at bounding box center [180, 230] width 33 height 13
type input "0"
click at [190, 237] on input "1" at bounding box center [180, 230] width 33 height 13
type input "0"
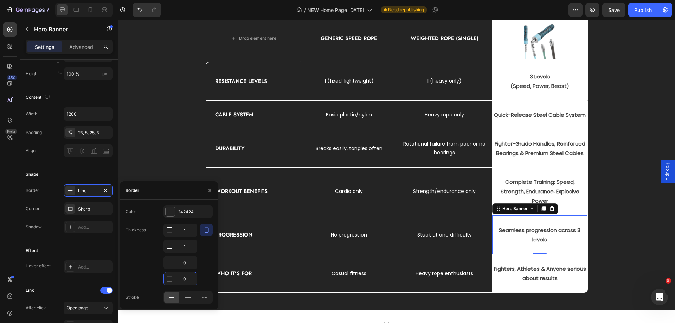
click at [206, 253] on div at bounding box center [206, 255] width 13 height 62
click at [170, 170] on div "NOT ALL ROPES ARE CREATED EQUAL Heading Drop element here Generic Speed Rope Te…" at bounding box center [397, 137] width 546 height 311
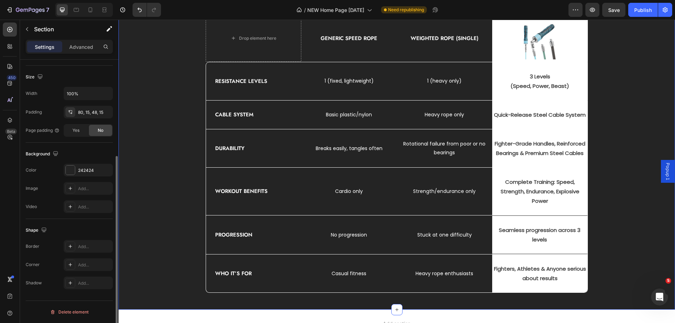
scroll to position [0, 0]
